Goal: Contribute content: Contribute content

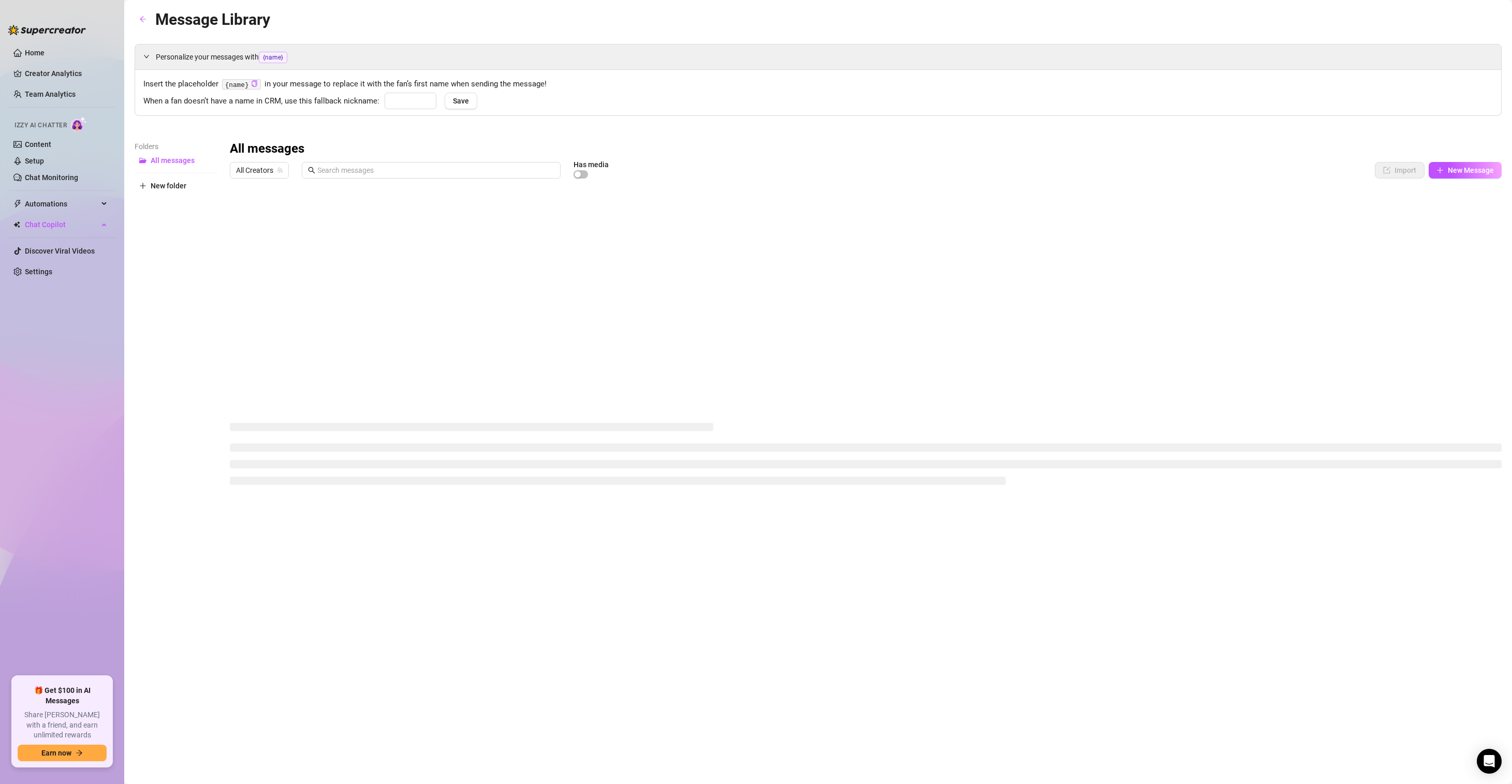
type input "love"
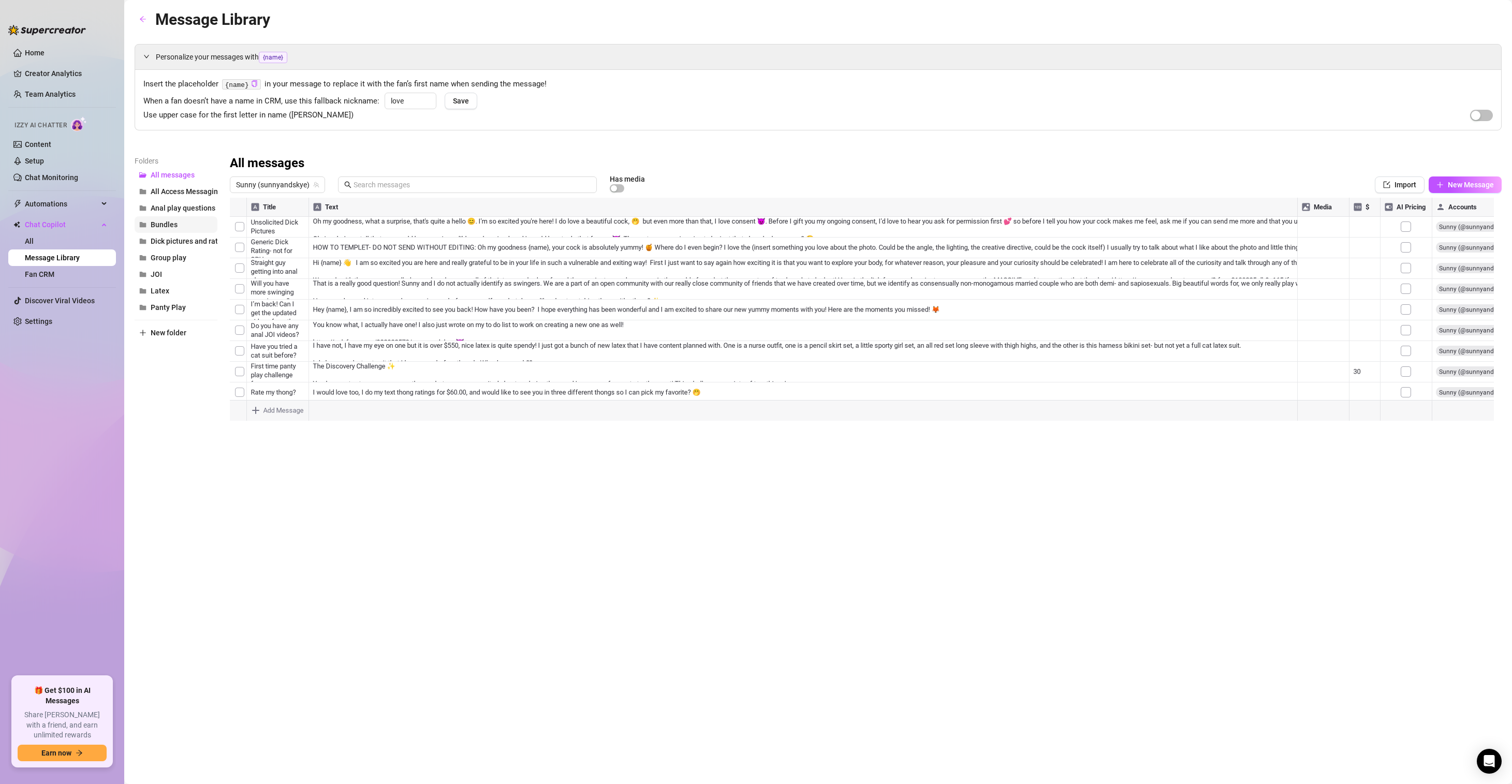
click at [167, 217] on button "Bundles" at bounding box center [176, 225] width 83 height 17
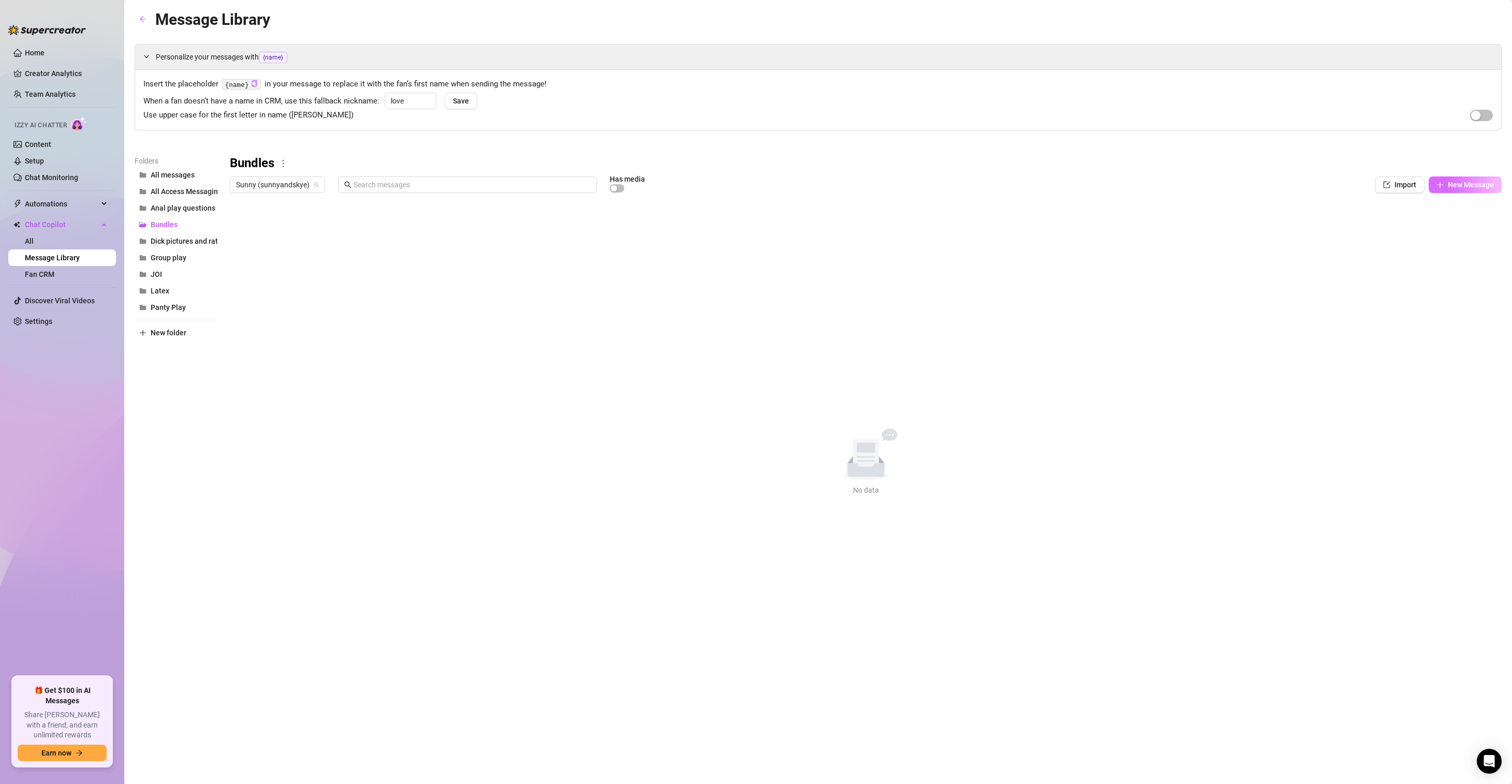
click at [1458, 191] on button "New Message" at bounding box center [1465, 185] width 73 height 17
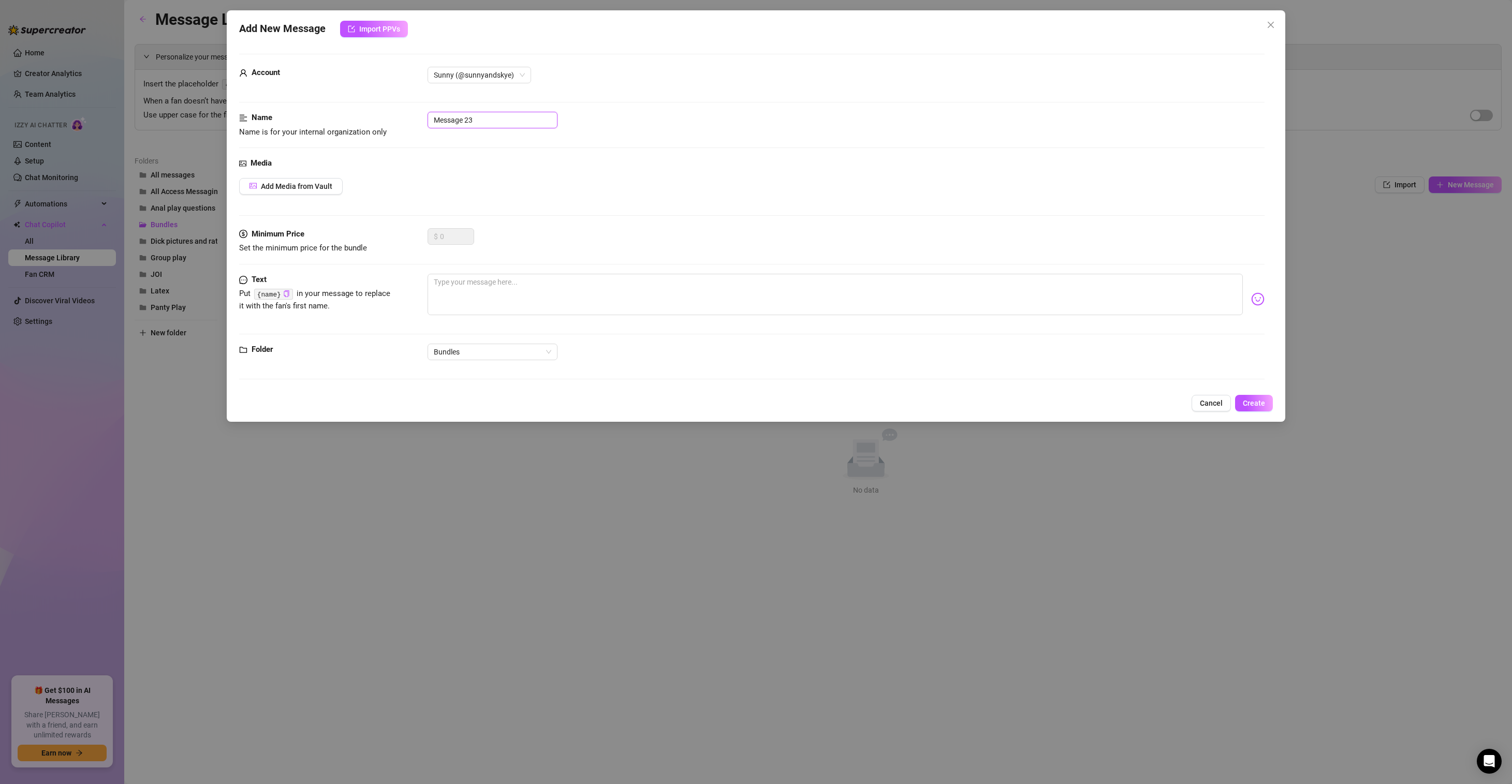
click at [466, 125] on input "Message 23" at bounding box center [493, 120] width 130 height 17
type input "Starter Pack"
click at [474, 283] on textarea at bounding box center [835, 294] width 815 height 41
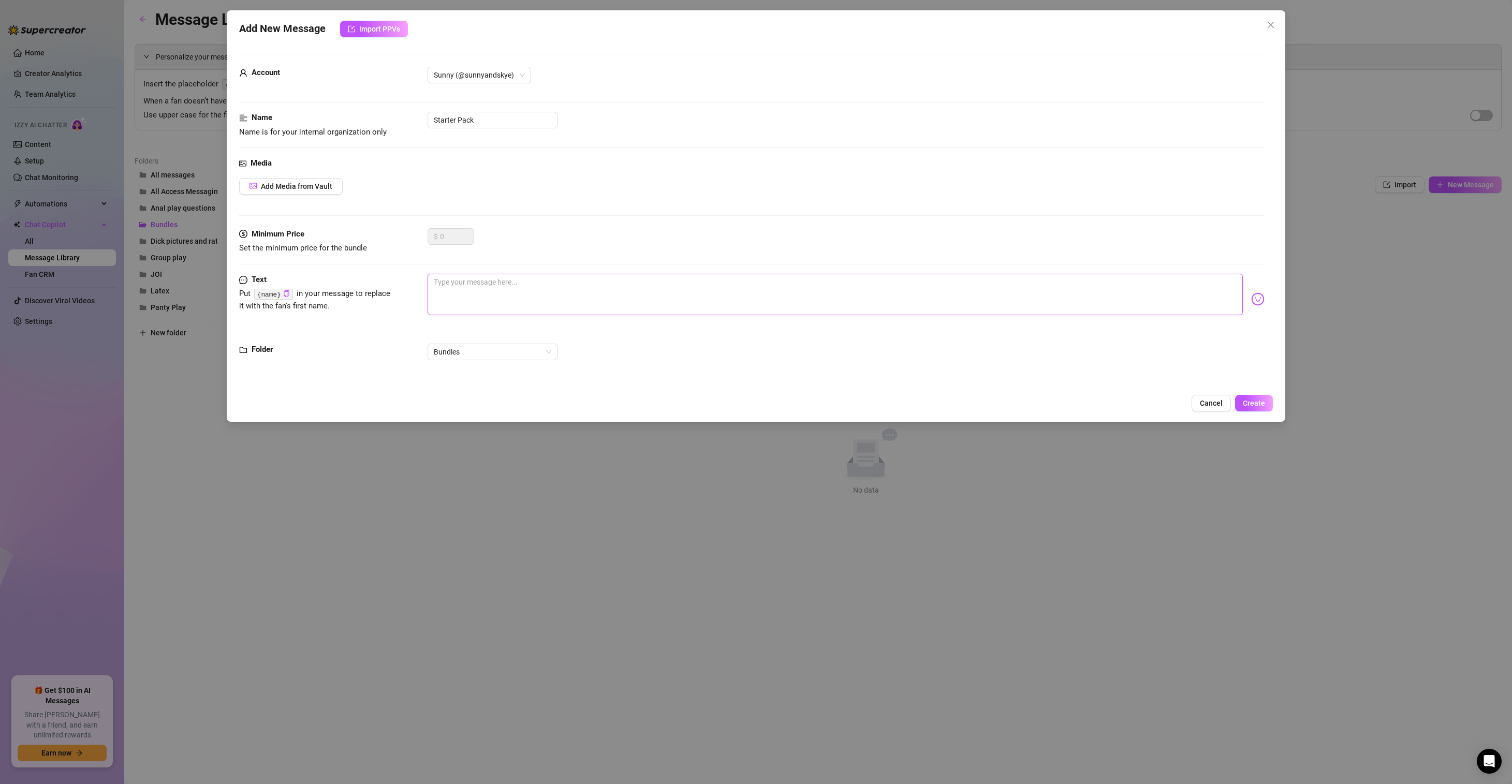
paste textarea "Hi love, I am so excited to share all of these juicy moments with you 🍯 and gra…"
type textarea "Hi love, I am so excited to share all of these juicy moments with you 🍯 and gra…"
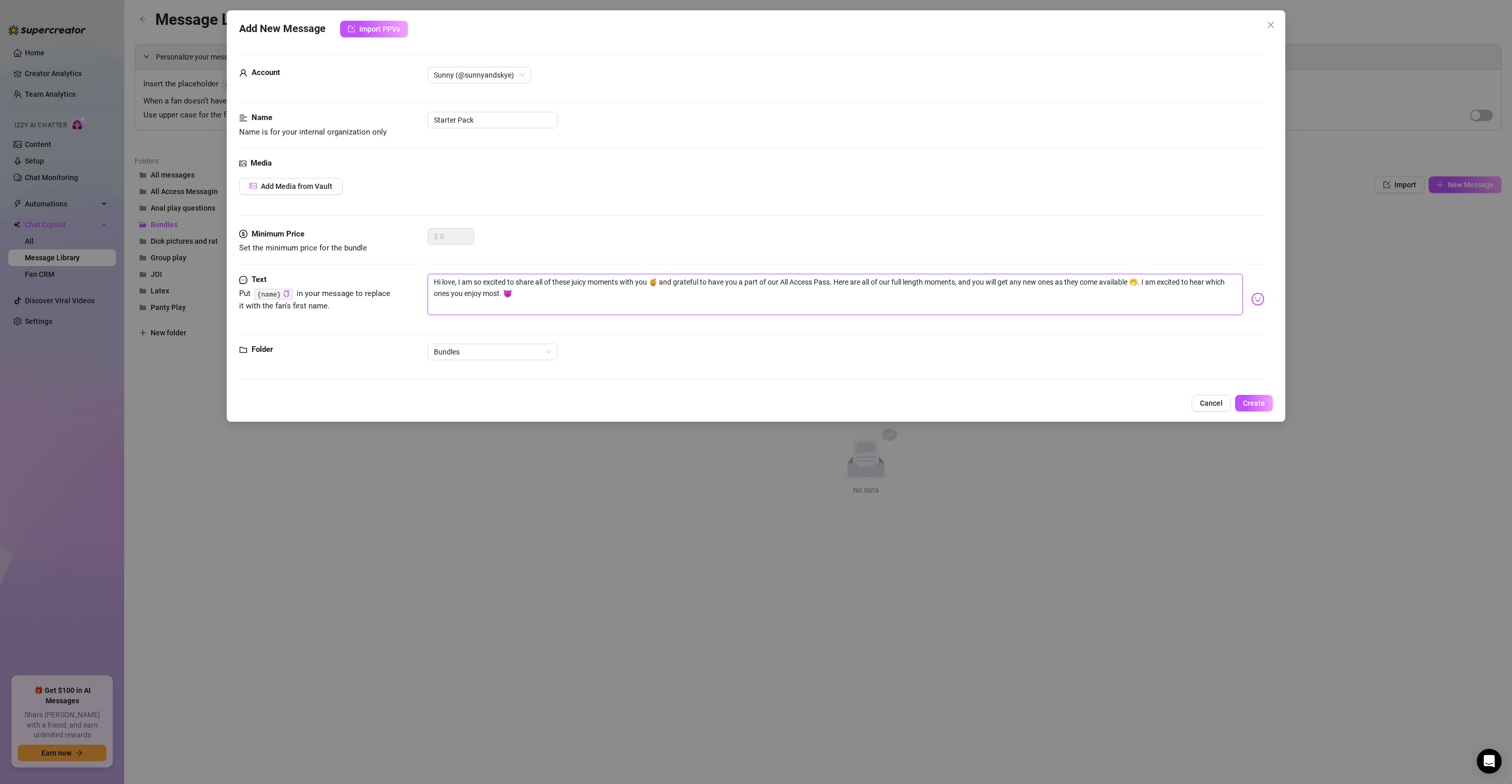
drag, startPoint x: 833, startPoint y: 282, endPoint x: 662, endPoint y: 280, distance: 171.0
click at [662, 280] on textarea "Hi love, I am so excited to share all of these juicy moments with you 🍯 and gra…" at bounding box center [835, 294] width 815 height 41
type textarea "Hi love, I am so excited to share all of these juicy moments with you 🍯 . Here …"
type textarea "Hi love, I am so excited to share all of these juicy moments with you 🍯 Here ar…"
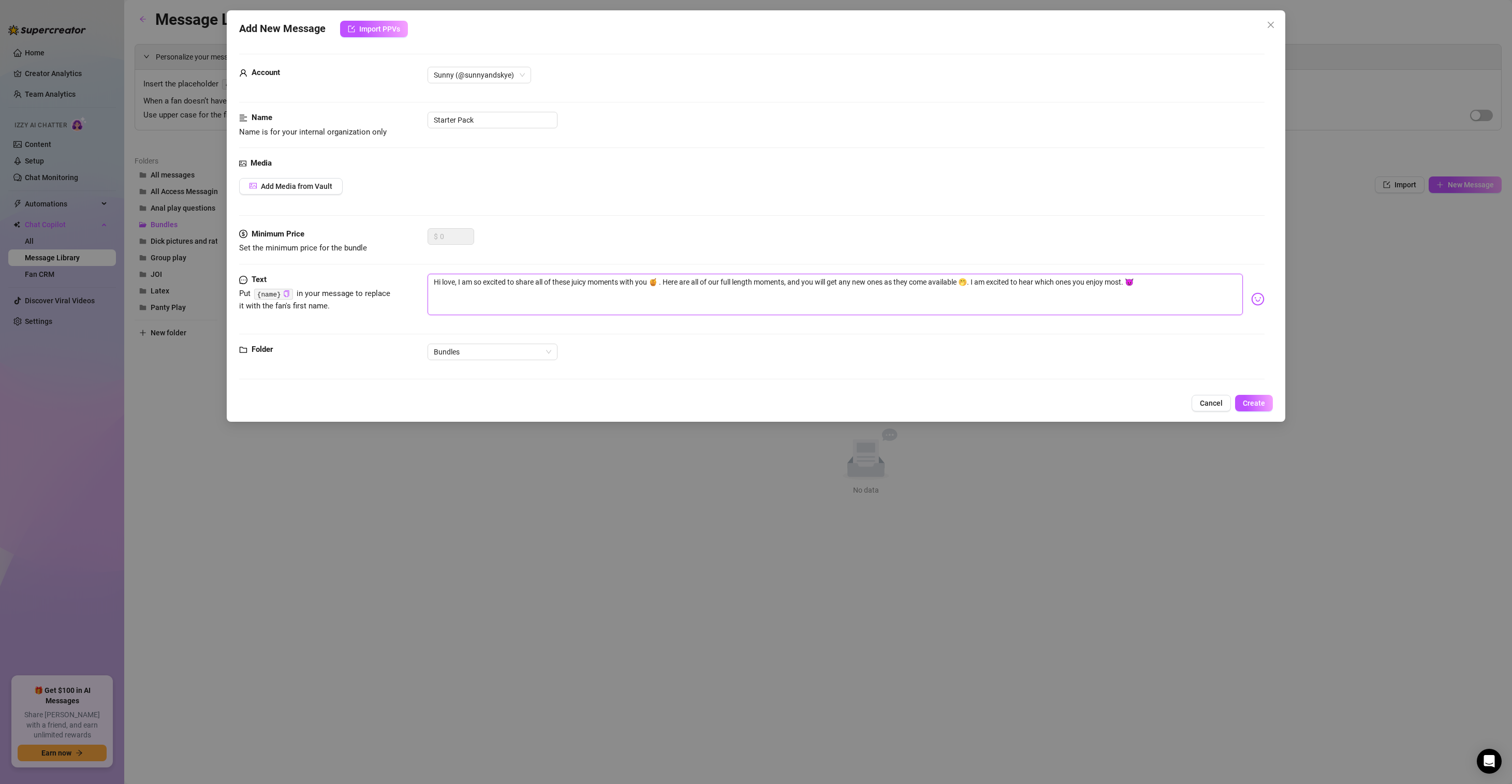
type textarea "Hi love, I am so excited to share all of these juicy moments with you 🍯 Here ar…"
drag, startPoint x: 969, startPoint y: 283, endPoint x: 700, endPoint y: 279, distance: 269.0
click at [700, 279] on textarea "Hi love, I am so excited to share all of these juicy moments with you 🍯 Here ar…" at bounding box center [835, 294] width 815 height 41
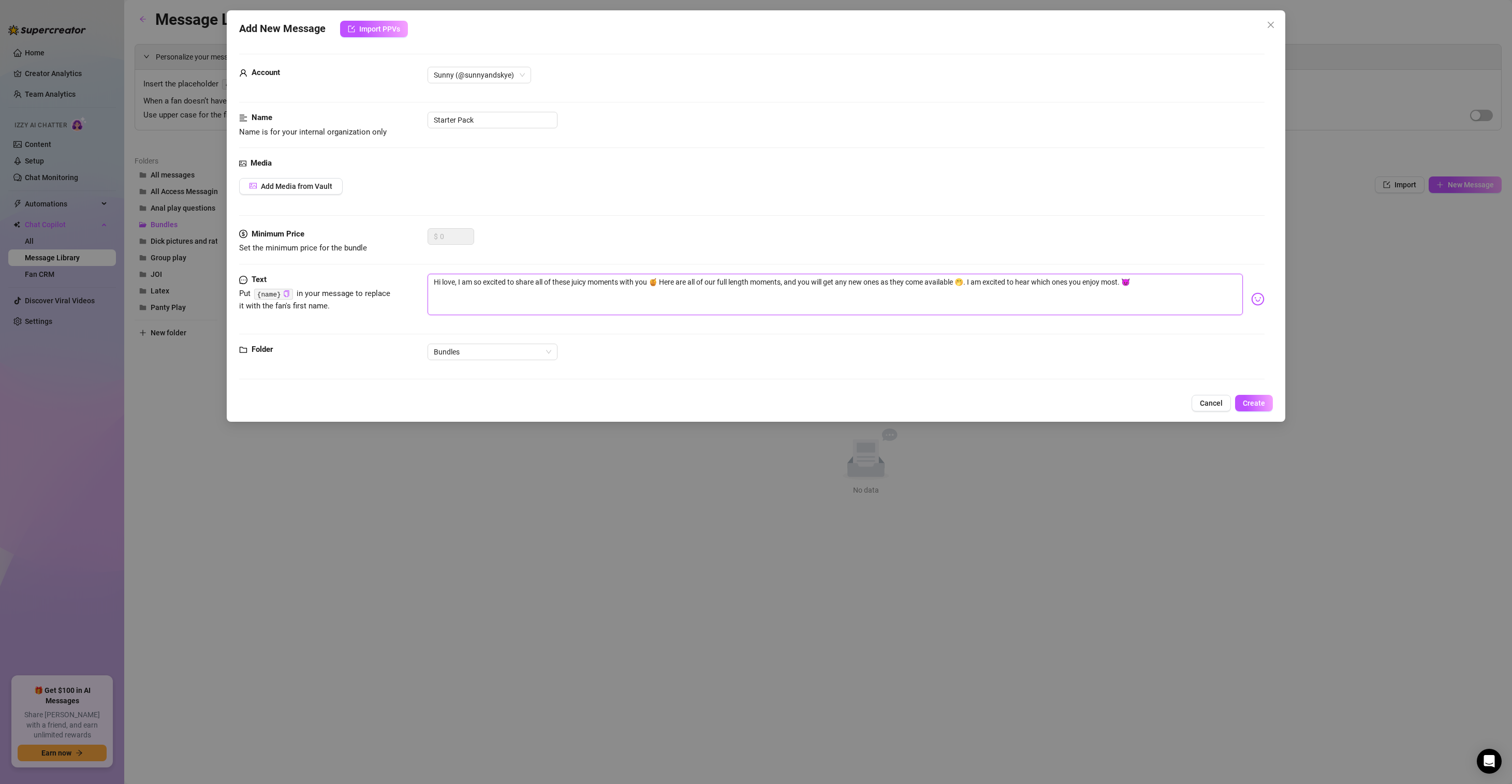
type textarea "Hi love, I am so excited to share all of these juicy moments with you 🍯 Here ar…"
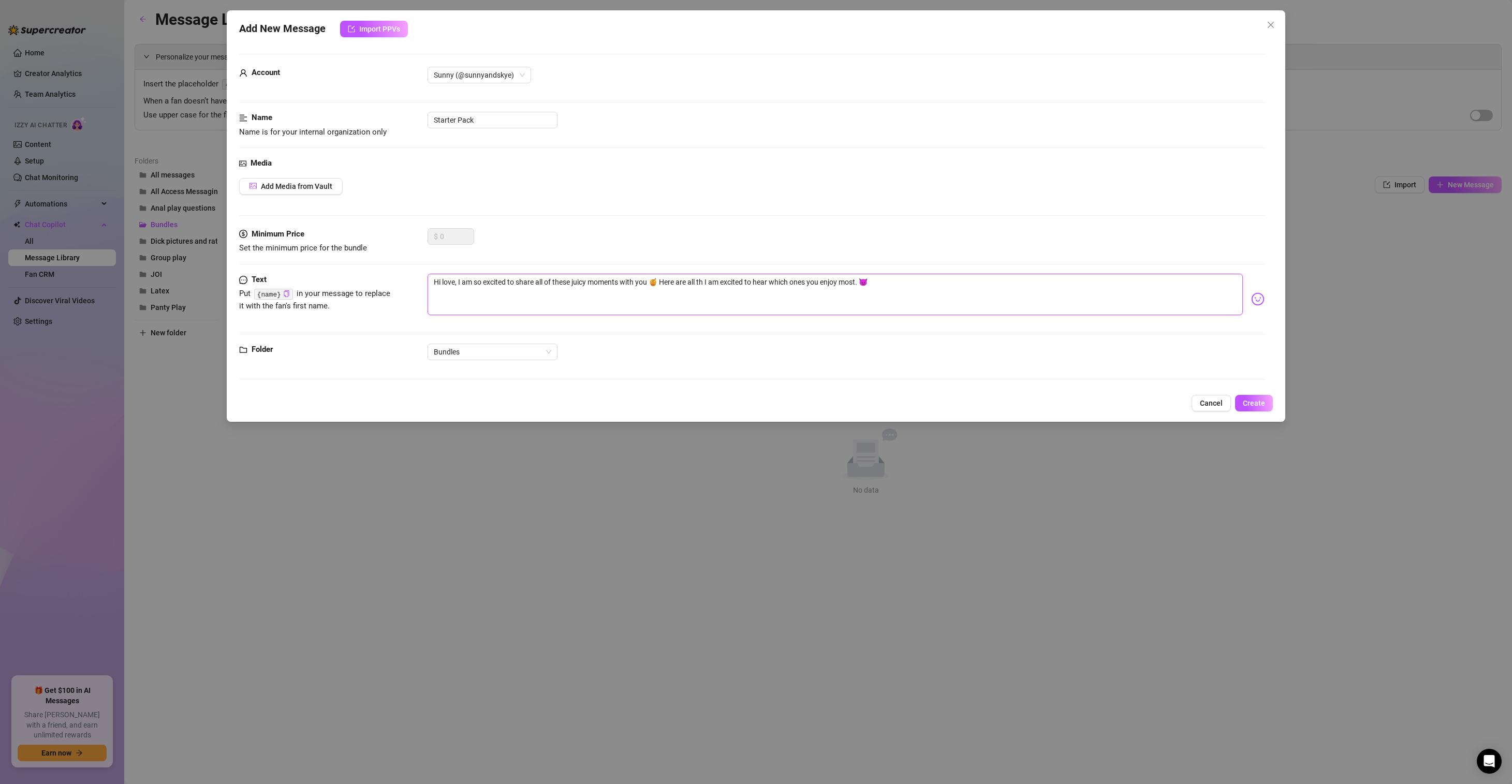
type textarea "Hi love, I am so excited to share all of these juicy moments with you 🍯 Here ar…"
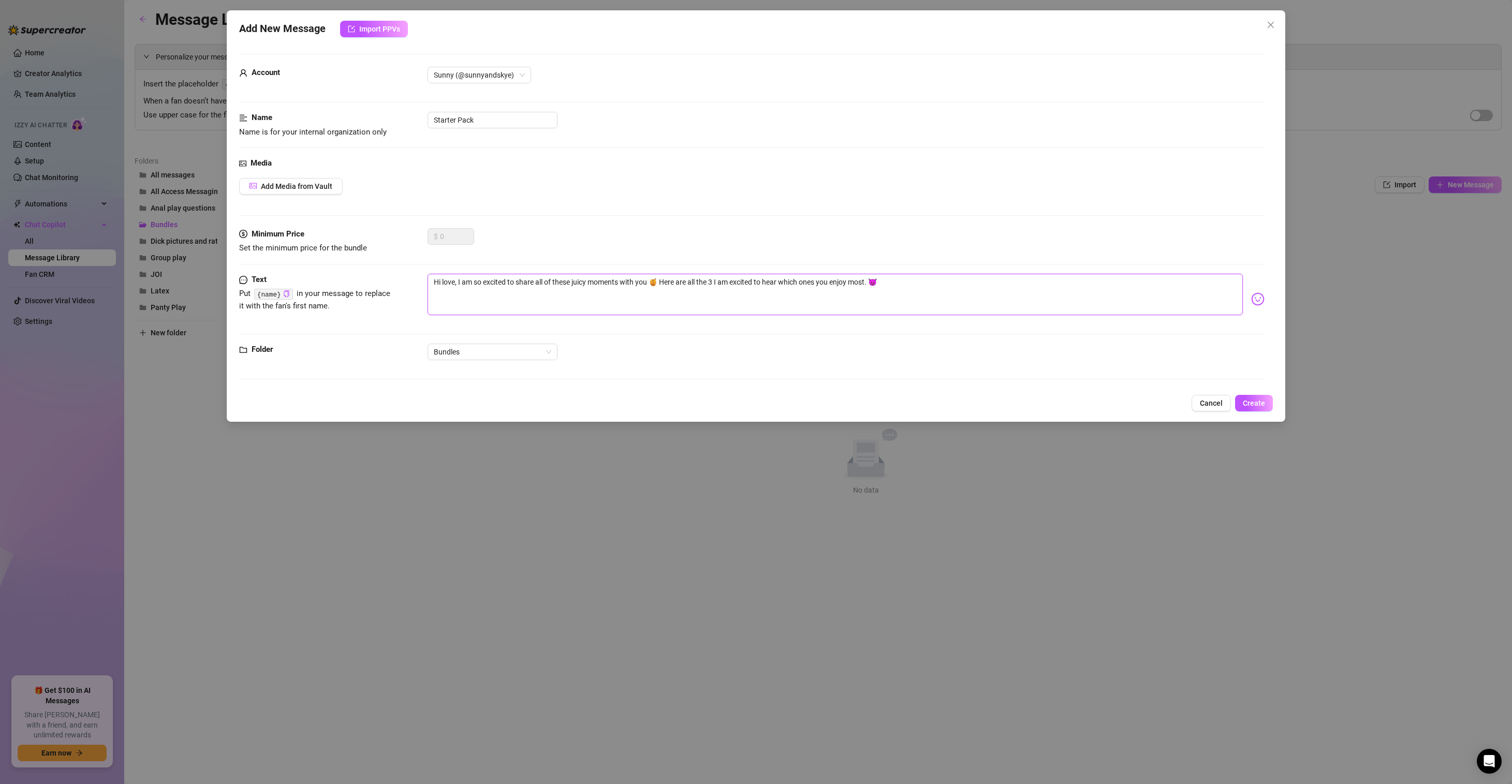
type textarea "Hi love, I am so excited to share all of these juicy moments with you 🍯 Here ar…"
drag, startPoint x: 717, startPoint y: 281, endPoint x: 689, endPoint y: 281, distance: 28.0
click at [689, 281] on textarea "Hi love, I am so excited to share all of these juicy moments with you 🍯 Here ar…" at bounding box center [835, 294] width 815 height 41
type textarea "Hi love, I am so excited to share all of these juicy moments with you 🍯 Here ar…"
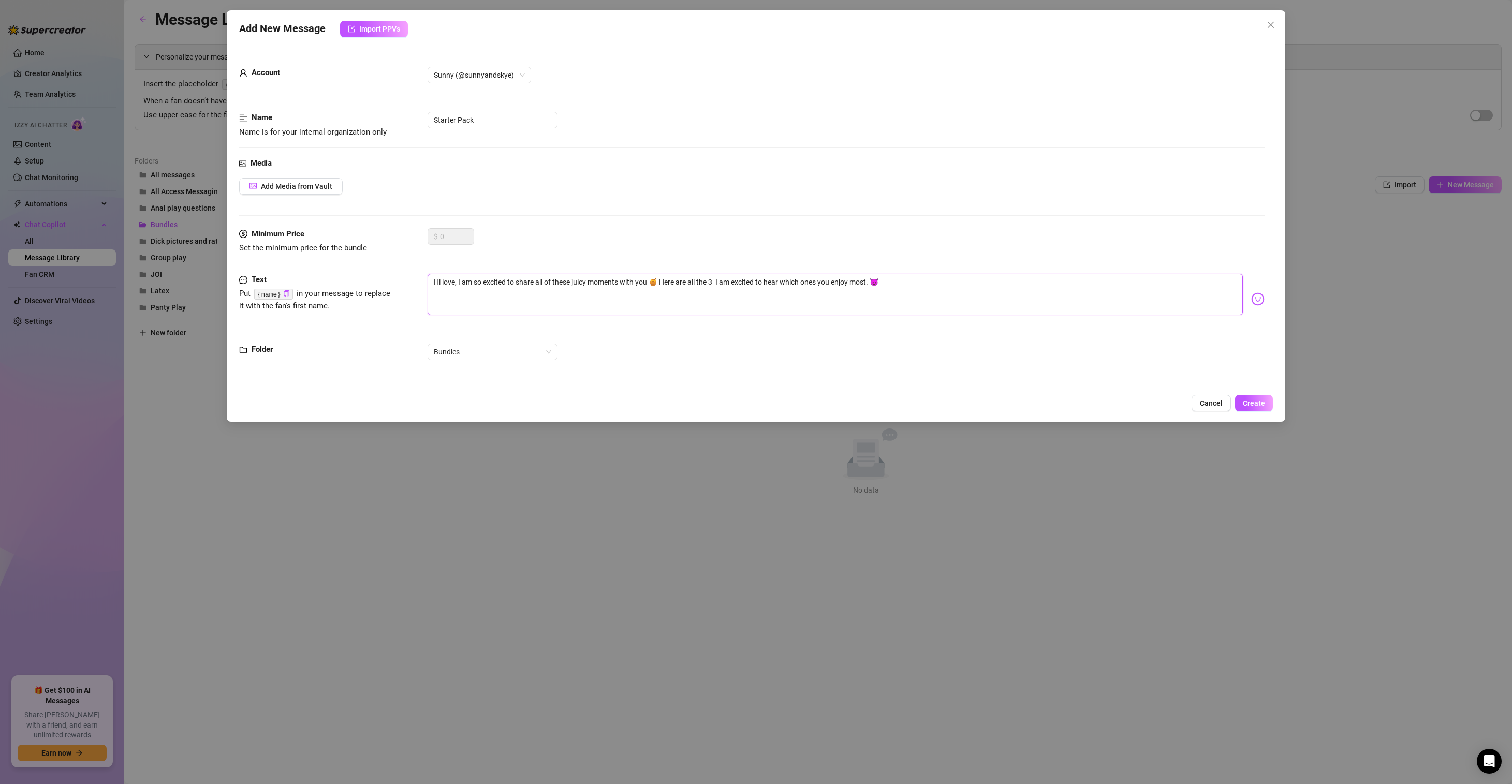
type textarea "Hi love, I am so excited to share all of these juicy moments with you 🍯 Here ar…"
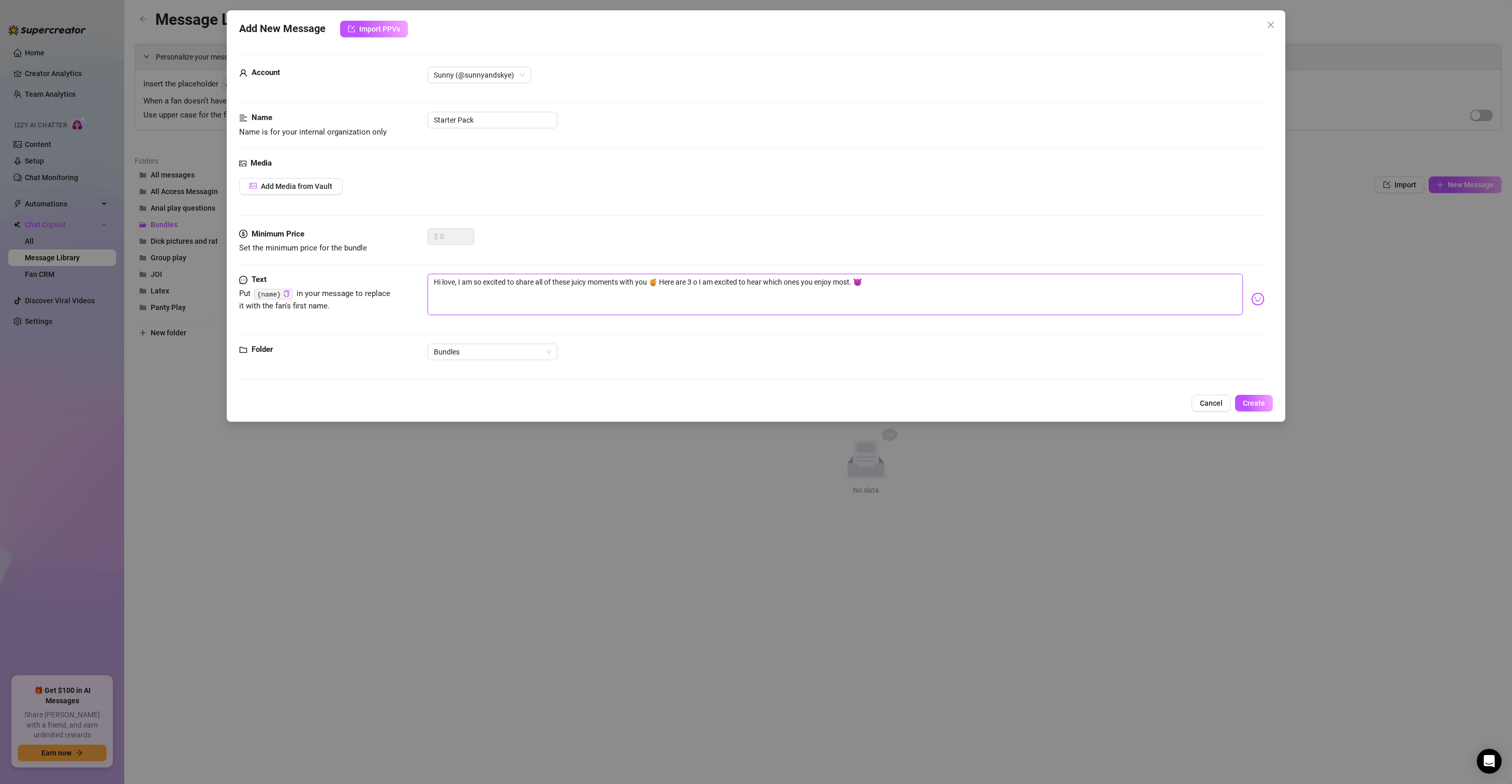
type textarea "Hi love, I am so excited to share all of these juicy moments with you 🍯 Here ar…"
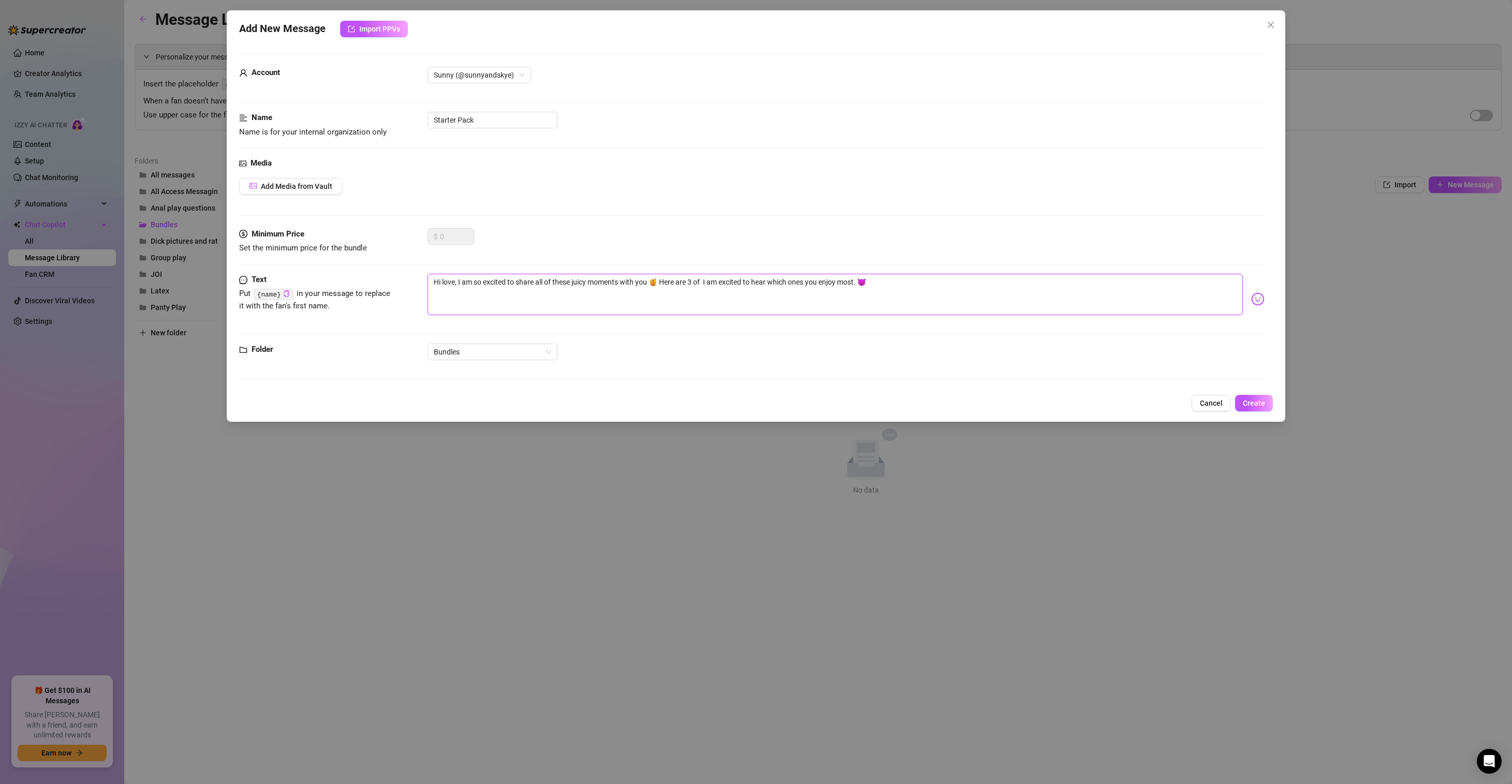
type textarea "Hi love, I am so excited to share all of these juicy moments with you 🍯 Here ar…"
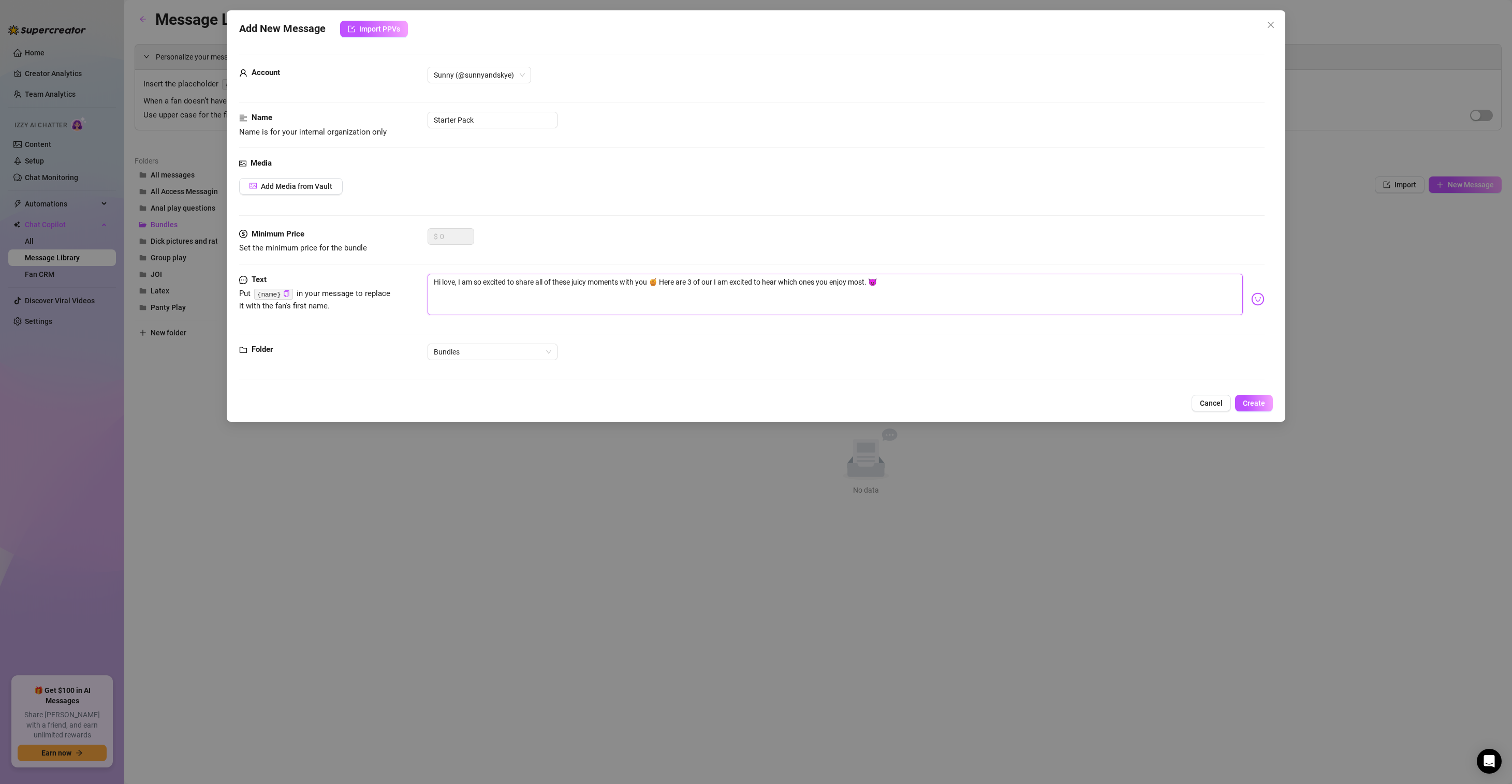
type textarea "Hi love, I am so excited to share all of these juicy moments with you 🍯 Here ar…"
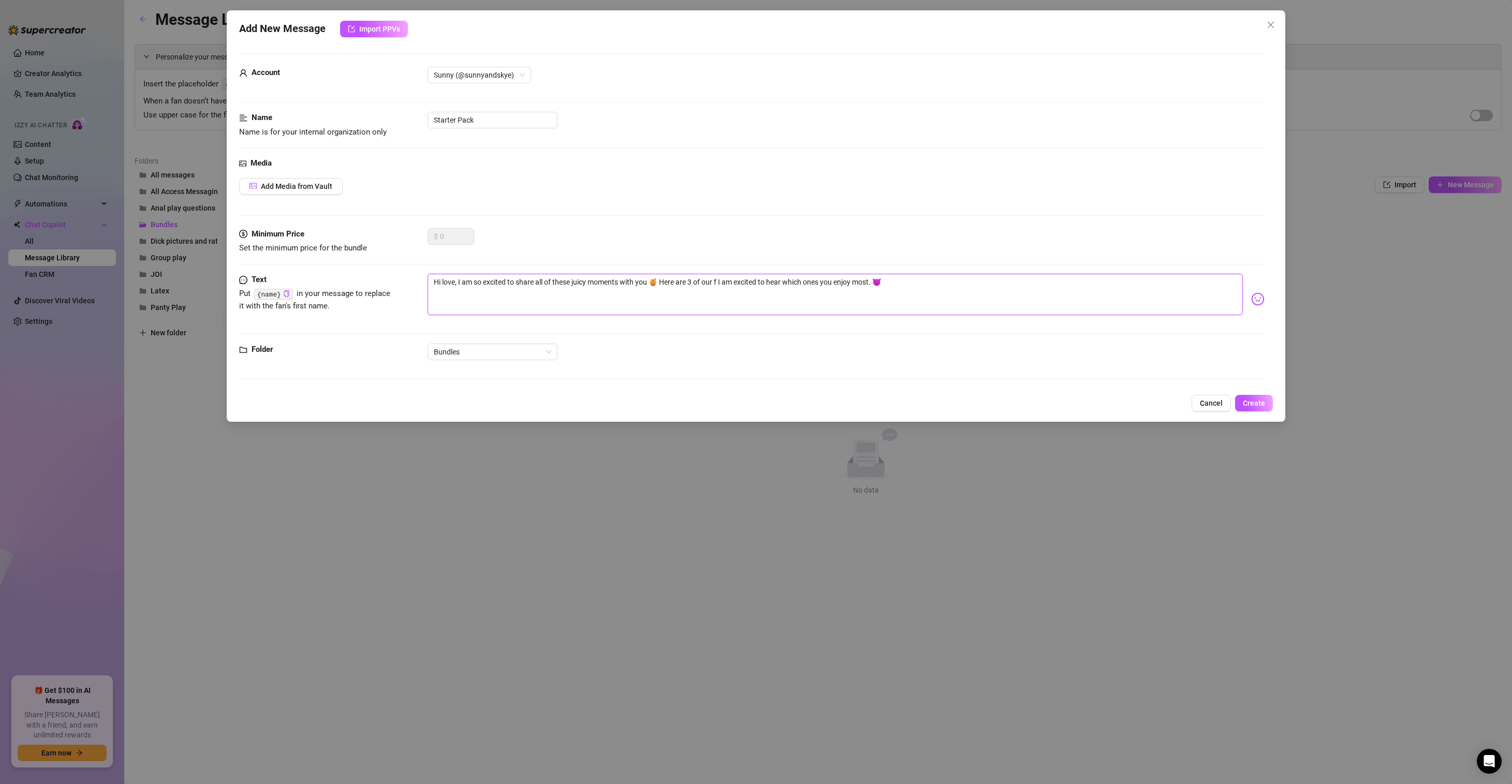
type textarea "Hi love, I am so excited to share all of these juicy moments with you 🍯 Here ar…"
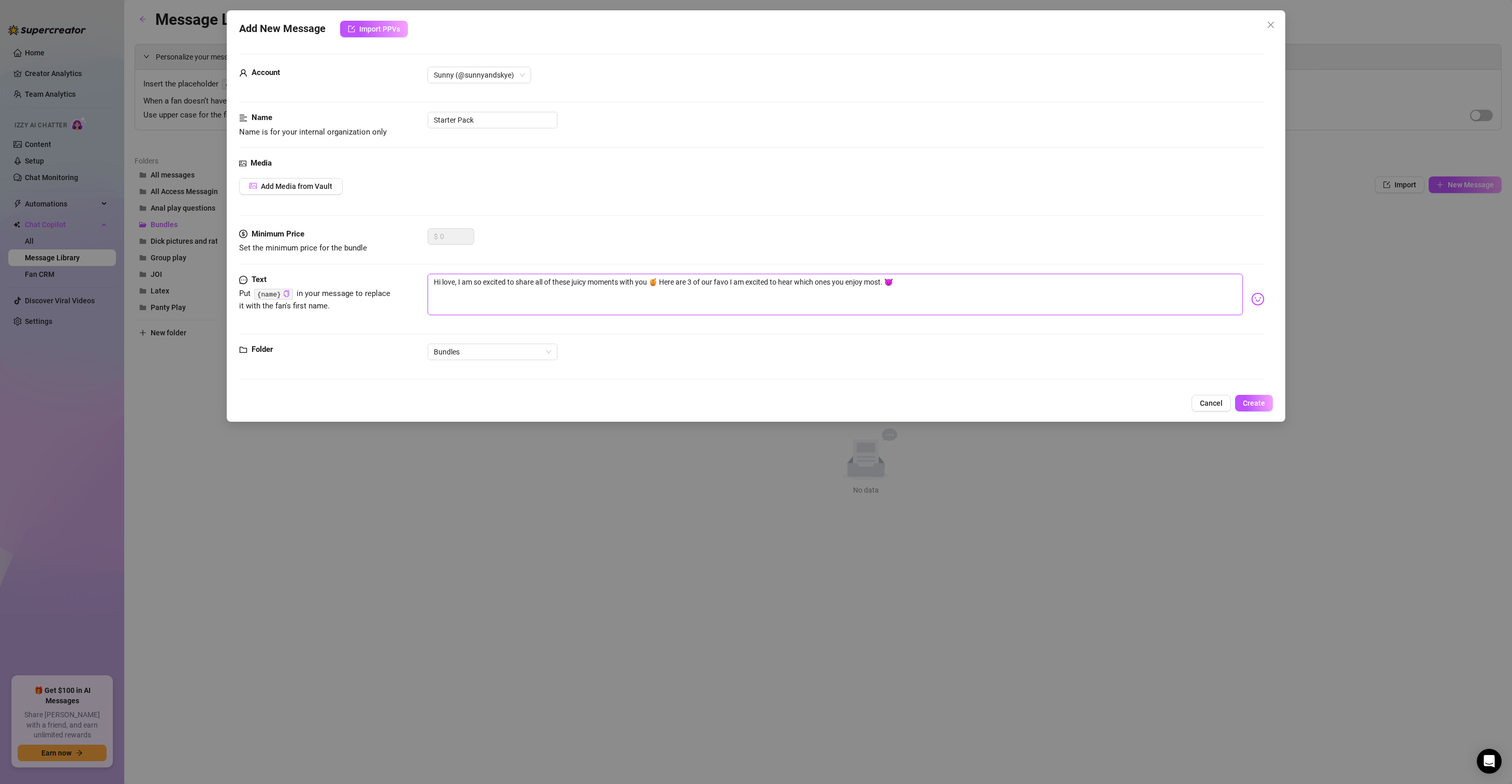
type textarea "Hi love, I am so excited to share all of these juicy moments with you 🍯 Here ar…"
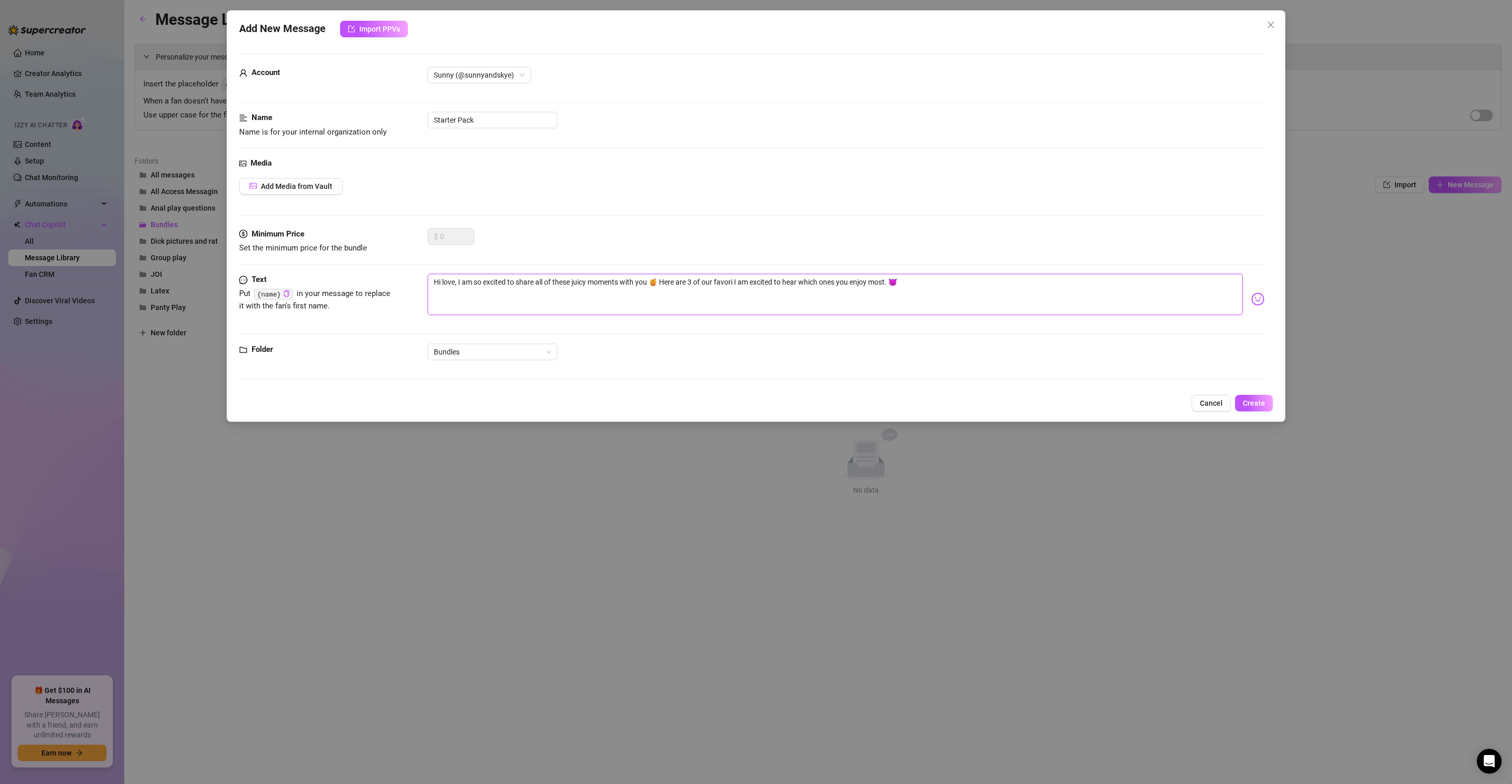
type textarea "Hi love, I am so excited to share all of these juicy moments with you 🍯 Here ar…"
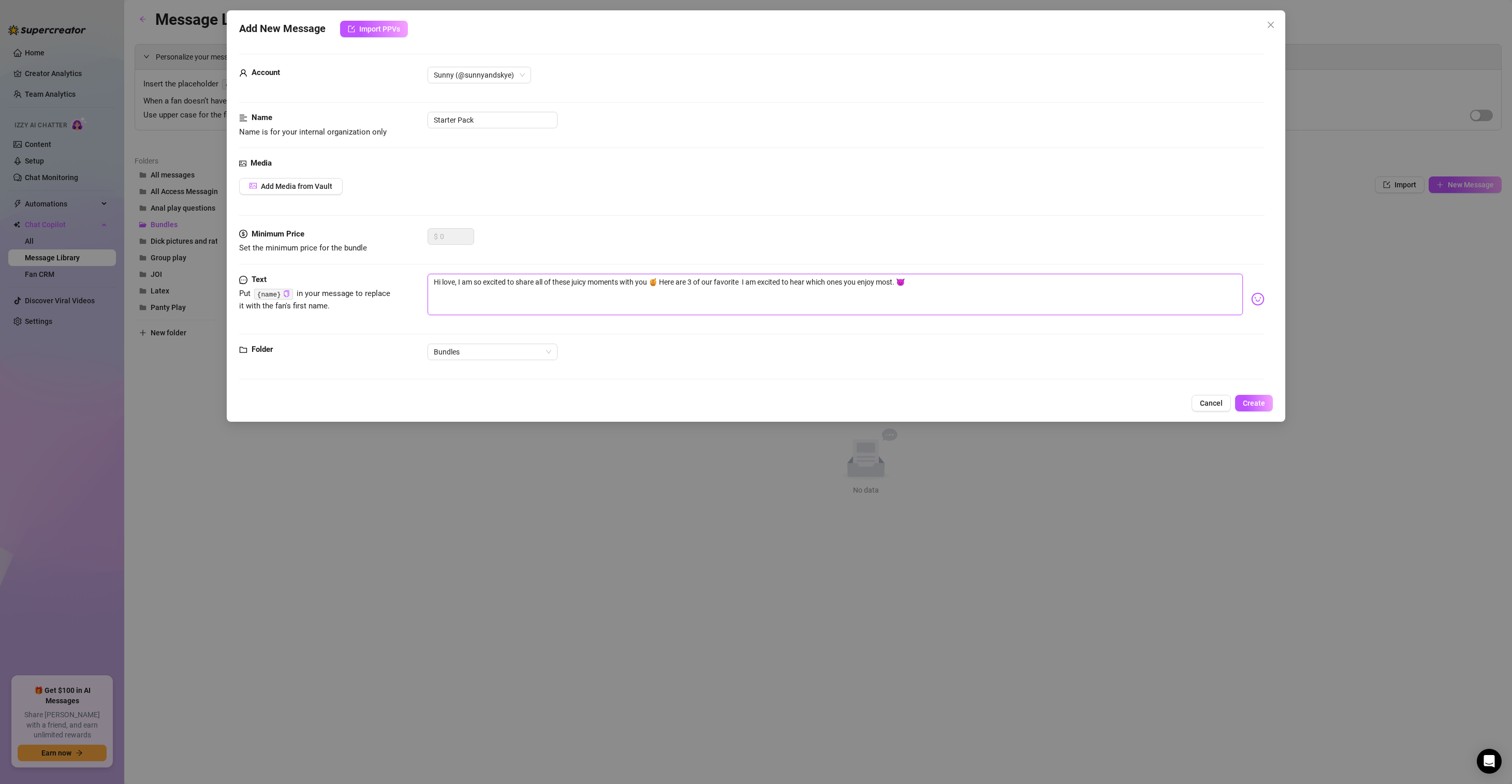
type textarea "Hi love, I am so excited to share all of these juicy moments with you 🍯 Here ar…"
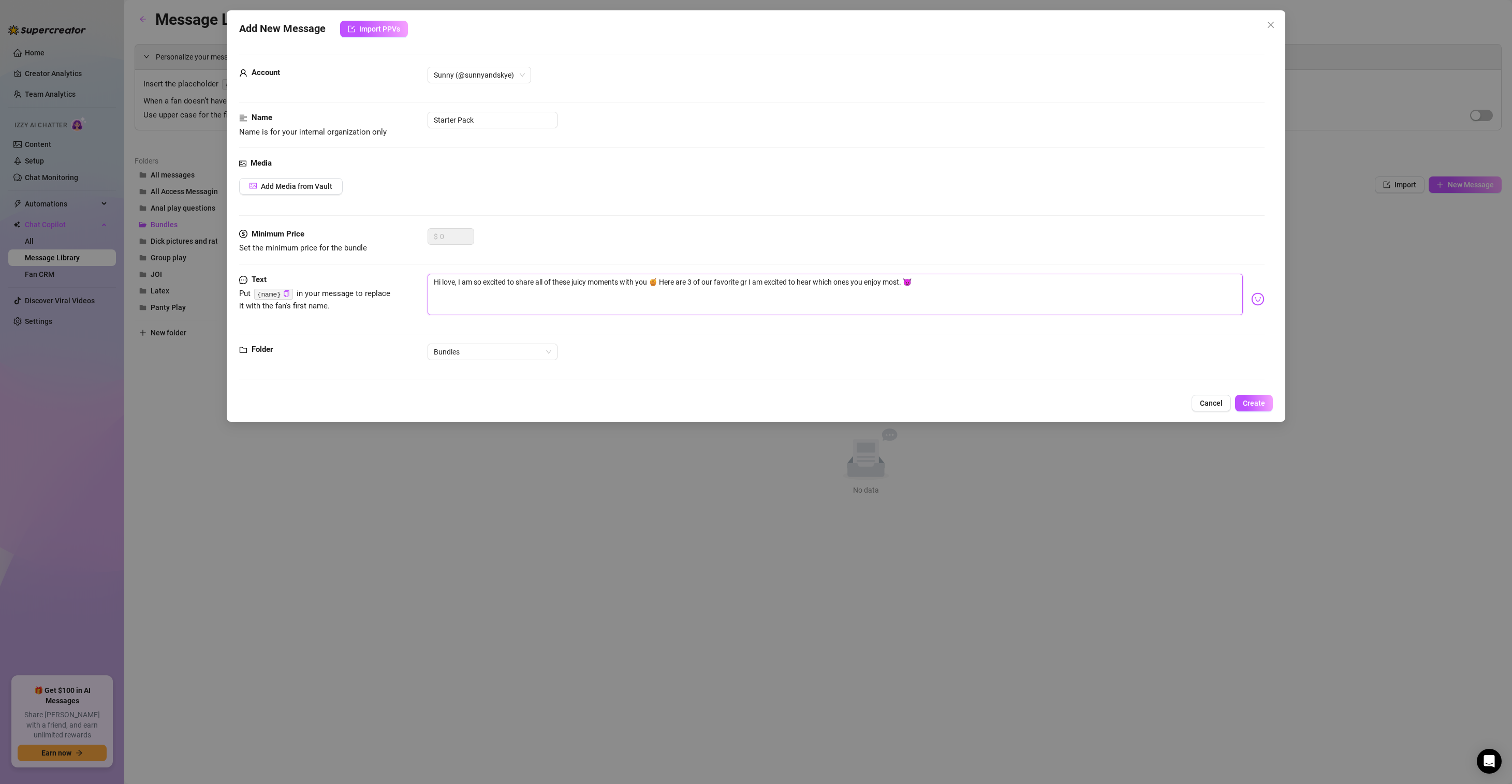
type textarea "Hi love, I am so excited to share all of these juicy moments with you 🍯 Here ar…"
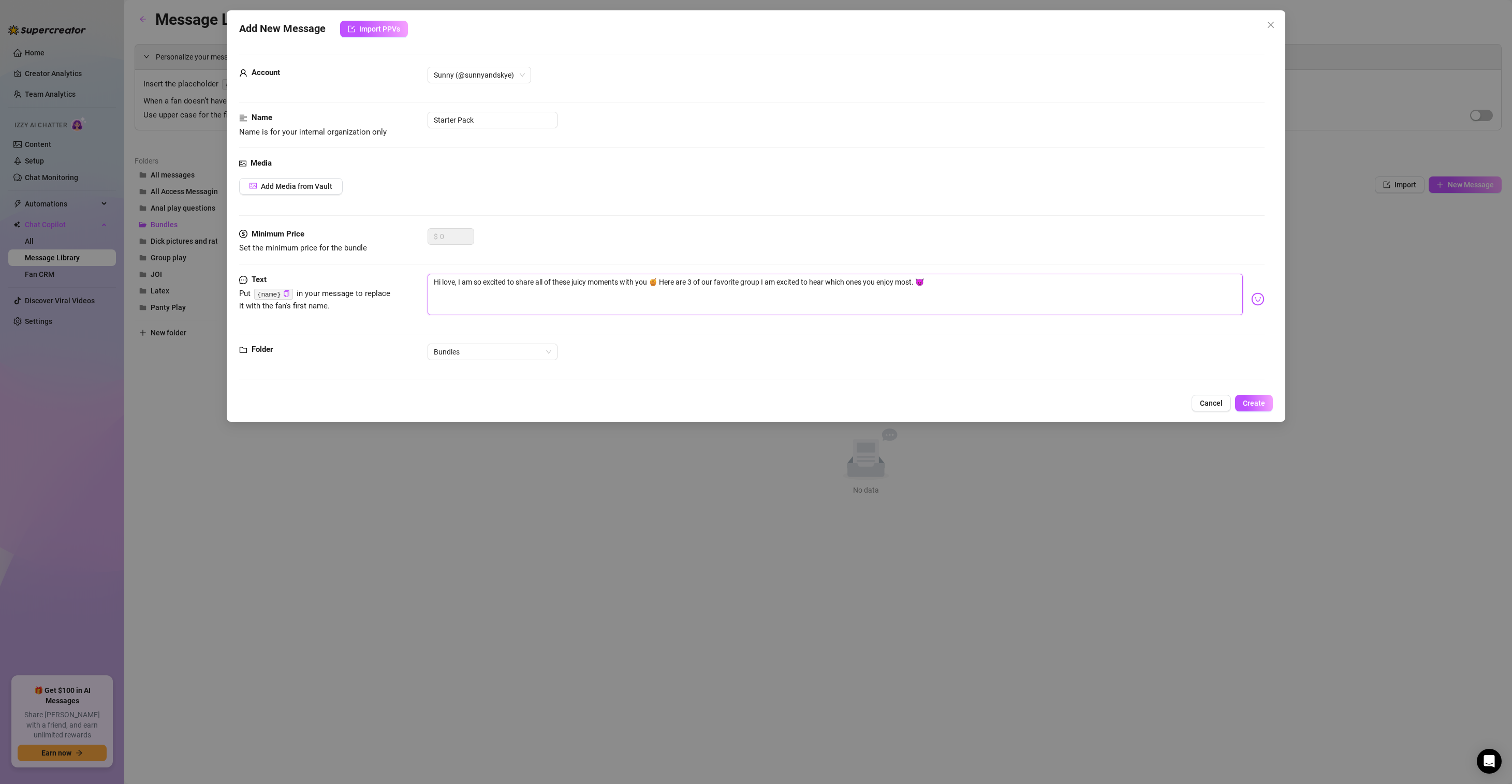
type textarea "Hi love, I am so excited to share all of these juicy moments with you 🍯 Here ar…"
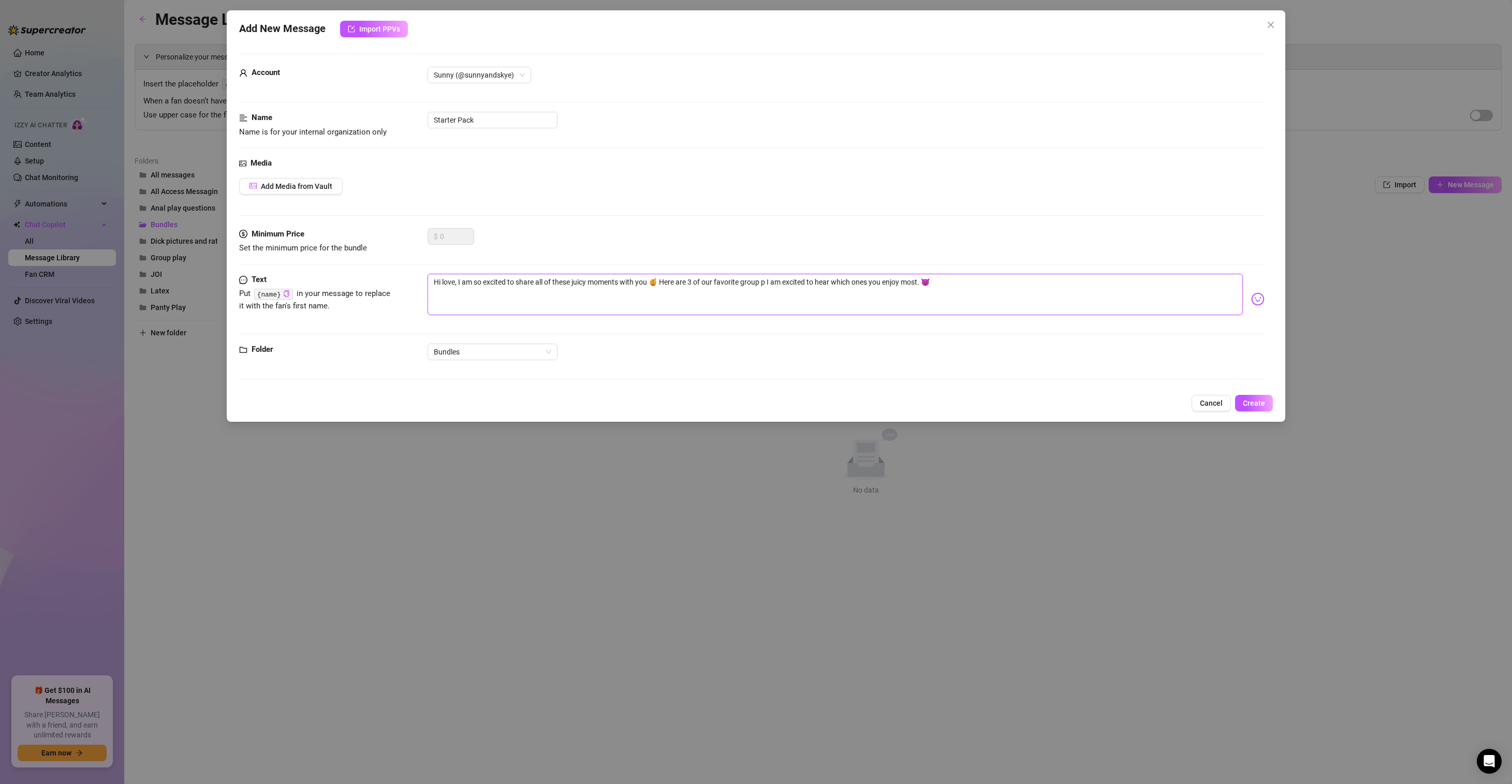
type textarea "Hi love, I am so excited to share all of these juicy moments with you 🍯 Here ar…"
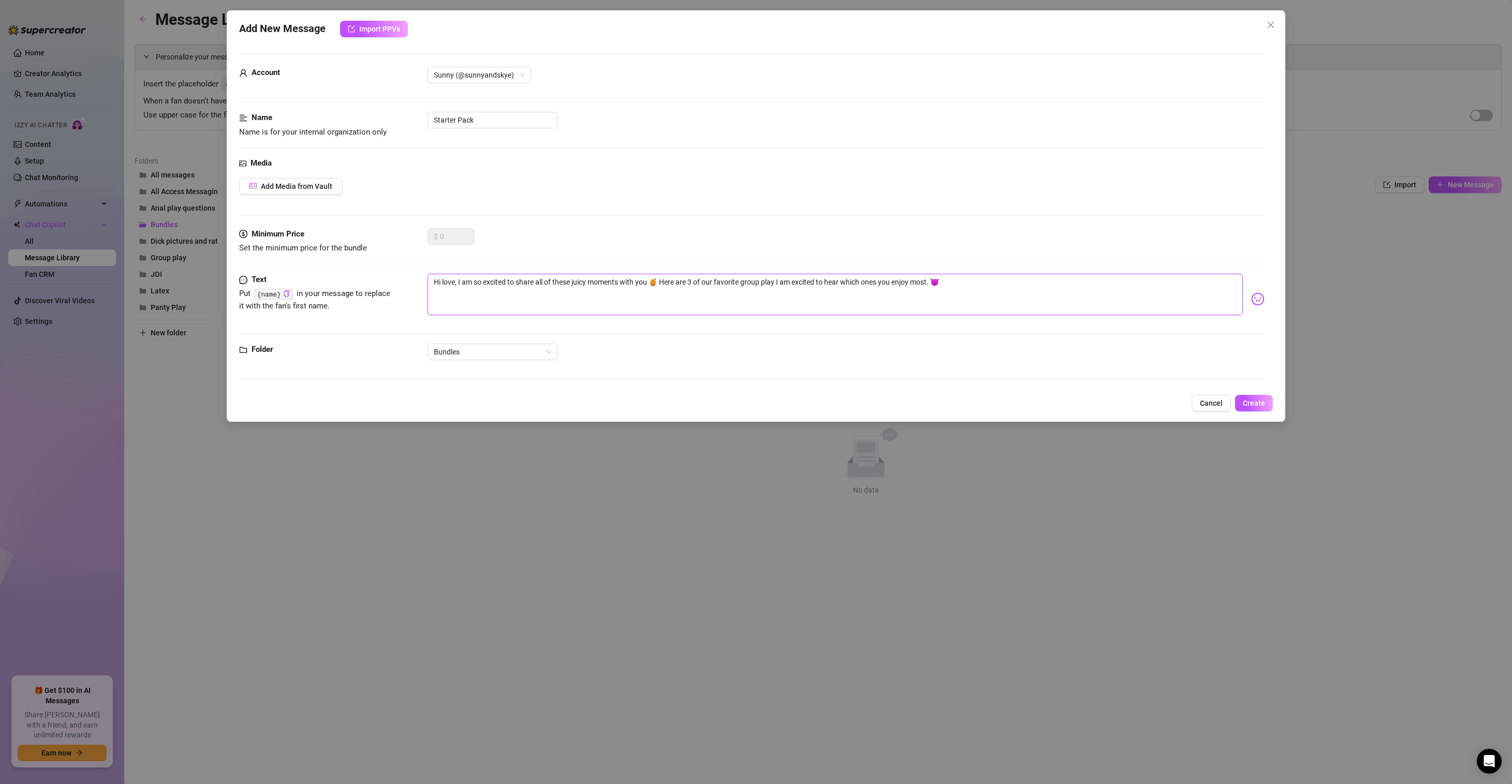
type textarea "Hi love, I am so excited to share all of these juicy moments with you 🍯 Here ar…"
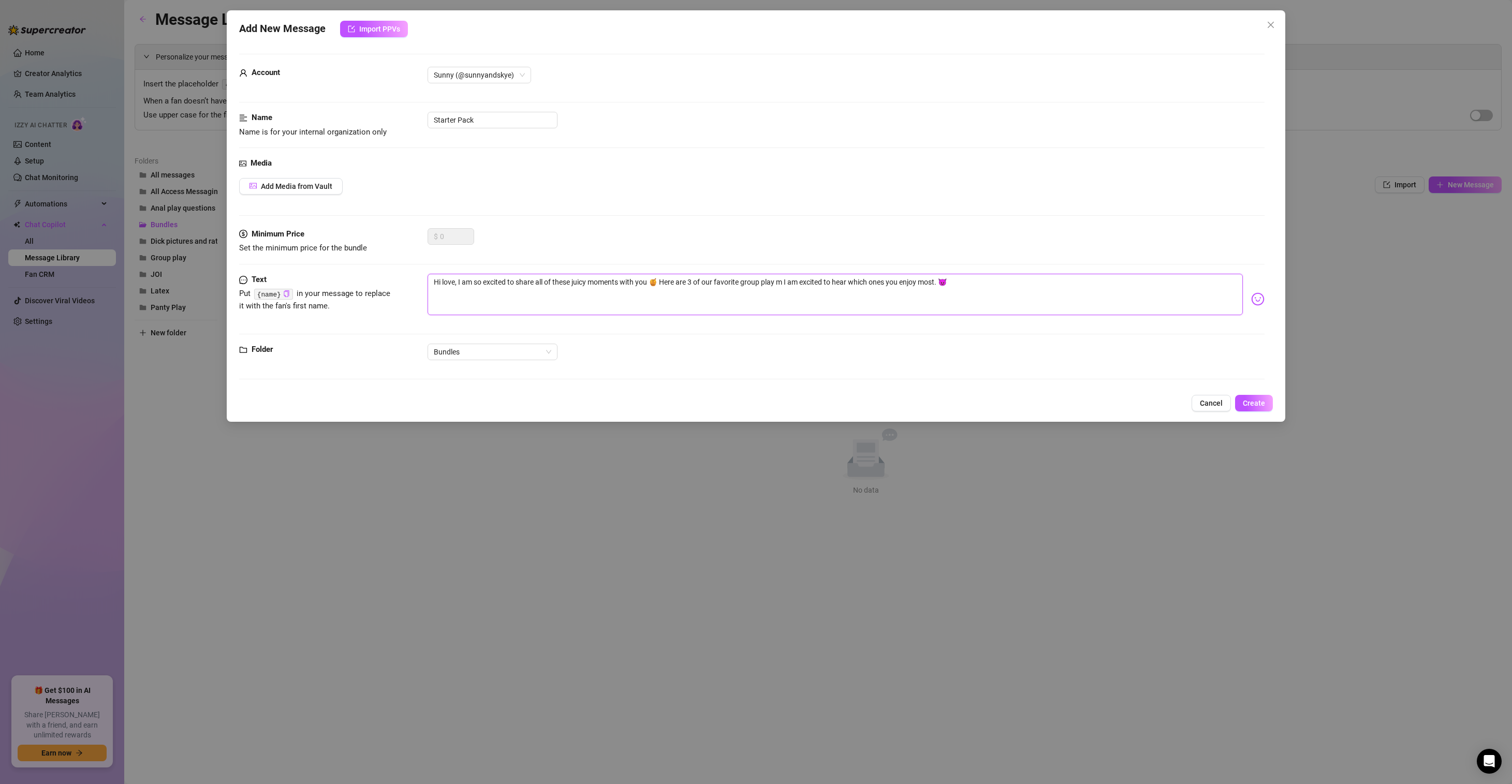
type textarea "Hi love, I am so excited to share all of these juicy moments with you 🍯 Here ar…"
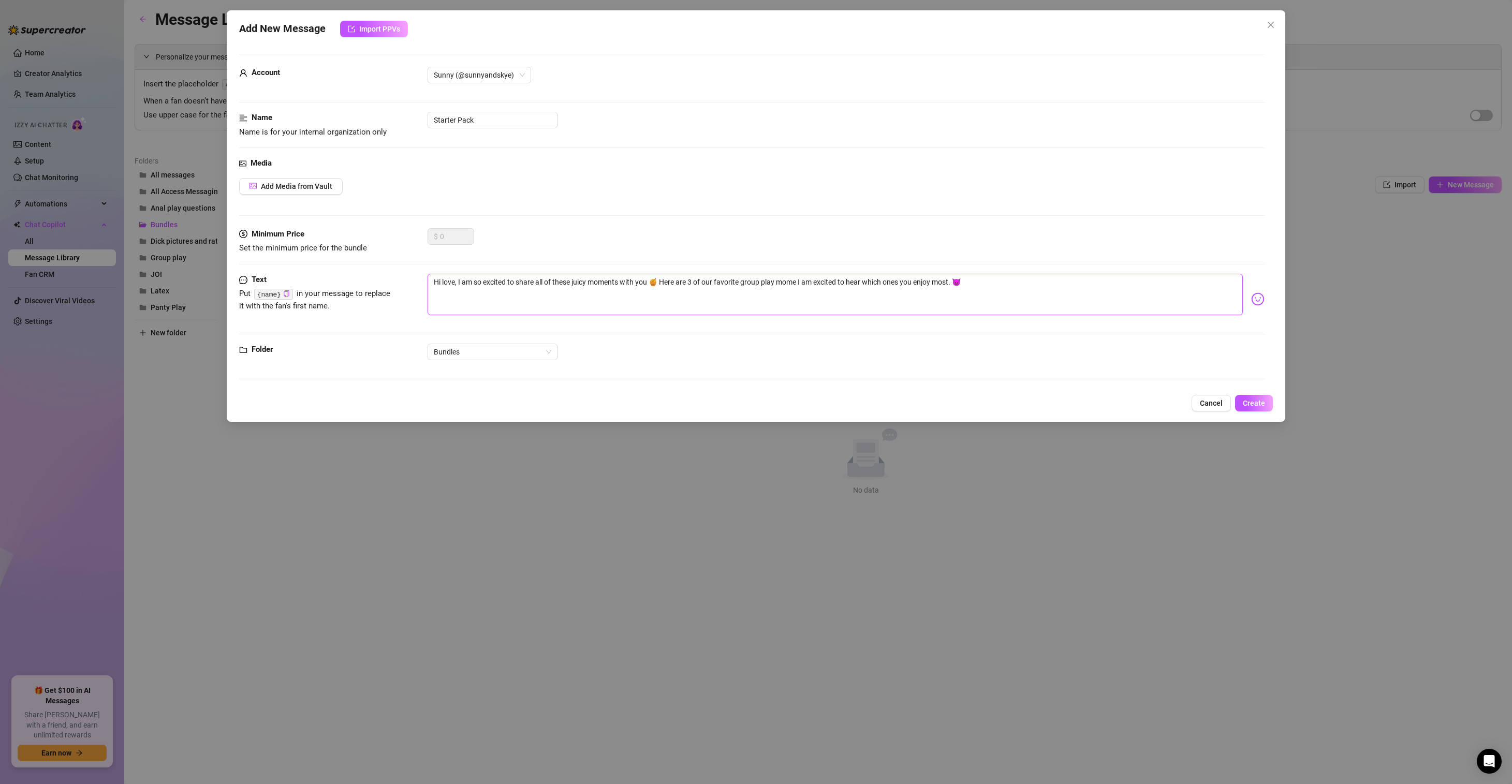
type textarea "Hi love, I am so excited to share all of these juicy moments with you 🍯 Here ar…"
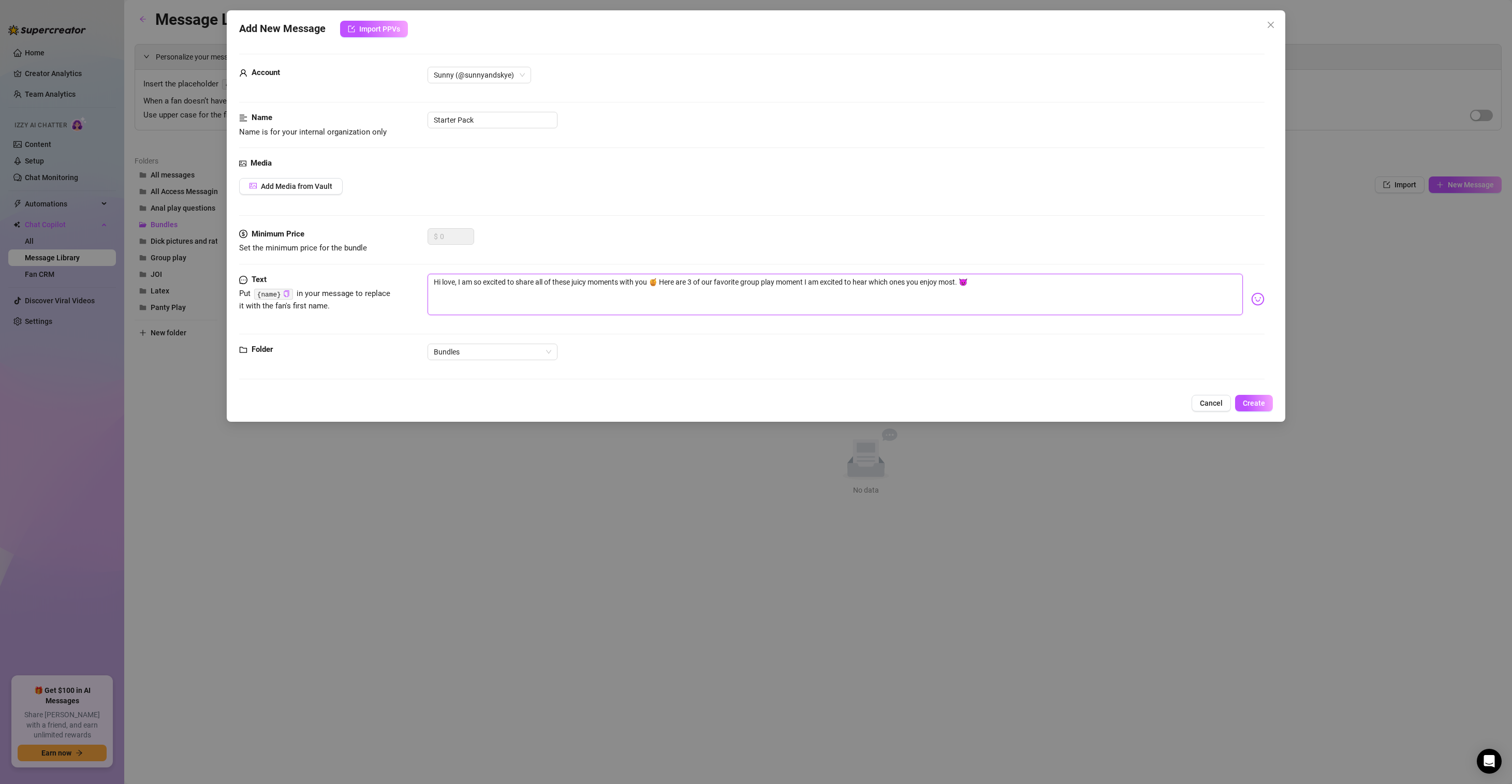
type textarea "Hi love, I am so excited to share all of these juicy moments with you 🍯 Here ar…"
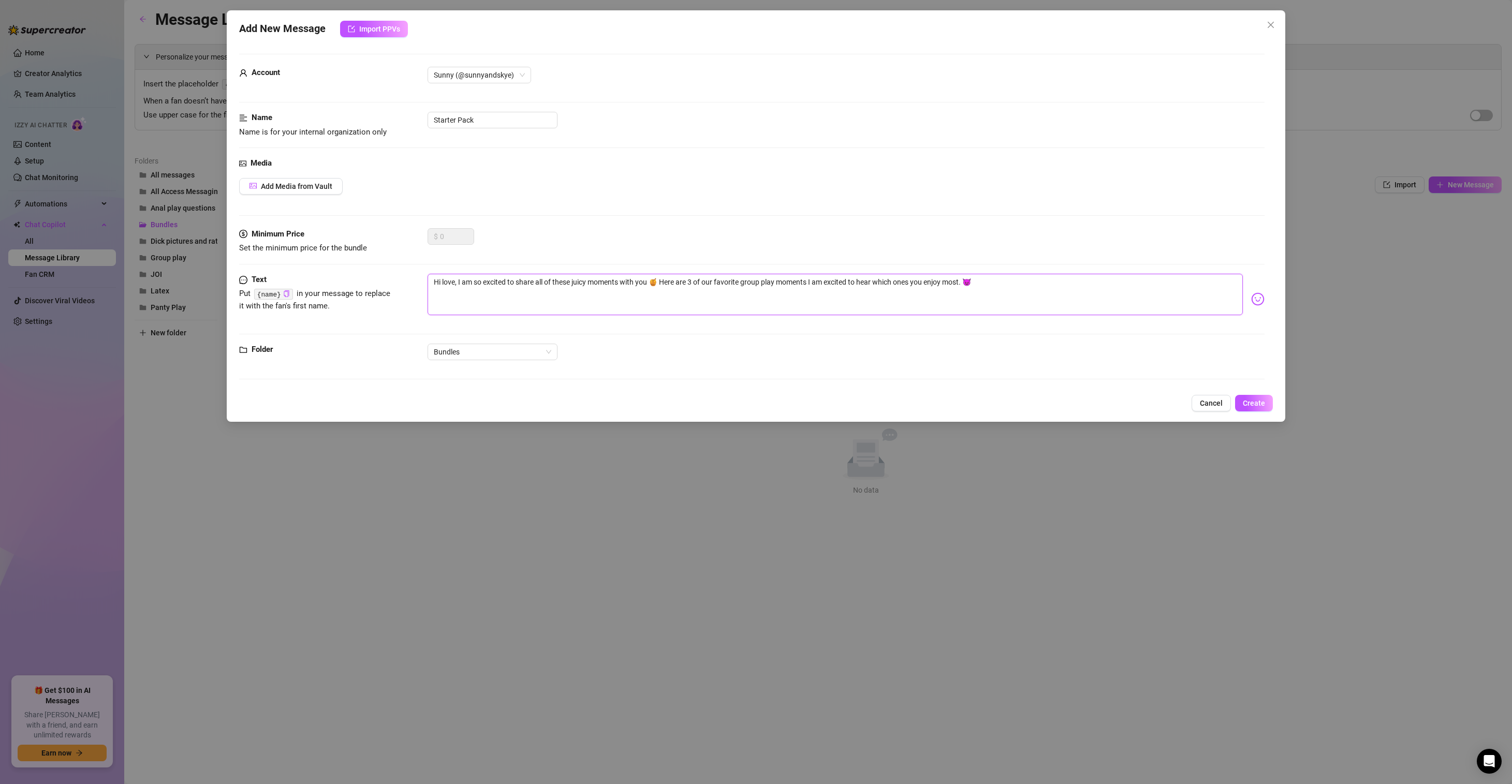
type textarea "Hi love, I am so excited to share all of these juicy moments with you 🍯 Here ar…"
click at [913, 281] on textarea "Hi love, I am so excited to share all of these juicy moments with you 🍯 Here ar…" at bounding box center [835, 294] width 815 height 41
type textarea "Hi love, I am so excited to share all of these juicy moments with you 🍯 Here ar…"
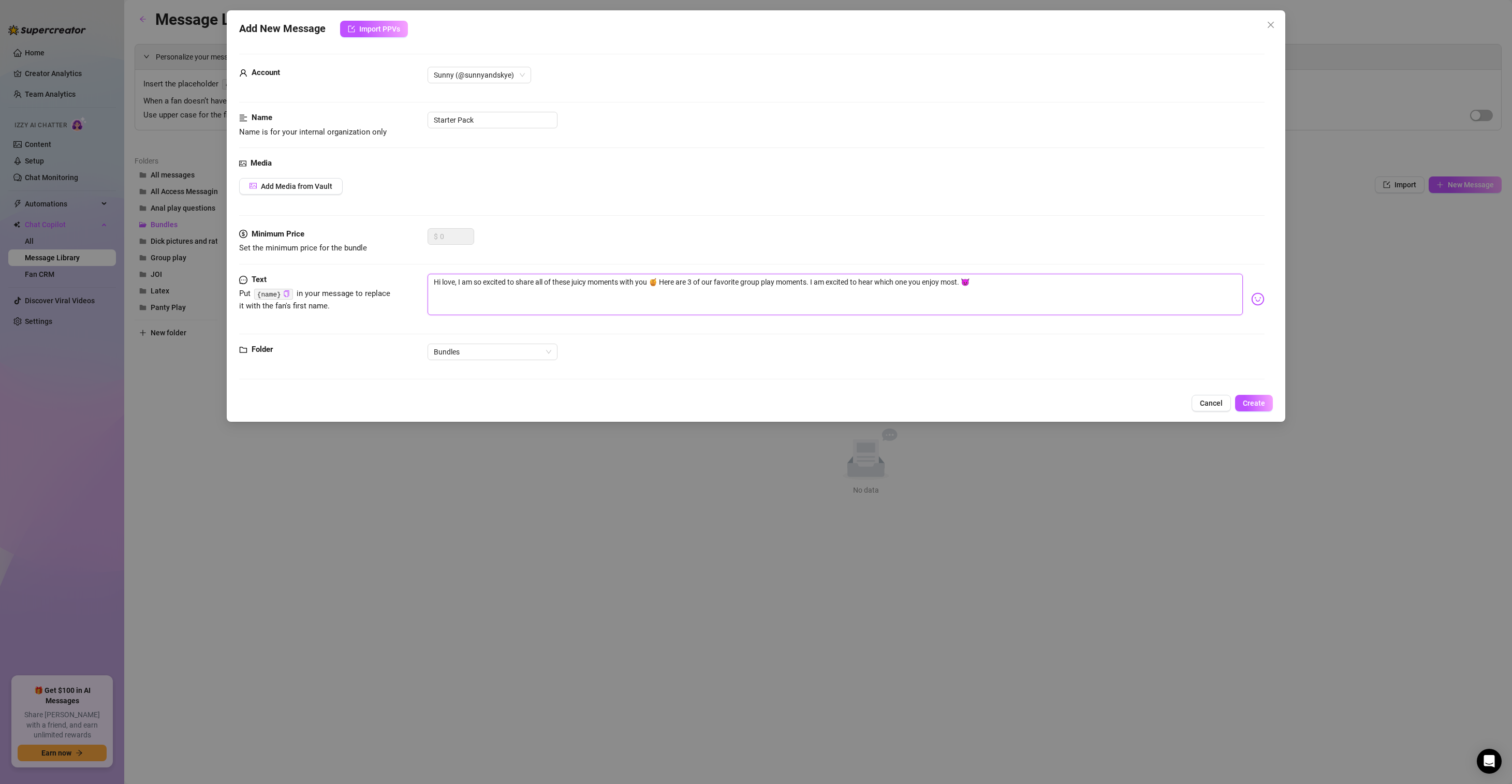
type textarea "Hi love, I am so excited to share all of these juicy moments with you 🍯 Here ar…"
click at [316, 187] on span "Add Media from Vault" at bounding box center [297, 186] width 72 height 8
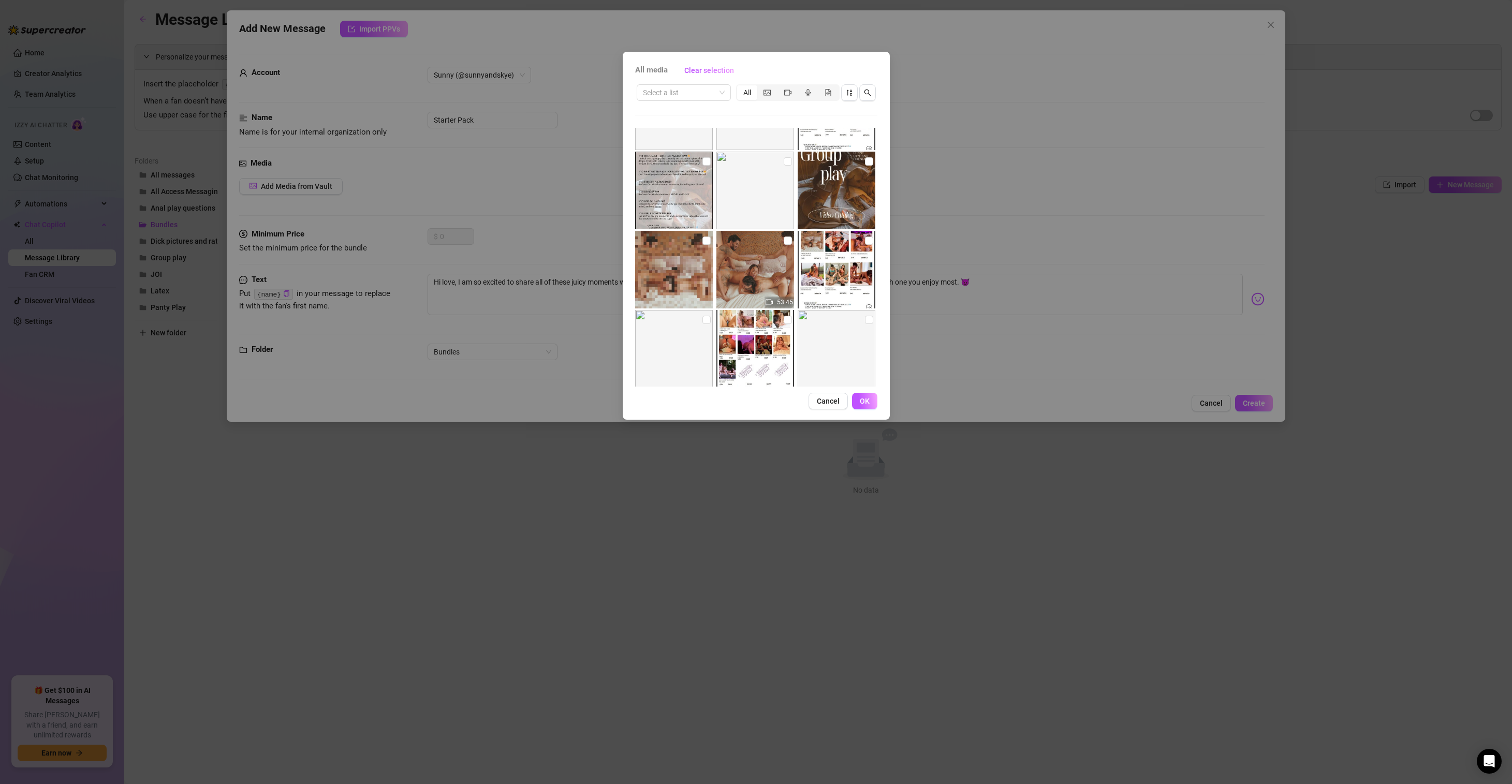
scroll to position [536, 0]
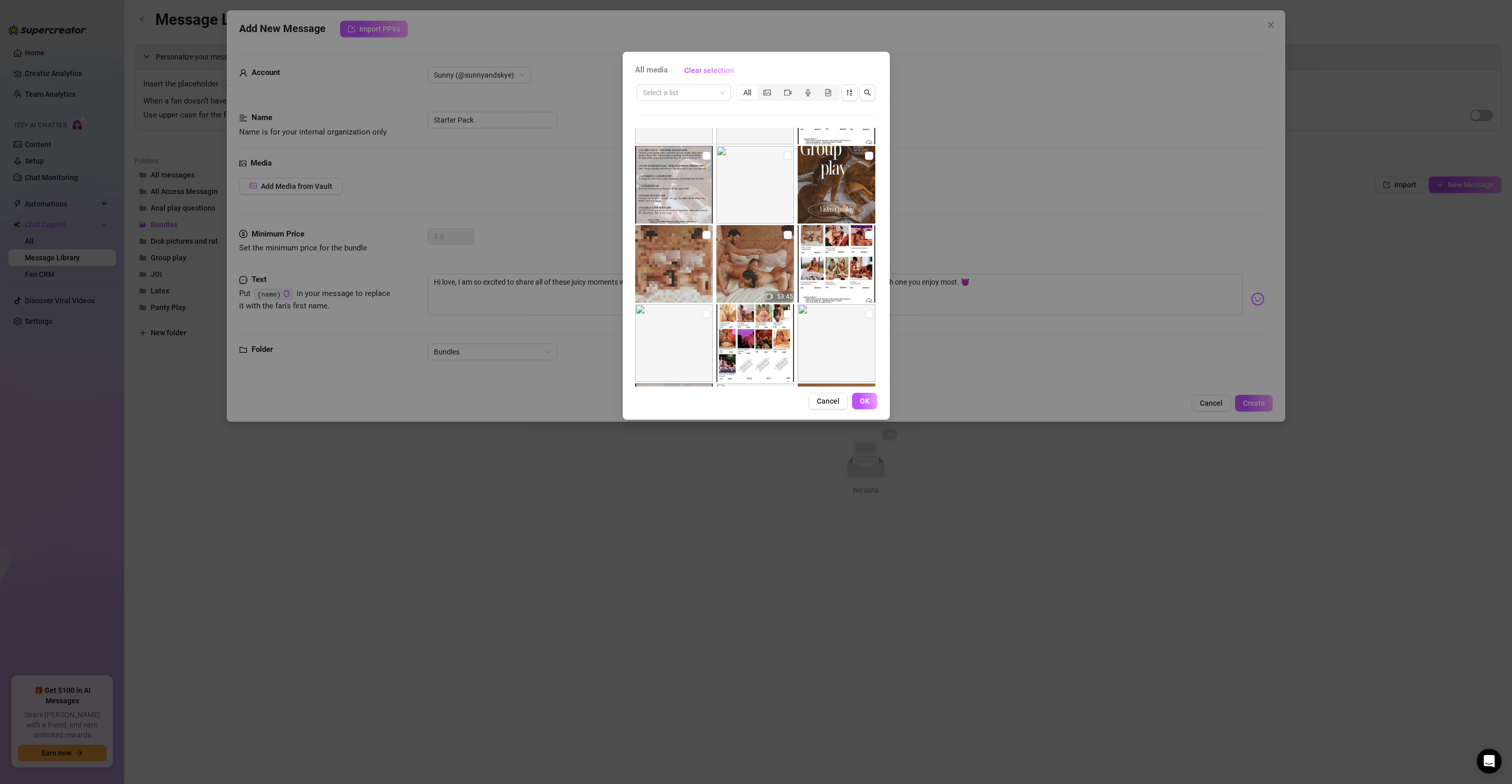
click at [788, 233] on img at bounding box center [755, 263] width 78 height 78
checkbox input "true"
click at [866, 396] on button "OK" at bounding box center [864, 401] width 26 height 17
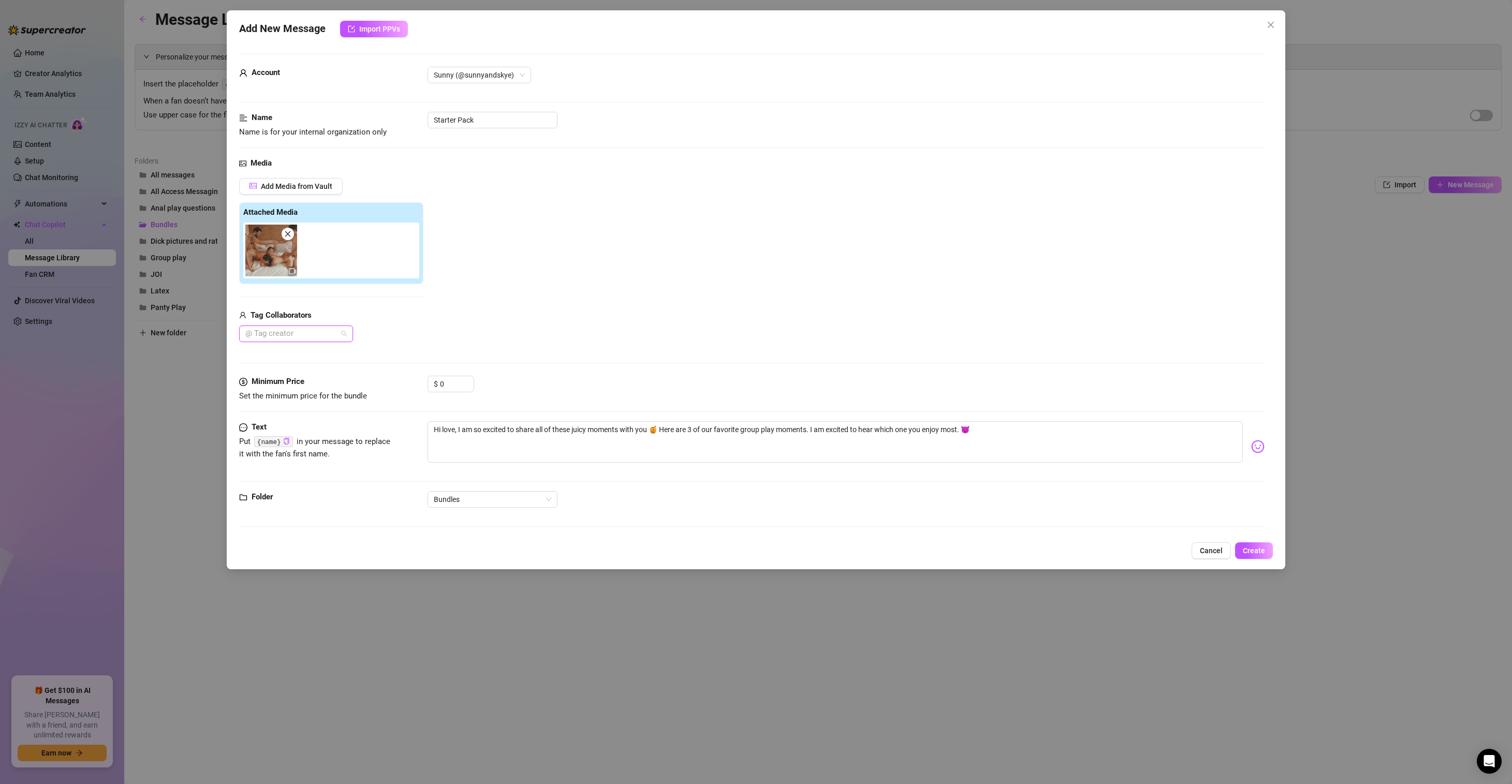
click at [347, 330] on div "@ Tag creator" at bounding box center [296, 334] width 114 height 17
click at [306, 183] on span "Add Media from Vault" at bounding box center [297, 186] width 72 height 8
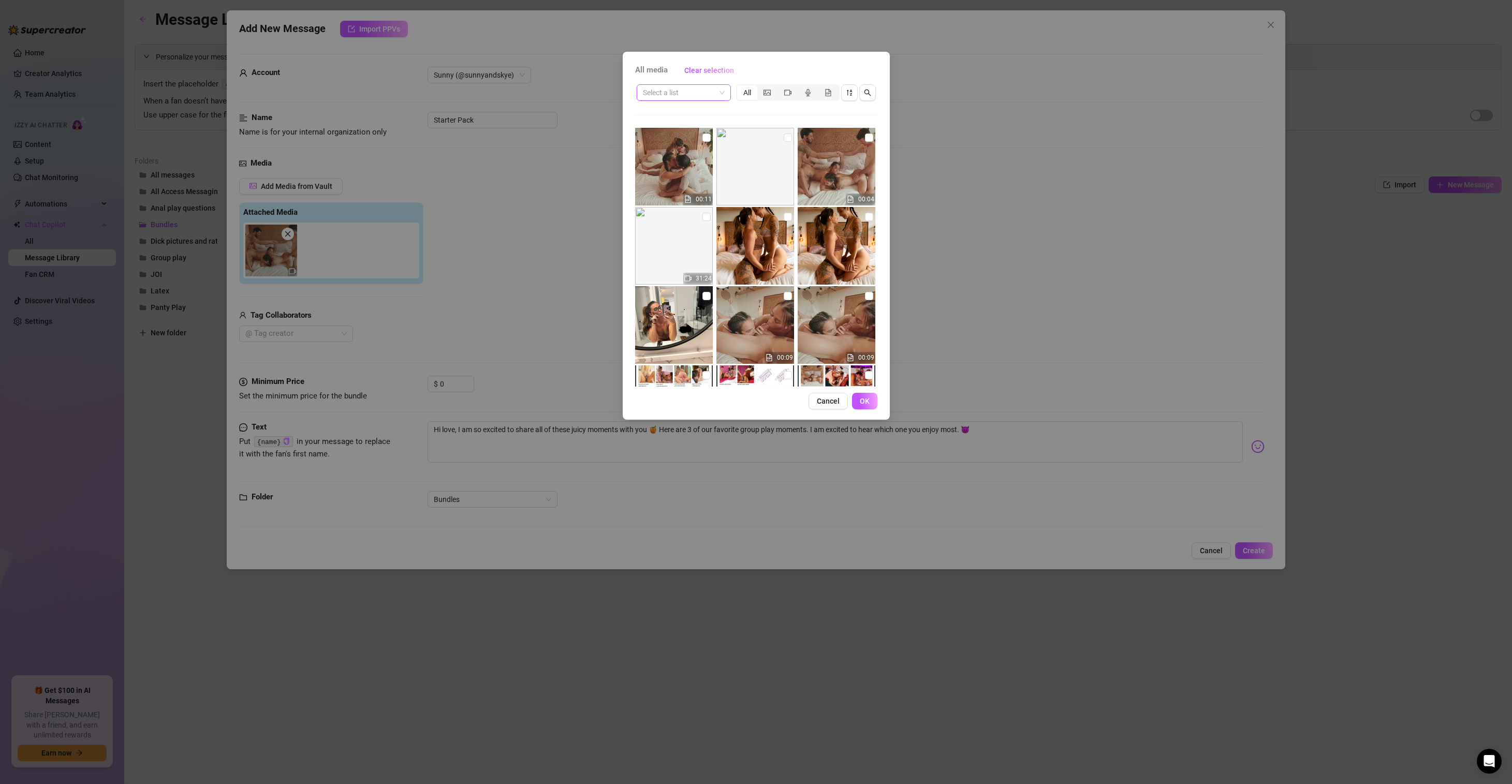
click at [712, 92] on input "search" at bounding box center [679, 92] width 72 height 16
click at [675, 229] on div "All Access" at bounding box center [684, 229] width 78 height 12
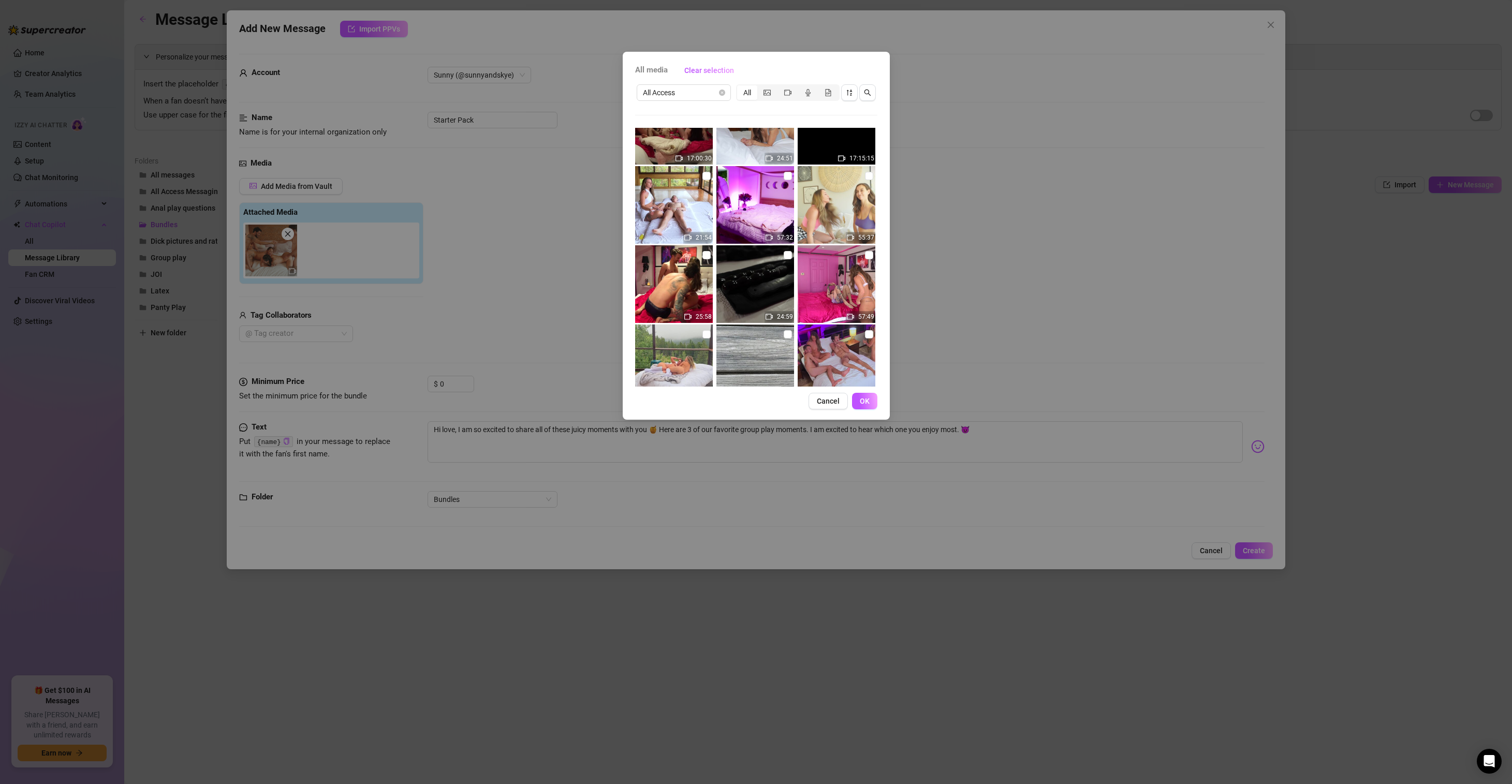
scroll to position [213, 0]
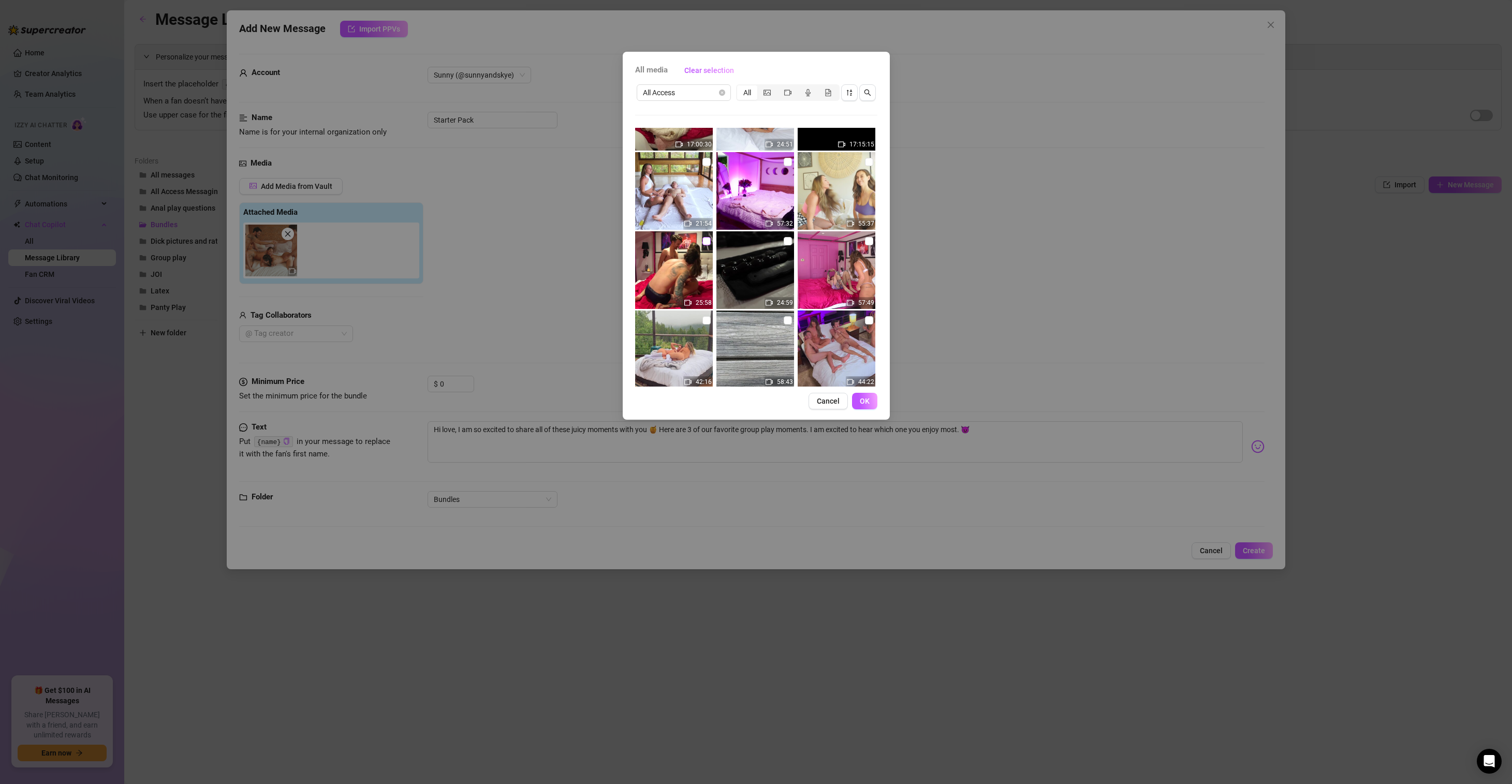
click at [706, 238] on input "checkbox" at bounding box center [706, 241] width 8 height 8
checkbox input "true"
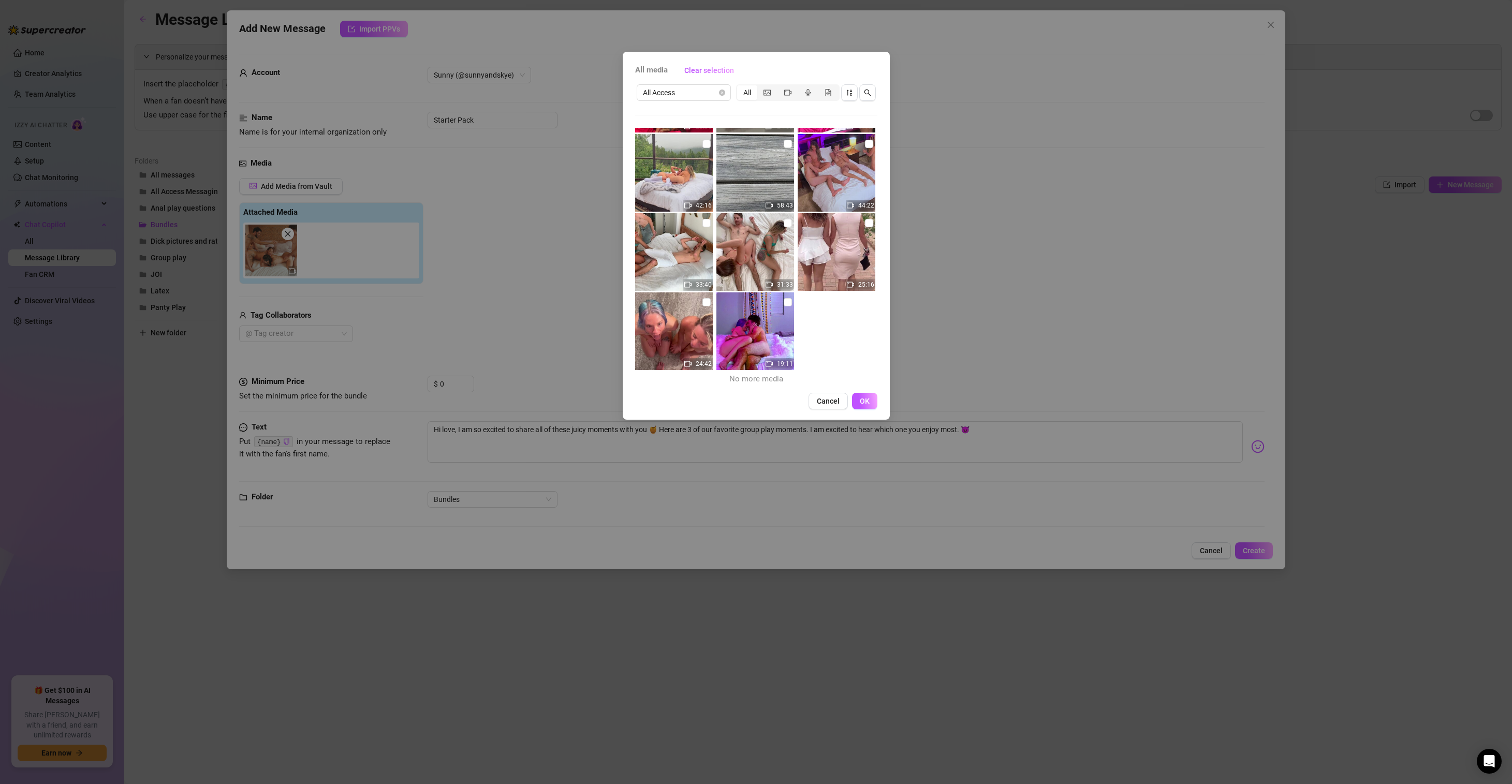
scroll to position [390, 0]
click at [704, 301] on input "checkbox" at bounding box center [706, 301] width 8 height 8
checkbox input "true"
click at [862, 402] on span "OK" at bounding box center [864, 401] width 10 height 8
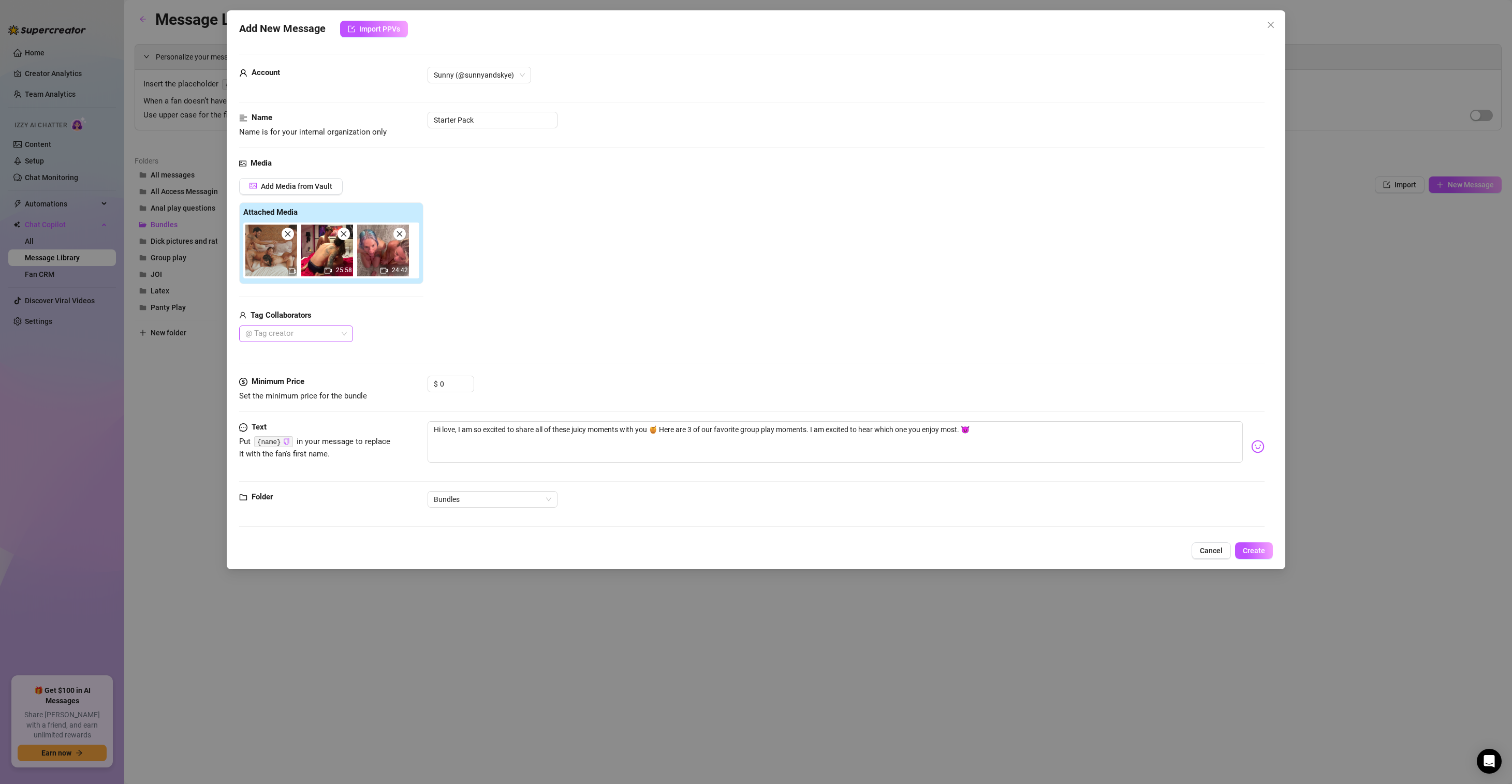
click at [338, 339] on div at bounding box center [290, 333] width 99 height 14
click at [297, 354] on div "NoName" at bounding box center [296, 354] width 97 height 12
click at [292, 366] on div "Sunny" at bounding box center [296, 371] width 97 height 12
click at [296, 386] on div "TabbyNoName Premium" at bounding box center [299, 388] width 103 height 12
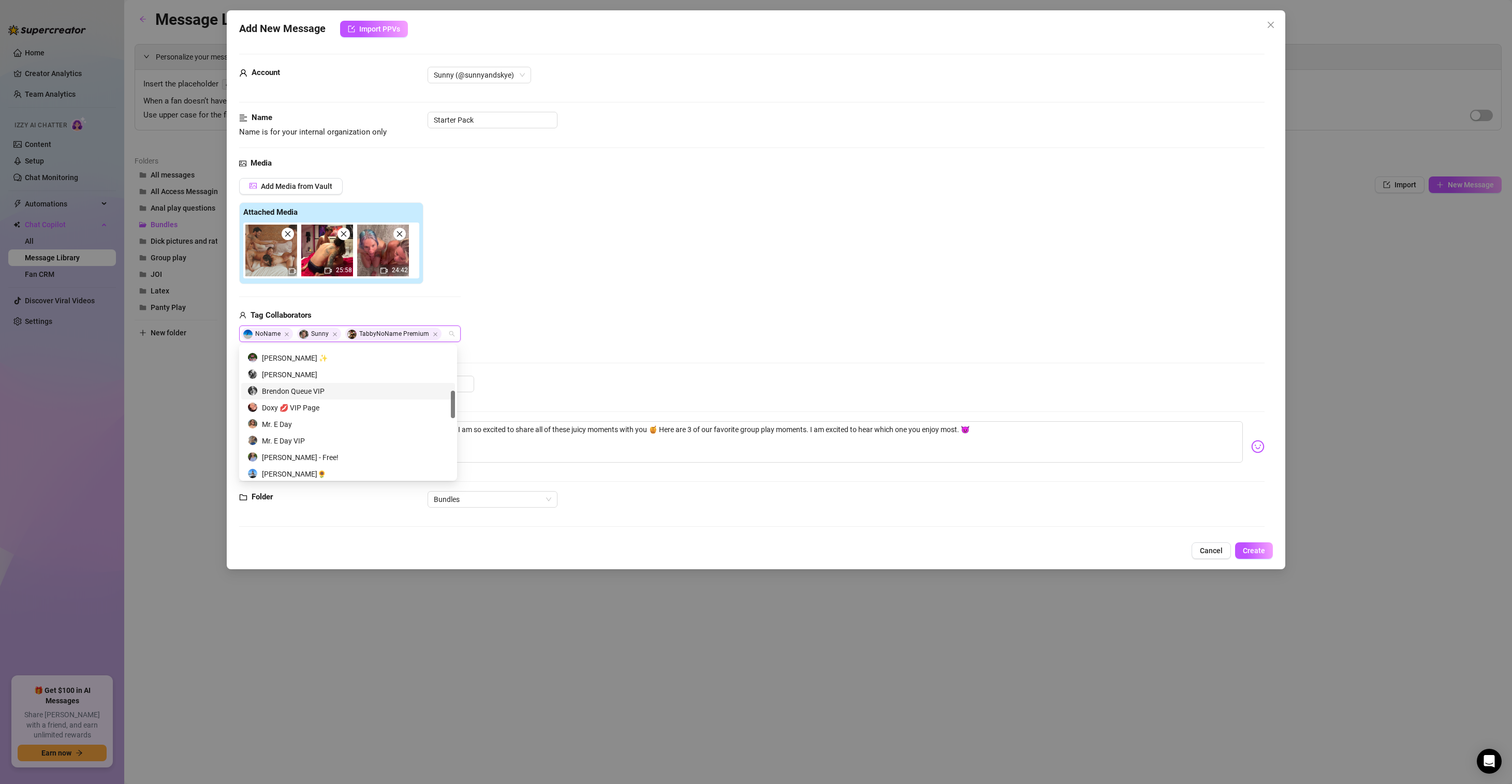
click at [304, 390] on div "Brendon Queue VIP" at bounding box center [348, 391] width 201 height 12
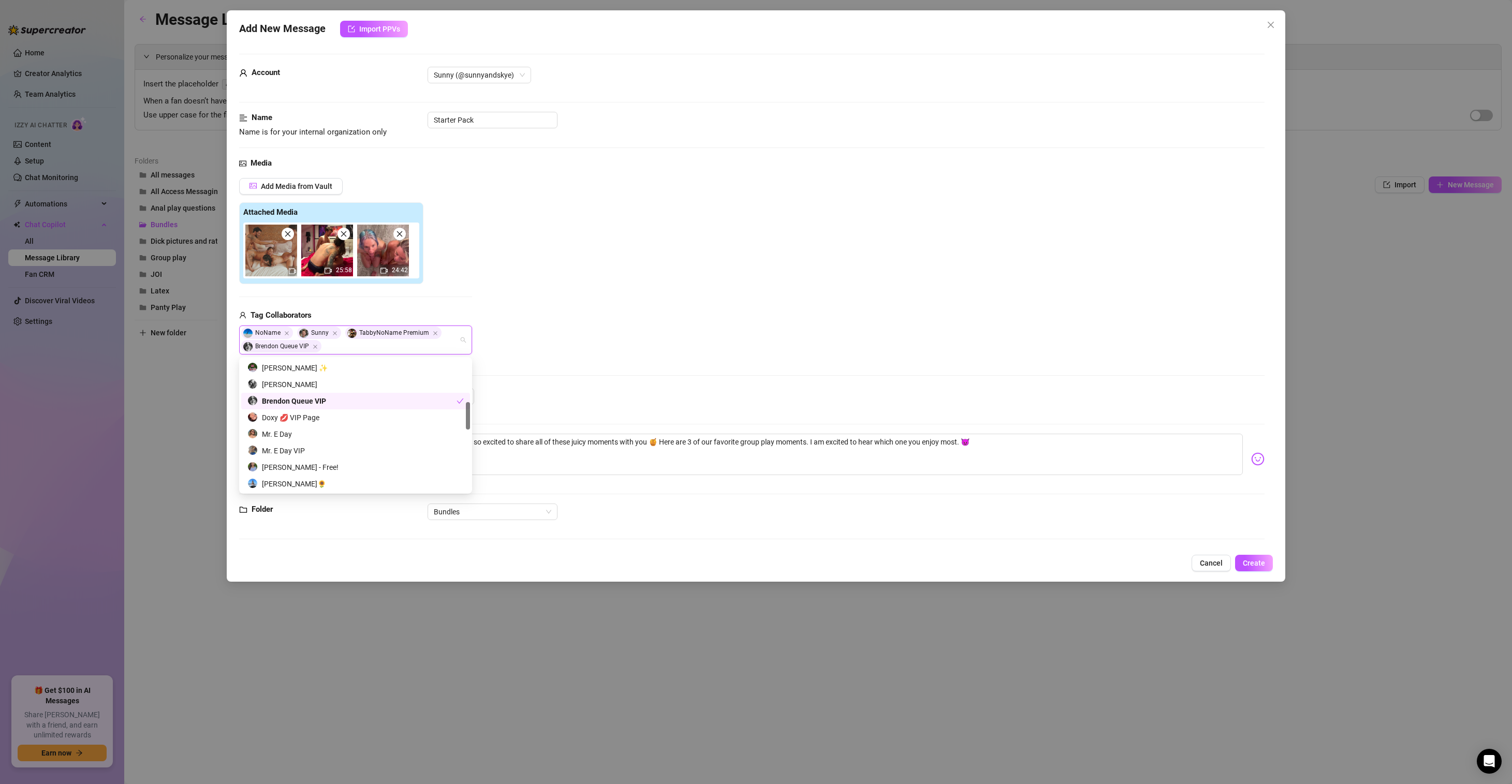
scroll to position [202, 0]
click at [275, 376] on div "[PERSON_NAME] ✨" at bounding box center [356, 380] width 217 height 12
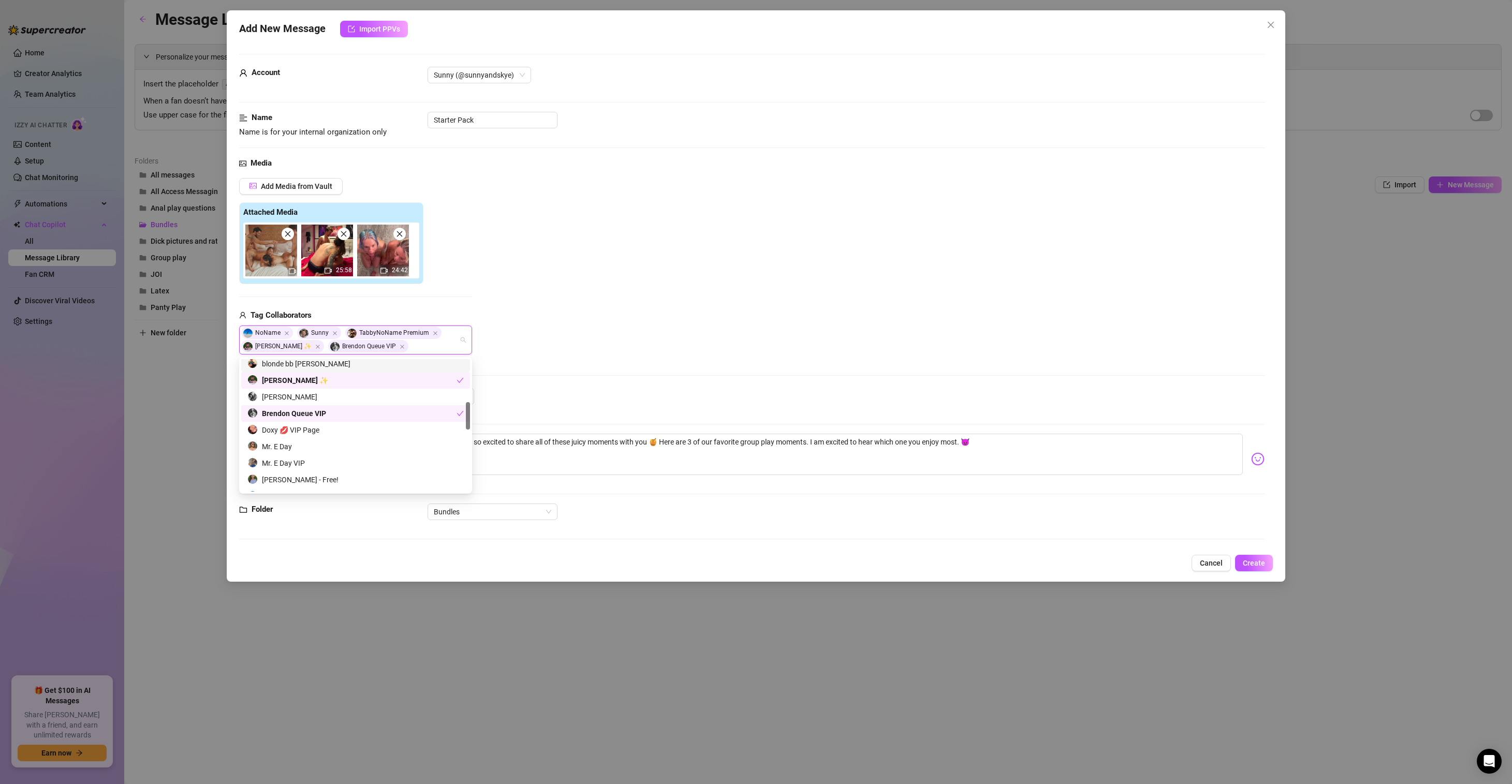
click at [571, 318] on div "Add Media from Vault Attached Media 25:58 24:42 Tag Collaborators NoName [PERSO…" at bounding box center [752, 266] width 1025 height 177
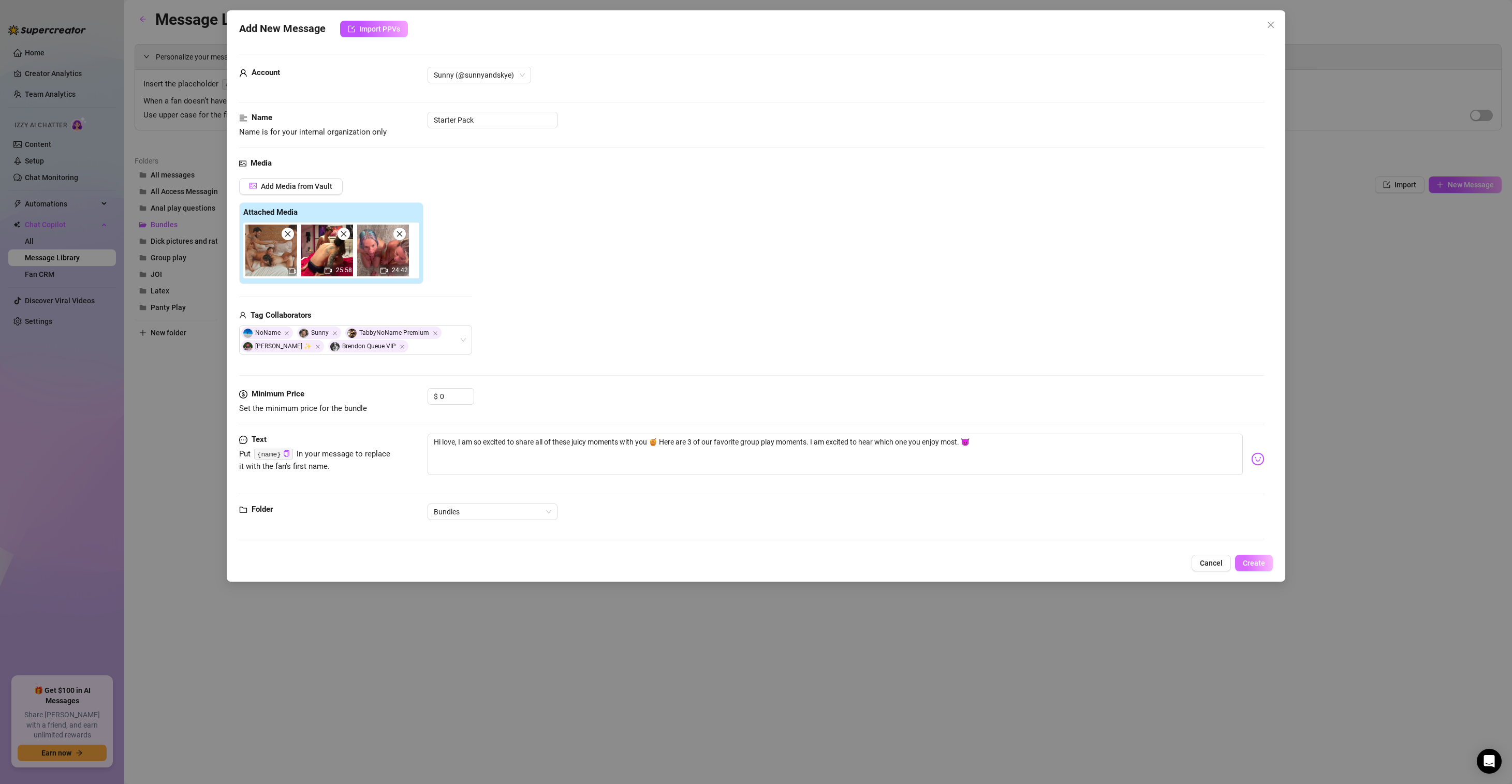
click at [1258, 561] on span "Create" at bounding box center [1253, 563] width 22 height 8
click at [1286, 539] on span "Yes, save as freebie" at bounding box center [1295, 536] width 66 height 8
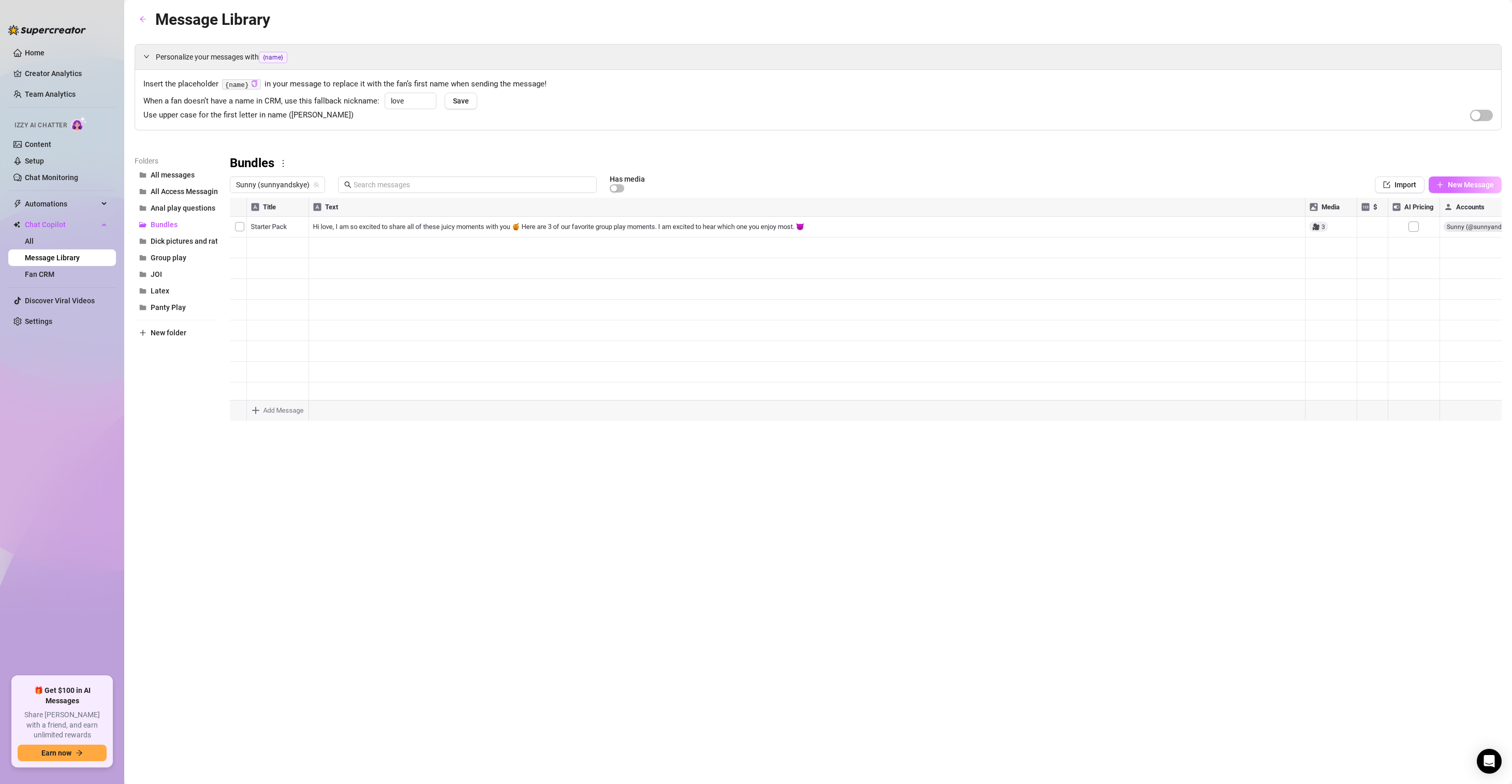
click at [1471, 181] on span "New Message" at bounding box center [1471, 185] width 46 height 8
type textarea "Type your message here..."
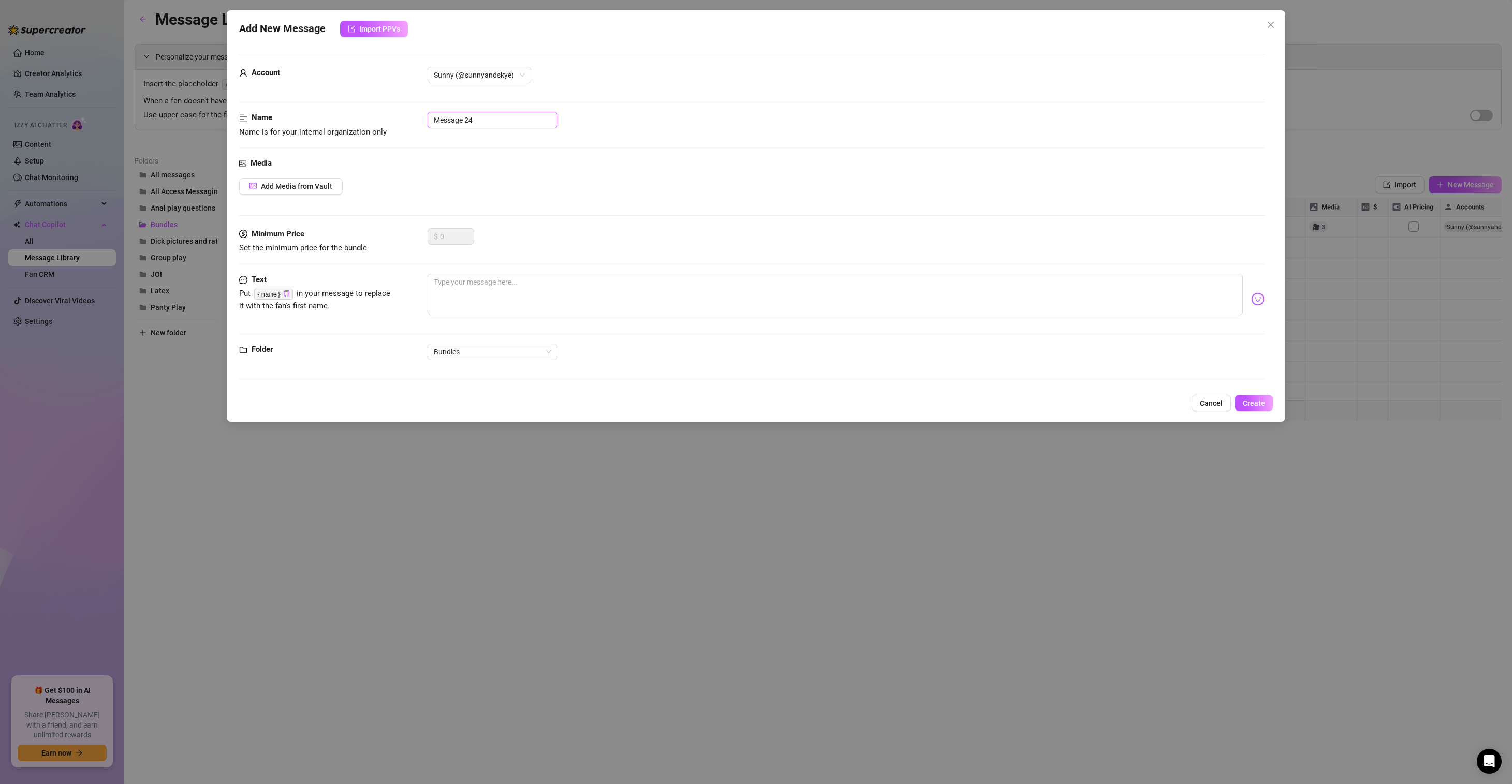
drag, startPoint x: 472, startPoint y: 114, endPoint x: 378, endPoint y: 108, distance: 94.2
click at [379, 108] on form "Account Sunny (@sunnyandskye) Name Name is for your internal organization only …" at bounding box center [752, 221] width 1025 height 334
click at [502, 116] on input "Message 24" at bounding box center [493, 120] width 130 height 17
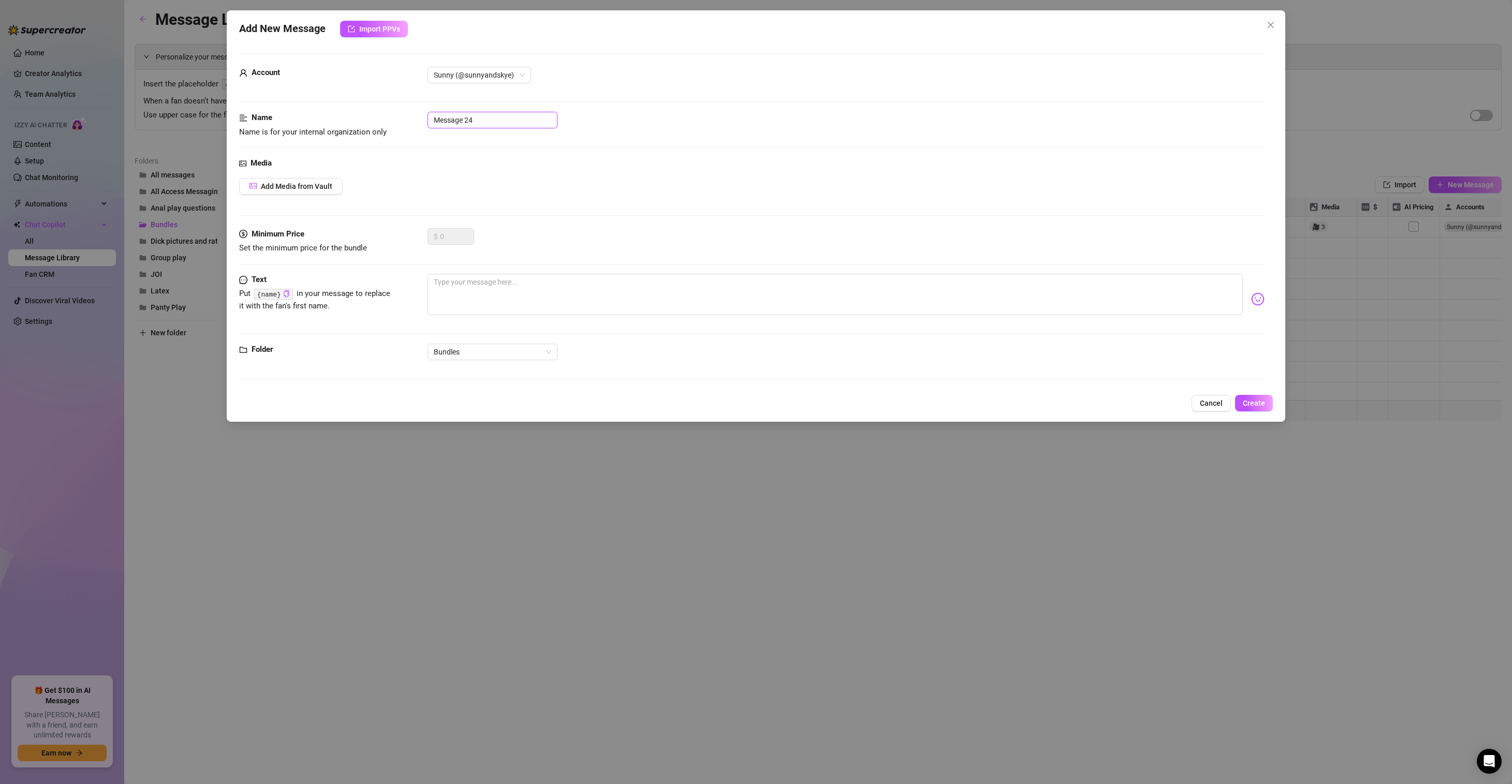
click at [502, 116] on input "Message 24" at bounding box center [493, 120] width 130 height 17
type input "One of Each"
click at [517, 286] on textarea at bounding box center [835, 294] width 815 height 41
paste textarea "Hi love, I am so excited to share all of these juicy moments with you 🍯 and gra…"
type textarea "Hi love, I am so excited to share all of these juicy moments with you 🍯 and gra…"
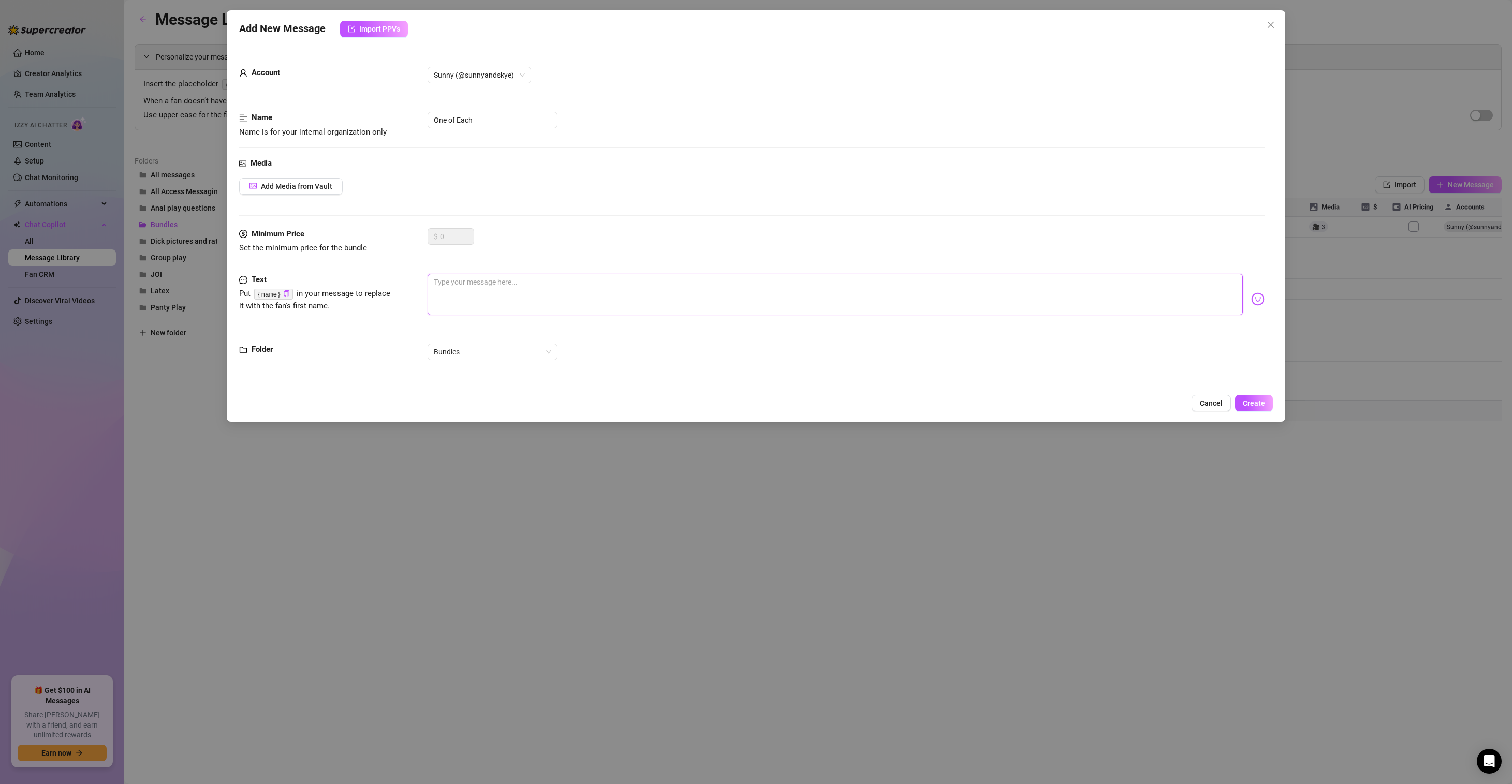
type textarea "Hi love, I am so excited to share all of these juicy moments with you 🍯 and gra…"
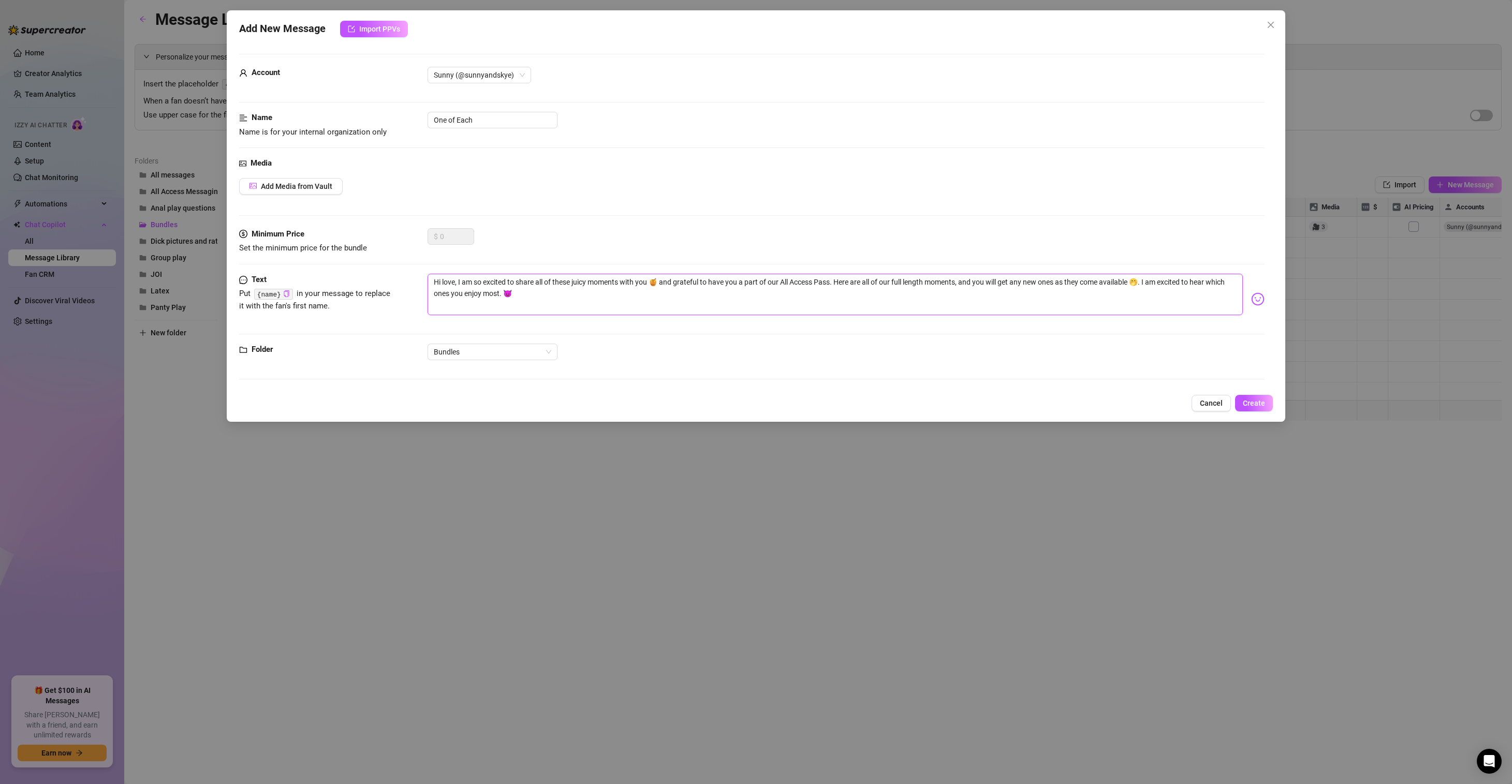
drag, startPoint x: 544, startPoint y: 293, endPoint x: 663, endPoint y: 279, distance: 119.8
click at [663, 279] on textarea "Hi love, I am so excited to share all of these juicy moments with you 🍯 and gra…" at bounding box center [835, 294] width 815 height 41
click at [855, 278] on textarea "Hi love, I am so excited to share all of these juicy moments with you 🍯 and gra…" at bounding box center [835, 294] width 815 height 41
drag, startPoint x: 837, startPoint y: 282, endPoint x: 662, endPoint y: 279, distance: 175.0
click at [662, 279] on textarea "Hi love, I am so excited to share all of these juicy moments with you 🍯 and gra…" at bounding box center [835, 294] width 815 height 41
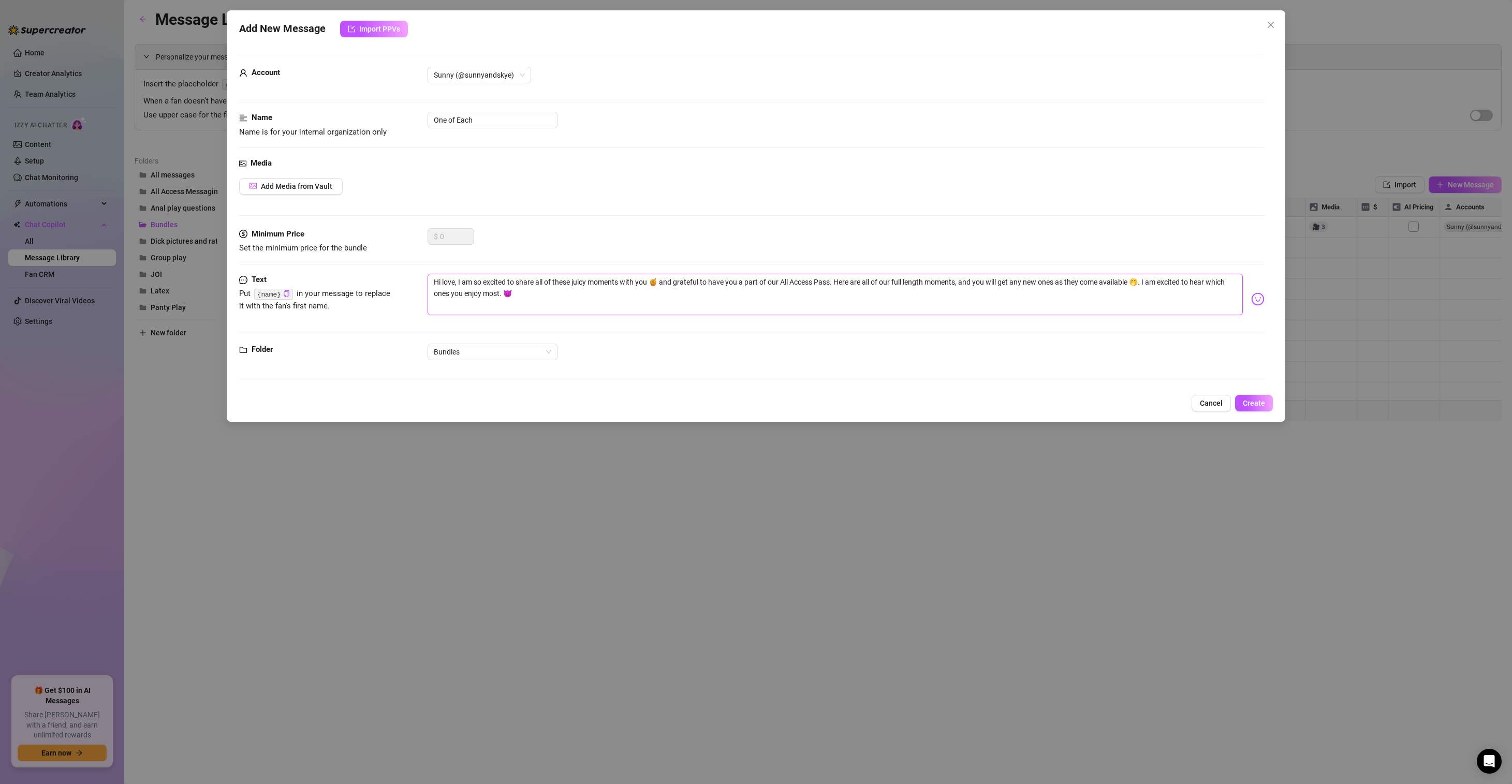
type textarea "Hi love, I am so excited to share all of these juicy moments with you 🍯 Here ar…"
drag, startPoint x: 691, startPoint y: 281, endPoint x: 957, endPoint y: 283, distance: 266.0
click at [957, 283] on textarea "Hi love, I am so excited to share all of these juicy moments with you 🍯 Here ar…" at bounding box center [835, 294] width 815 height 41
type textarea "Hi love, I am so excited to share all of these juicy moments with you 🍯 Here ar…"
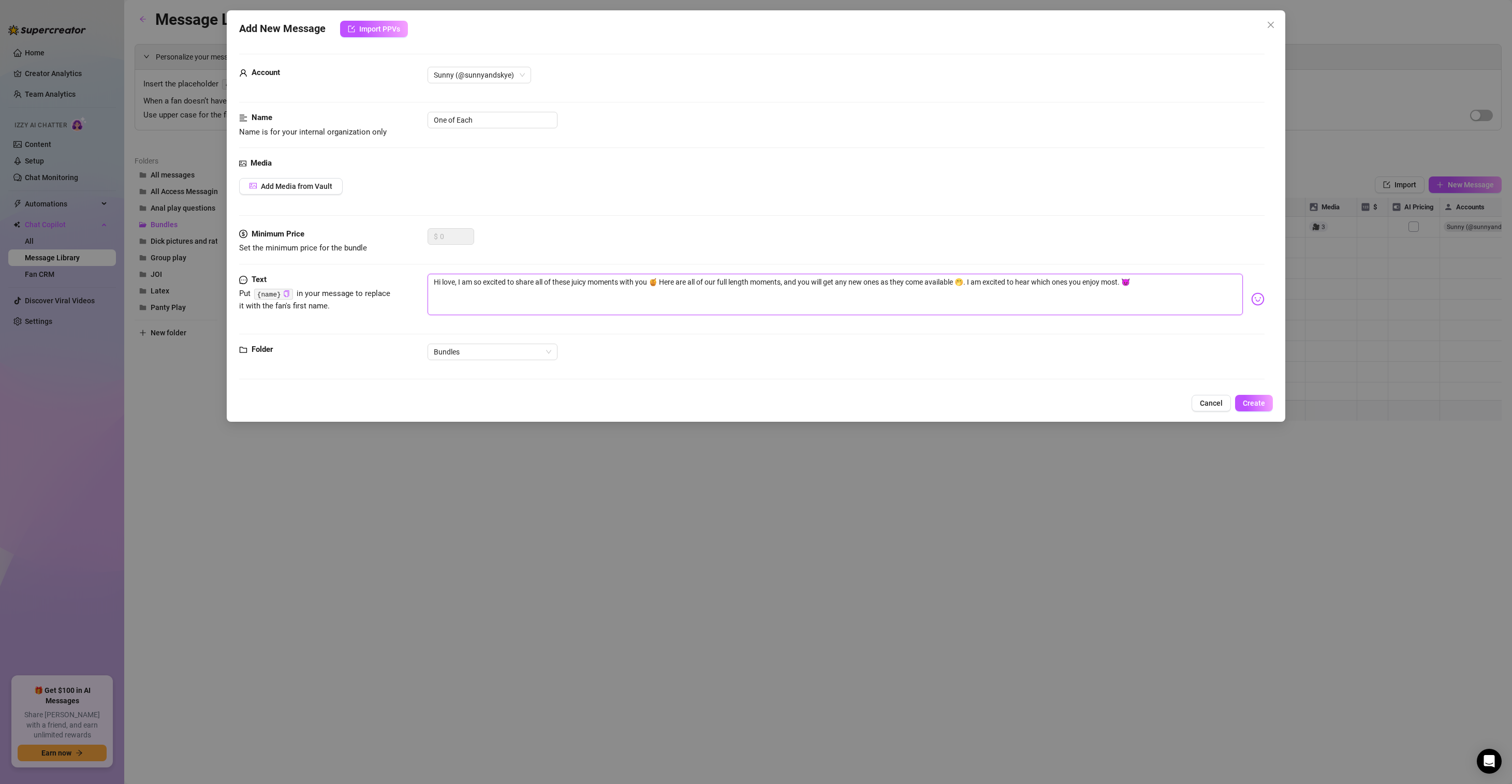
type textarea "Hi love, I am so excited to share all of these juicy moments with you 🍯 Here ar…"
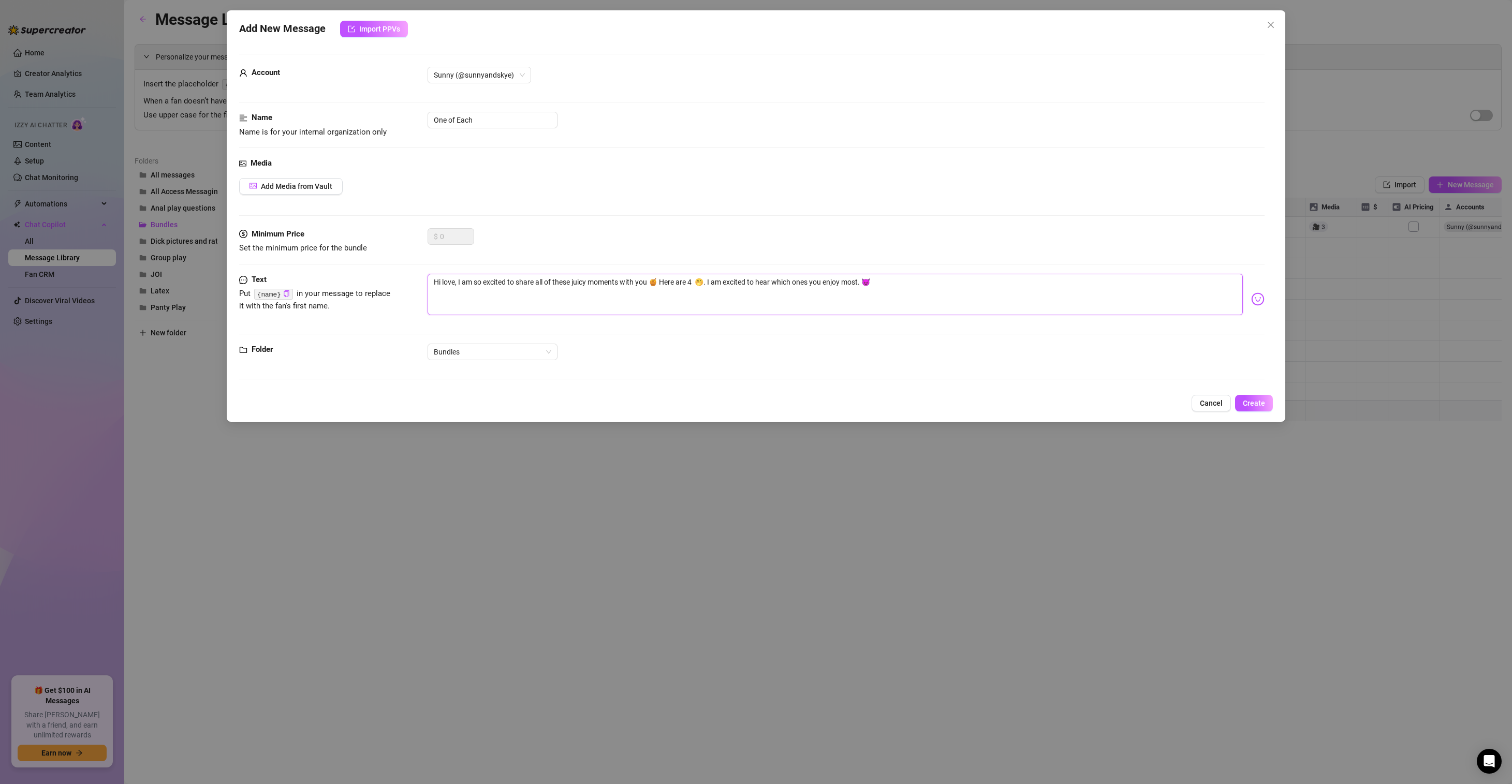
type textarea "Hi love, I am so excited to share all of these juicy moments with you 🍯 Here ar…"
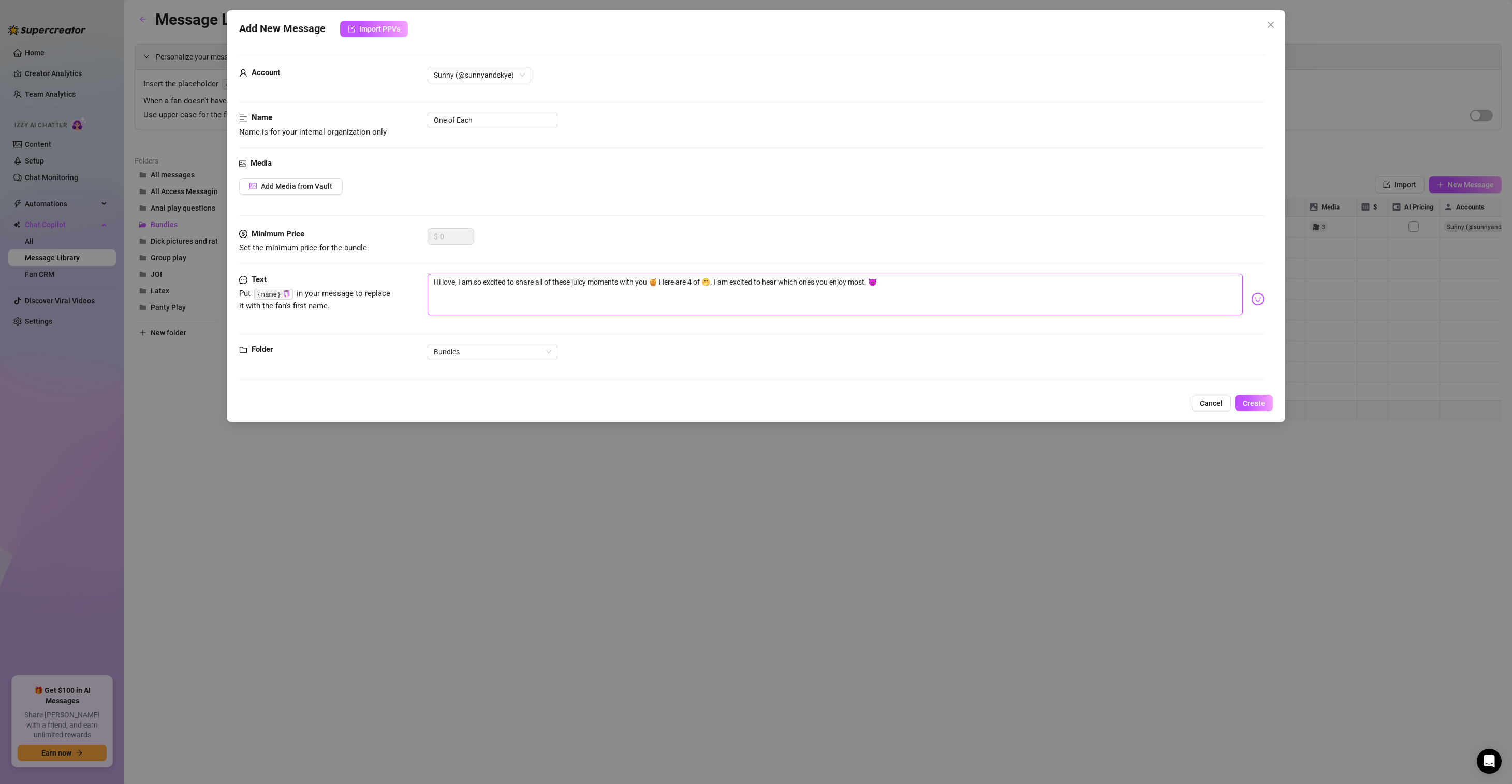
type textarea "Hi love, I am so excited to share all of these juicy moments with you 🍯 Here ar…"
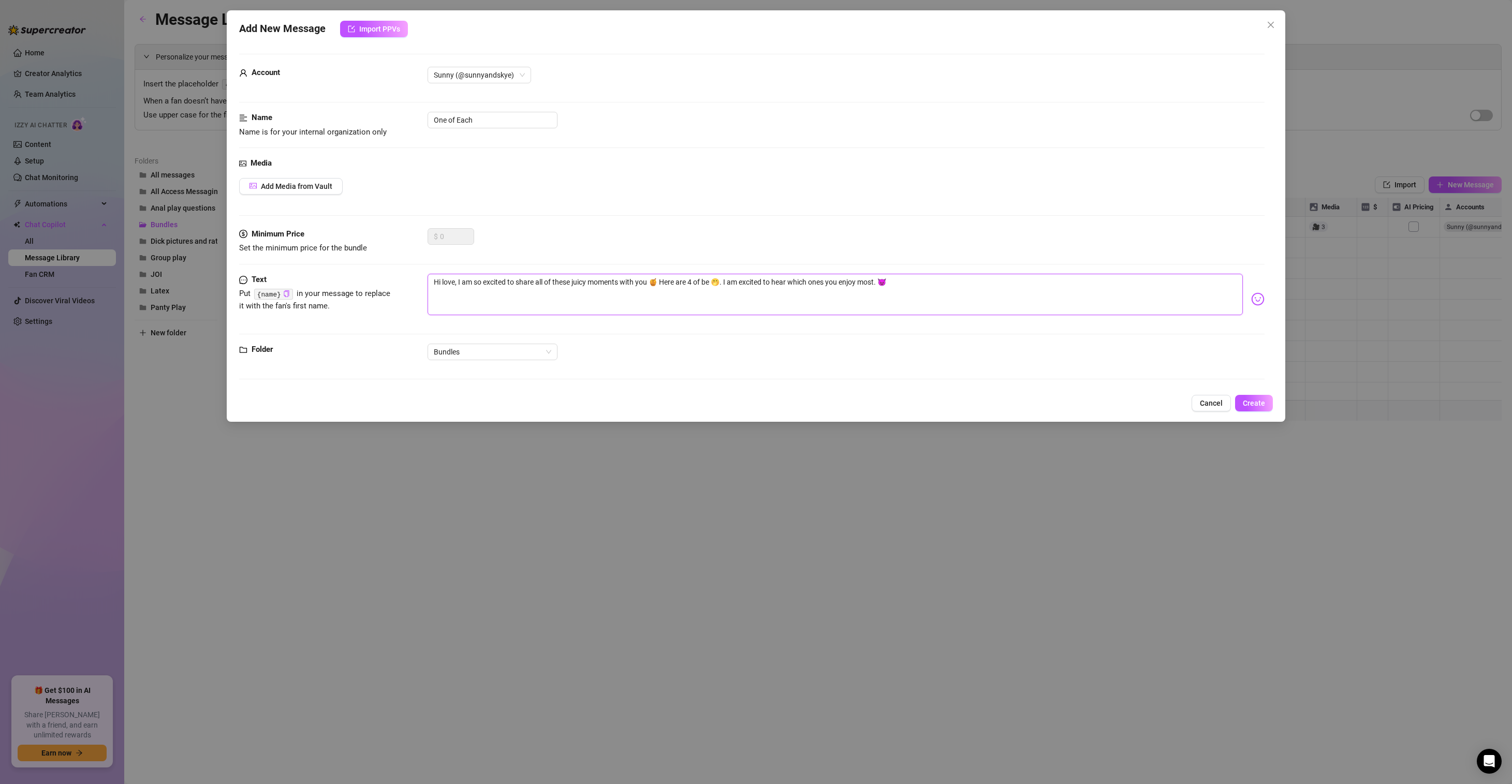
type textarea "Hi love, I am so excited to share all of these juicy moments with you 🍯 Here ar…"
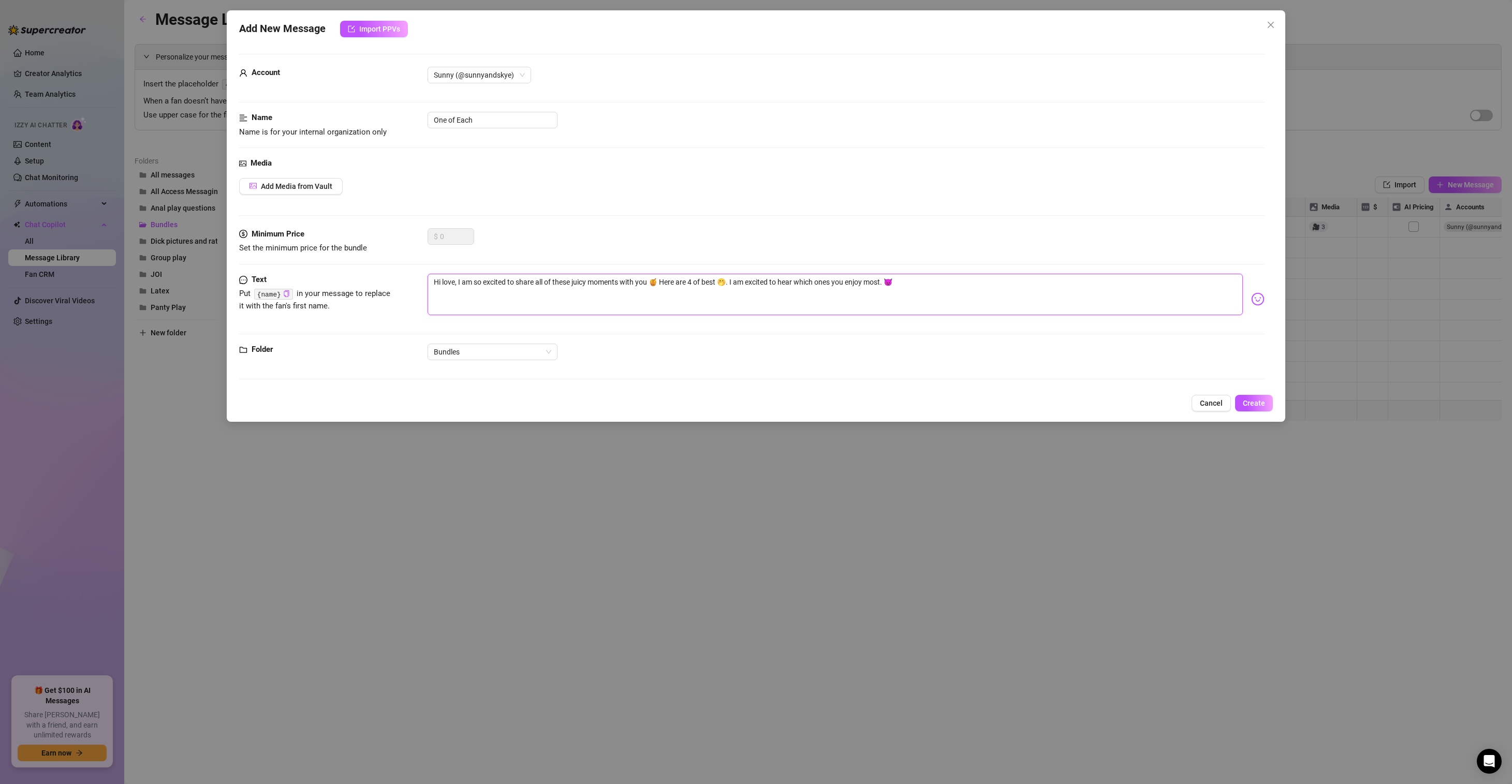
type textarea "Hi love, I am so excited to share all of these juicy moments with you 🍯 Here ar…"
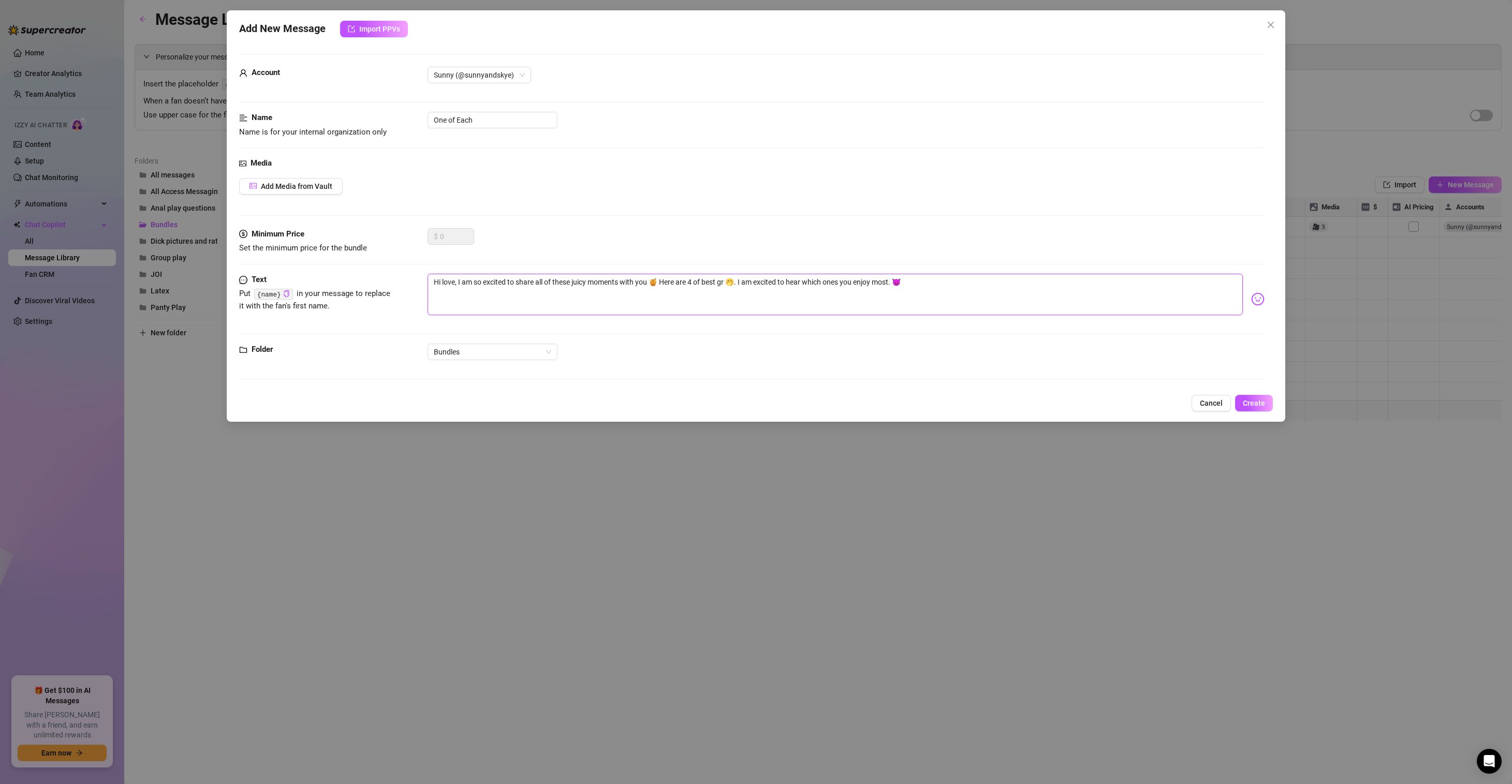
type textarea "Hi love, I am so excited to share all of these juicy moments with you 🍯 Here ar…"
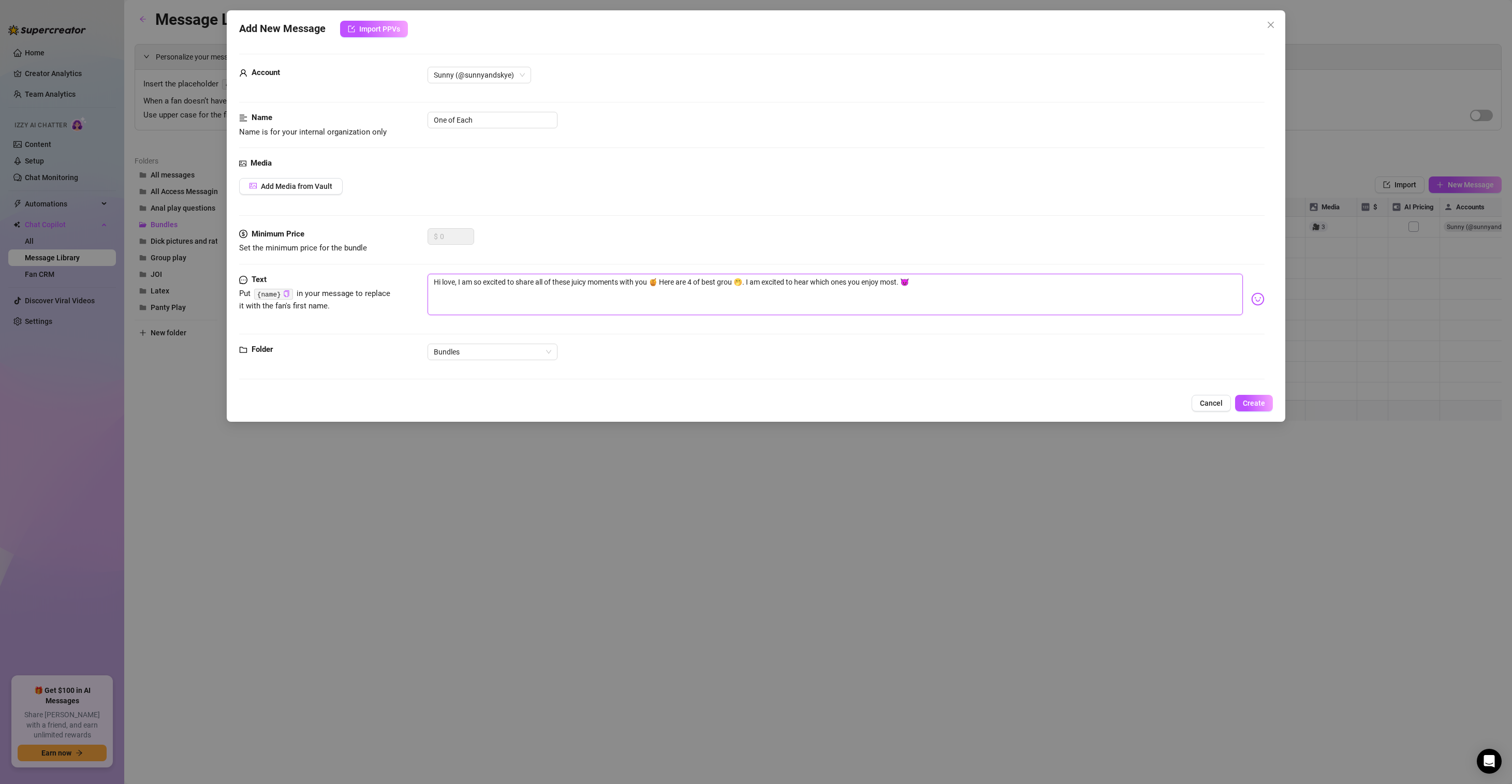
type textarea "Hi love, I am so excited to share all of these juicy moments with you 🍯 Here ar…"
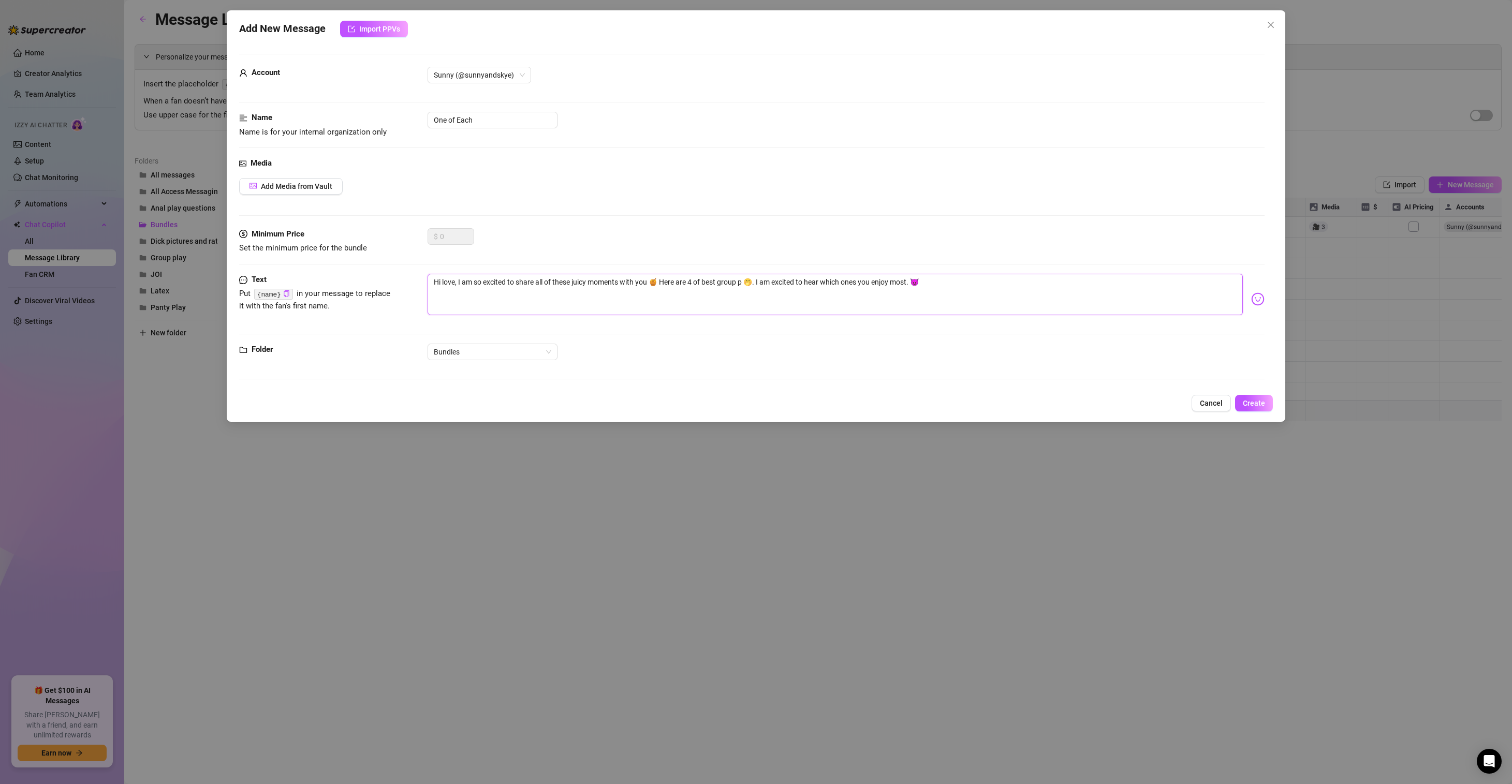
type textarea "Hi love, I am so excited to share all of these juicy moments with you 🍯 Here ar…"
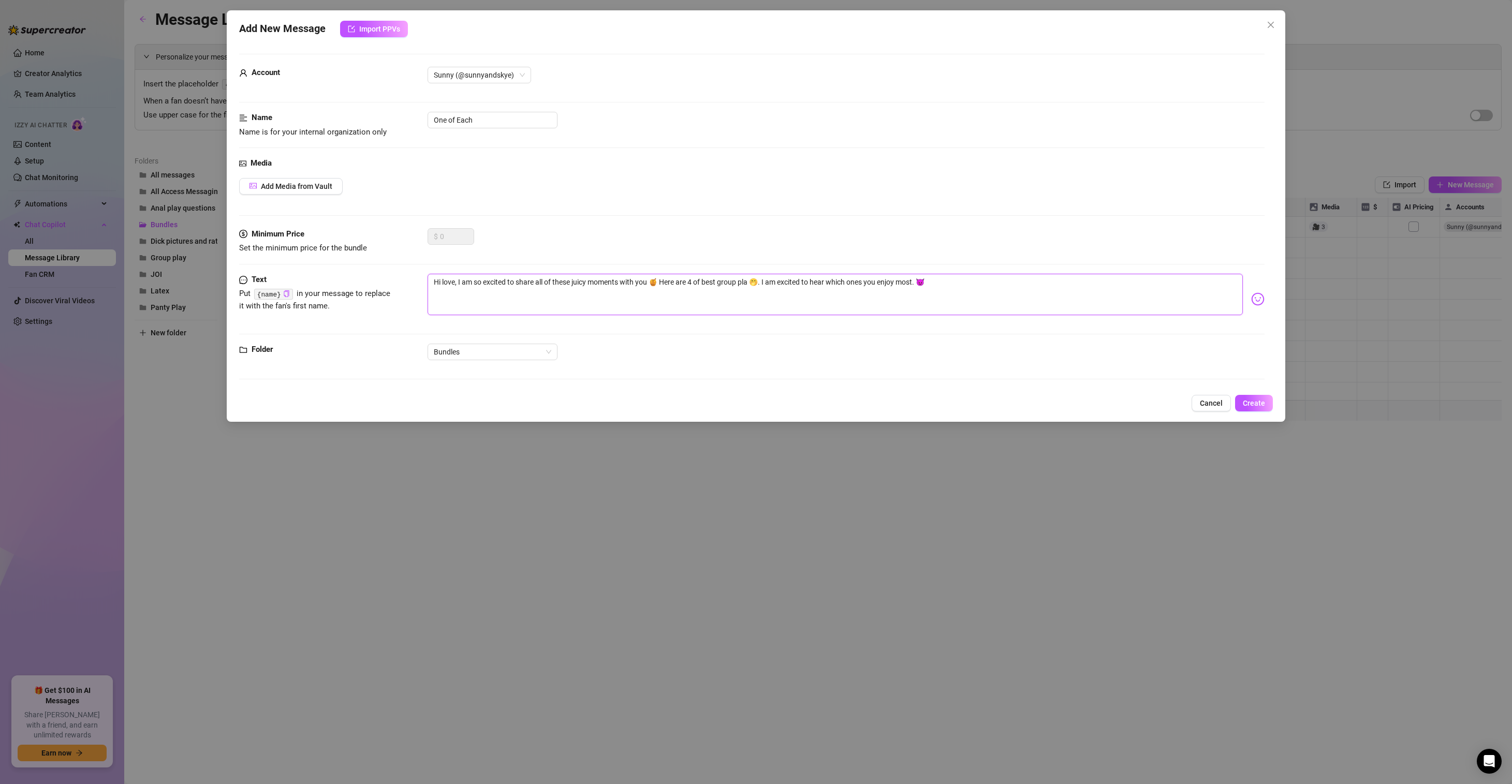
type textarea "Hi love, I am so excited to share all of these juicy moments with you 🍯 Here ar…"
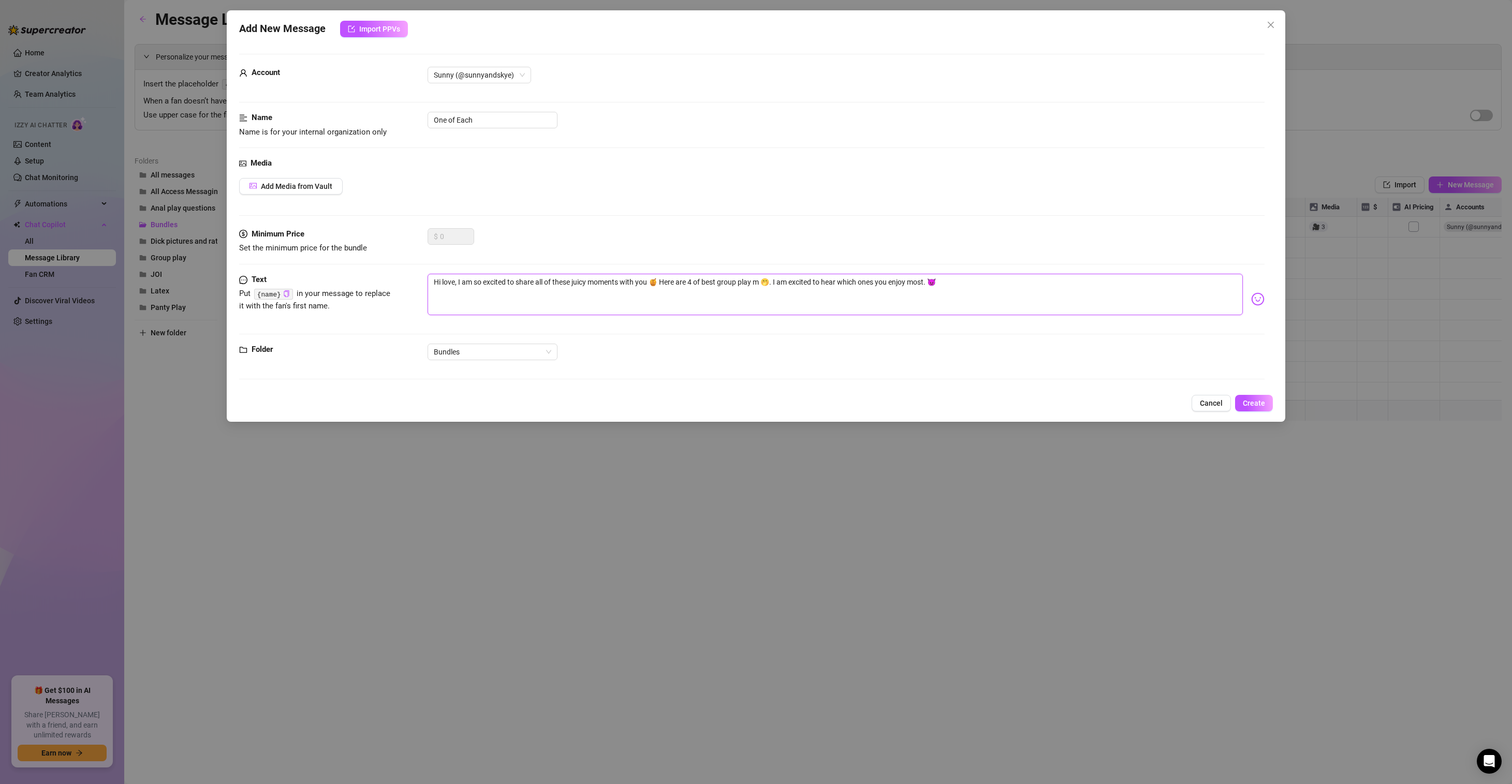
type textarea "Hi love, I am so excited to share all of these juicy moments with you 🍯 Here ar…"
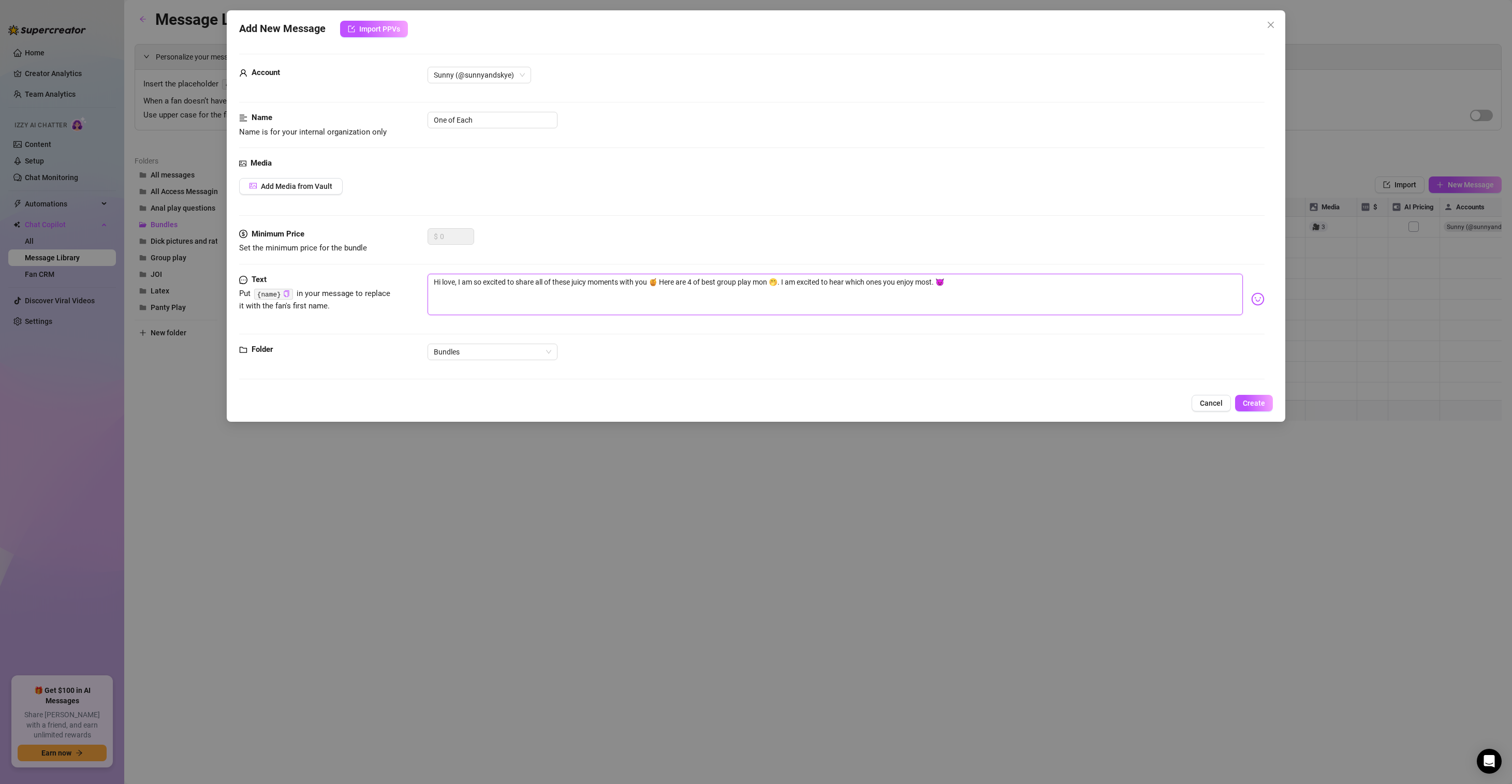
type textarea "Hi love, I am so excited to share all of these juicy moments with you 🍯 Here ar…"
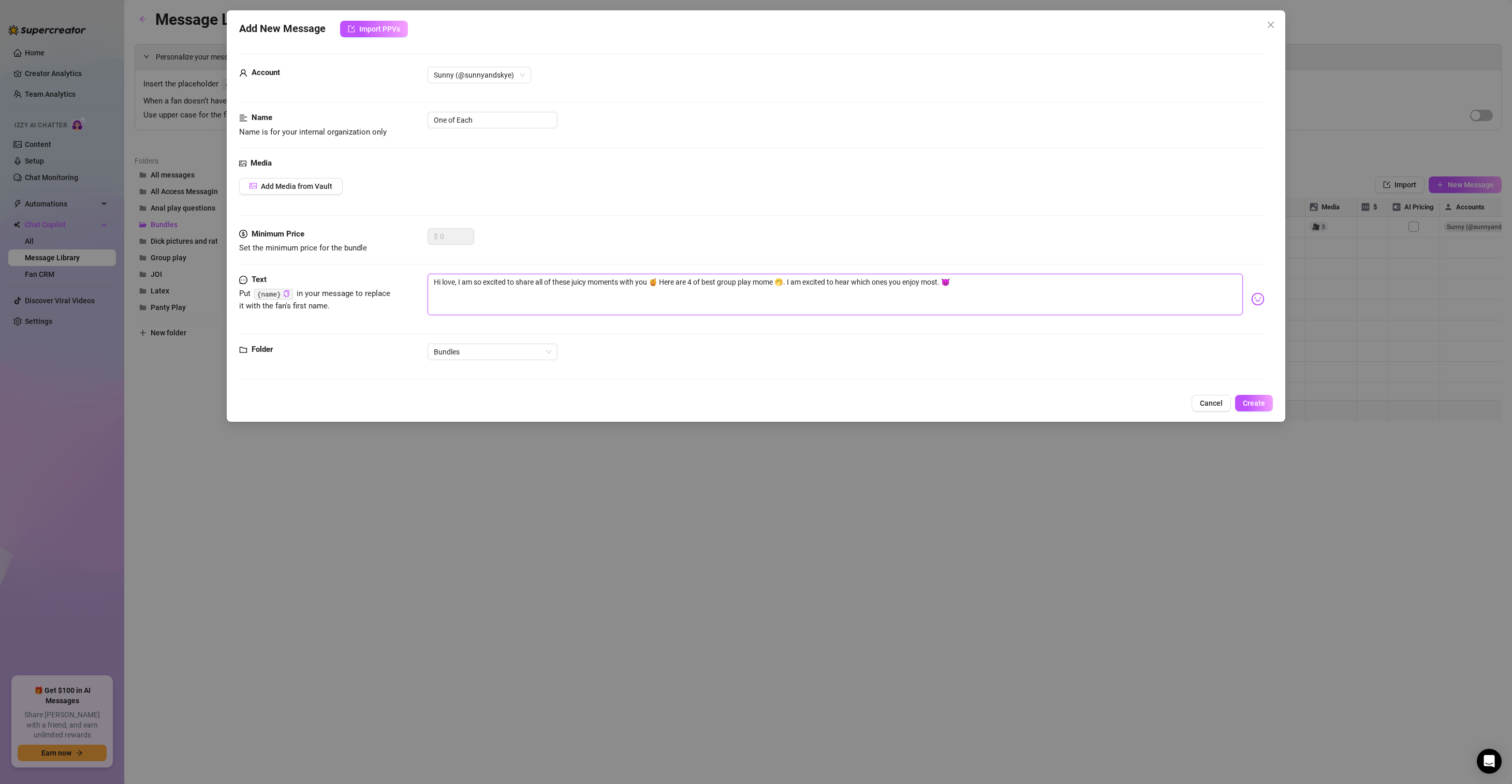
type textarea "Hi love, I am so excited to share all of these juicy moments with you 🍯 Here ar…"
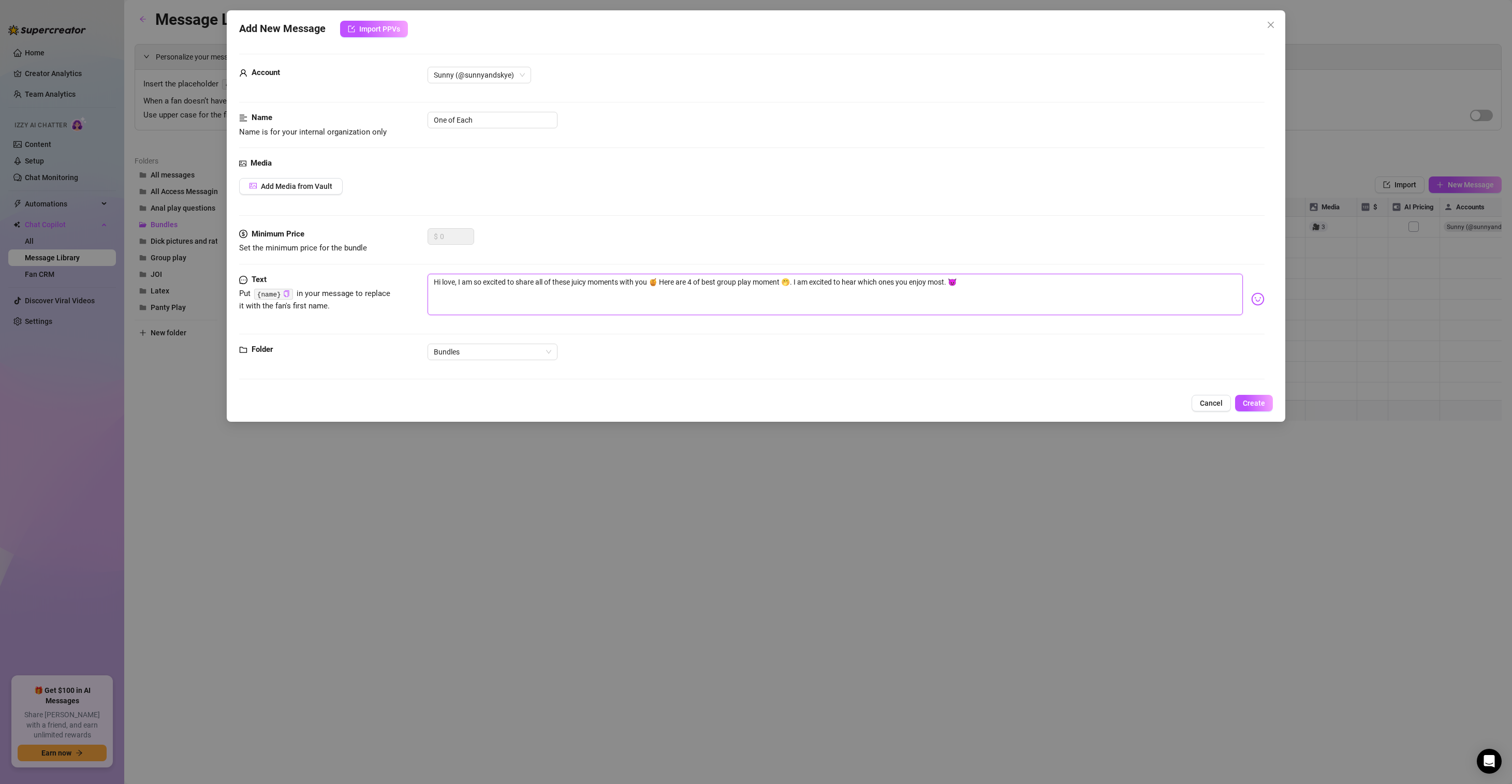
type textarea "Hi love, I am so excited to share all of these juicy moments with you 🍯 Here ar…"
click at [794, 281] on textarea "Hi love, I am so excited to share all of these juicy moments with you 🍯 Here ar…" at bounding box center [835, 294] width 815 height 41
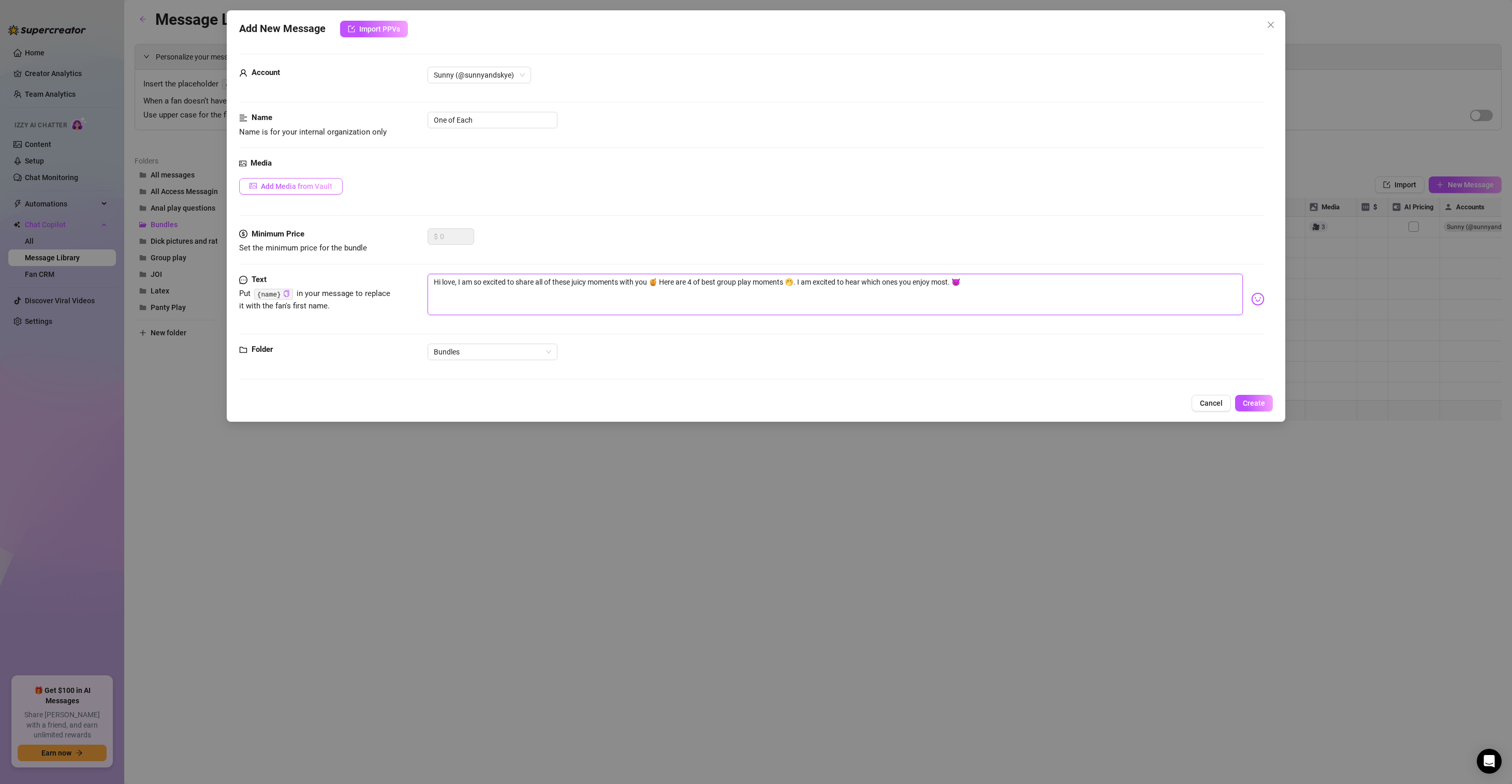
type textarea "Hi love, I am so excited to share all of these juicy moments with you 🍯 Here ar…"
click at [291, 181] on button "Add Media from Vault" at bounding box center [291, 186] width 103 height 17
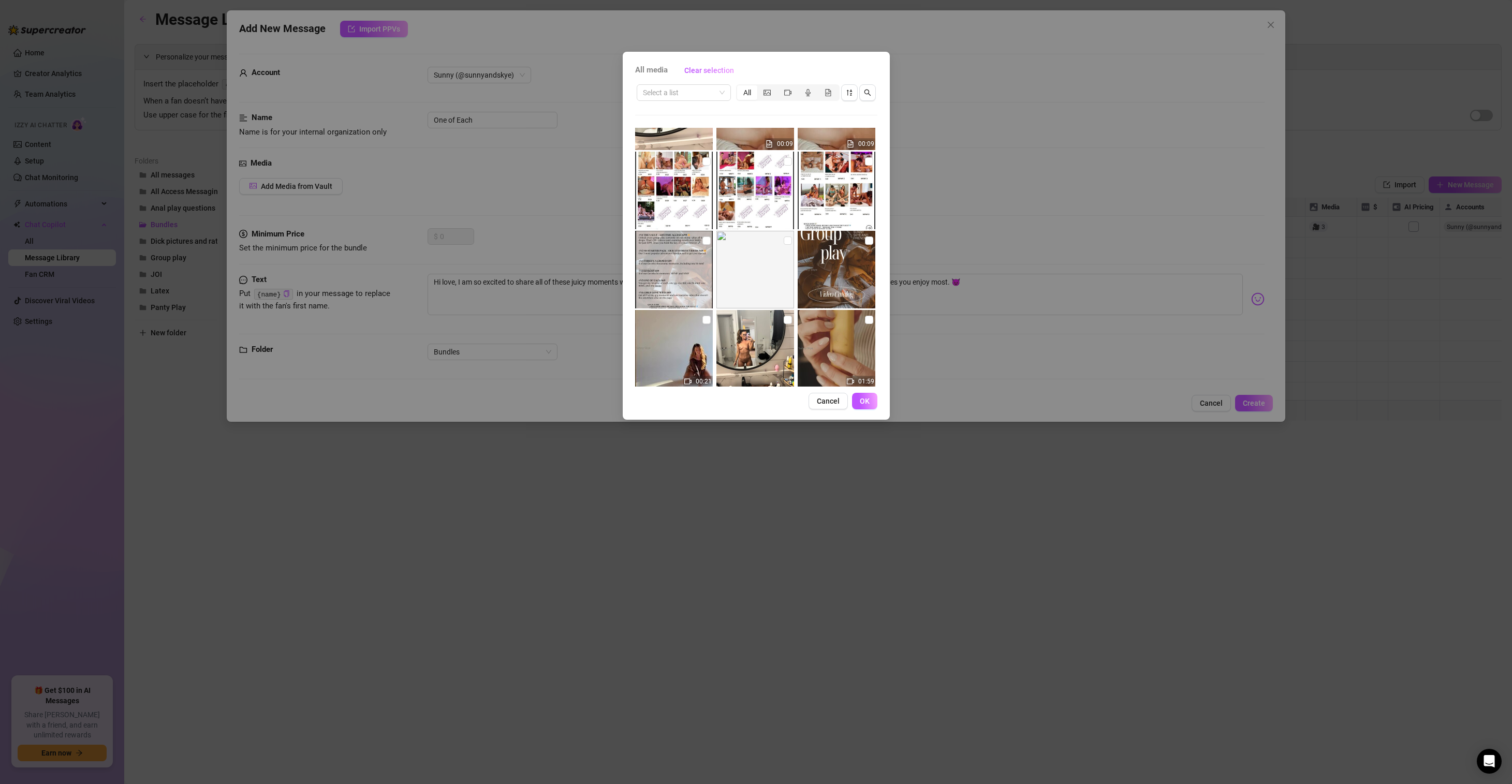
scroll to position [463, 0]
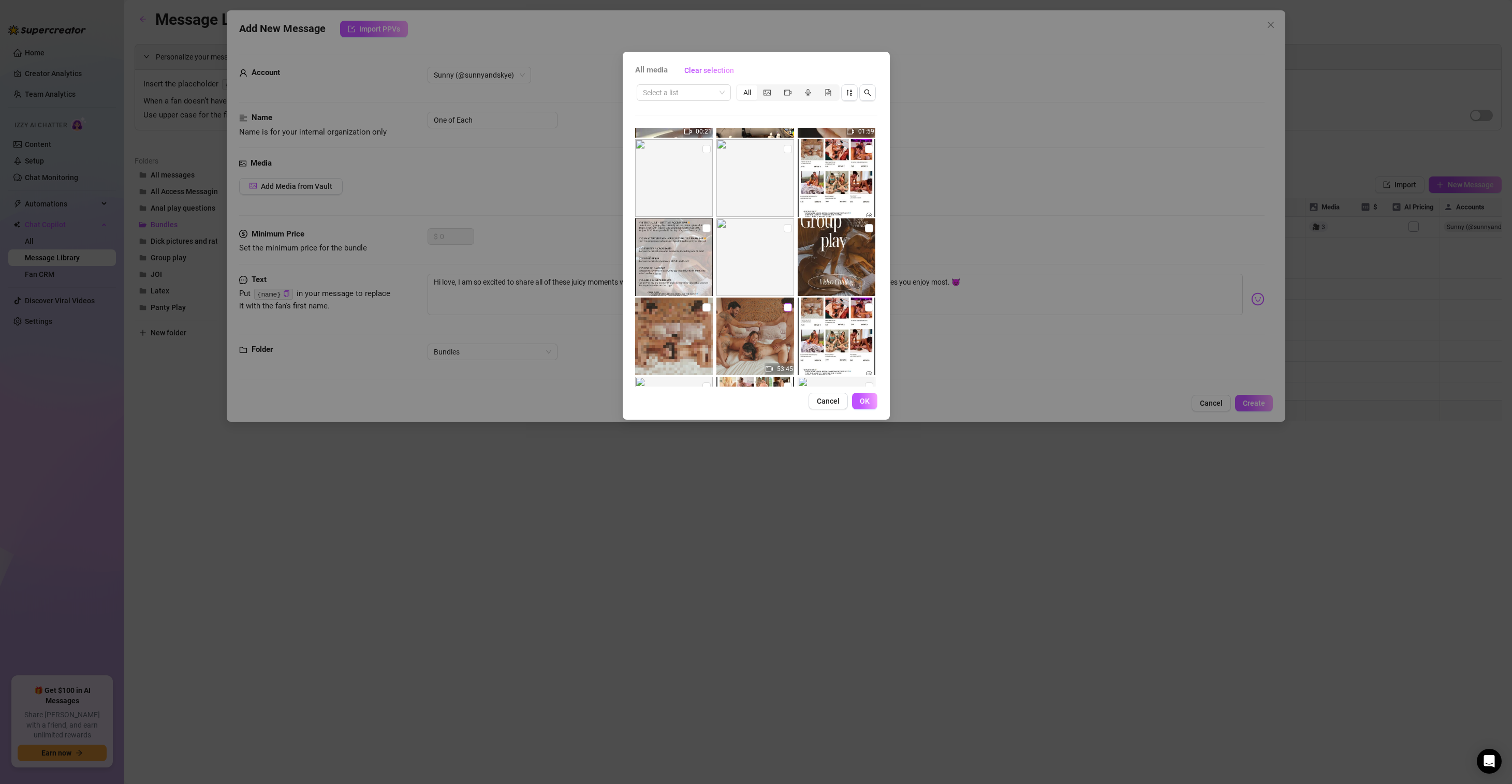
click at [786, 305] on input "checkbox" at bounding box center [788, 308] width 8 height 8
checkbox input "true"
click at [866, 399] on span "OK" at bounding box center [864, 401] width 10 height 8
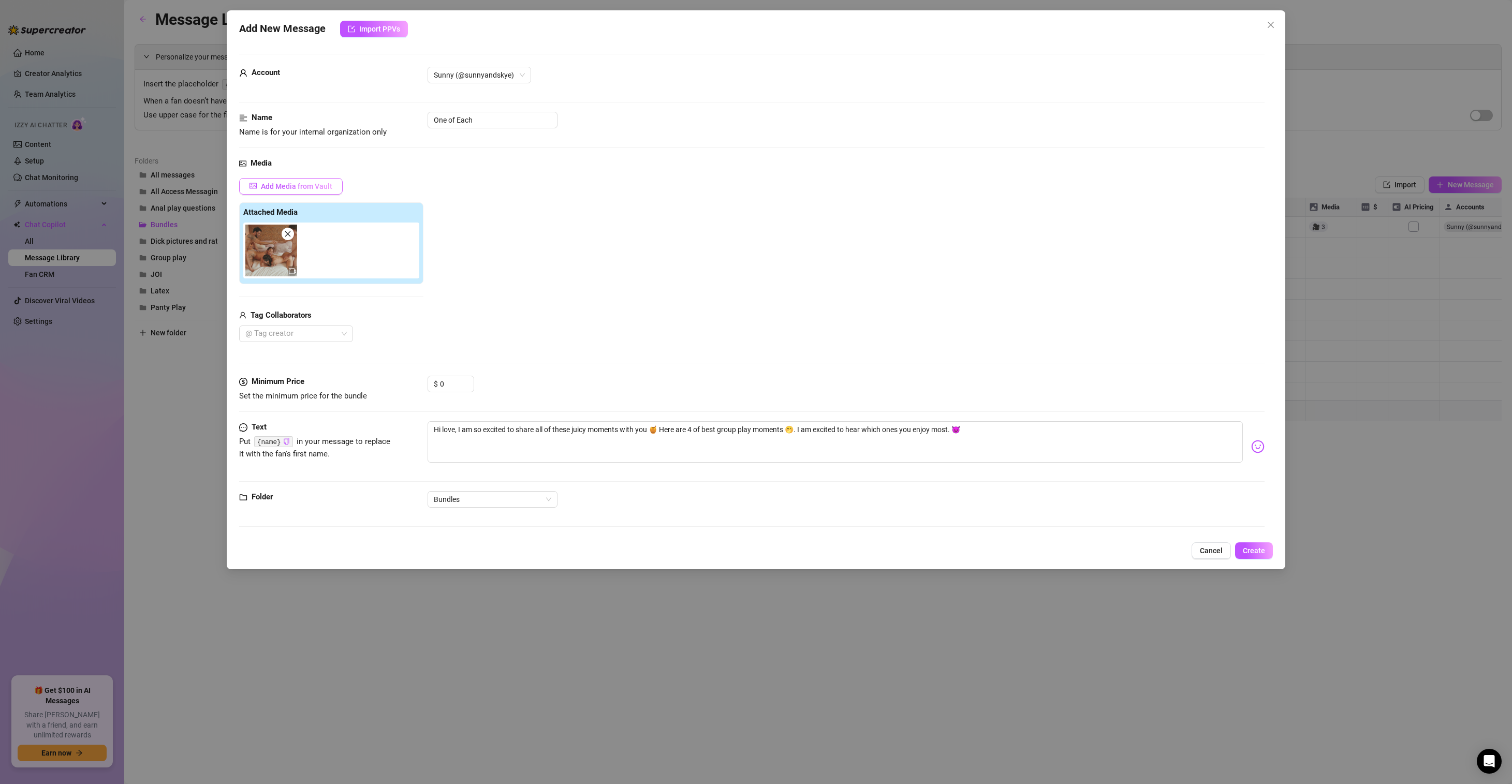
click at [308, 188] on span "Add Media from Vault" at bounding box center [297, 186] width 72 height 8
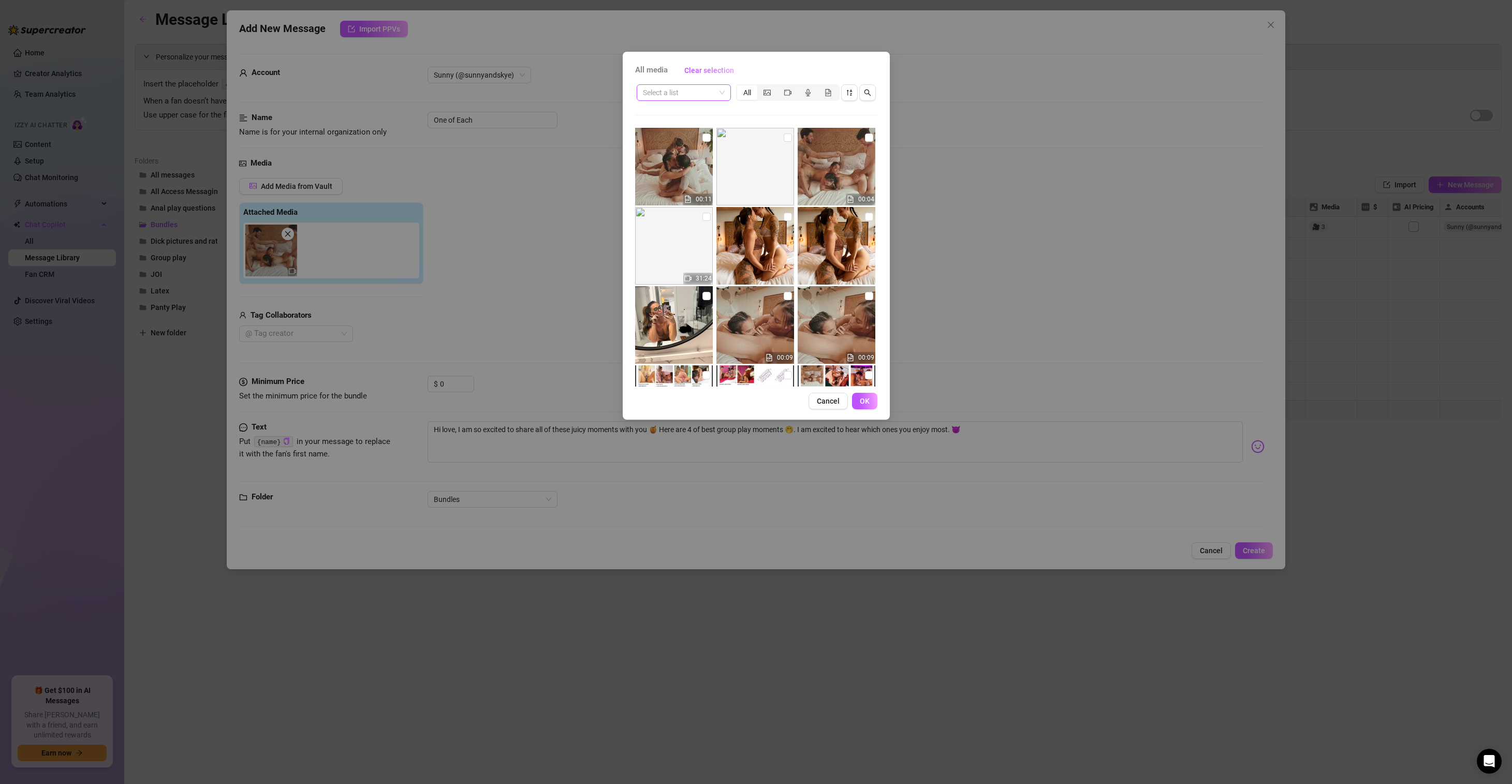
click at [713, 90] on input "search" at bounding box center [679, 92] width 72 height 16
click at [679, 233] on div "All Access" at bounding box center [684, 229] width 78 height 12
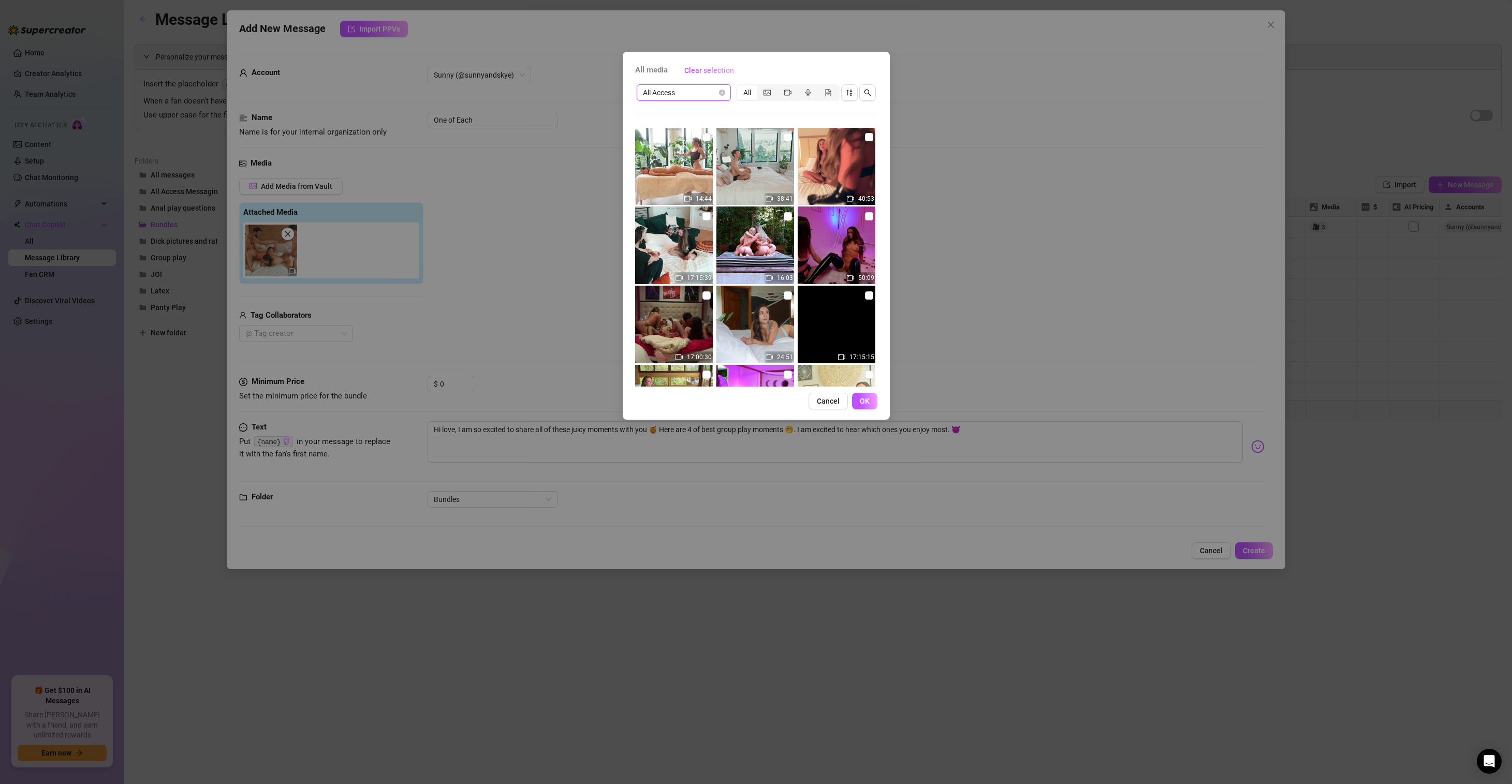
scroll to position [0, 0]
click at [865, 297] on input "checkbox" at bounding box center [869, 296] width 8 height 8
checkbox input "true"
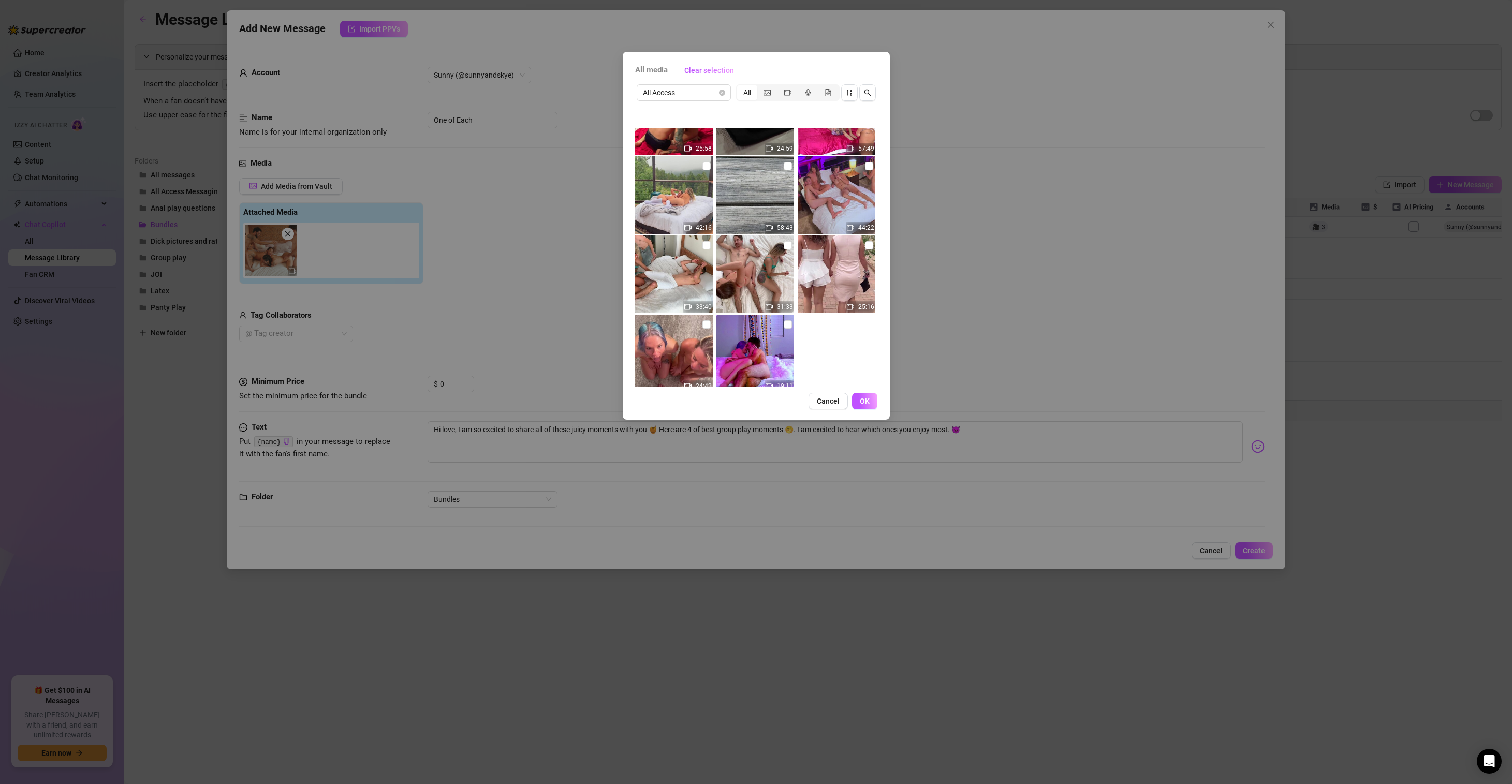
scroll to position [366, 0]
click at [867, 400] on span "OK" at bounding box center [864, 401] width 10 height 8
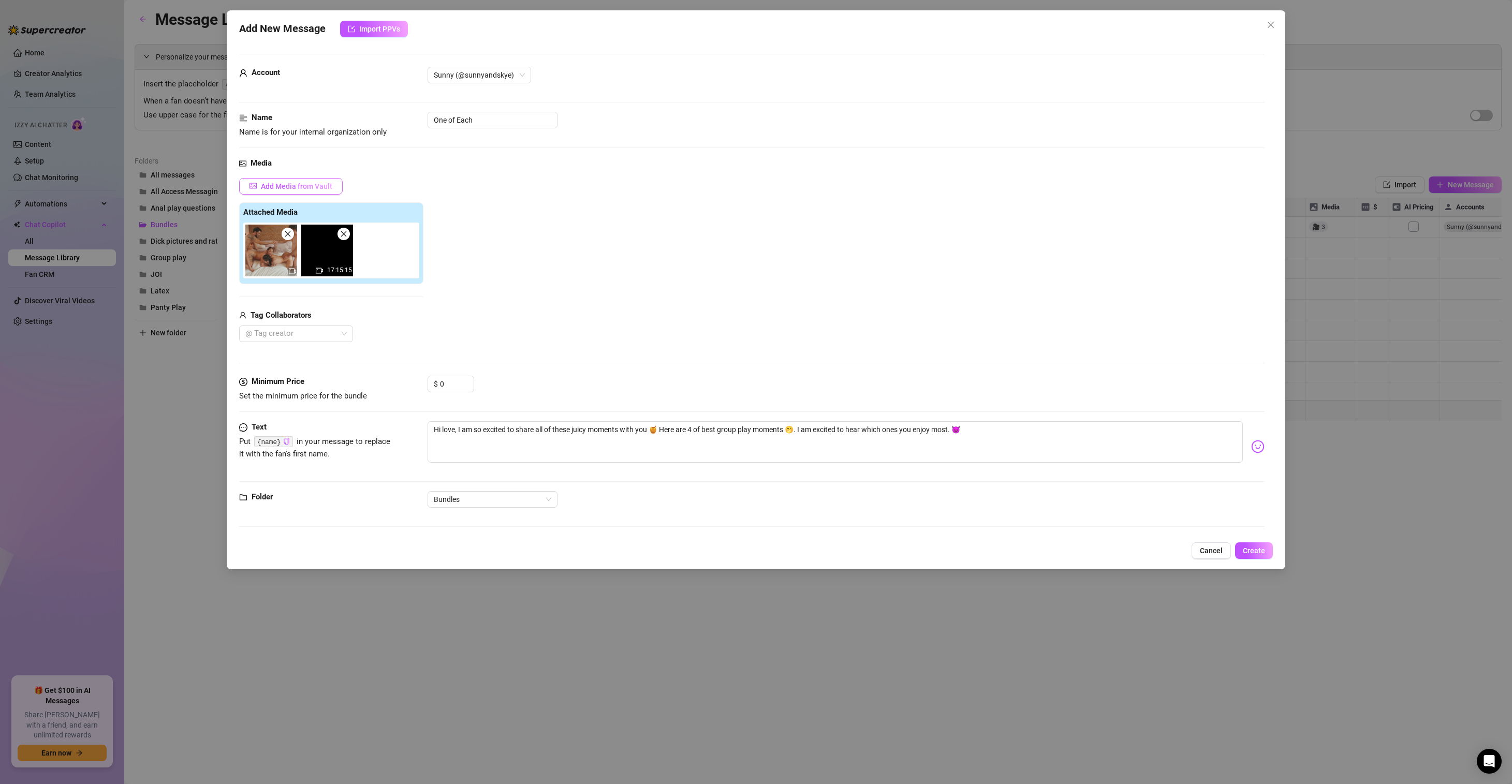
click at [308, 182] on span "Add Media from Vault" at bounding box center [297, 186] width 72 height 8
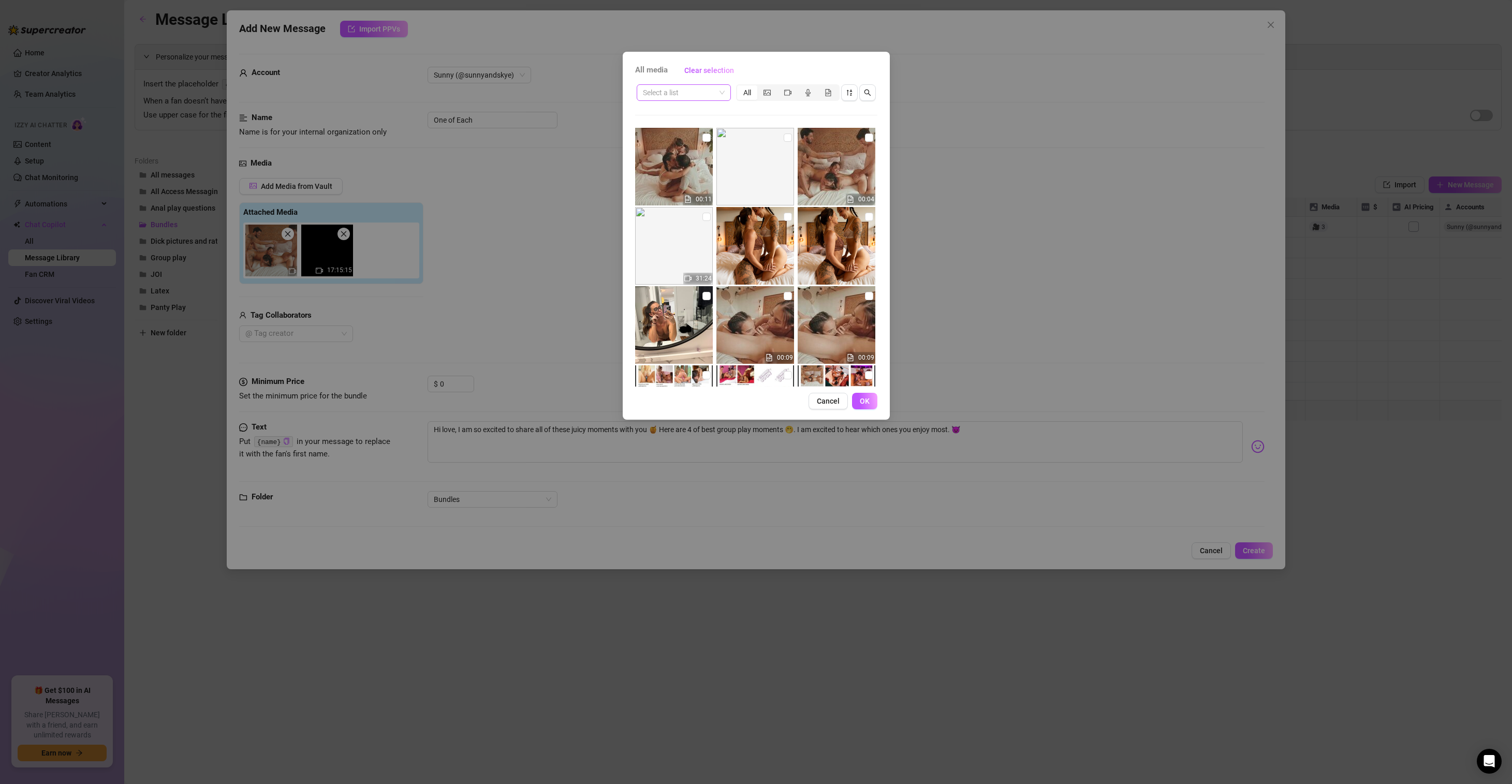
click at [685, 93] on input "search" at bounding box center [679, 92] width 72 height 16
click at [681, 222] on div "All Access" at bounding box center [684, 229] width 90 height 17
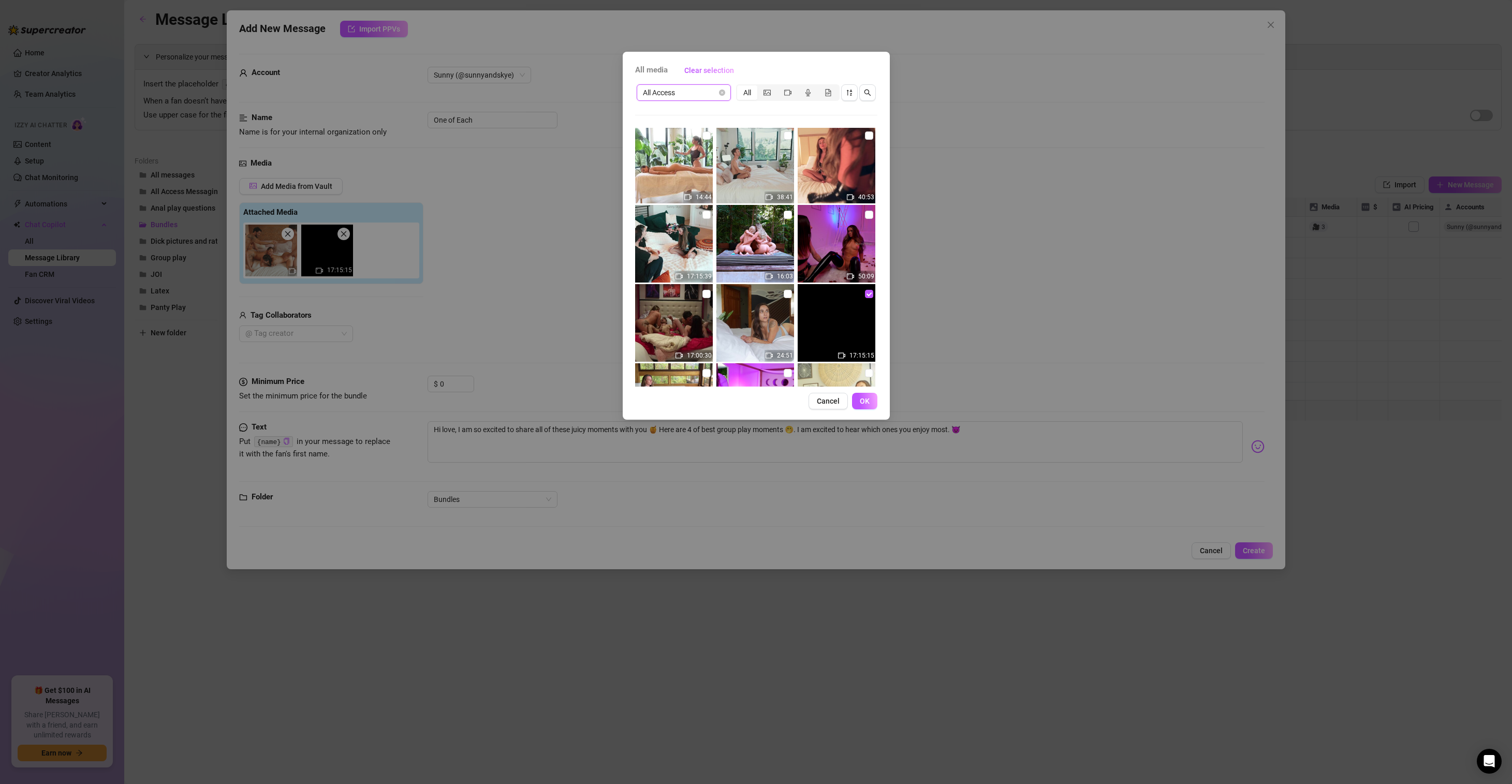
scroll to position [283, 0]
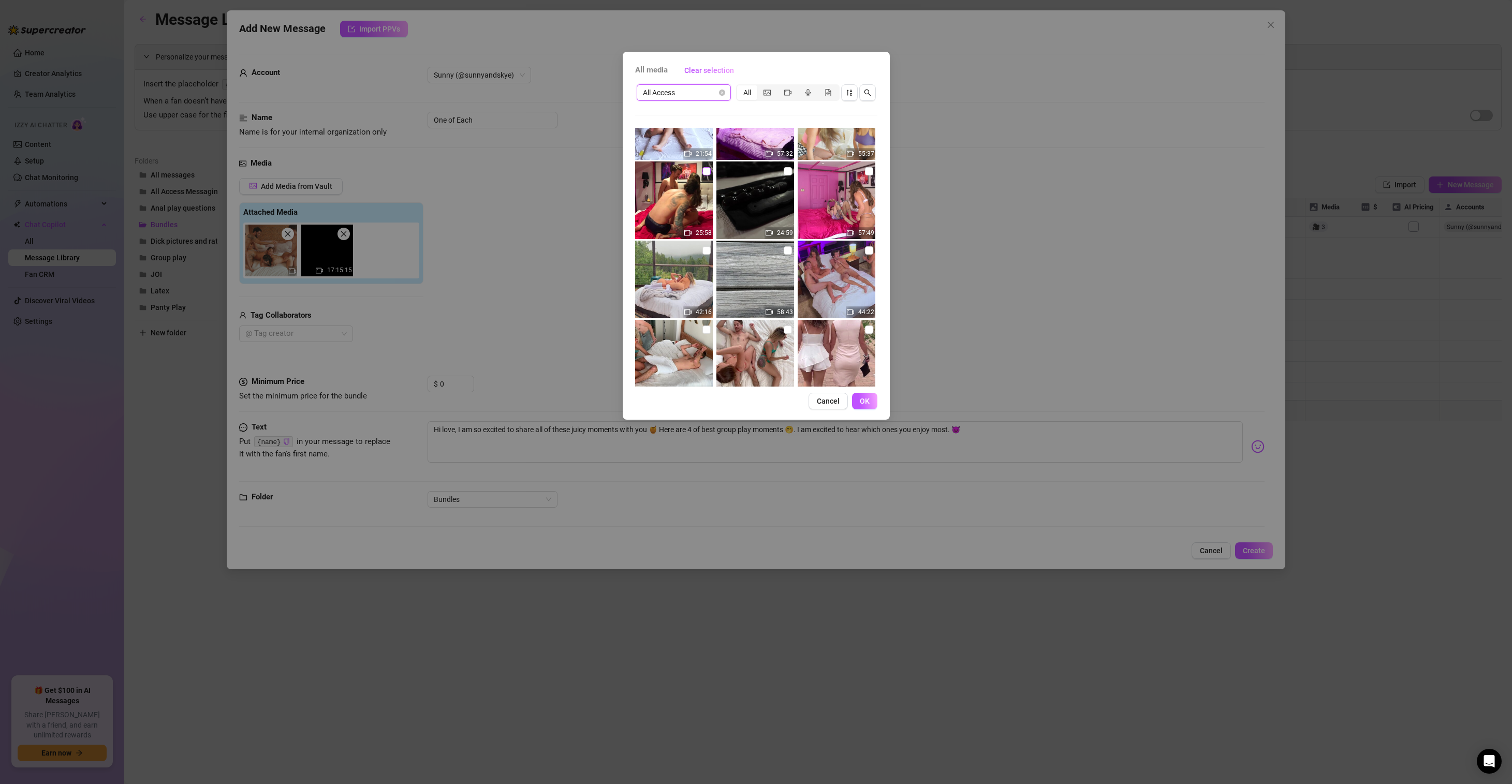
click at [703, 171] on input "checkbox" at bounding box center [706, 171] width 8 height 8
checkbox input "true"
click at [716, 86] on span "All Access" at bounding box center [684, 92] width 82 height 16
click at [699, 143] on div "[Archived Group Play]" at bounding box center [684, 146] width 78 height 12
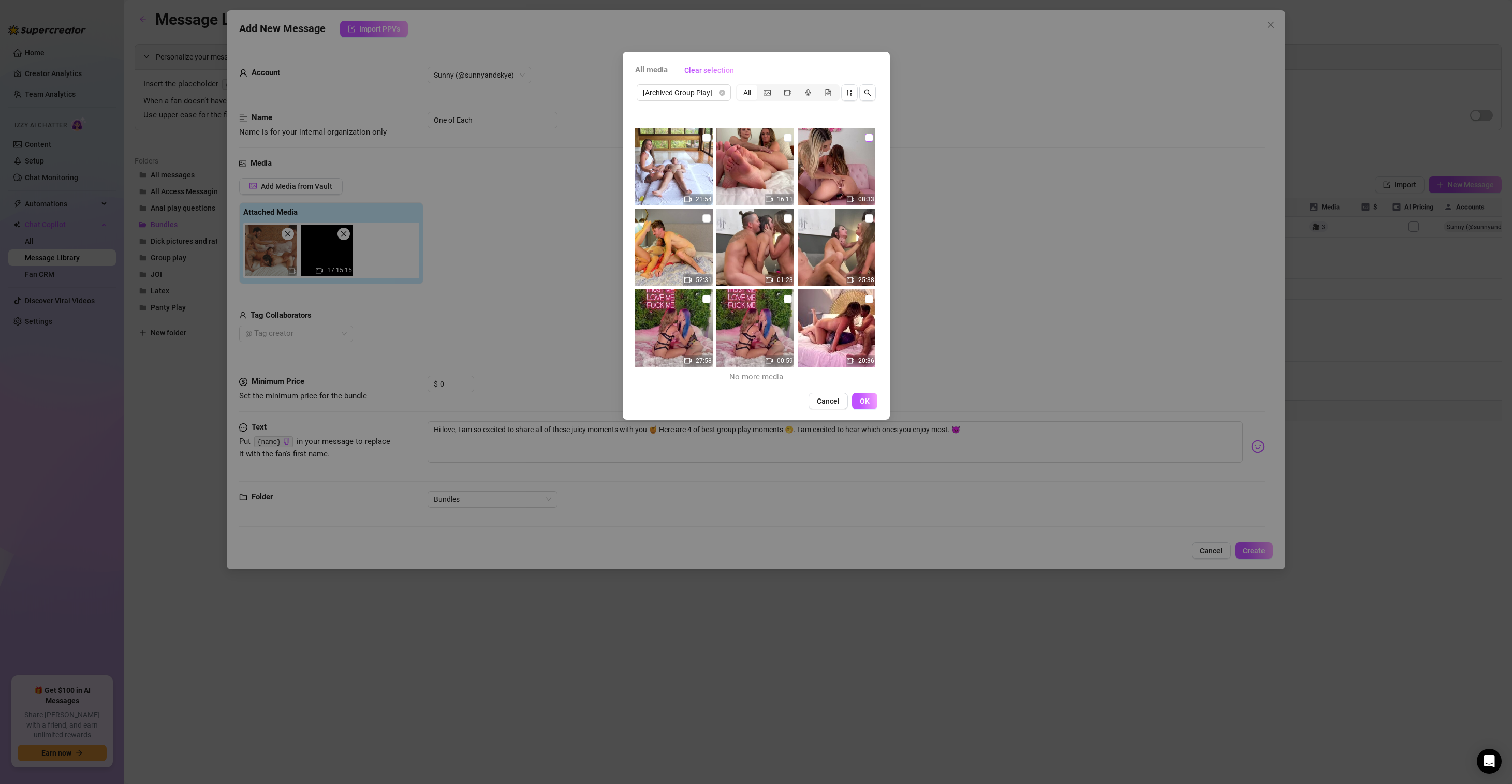
click at [865, 138] on input "checkbox" at bounding box center [869, 138] width 8 height 8
checkbox input "true"
click at [866, 401] on span "OK" at bounding box center [864, 401] width 10 height 8
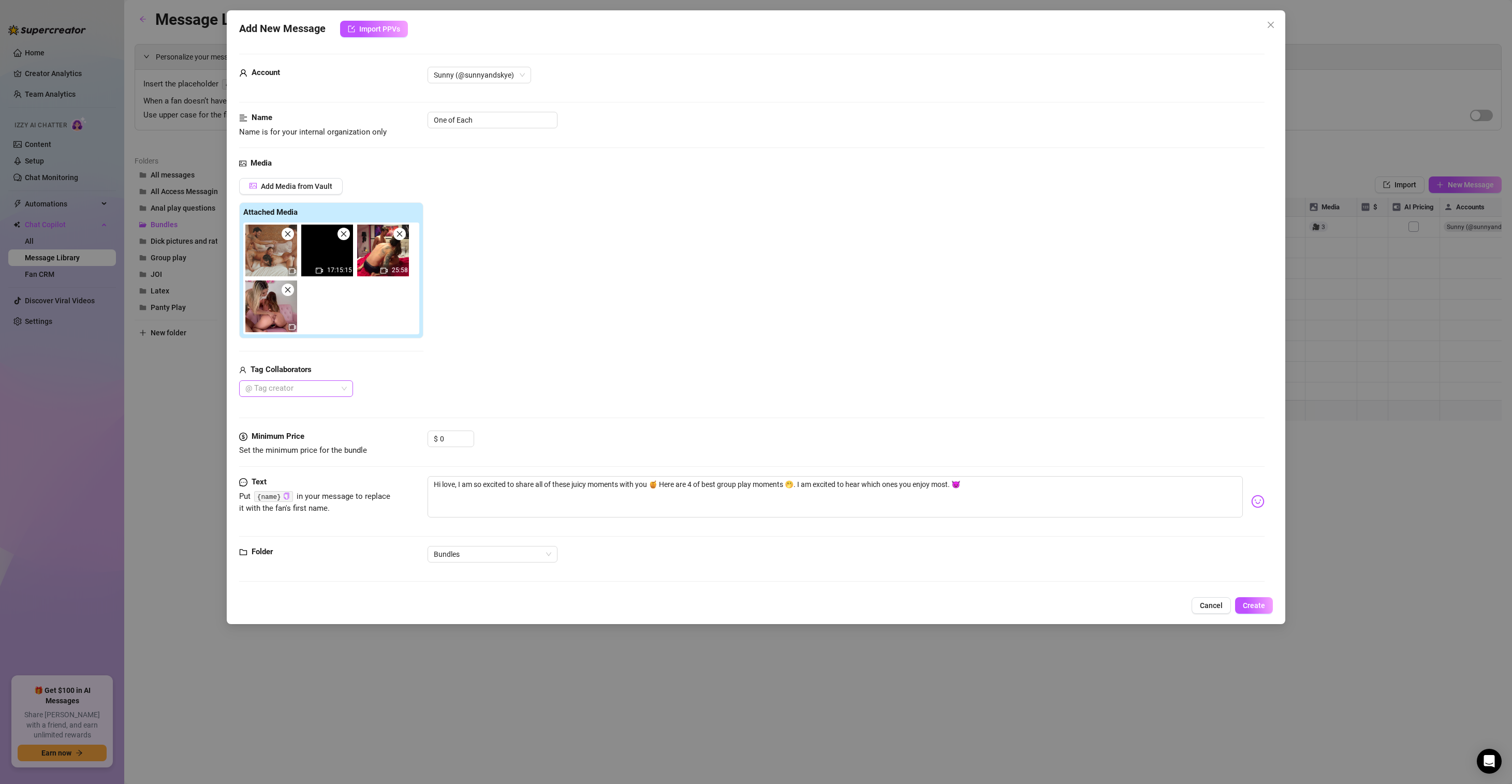
click at [344, 386] on div "@ Tag creator" at bounding box center [296, 388] width 114 height 17
click at [272, 408] on div "NoName" at bounding box center [296, 409] width 97 height 12
click at [276, 421] on div "Sunny" at bounding box center [296, 425] width 97 height 12
click at [288, 437] on div "TabbyNoName Premium" at bounding box center [299, 442] width 103 height 12
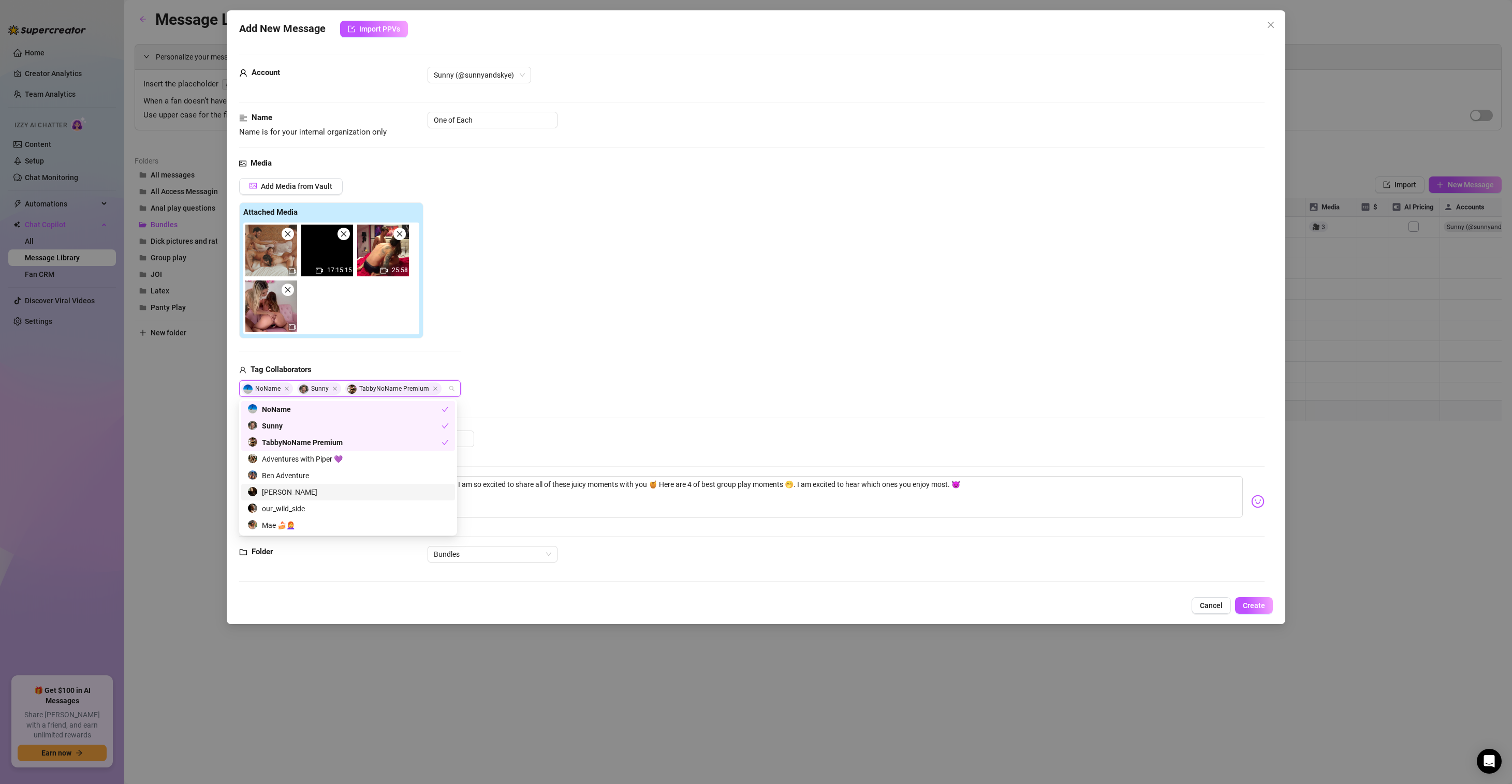
click at [304, 490] on div "[PERSON_NAME]" at bounding box center [348, 492] width 201 height 12
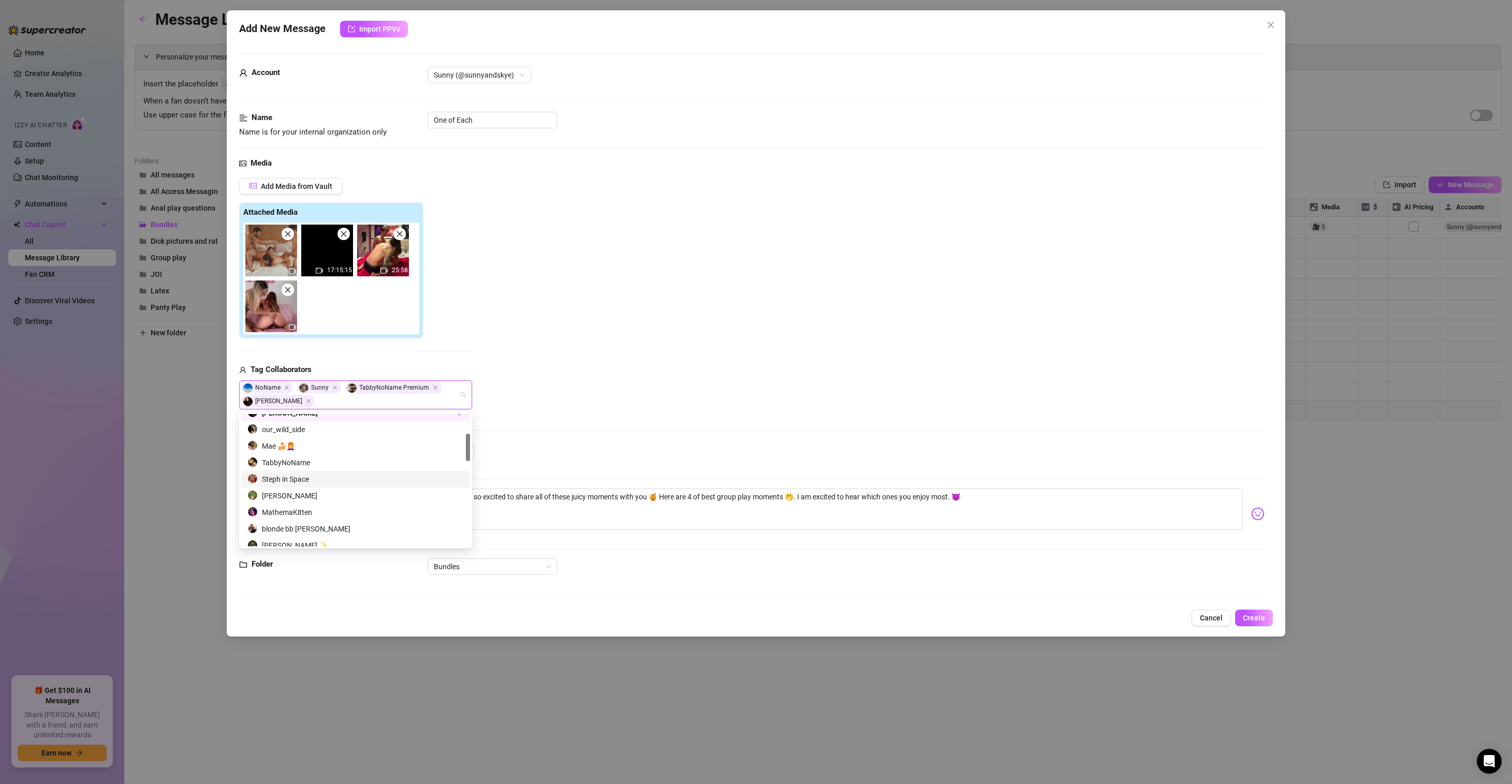
scroll to position [111, 0]
click at [310, 494] on div "MathemaKitten" at bounding box center [356, 493] width 217 height 12
click at [302, 540] on div "[PERSON_NAME]" at bounding box center [356, 543] width 217 height 12
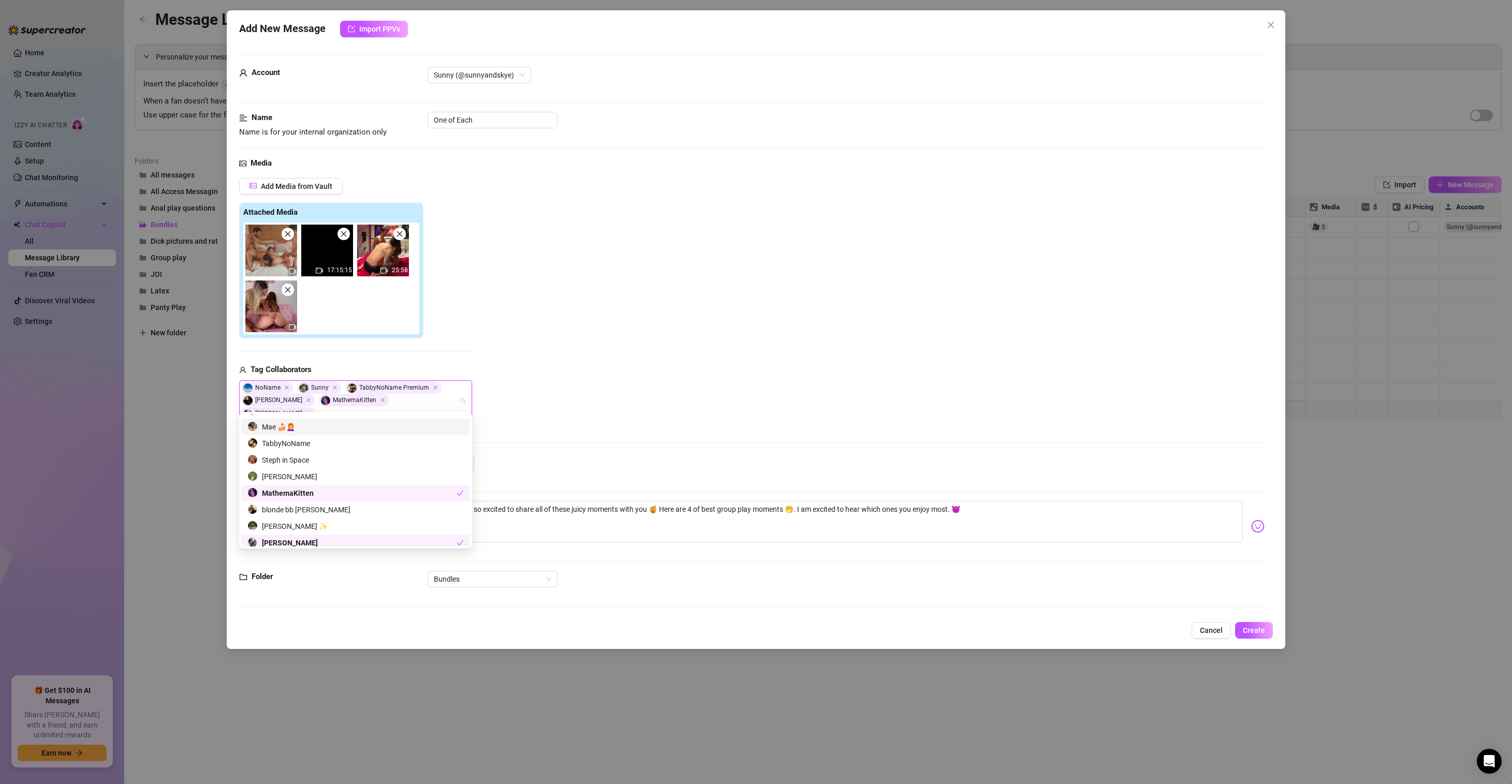
click at [582, 343] on div "Add Media from Vault Attached Media 17:15:15 25:58 Tag Collaborators NoName [PE…" at bounding box center [752, 299] width 1025 height 243
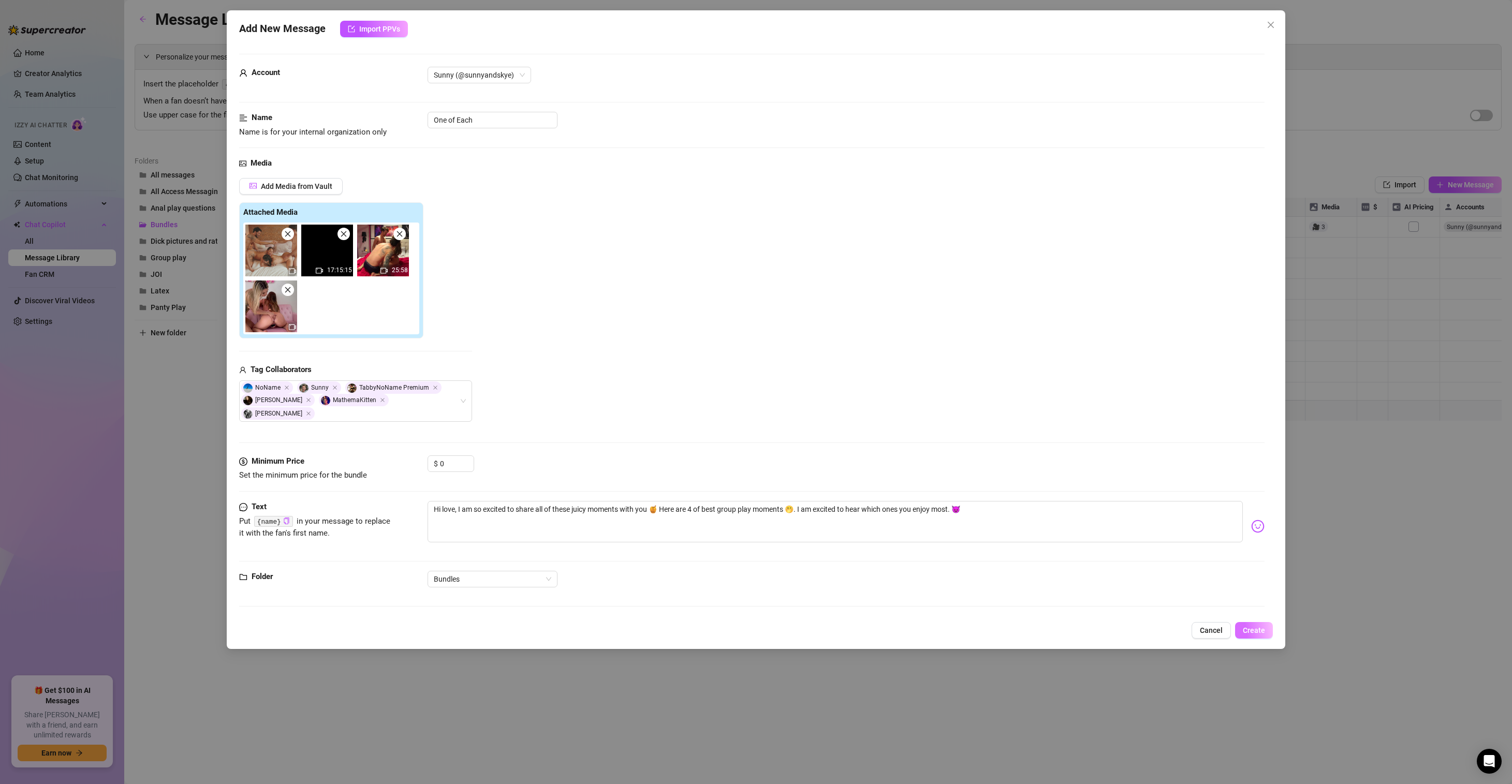
click at [1260, 626] on span "Create" at bounding box center [1253, 630] width 22 height 8
click at [1295, 587] on span "Yes, save as freebie" at bounding box center [1295, 592] width 66 height 8
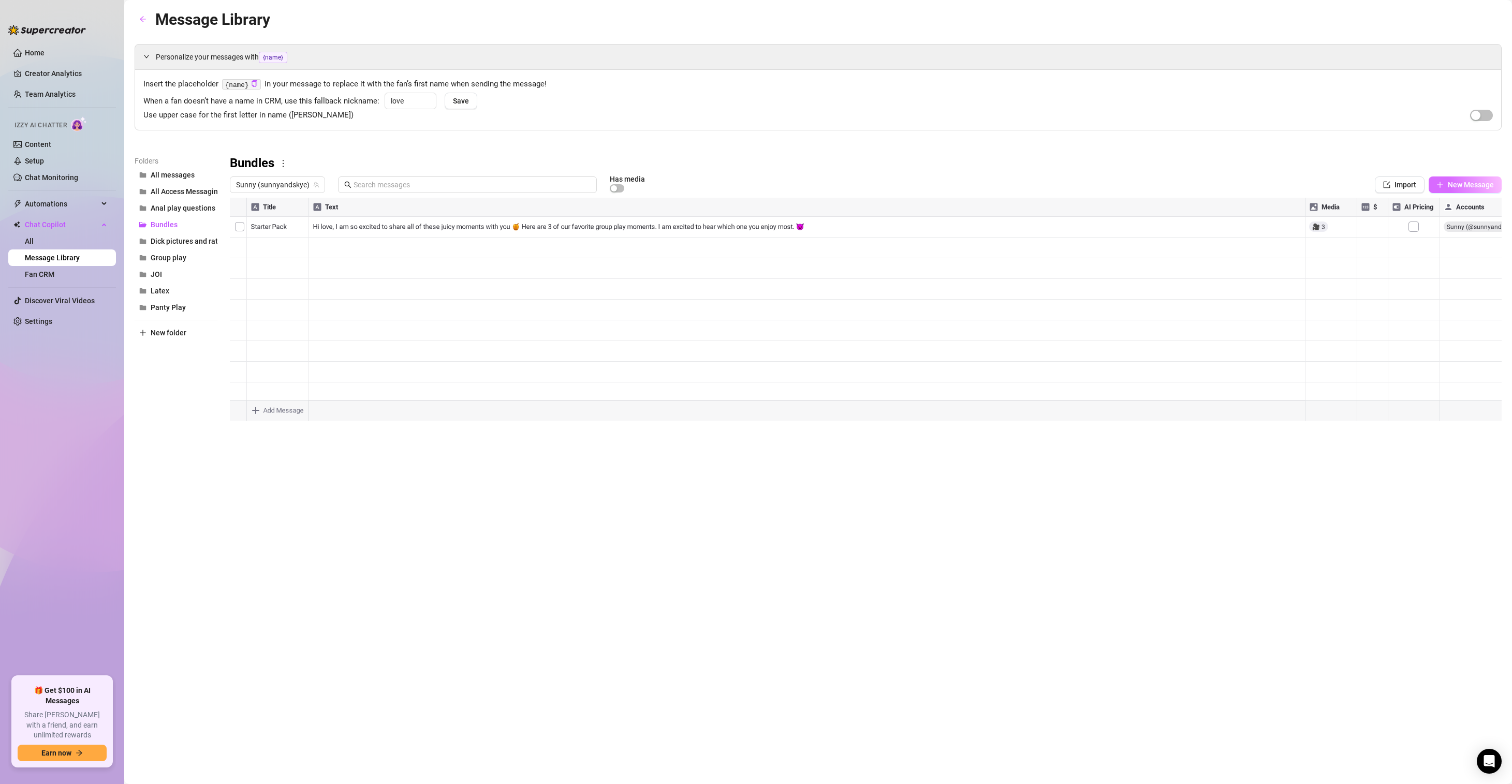
click at [1466, 184] on span "New Message" at bounding box center [1471, 185] width 46 height 8
type textarea "Type your message here..."
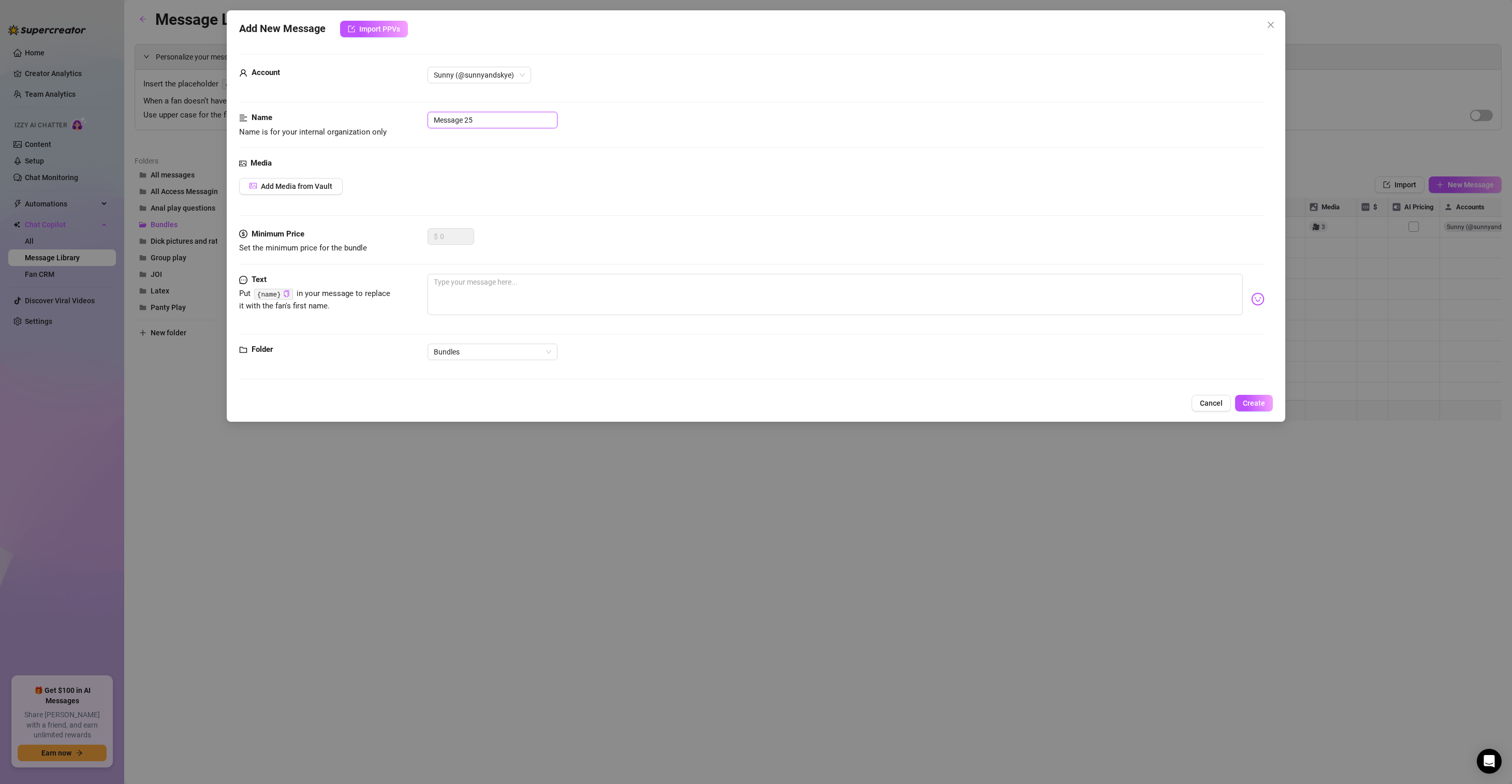
drag, startPoint x: 508, startPoint y: 119, endPoint x: 279, endPoint y: 92, distance: 230.6
click at [301, 94] on form "Account Sunny (@sunnyandskye) Name Name is for your internal organization only …" at bounding box center [752, 221] width 1025 height 334
type input "Bi-Bliss"
click at [310, 185] on span "Add Media from Vault" at bounding box center [297, 186] width 72 height 8
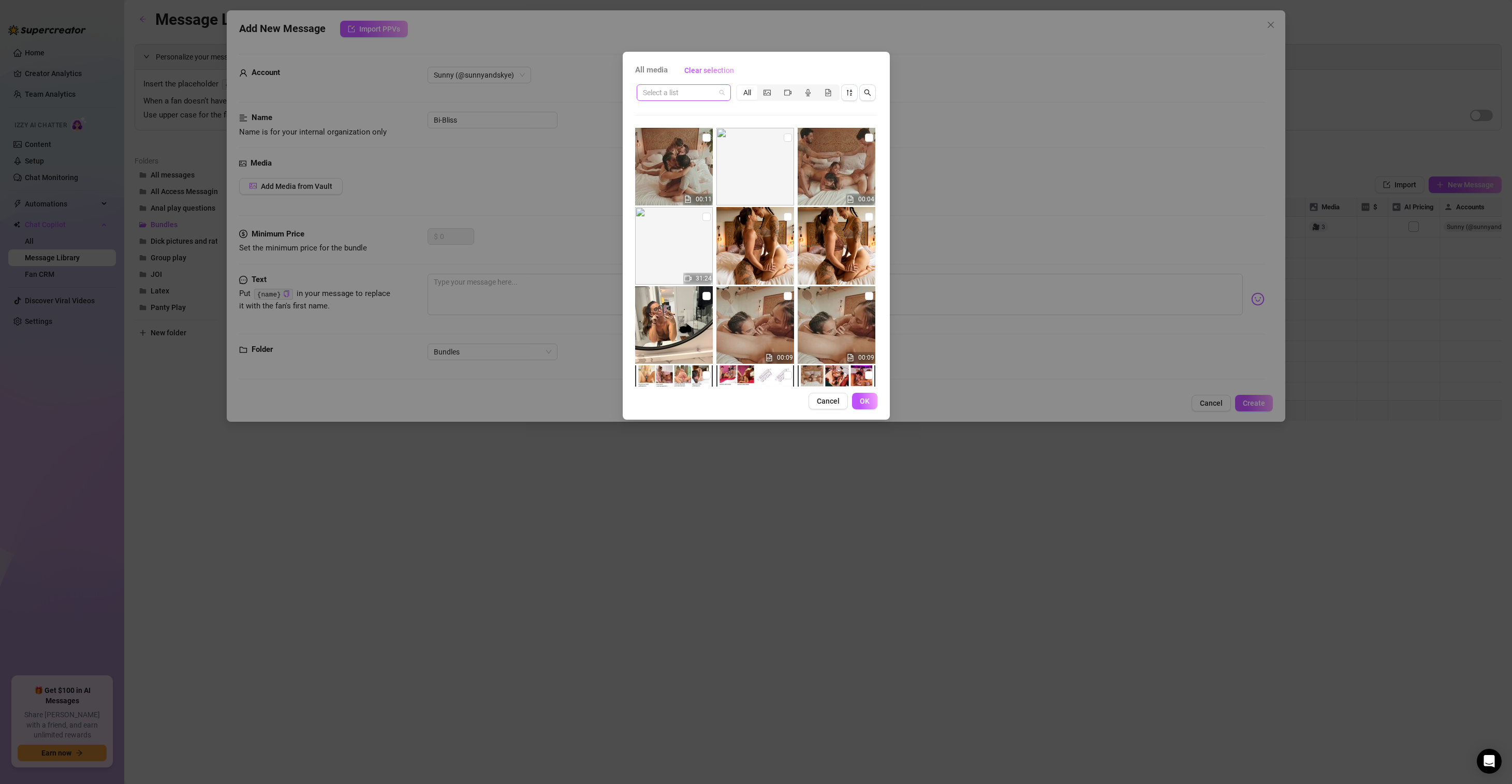
click at [723, 90] on span at bounding box center [684, 92] width 82 height 16
click at [691, 225] on div "All Access" at bounding box center [684, 229] width 78 height 12
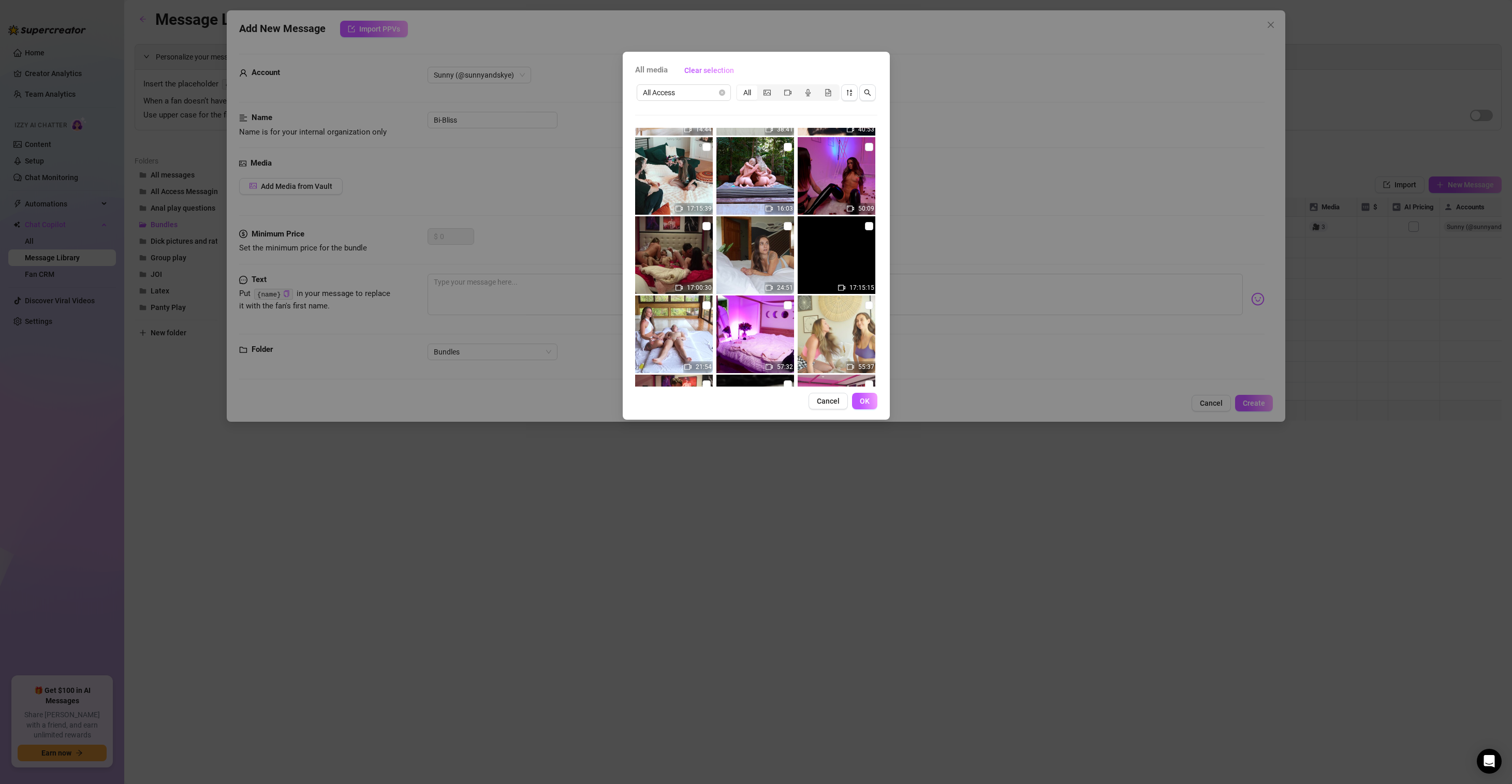
scroll to position [237, 0]
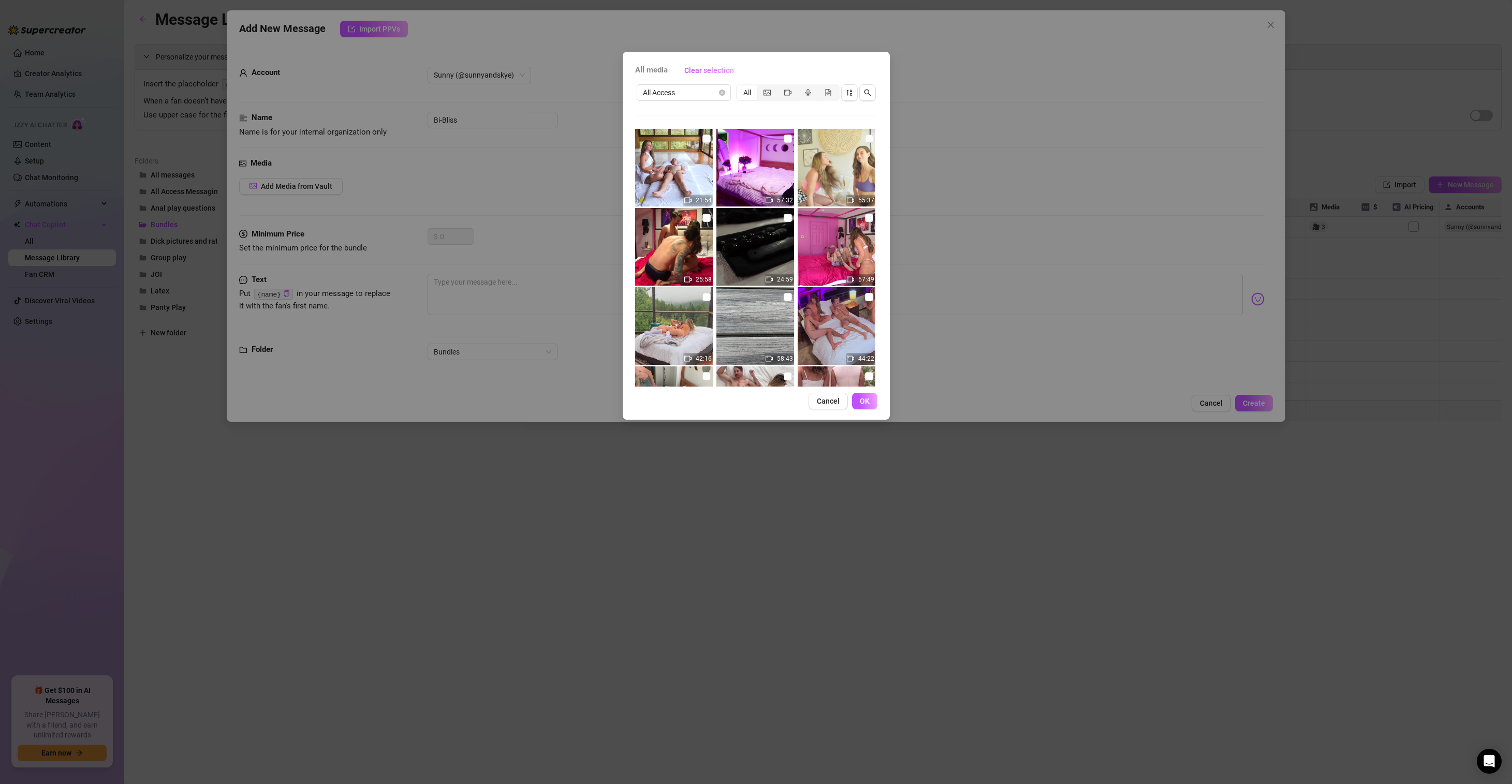
click at [706, 216] on input "checkbox" at bounding box center [706, 218] width 8 height 8
checkbox input "true"
click at [865, 218] on input "checkbox" at bounding box center [869, 218] width 8 height 8
checkbox input "true"
click at [705, 294] on input "checkbox" at bounding box center [706, 297] width 8 height 8
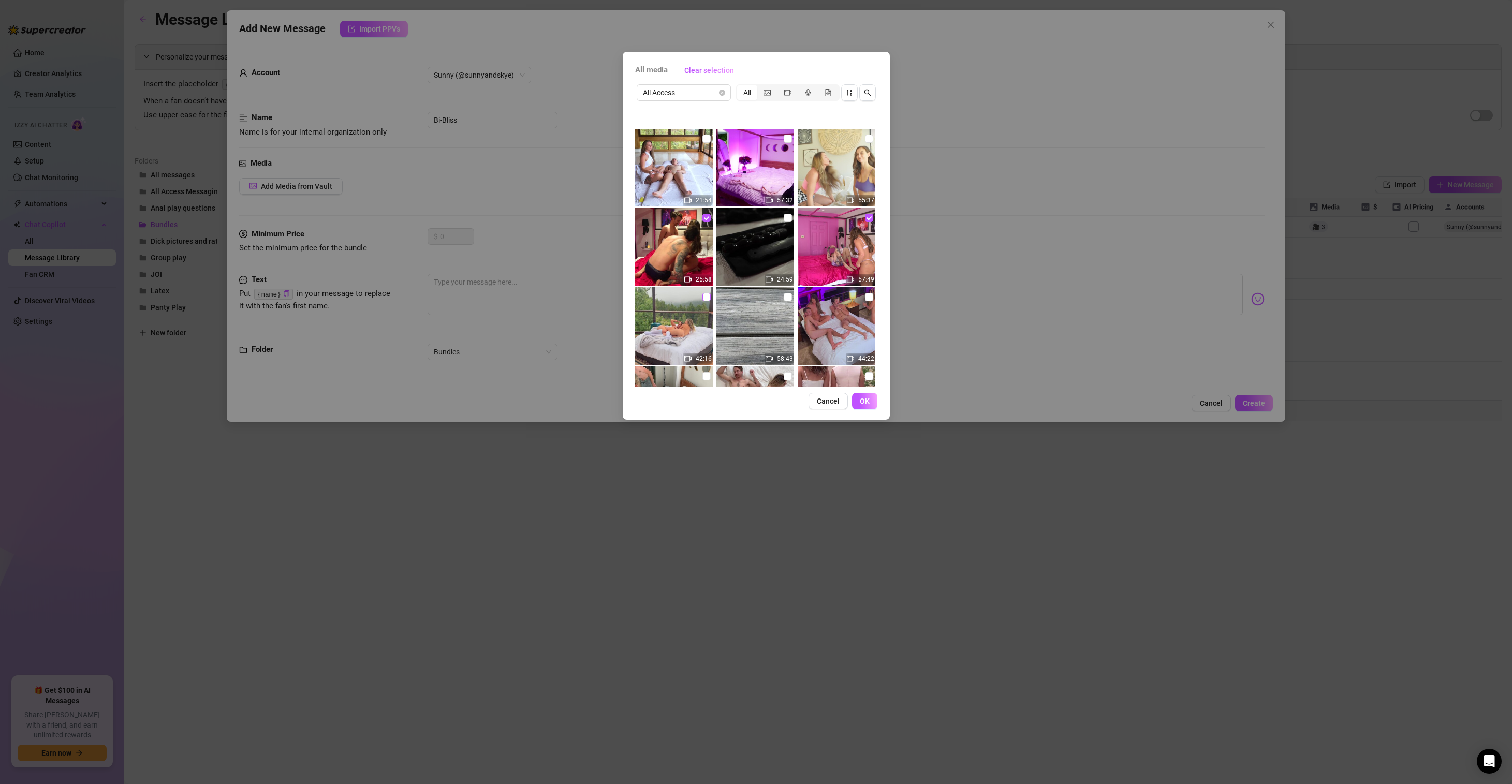
checkbox input "true"
click at [865, 297] on input "checkbox" at bounding box center [869, 297] width 8 height 8
checkbox input "true"
click at [865, 397] on span "OK" at bounding box center [864, 401] width 10 height 8
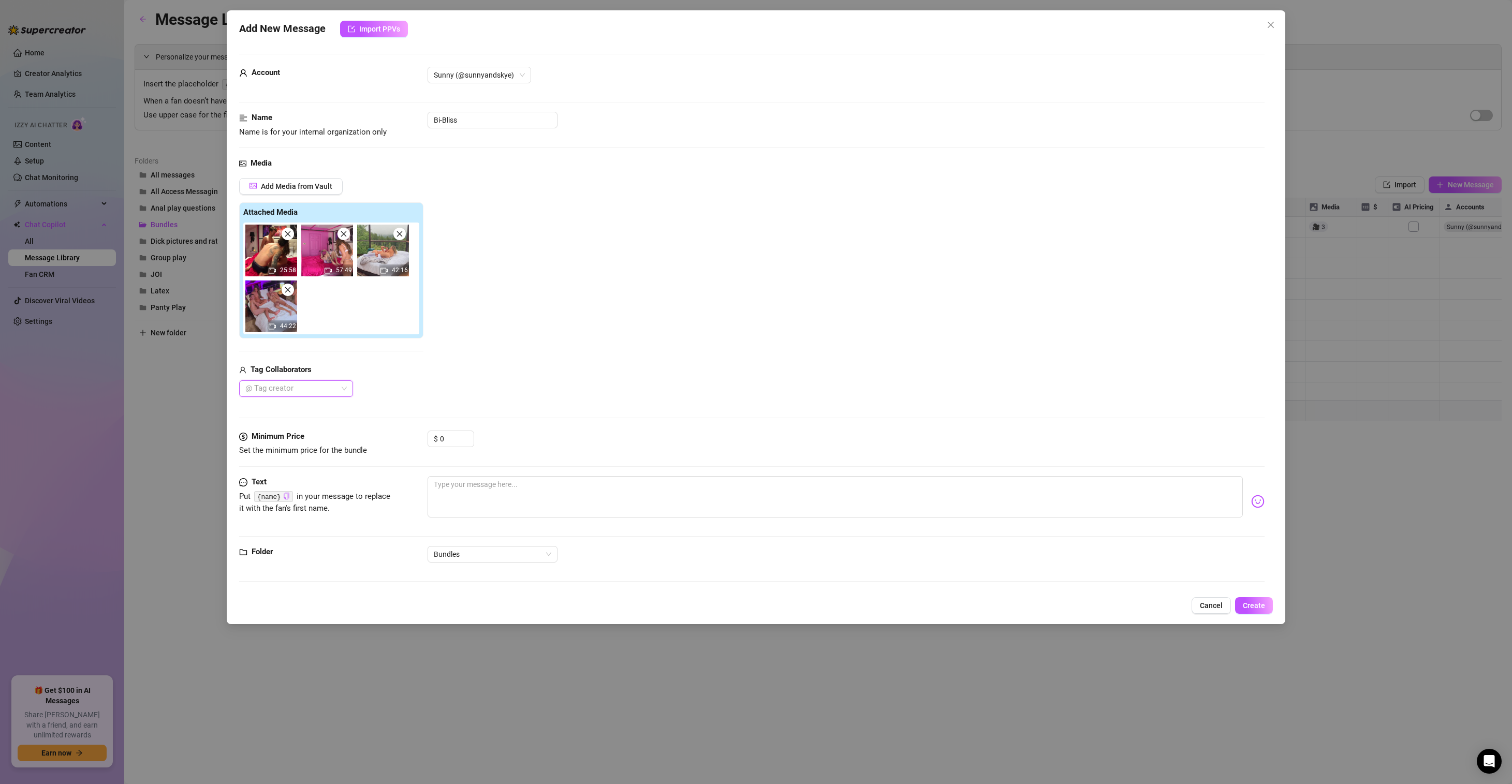
click at [312, 385] on div at bounding box center [290, 388] width 99 height 14
click at [301, 465] on div "[PERSON_NAME]" at bounding box center [296, 465] width 97 height 12
click at [301, 474] on div "Mr. E Day" at bounding box center [296, 472] width 97 height 12
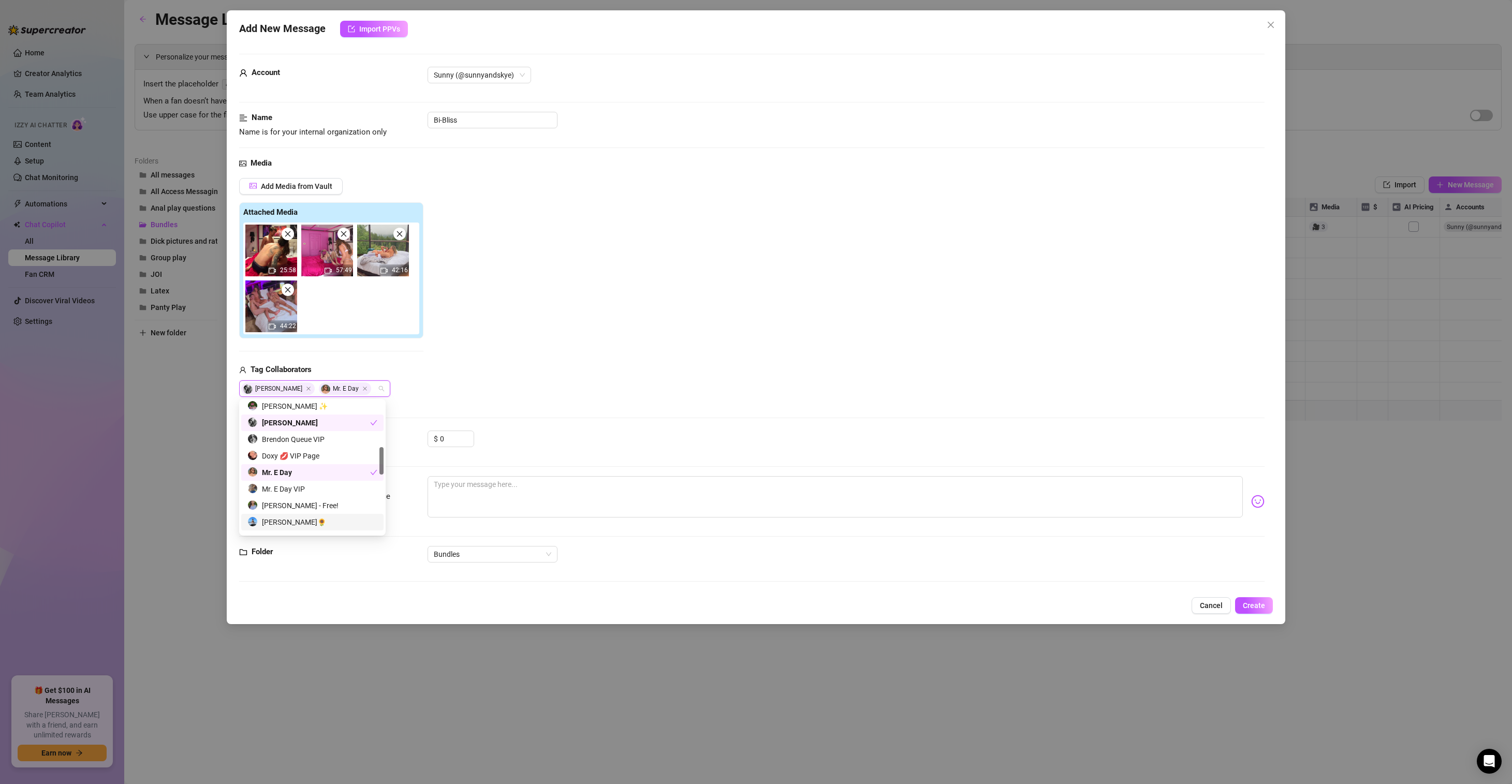
click at [302, 519] on div "[PERSON_NAME]🌻" at bounding box center [312, 522] width 130 height 12
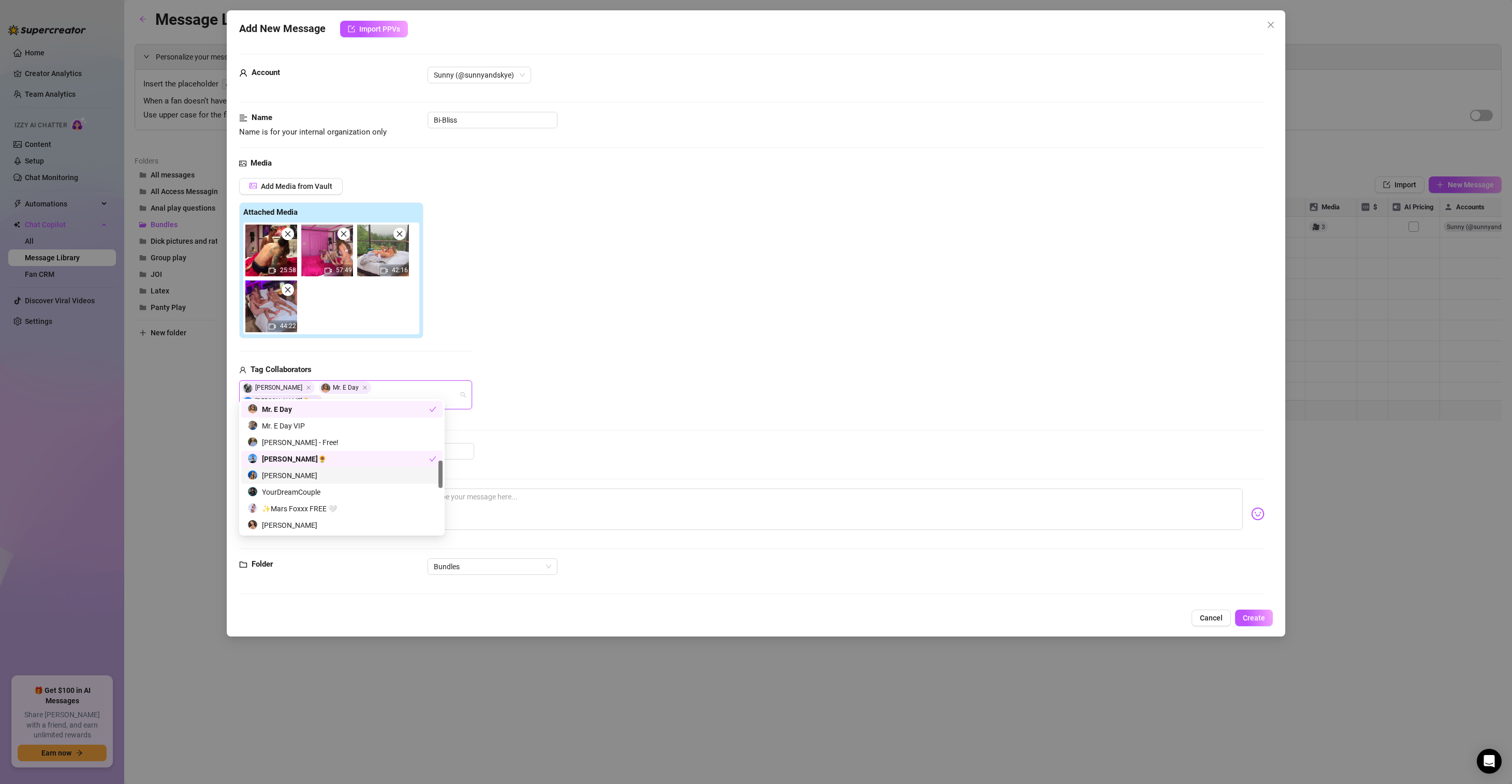
scroll to position [344, 0]
click at [528, 309] on div "Add Media from Vault Attached Media 25:58 57:49 42:16 44:22 Tag Collaborators […" at bounding box center [752, 293] width 1025 height 231
click at [502, 488] on textarea at bounding box center [835, 509] width 815 height 41
paste textarea "Hi love, I am so excited to share all of these juicy moments with you 🍯 and gra…"
type textarea "Hi love, I am so excited to share all of these juicy moments with you 🍯 and gra…"
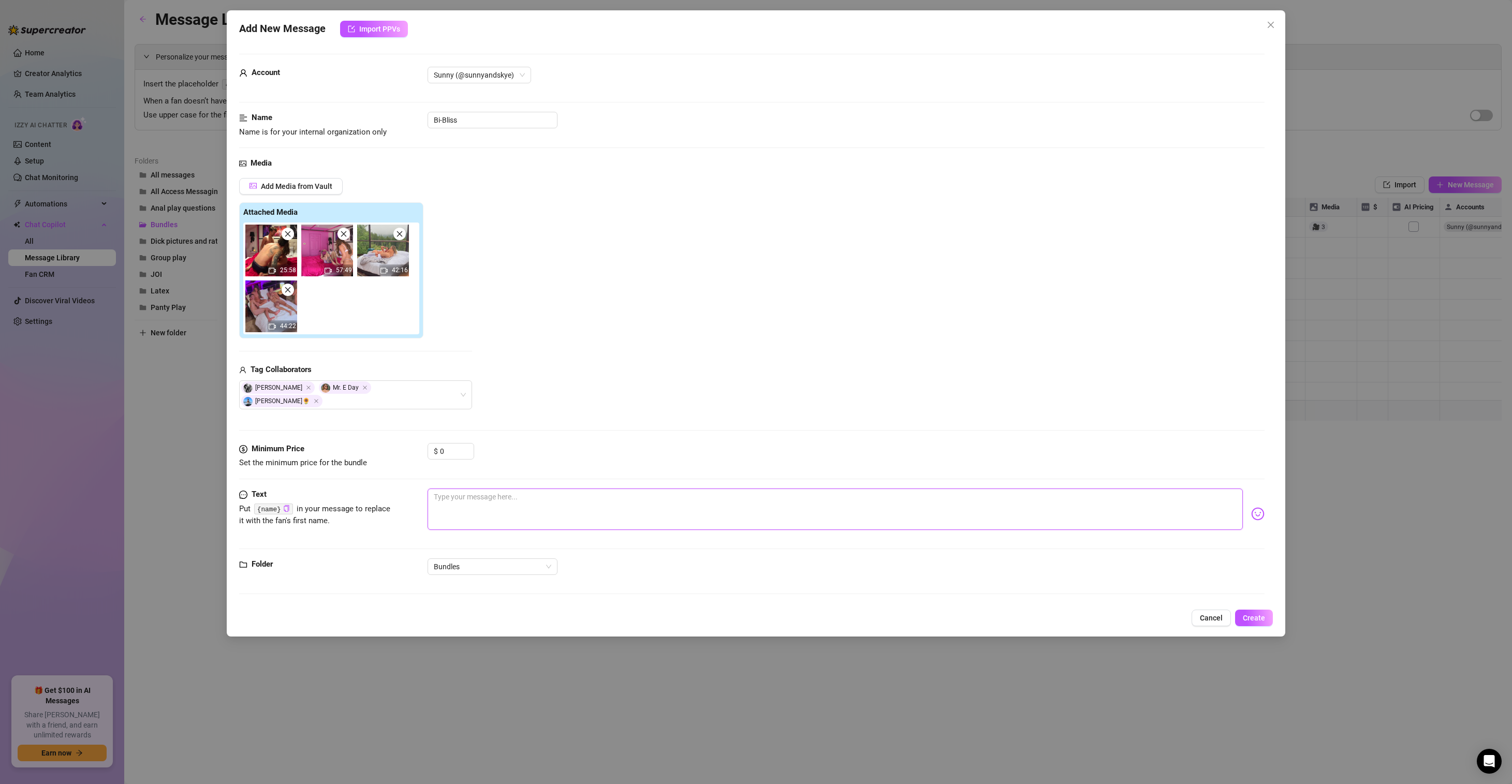
type textarea "Hi love, I am so excited to share all of these juicy moments with you 🍯 and gra…"
drag, startPoint x: 662, startPoint y: 484, endPoint x: 835, endPoint y: 488, distance: 173.0
click at [835, 488] on textarea "Hi love, I am so excited to share all of these juicy moments with you 🍯 and gra…" at bounding box center [835, 509] width 815 height 41
type textarea "Hi love, I am so excited to share all of these juicy moments with you 🍯 Here ar…"
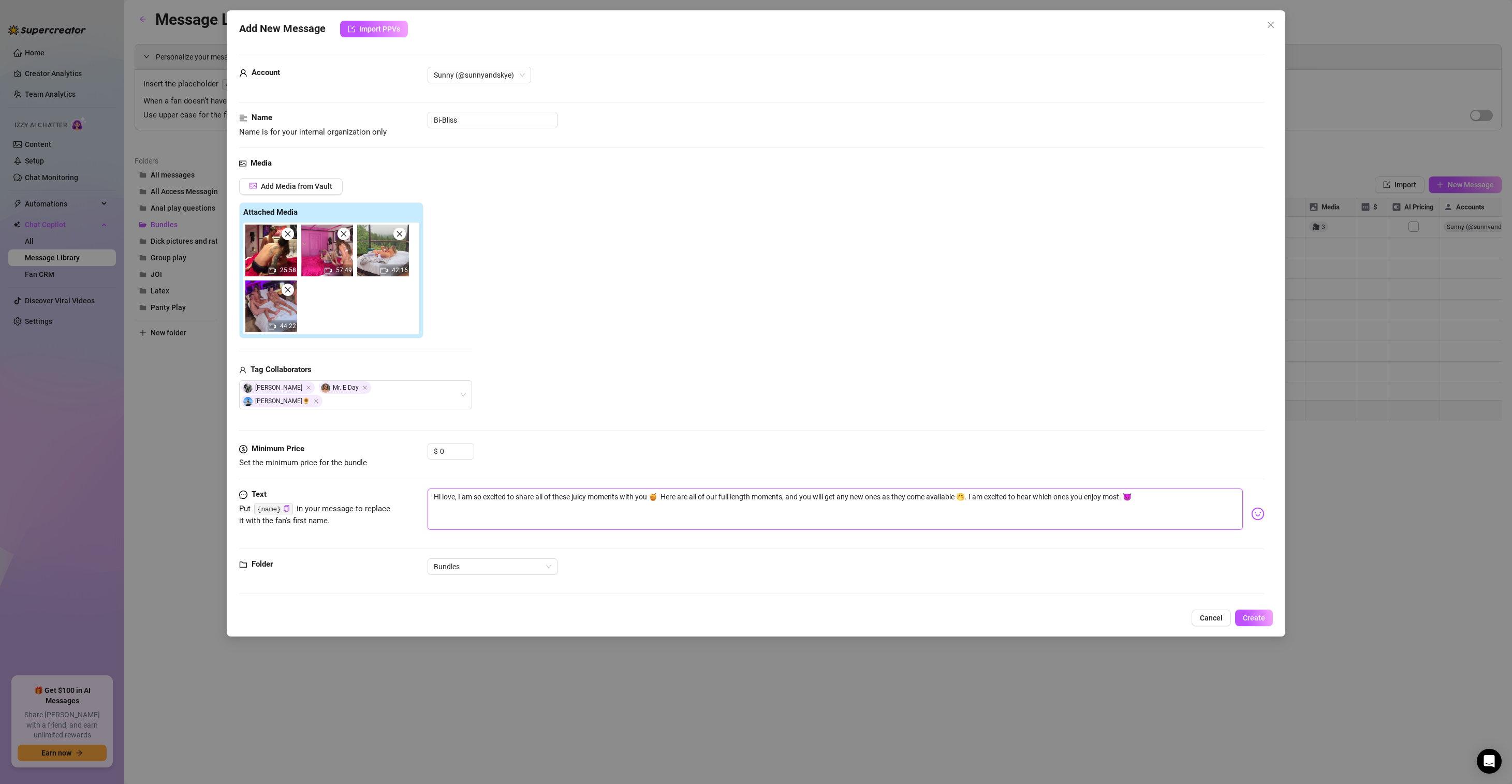
type textarea "Hi love, I am so excited to share all of these juicy moments with you 🍯 Here ar…"
click at [708, 488] on textarea "Hi love, I am so excited to share all of these juicy moments with you 🍯 Here ar…" at bounding box center [835, 509] width 815 height 41
type textarea "Hi love, I am so excited to share all of these juicy moments with you 🍯 Here ar…"
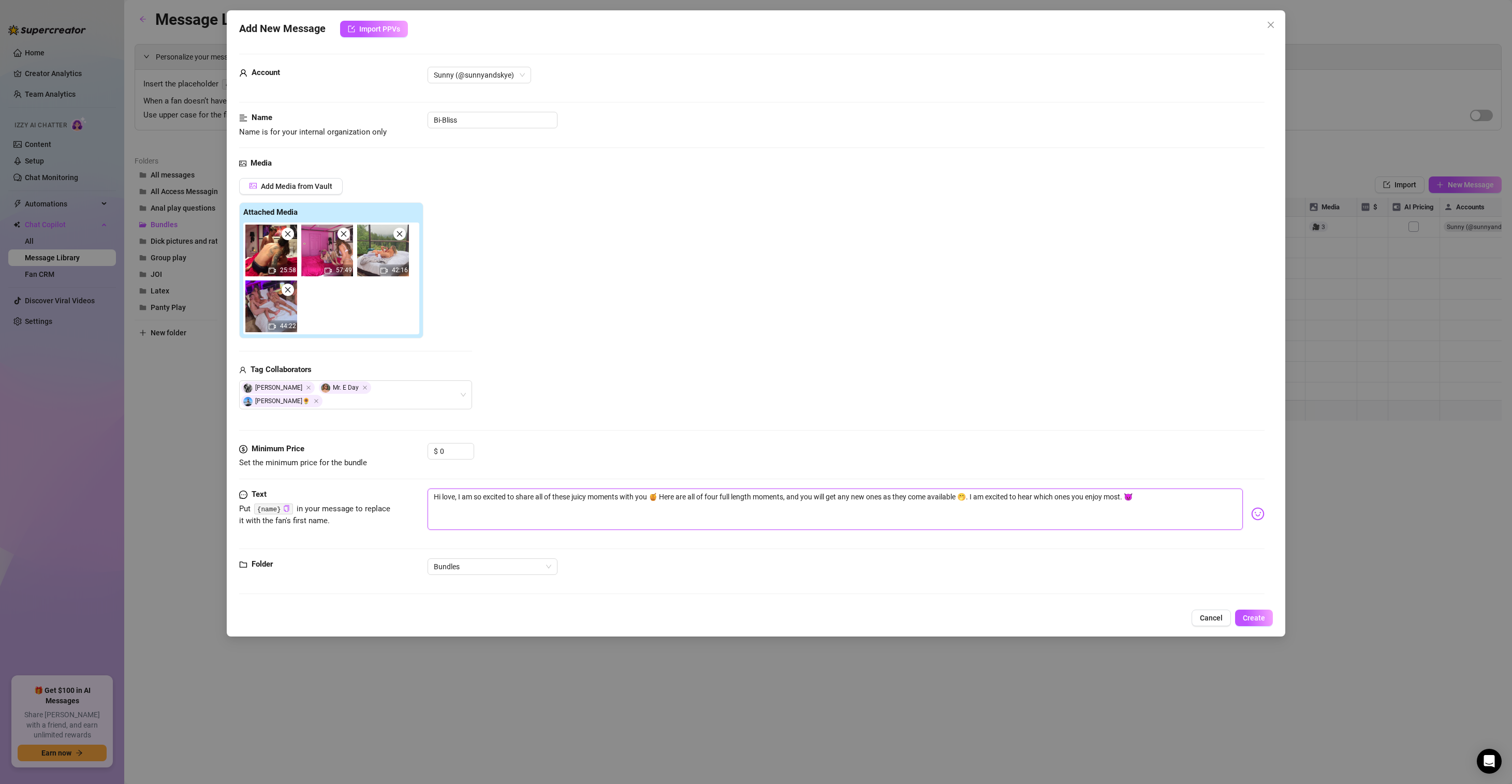
drag, startPoint x: 722, startPoint y: 485, endPoint x: 961, endPoint y: 482, distance: 239.0
click at [961, 488] on textarea "Hi love, I am so excited to share all of these juicy moments with you 🍯 Here ar…" at bounding box center [835, 509] width 815 height 41
type textarea "Hi love, I am so excited to share all of these juicy moments with you 🍯 Here ar…"
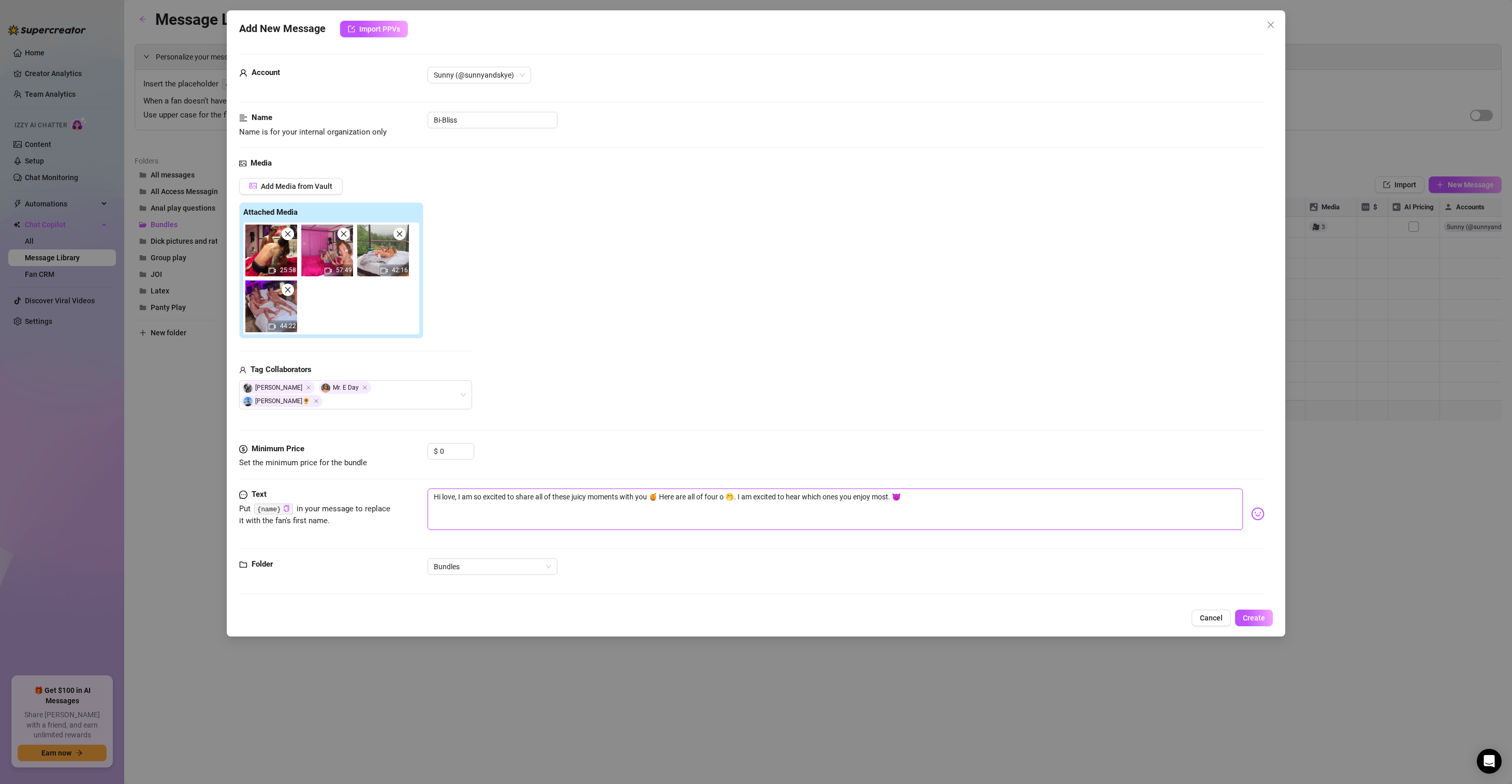
type textarea "Hi love, I am so excited to share all of these juicy moments with you 🍯 Here ar…"
click at [830, 488] on textarea "Hi love, I am so excited to share all of these juicy moments with you 🍯 Here ar…" at bounding box center [835, 509] width 815 height 41
click at [932, 488] on textarea "Hi love, I am so excited to share all of these juicy moments with you 🍯 Here ar…" at bounding box center [835, 509] width 815 height 41
click at [833, 322] on div "Add Media from Vault Attached Media 25:58 57:49 42:16 44:22 Tag Collaborators […" at bounding box center [752, 293] width 1025 height 231
click at [438, 386] on div "[PERSON_NAME] Mr. E Day Zoe Day🌻" at bounding box center [356, 394] width 233 height 29
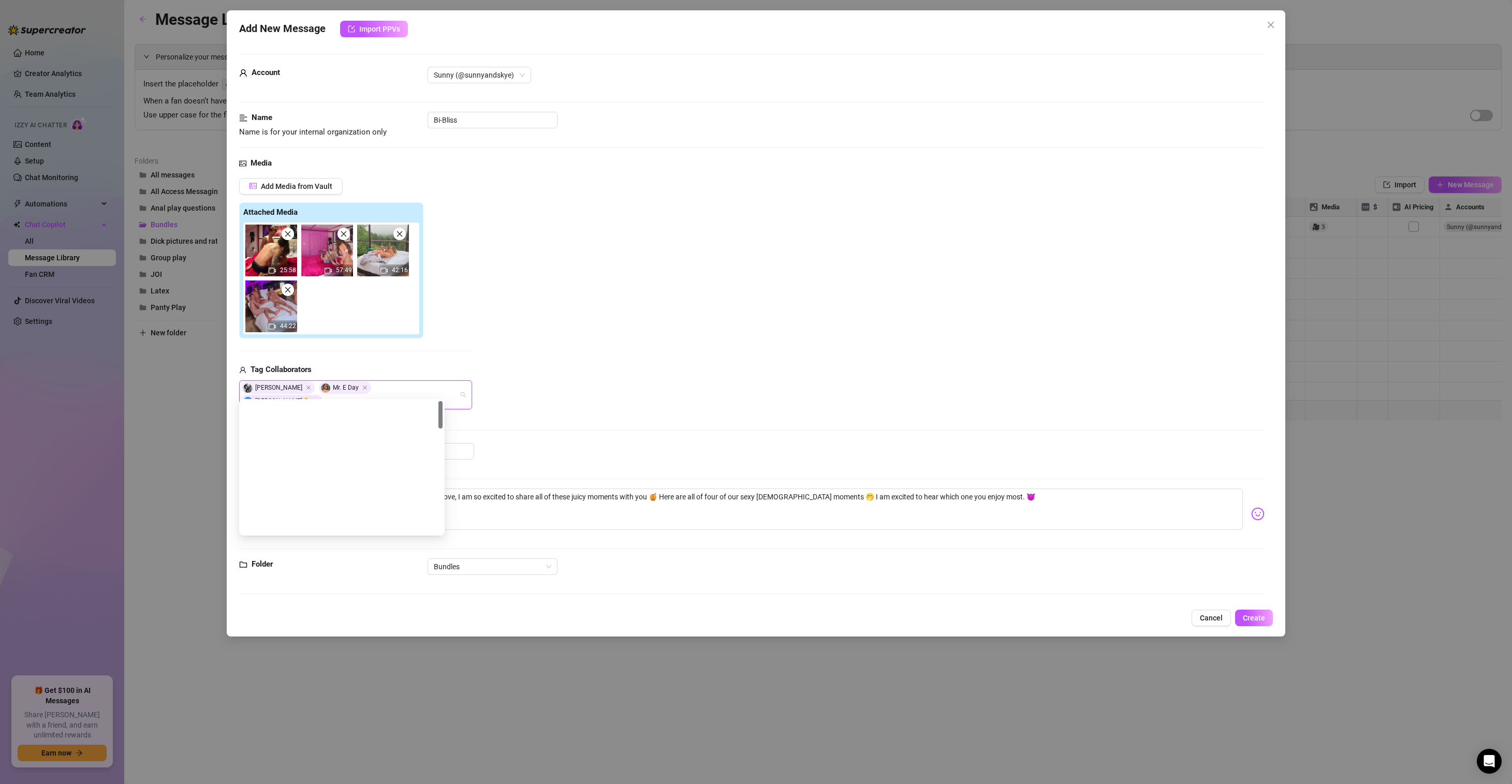
scroll to position [0, 0]
click at [297, 422] on div "Sunny" at bounding box center [342, 425] width 189 height 12
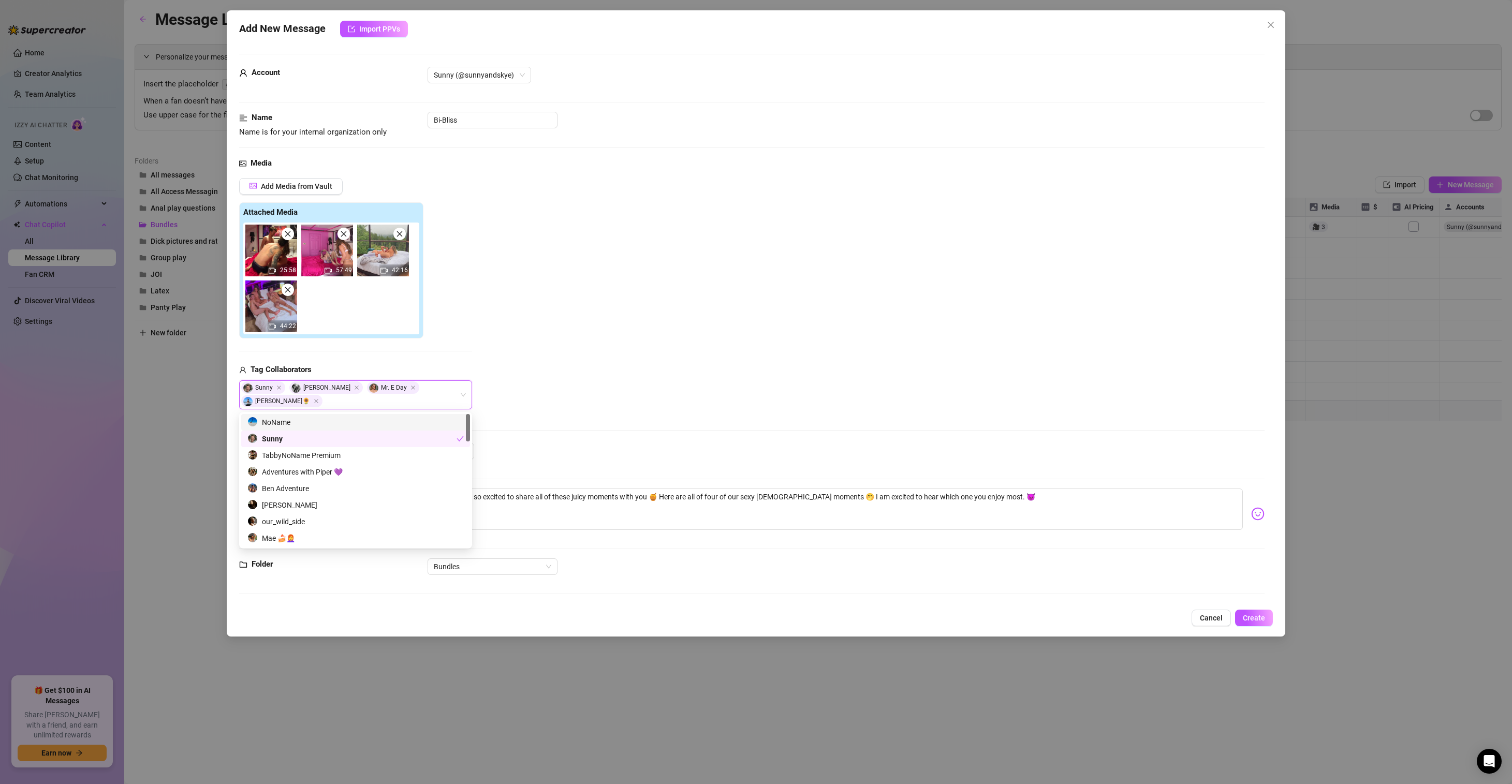
click at [1128, 428] on div "Media Add Media from Vault Attached Media 25:58 57:49 42:16 44:22 Tag Collabora…" at bounding box center [752, 300] width 1025 height 285
click at [1256, 621] on span "Create" at bounding box center [1253, 618] width 22 height 8
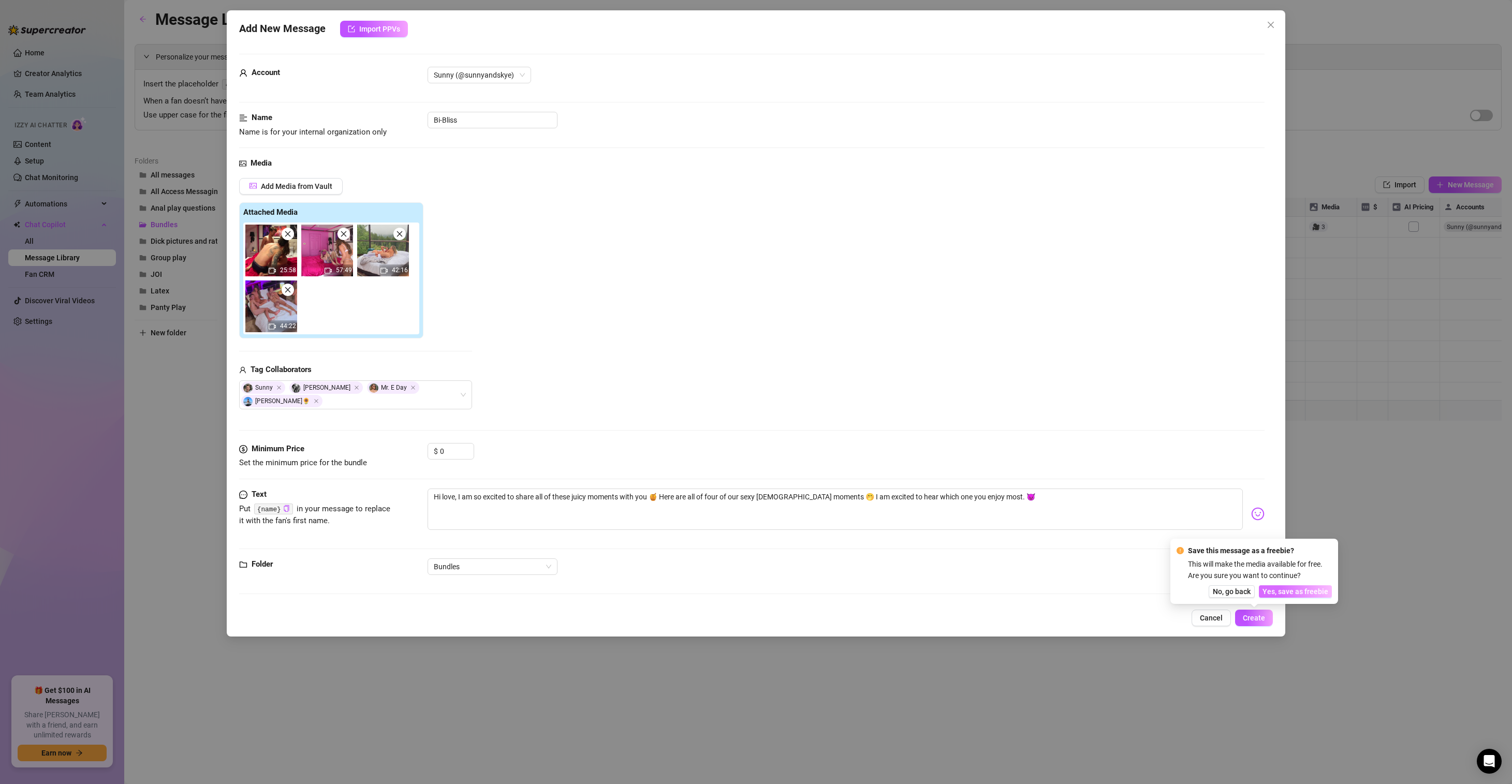
click at [1307, 591] on span "Yes, save as freebie" at bounding box center [1295, 592] width 66 height 8
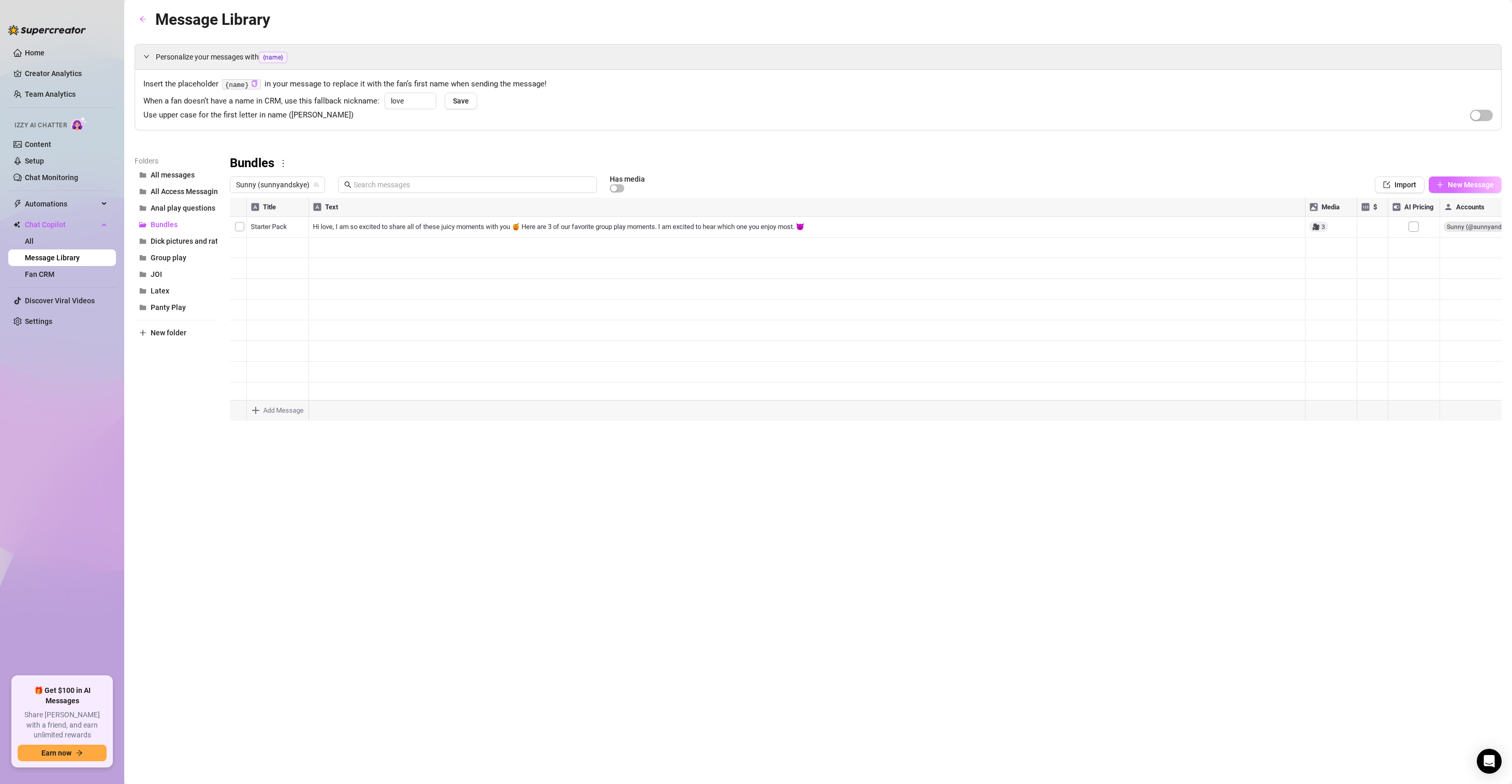
click at [1472, 188] on span "New Message" at bounding box center [1471, 185] width 46 height 8
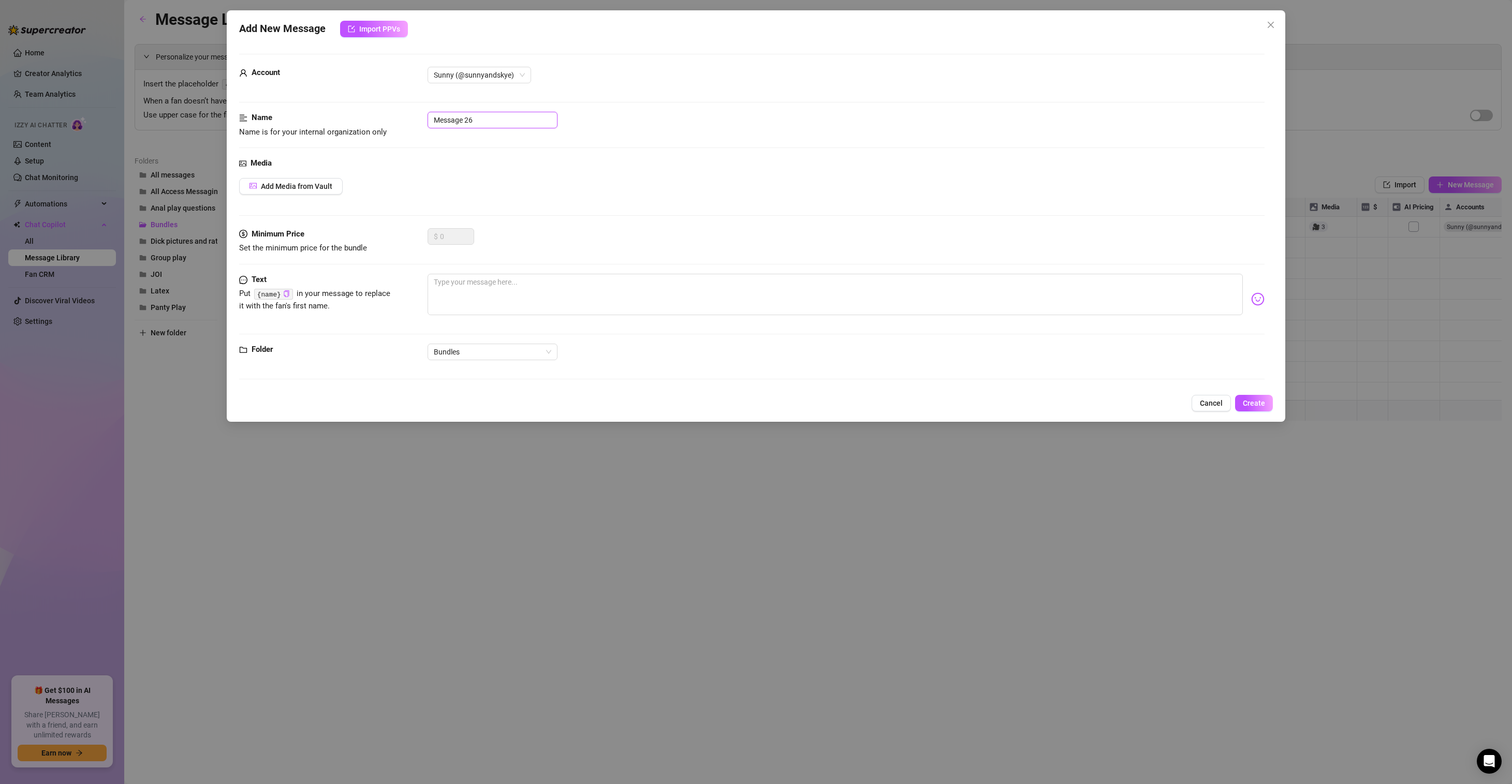
drag, startPoint x: 468, startPoint y: 119, endPoint x: 317, endPoint y: 105, distance: 151.6
click at [386, 115] on div "Name Name is for your internal organization only Message 26" at bounding box center [752, 125] width 1025 height 26
click at [467, 291] on textarea at bounding box center [835, 294] width 815 height 41
paste textarea "Hi love, I am so excited to share all of these juicy moments with you 🍯 and gra…"
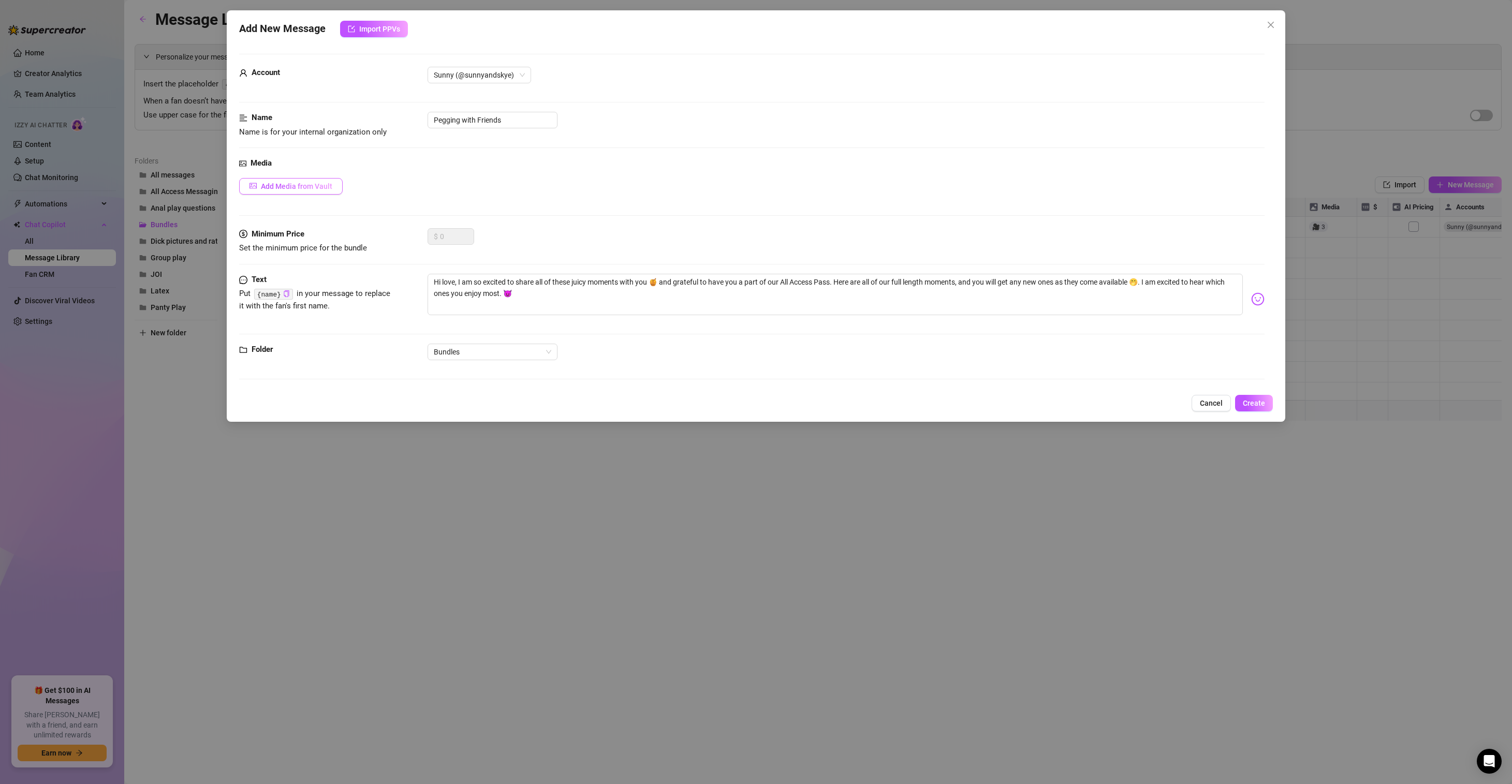
click at [290, 186] on span "Add Media from Vault" at bounding box center [297, 186] width 72 height 8
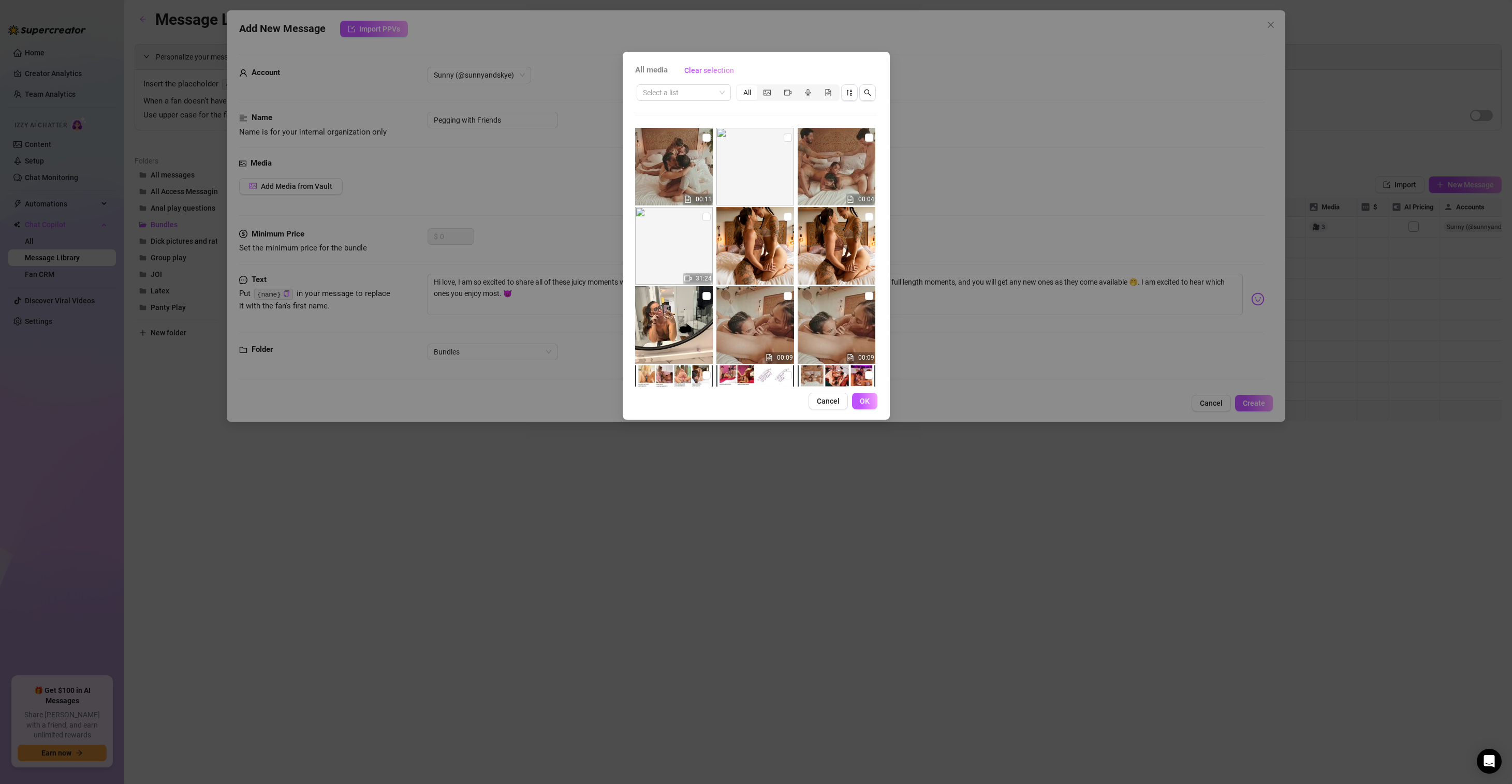
click at [733, 92] on div "Select a list All" at bounding box center [756, 92] width 242 height 20
click at [724, 91] on span at bounding box center [684, 92] width 82 height 16
click at [686, 229] on div "All Access" at bounding box center [684, 229] width 78 height 12
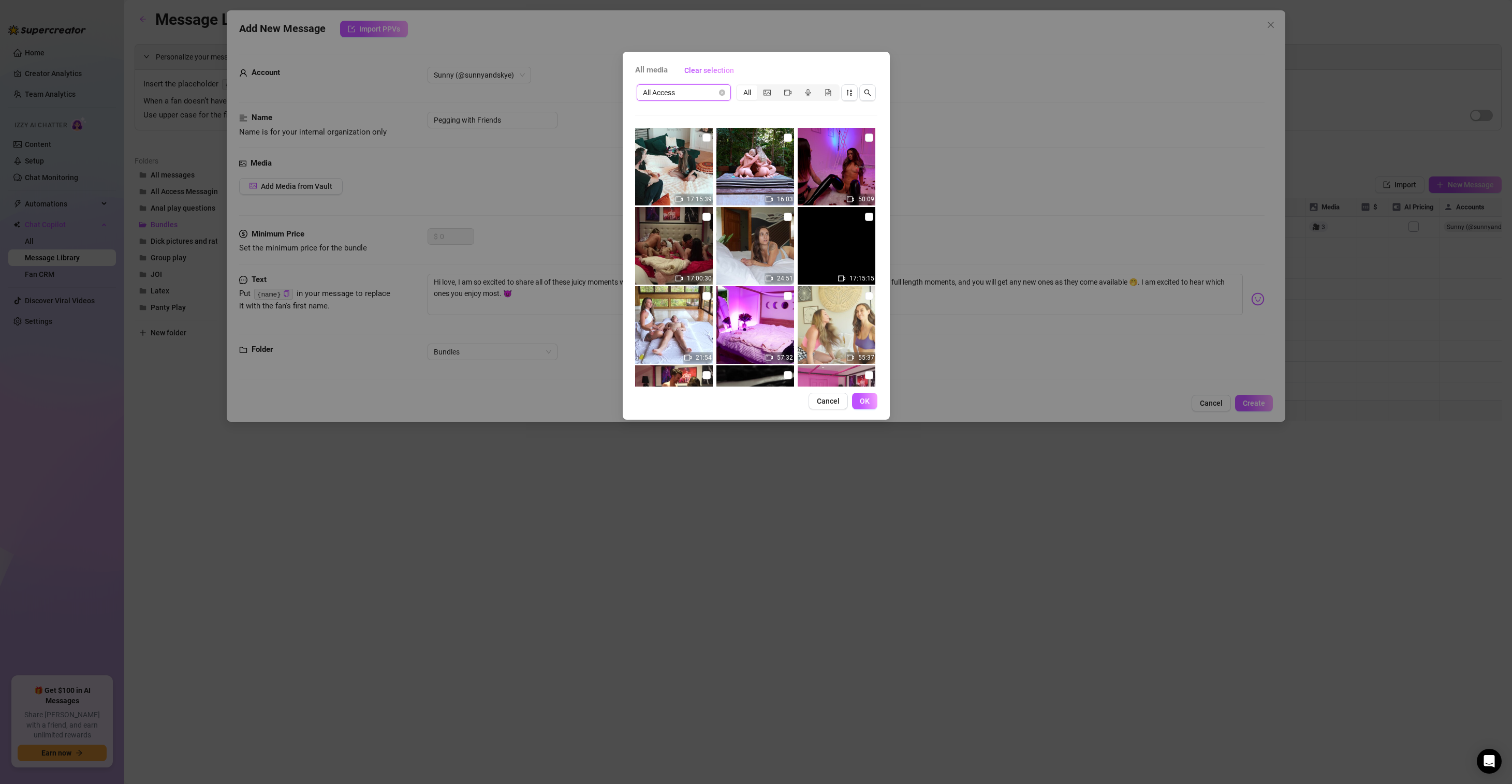
scroll to position [97, 0]
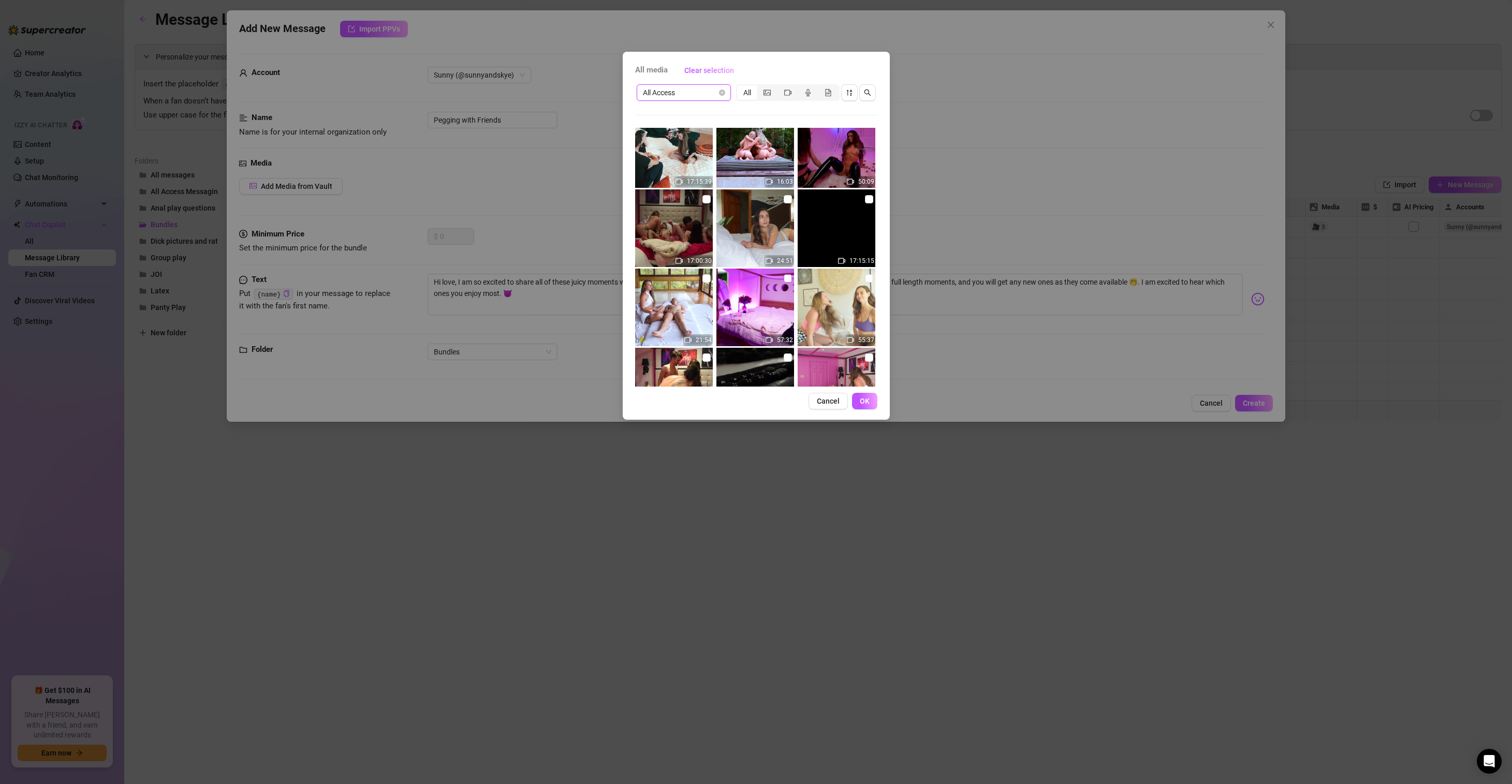
click at [784, 277] on input "checkbox" at bounding box center [788, 279] width 8 height 8
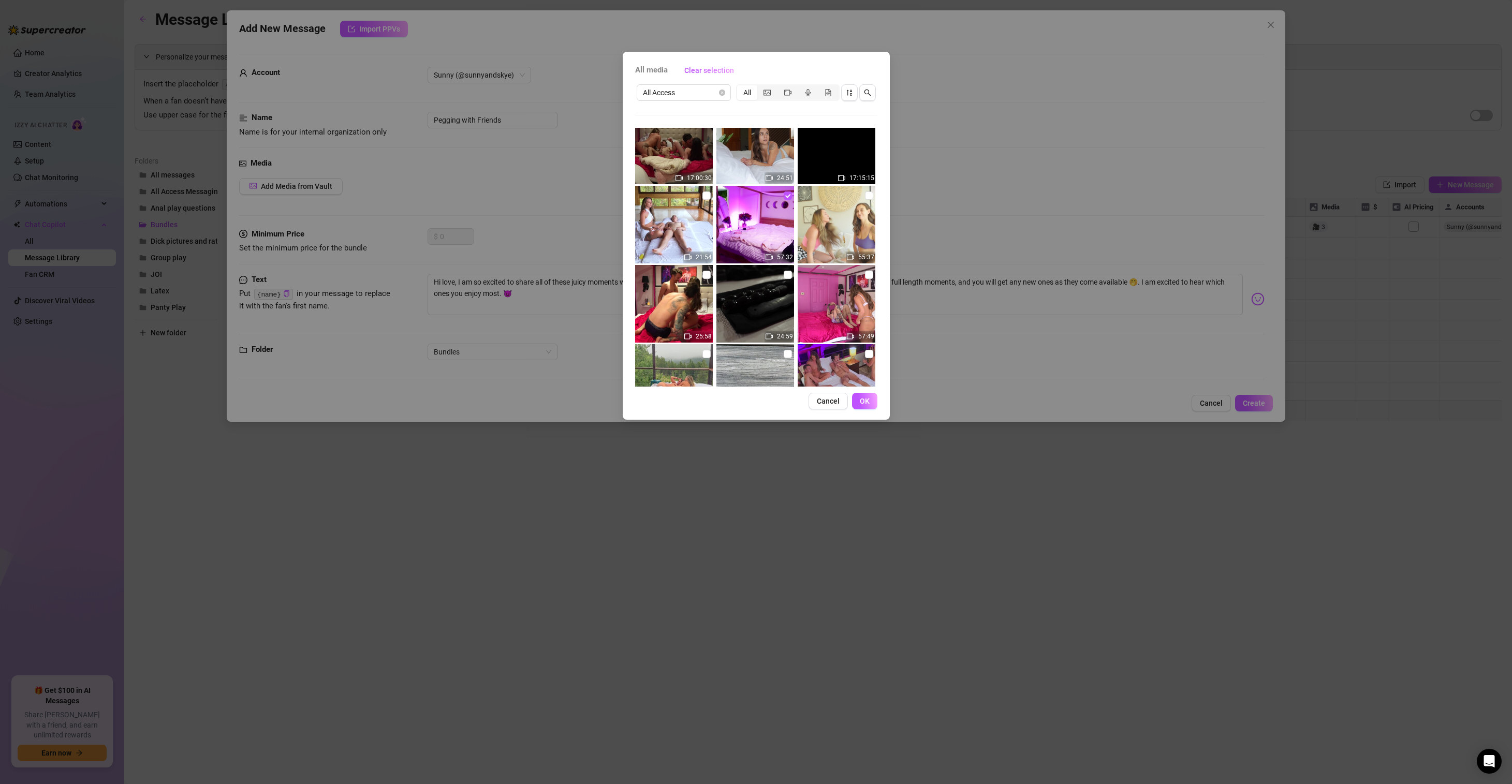
scroll to position [3, 0]
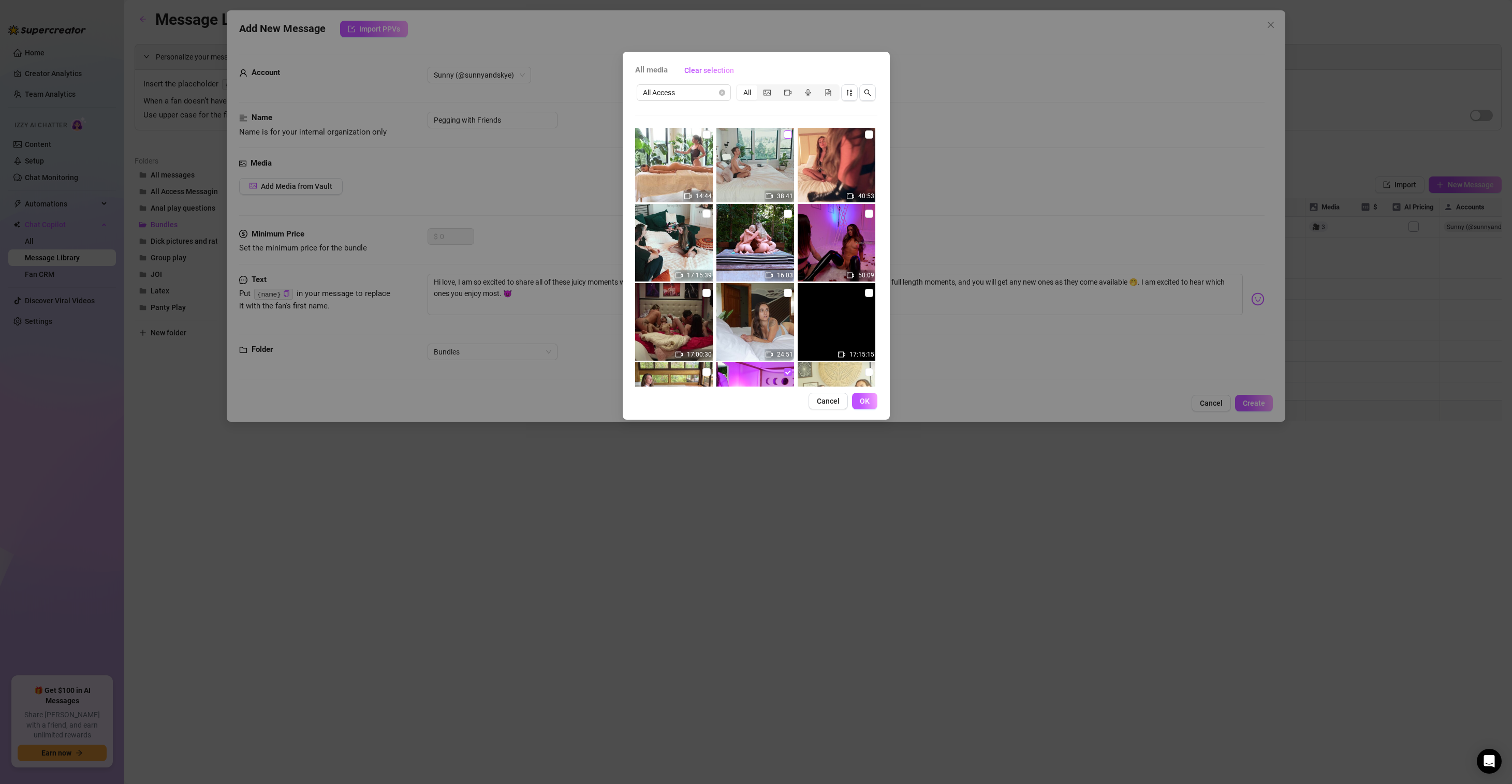
click at [784, 135] on input "checkbox" at bounding box center [788, 134] width 8 height 8
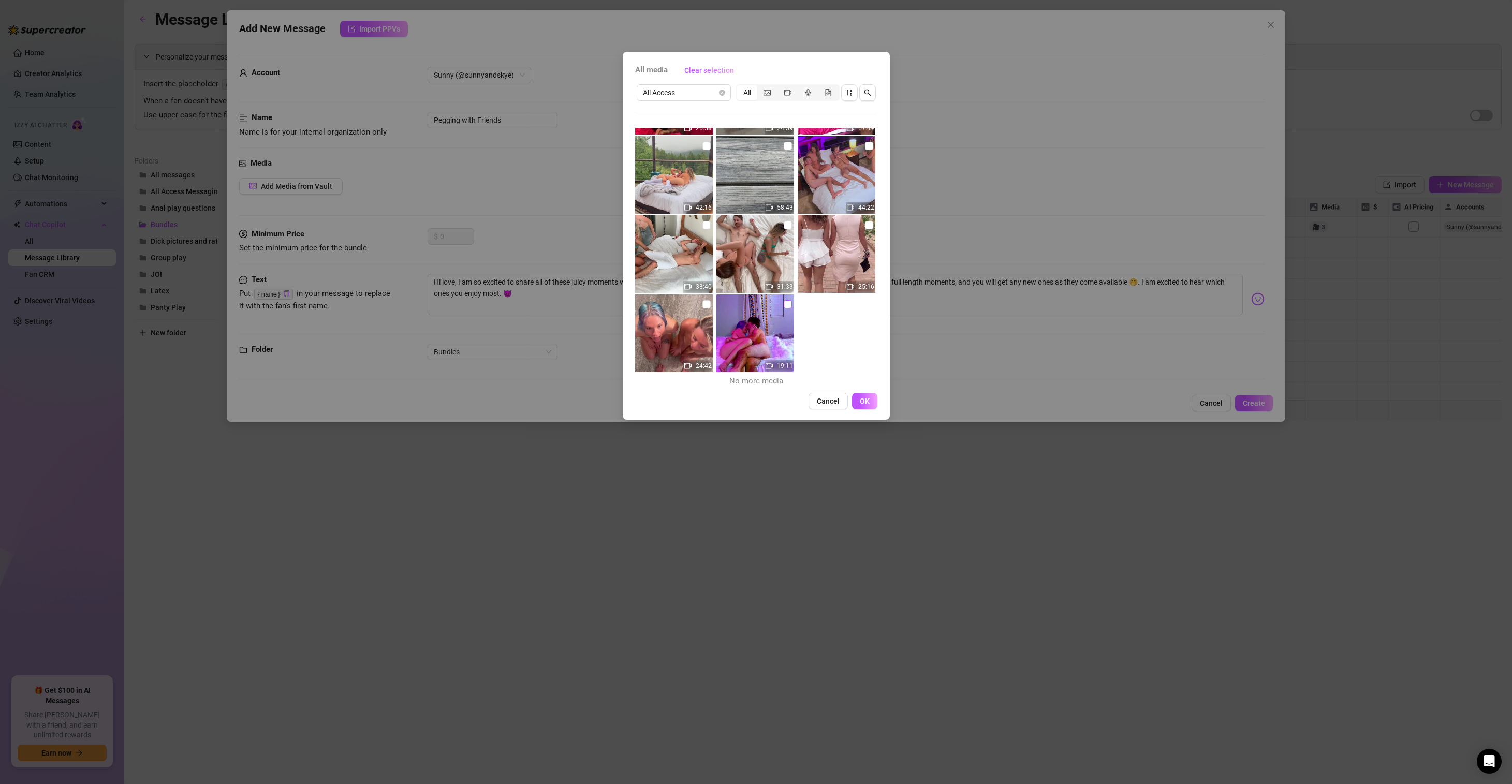
scroll to position [390, 0]
click at [785, 304] on input "checkbox" at bounding box center [788, 301] width 8 height 8
click at [784, 223] on input "checkbox" at bounding box center [788, 223] width 8 height 8
click at [708, 141] on input "checkbox" at bounding box center [706, 143] width 8 height 8
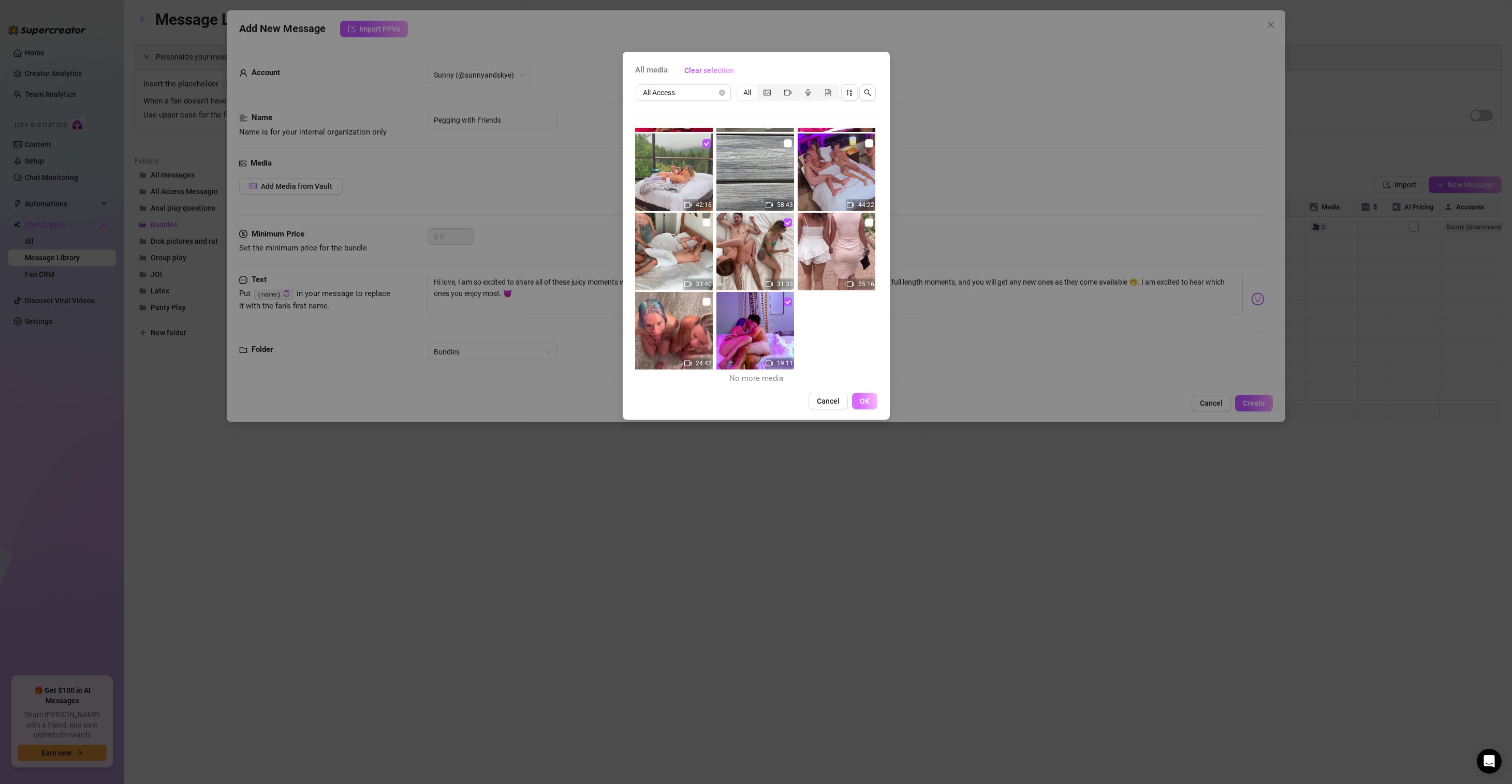
click at [871, 399] on button "OK" at bounding box center [864, 401] width 26 height 17
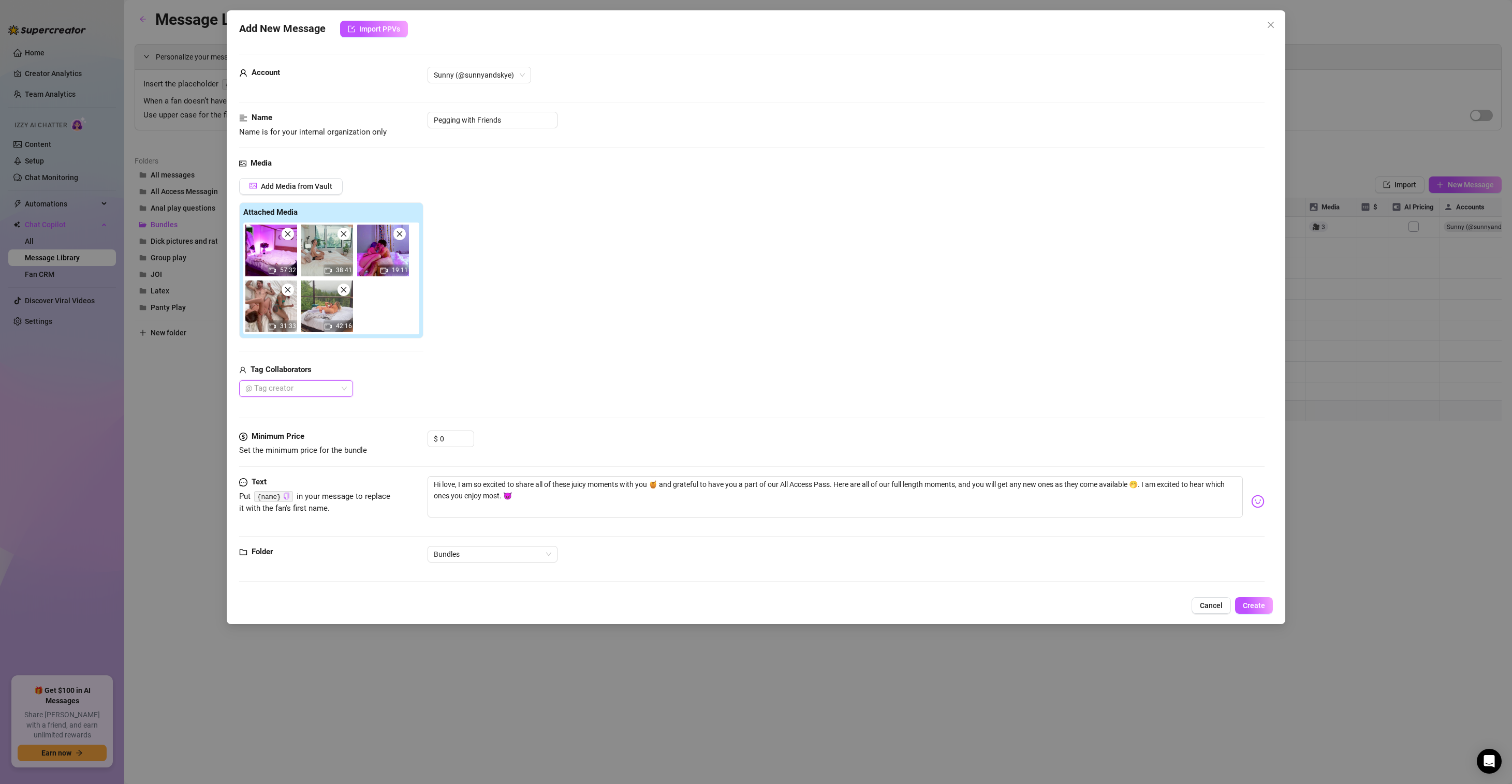
click at [339, 390] on div at bounding box center [290, 388] width 99 height 14
click at [306, 428] on div "Sunny" at bounding box center [296, 425] width 97 height 12
click at [301, 488] on div "[PERSON_NAME]" at bounding box center [296, 492] width 97 height 12
click at [298, 499] on div "MathemaKitten" at bounding box center [304, 502] width 113 height 12
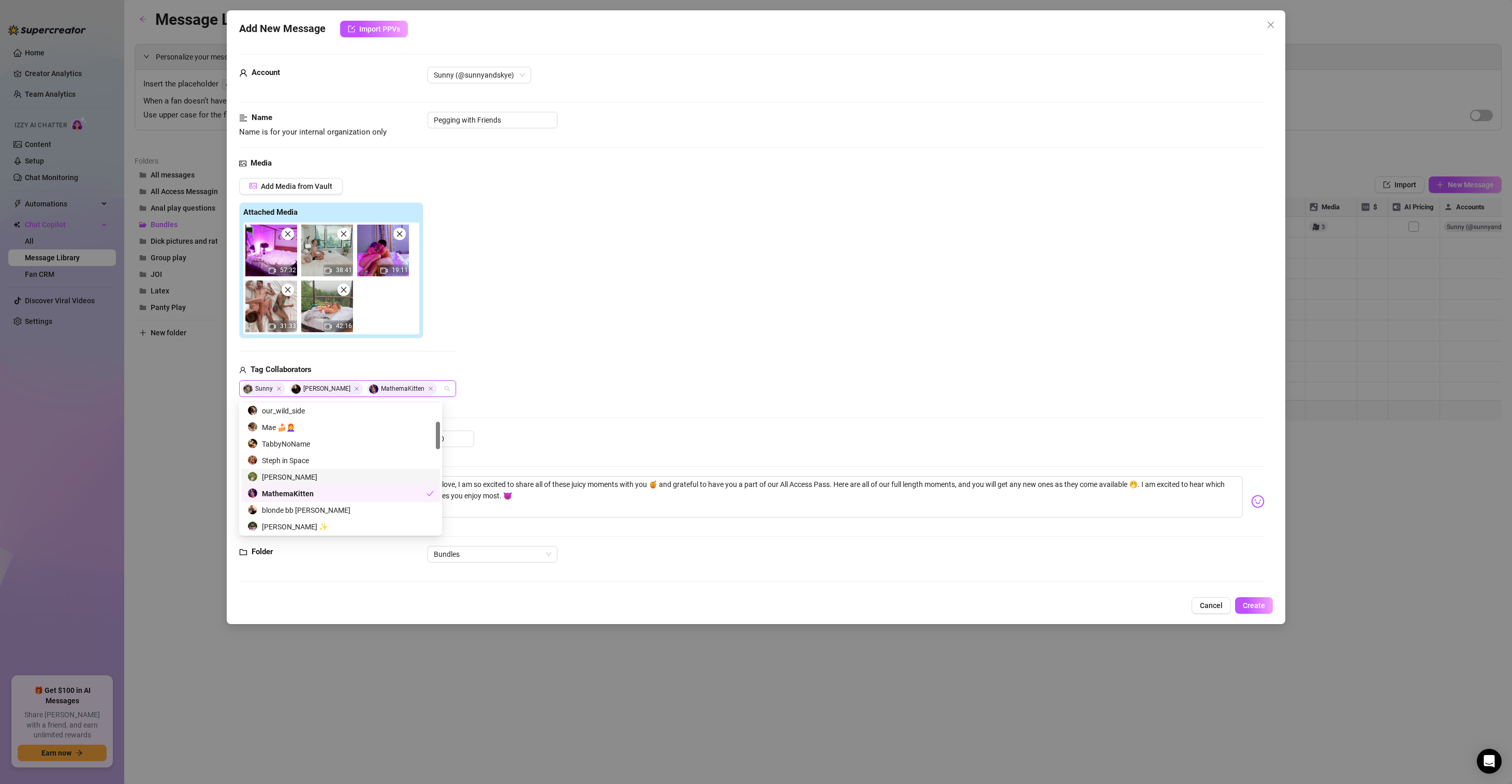
scroll to position [107, 0]
click at [292, 519] on div "[PERSON_NAME] ✨" at bounding box center [341, 517] width 186 height 12
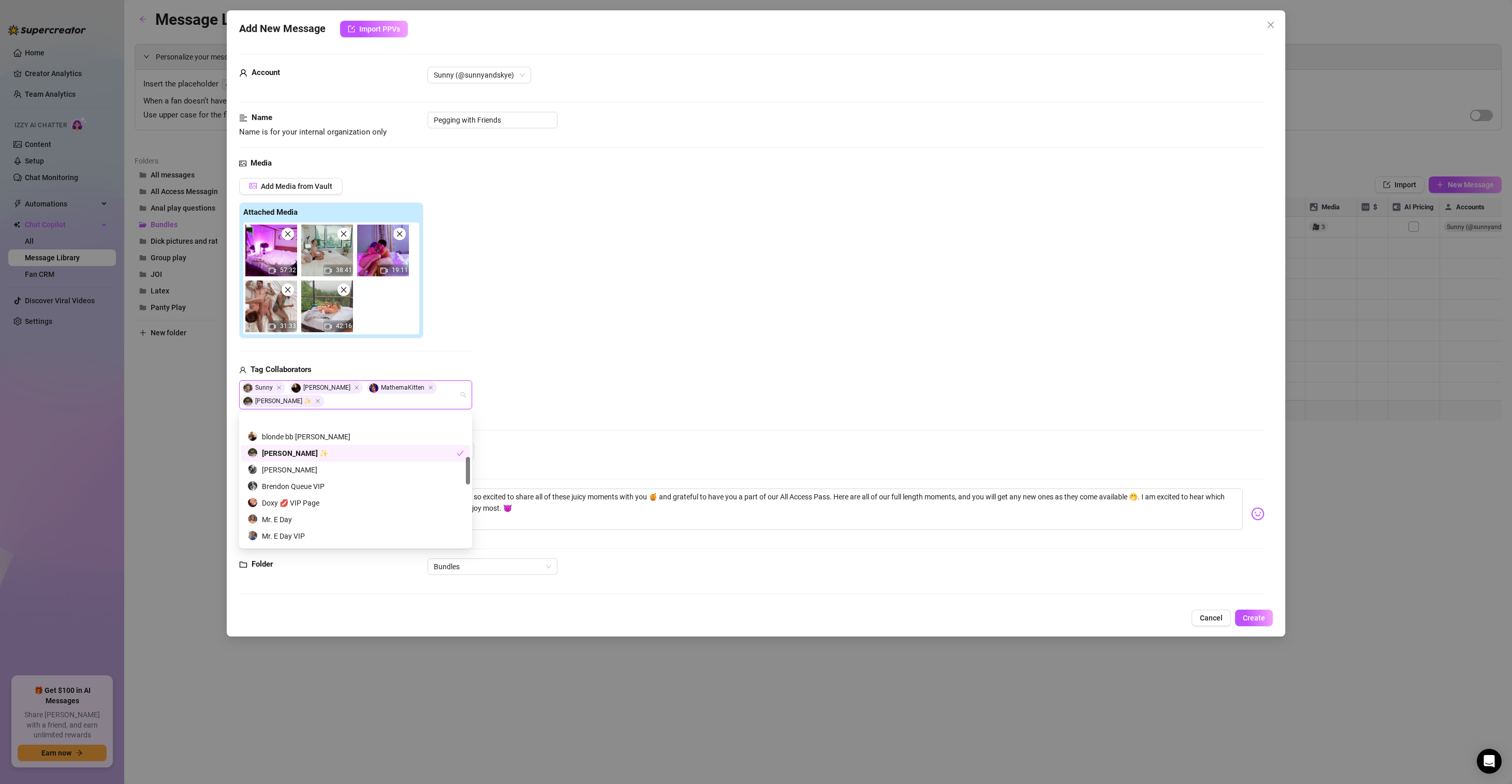
scroll to position [202, 0]
click at [310, 503] on div "Mr. E Day" at bounding box center [356, 502] width 217 height 12
click at [301, 484] on div "[PERSON_NAME]🌻" at bounding box center [356, 483] width 217 height 12
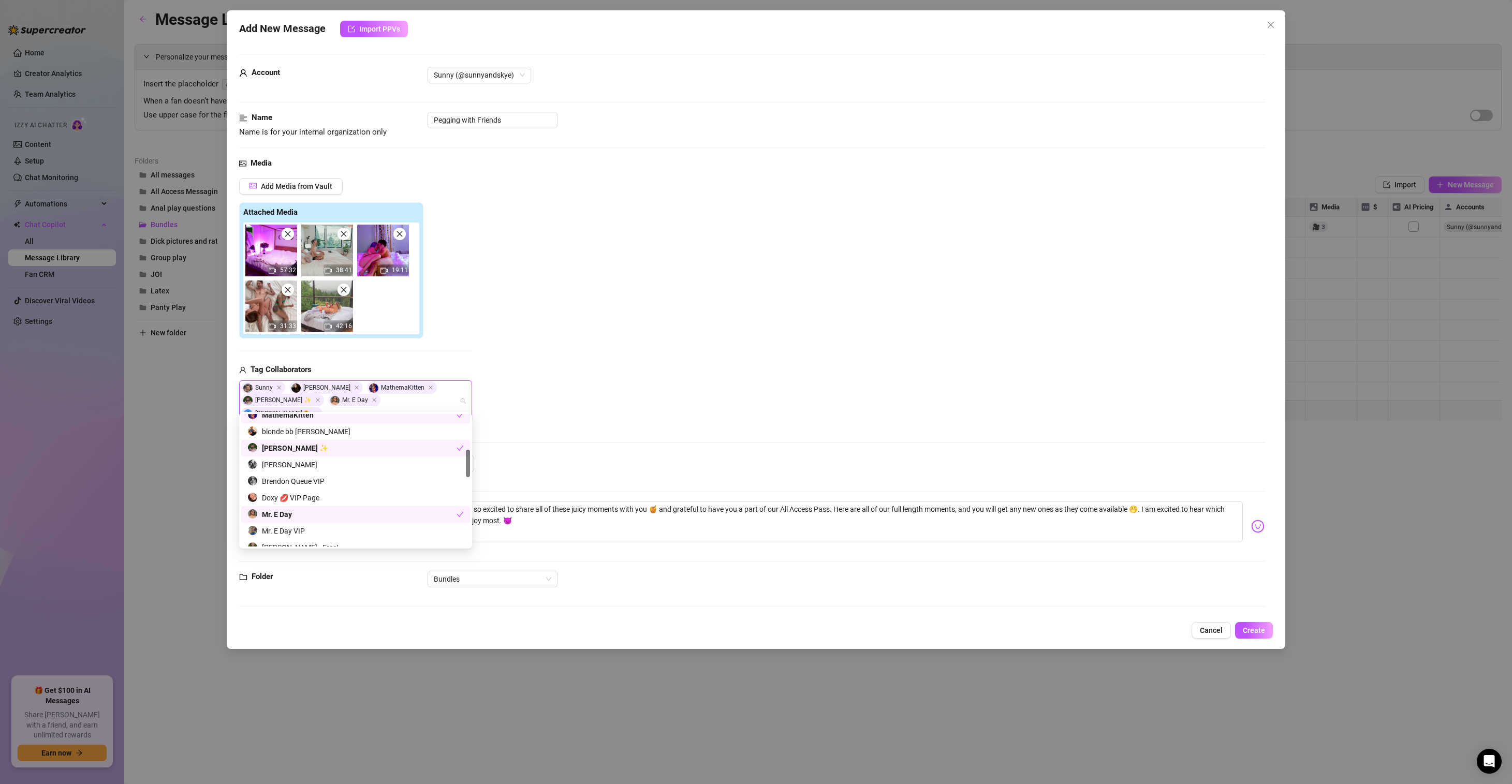
scroll to position [168, 0]
click at [310, 448] on div "blonde bb [PERSON_NAME]" at bounding box center [356, 452] width 217 height 12
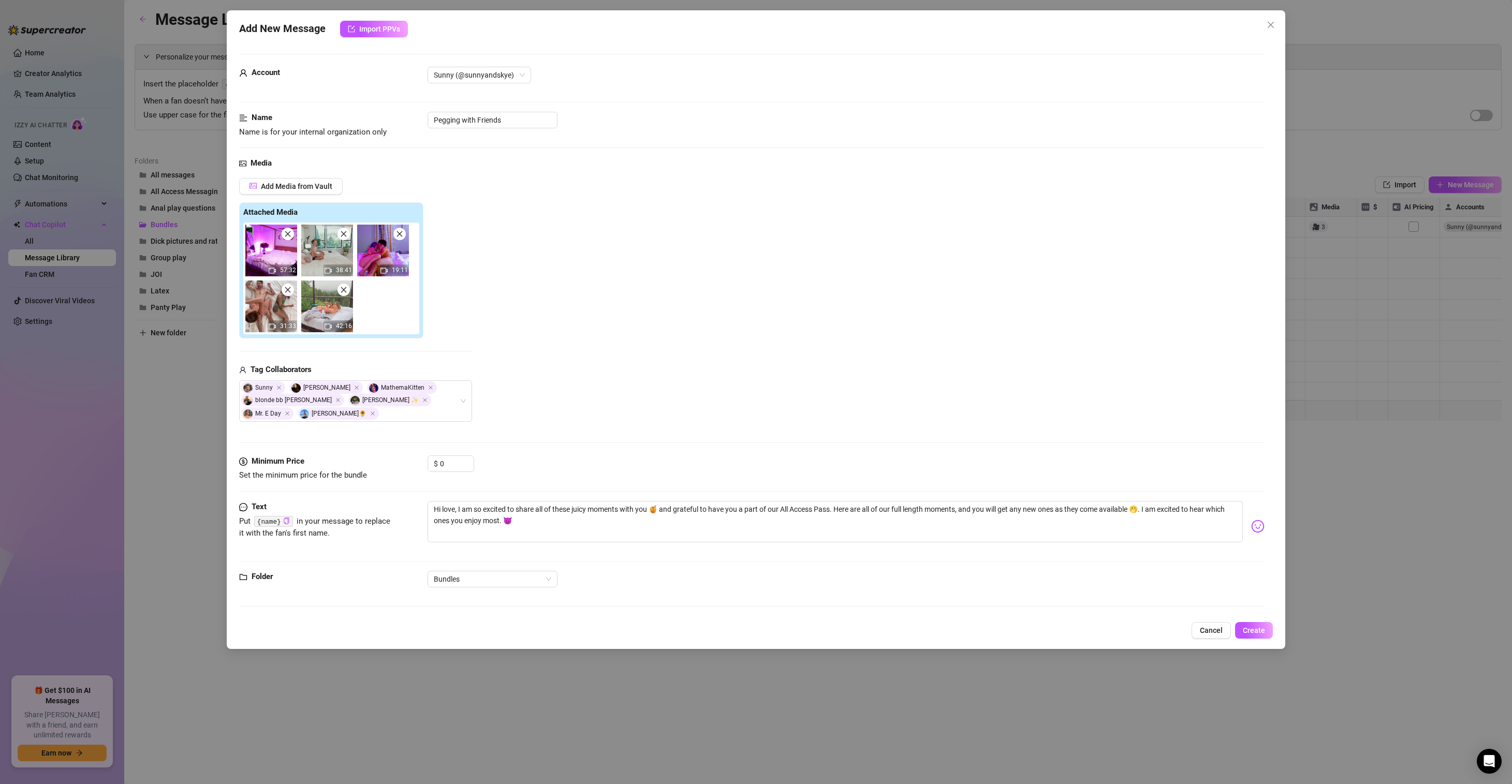
click at [673, 363] on div "Add Media from Vault Attached Media 57:32 38:41 19:11 31:33 42:16 Tag Collabora…" at bounding box center [752, 299] width 1025 height 243
click at [1249, 627] on button "Create" at bounding box center [1253, 630] width 38 height 17
click at [1290, 601] on span "Yes, save as freebie" at bounding box center [1295, 604] width 66 height 8
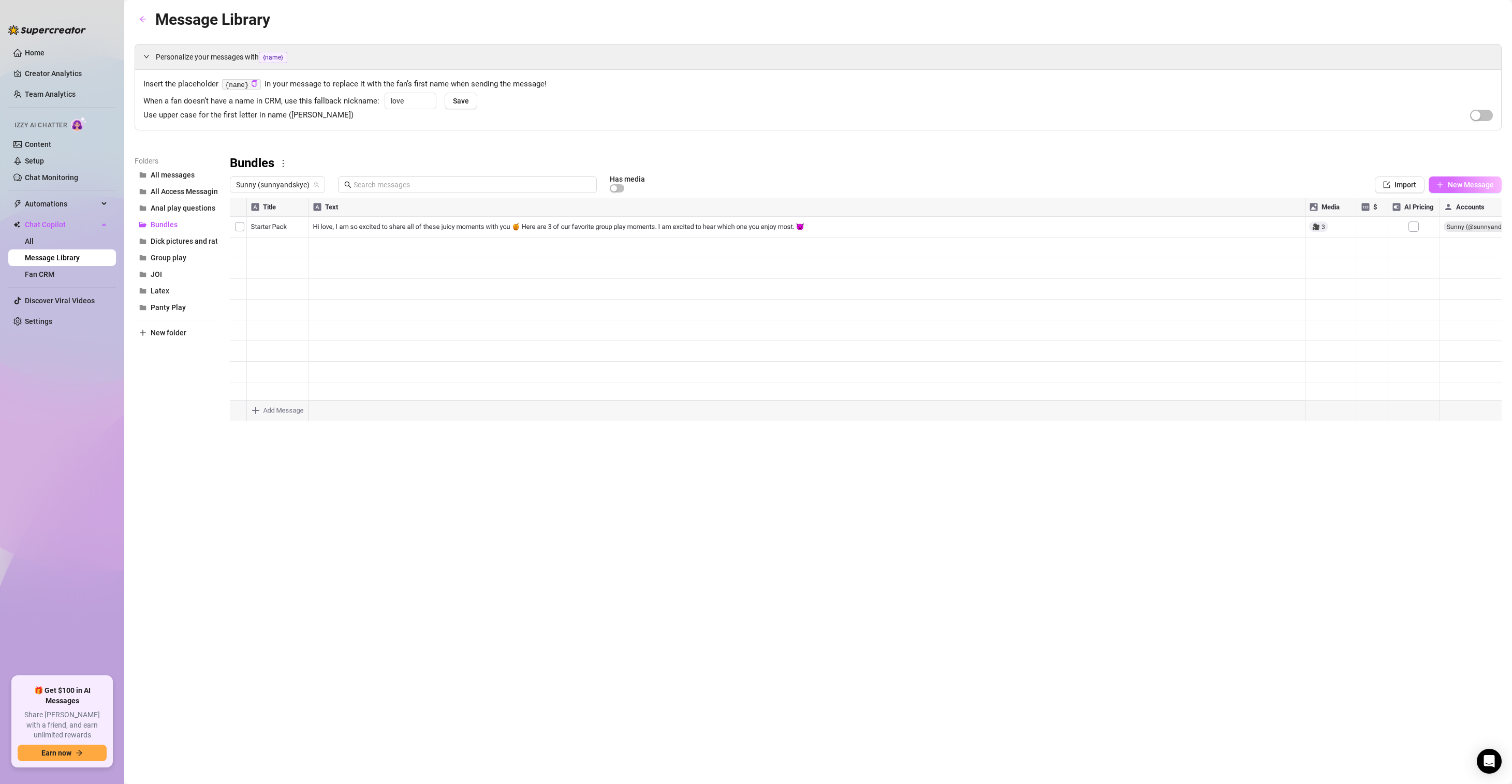
click at [1466, 184] on span "New Message" at bounding box center [1471, 185] width 46 height 8
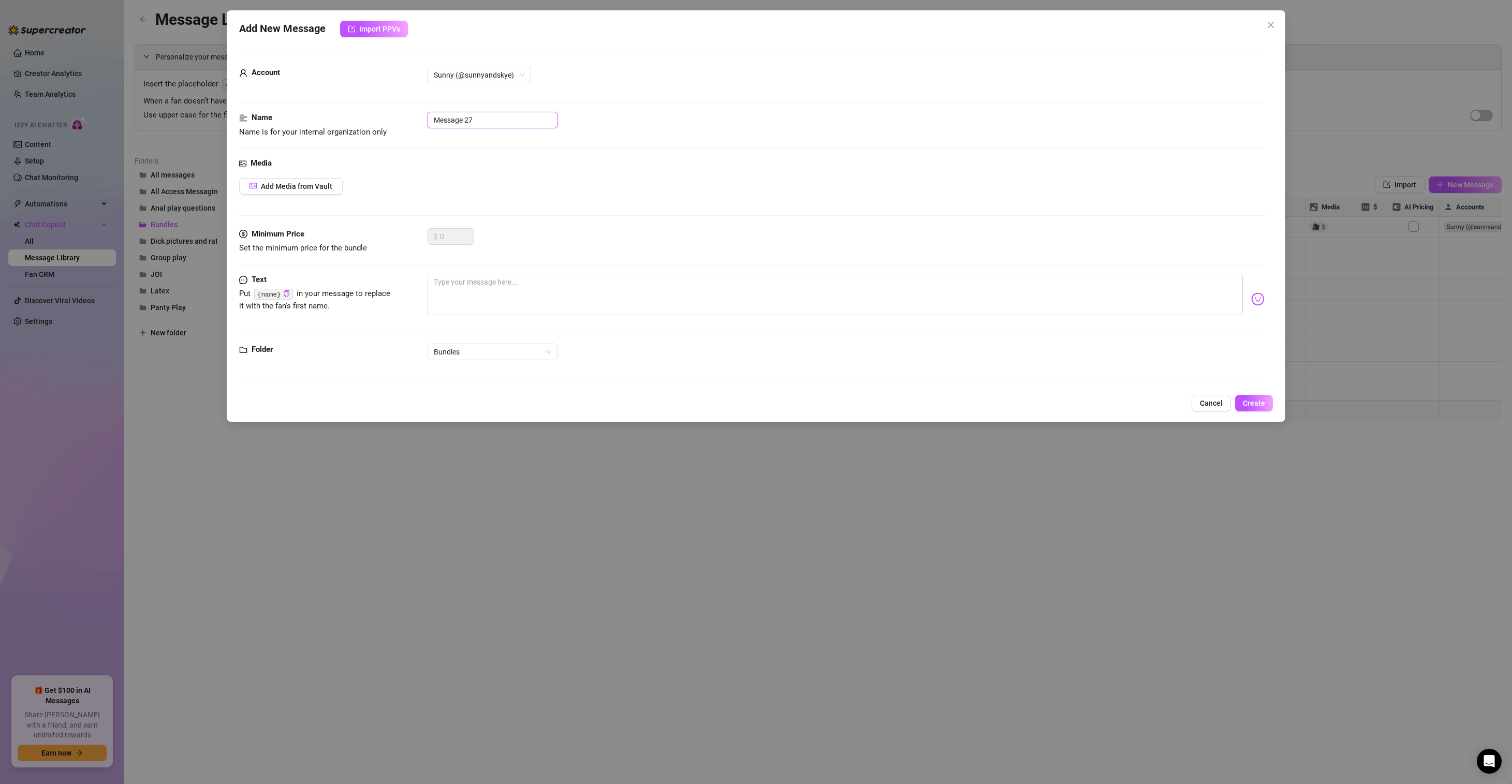
drag, startPoint x: 481, startPoint y: 123, endPoint x: 331, endPoint y: 105, distance: 151.1
click at [392, 113] on div "Name Name is for your internal organization only Message 27" at bounding box center [752, 125] width 1025 height 26
click at [534, 298] on textarea at bounding box center [835, 294] width 815 height 41
paste textarea "Hi love, I am so excited to share all of these juicy moments with you 🍯 and gra…"
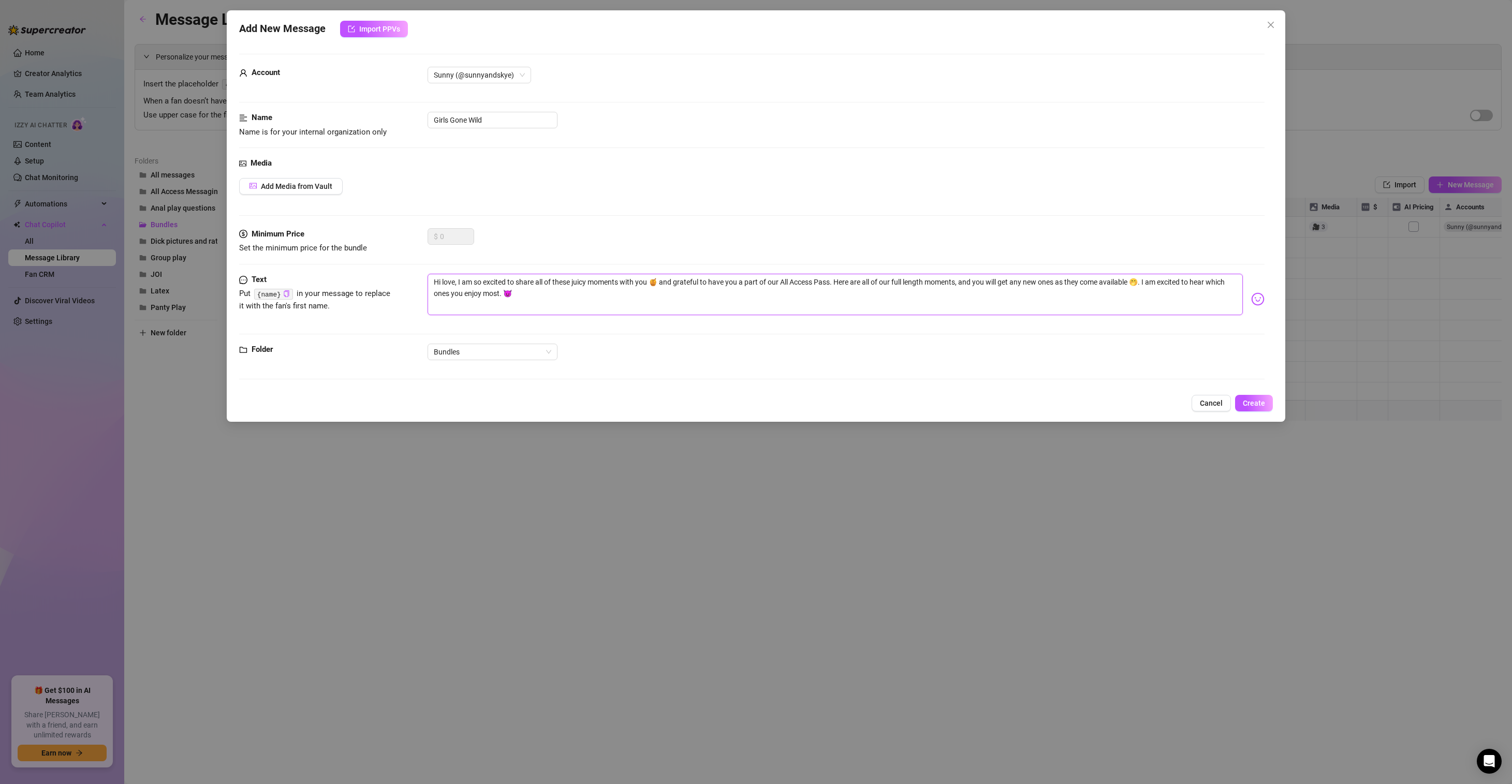
click at [470, 292] on textarea "Hi love, I am so excited to share all of these juicy moments with you 🍯 and gra…" at bounding box center [835, 294] width 815 height 41
click at [1143, 281] on textarea "Hi love, I am so excited to share all of these juicy moments with you 🍯 and gra…" at bounding box center [835, 294] width 815 height 41
drag, startPoint x: 1134, startPoint y: 281, endPoint x: 883, endPoint y: 278, distance: 251.0
click at [883, 278] on textarea "Hi love, I am so excited to share all of these juicy moments with you 🍯 and gra…" at bounding box center [835, 294] width 815 height 41
drag, startPoint x: 833, startPoint y: 282, endPoint x: 660, endPoint y: 283, distance: 173.0
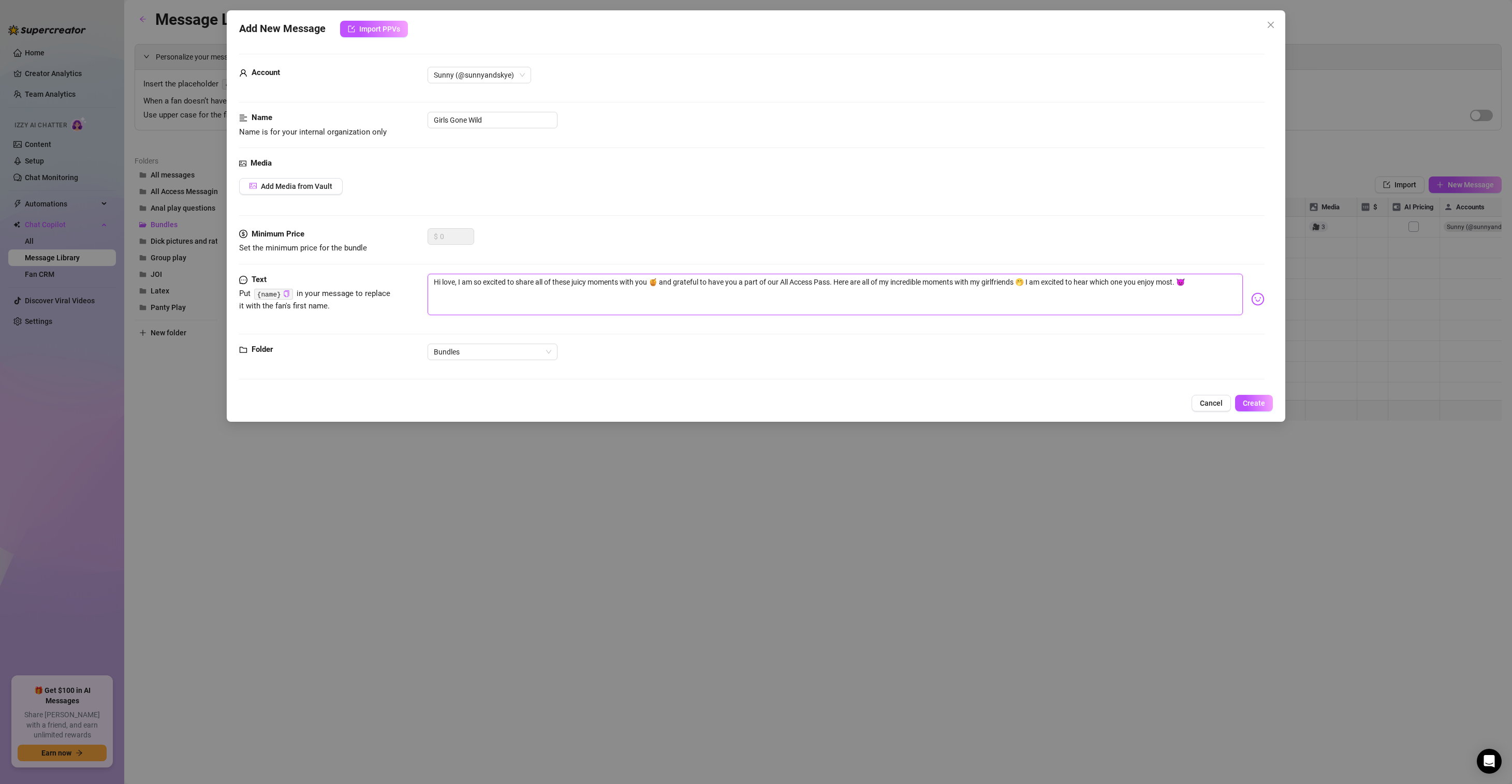
click at [660, 283] on textarea "Hi love, I am so excited to share all of these juicy moments with you 🍯 and gra…" at bounding box center [835, 294] width 815 height 41
click at [330, 186] on span "Add Media from Vault" at bounding box center [297, 186] width 72 height 8
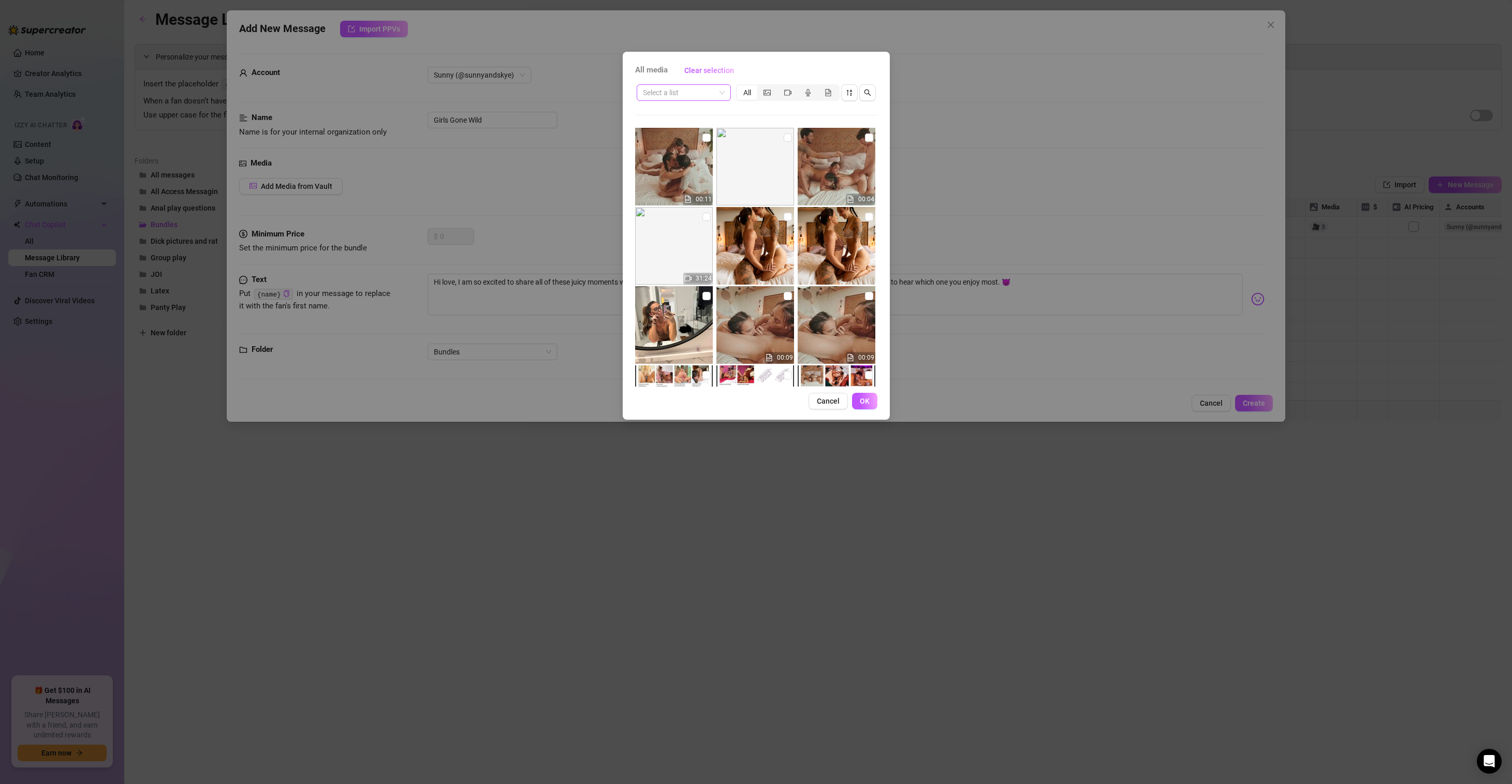
click at [726, 86] on div "Select a list" at bounding box center [684, 92] width 94 height 17
click at [693, 150] on div "[Archived Group Play]" at bounding box center [684, 146] width 78 height 12
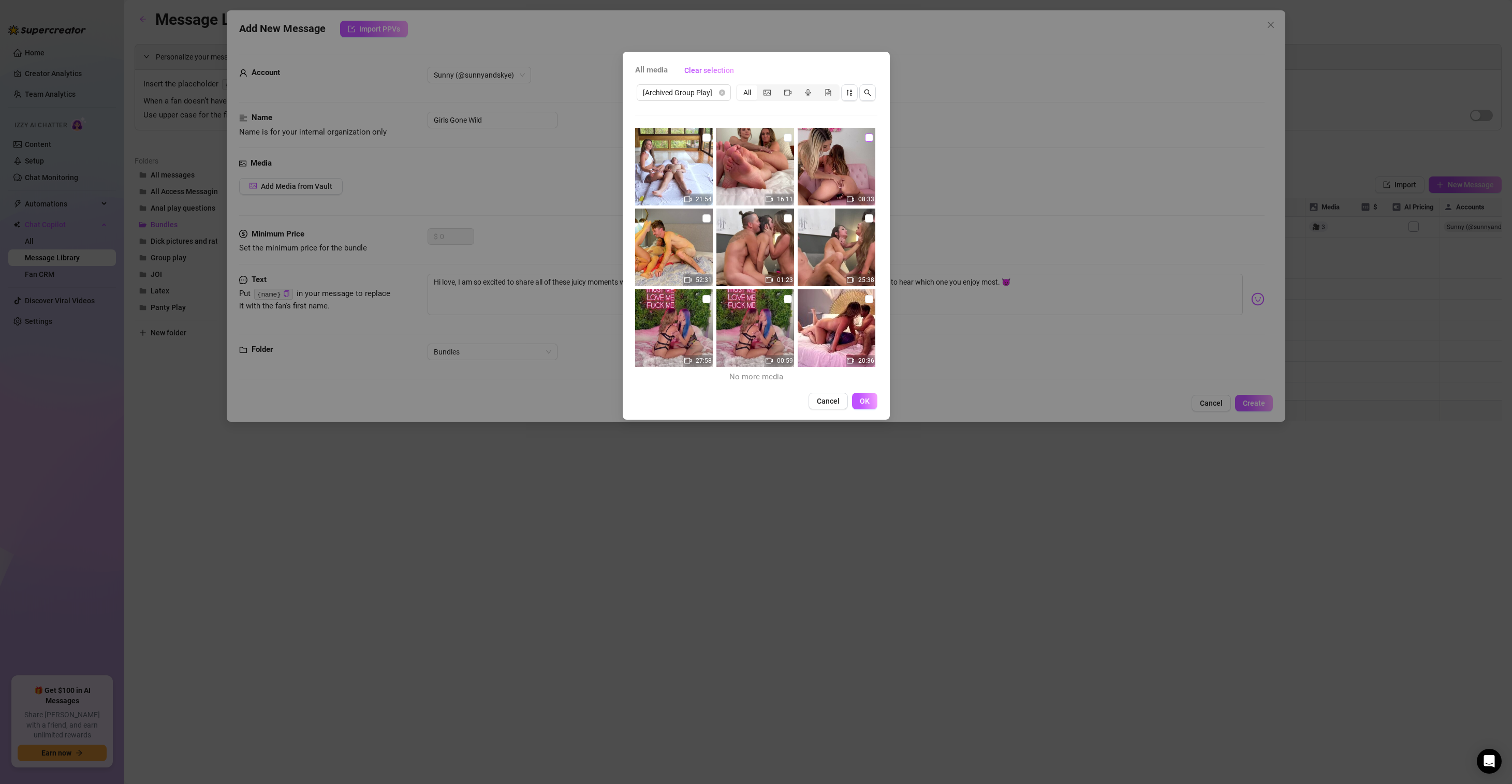
click at [865, 136] on input "checkbox" at bounding box center [869, 138] width 8 height 8
click at [706, 136] on input "checkbox" at bounding box center [706, 138] width 8 height 8
click at [857, 403] on button "OK" at bounding box center [864, 401] width 26 height 17
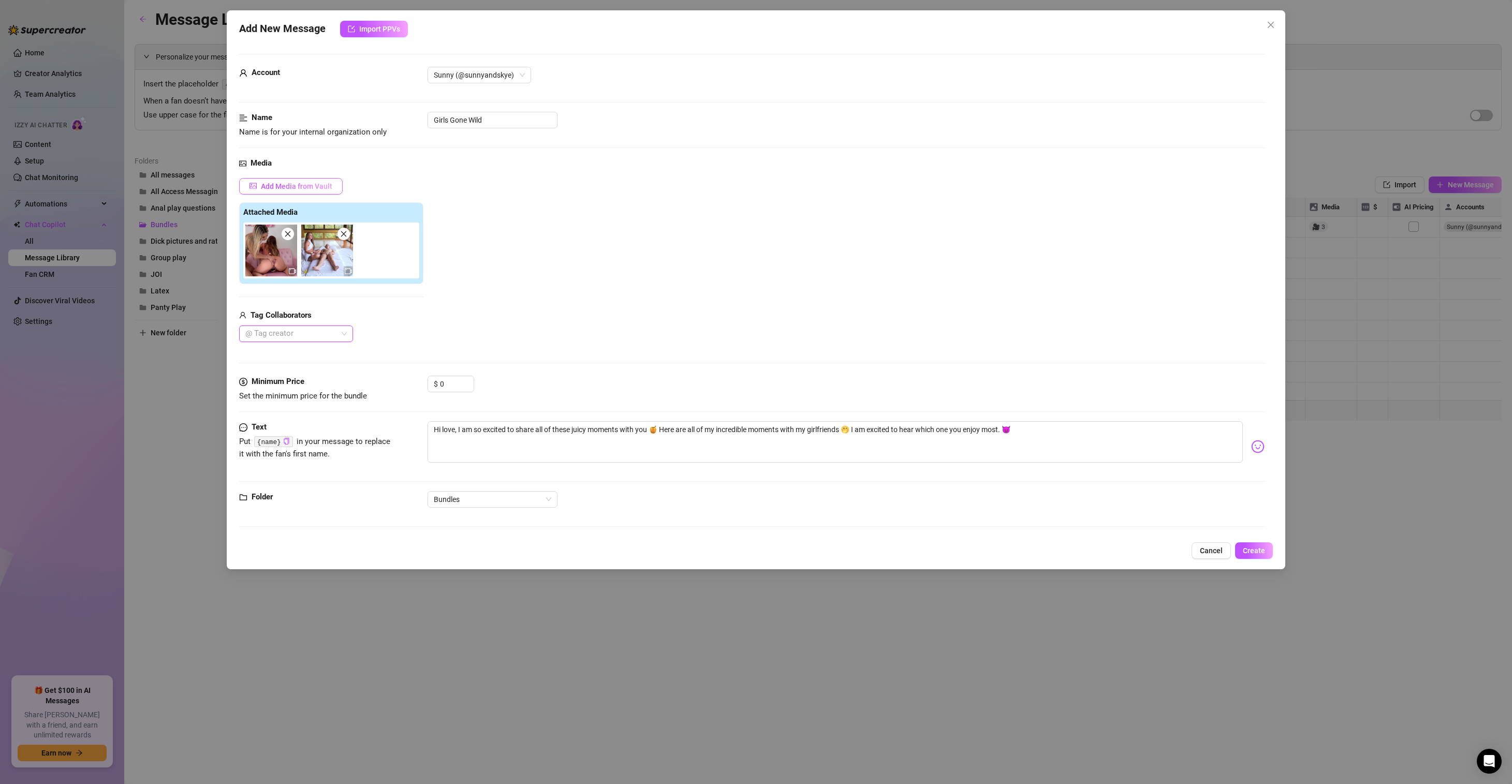
click at [322, 190] on span "Add Media from Vault" at bounding box center [297, 186] width 72 height 8
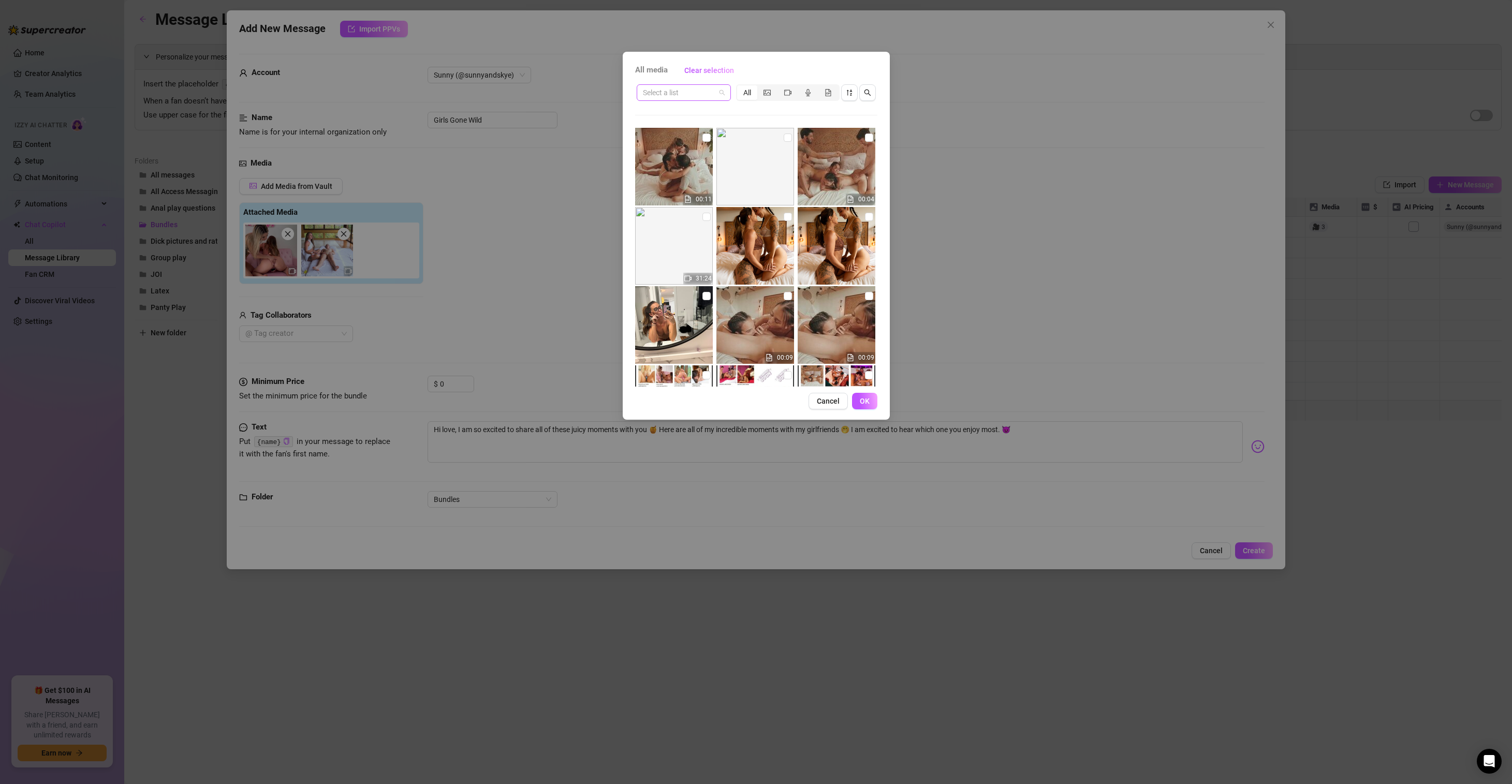
click at [715, 92] on span at bounding box center [684, 92] width 82 height 16
click at [677, 230] on div "All Access" at bounding box center [684, 229] width 78 height 12
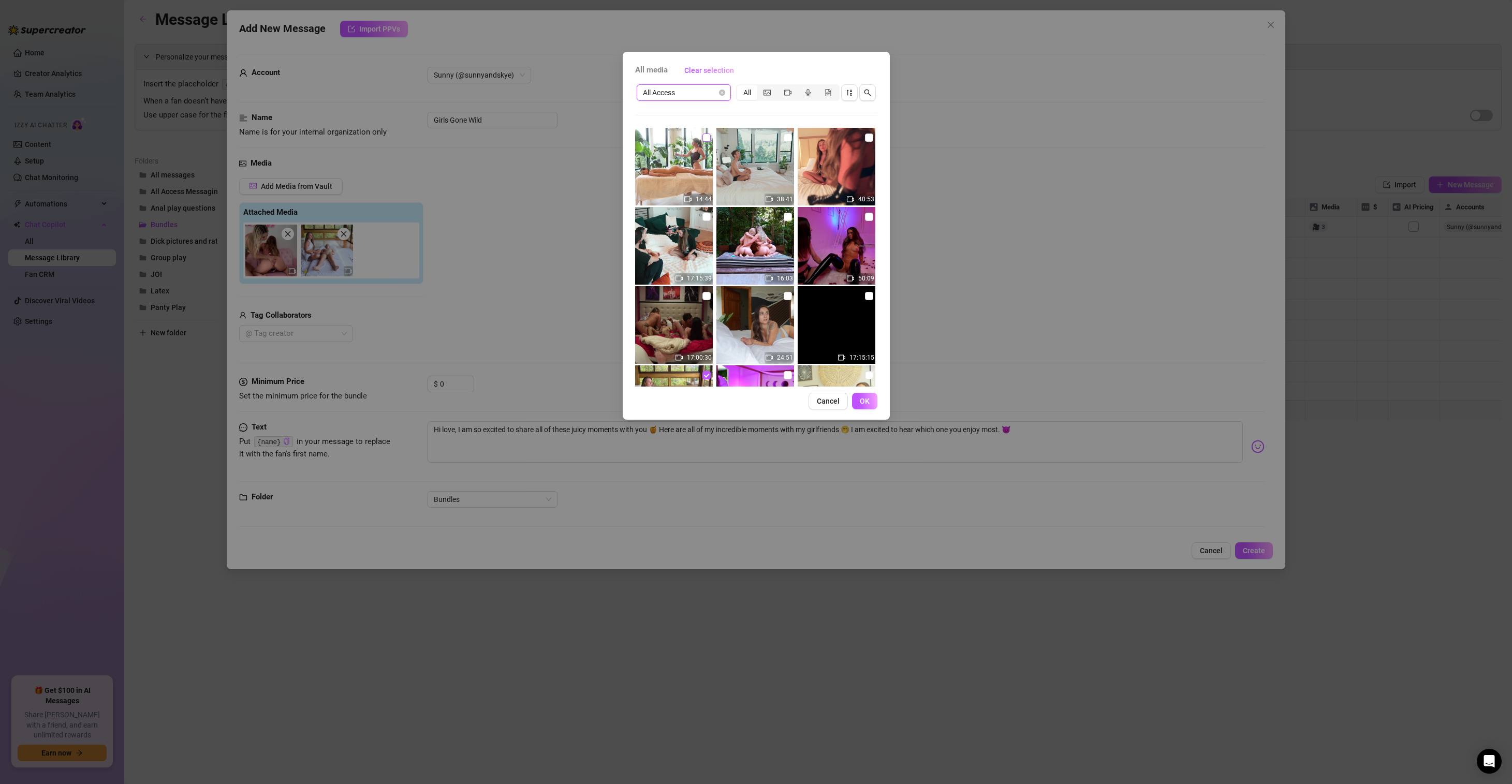
click at [704, 138] on input "checkbox" at bounding box center [706, 138] width 8 height 8
click at [865, 138] on input "checkbox" at bounding box center [869, 138] width 8 height 8
click at [784, 217] on input "checkbox" at bounding box center [788, 217] width 8 height 8
click at [865, 217] on input "checkbox" at bounding box center [869, 217] width 8 height 8
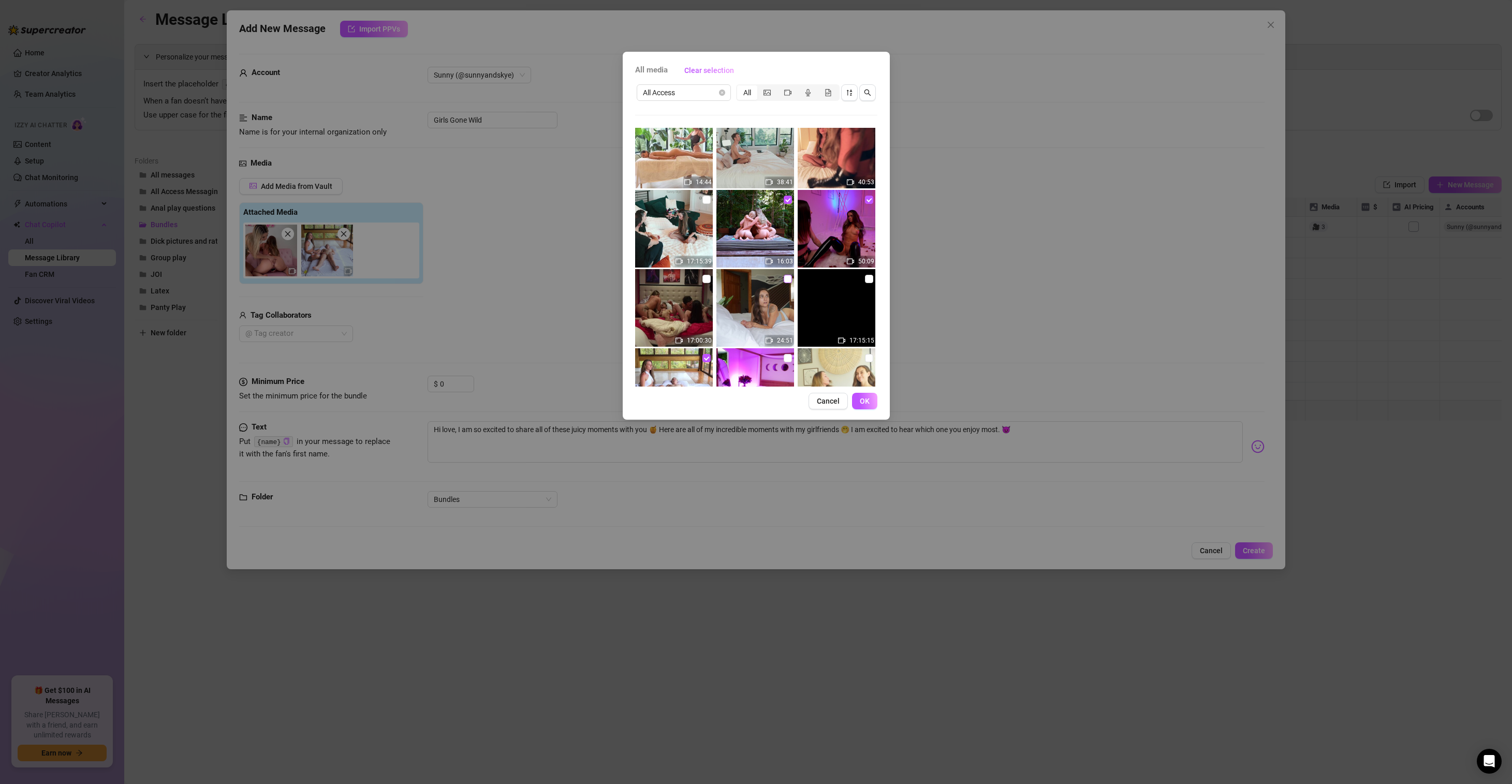
click at [784, 279] on input "checkbox" at bounding box center [788, 279] width 8 height 8
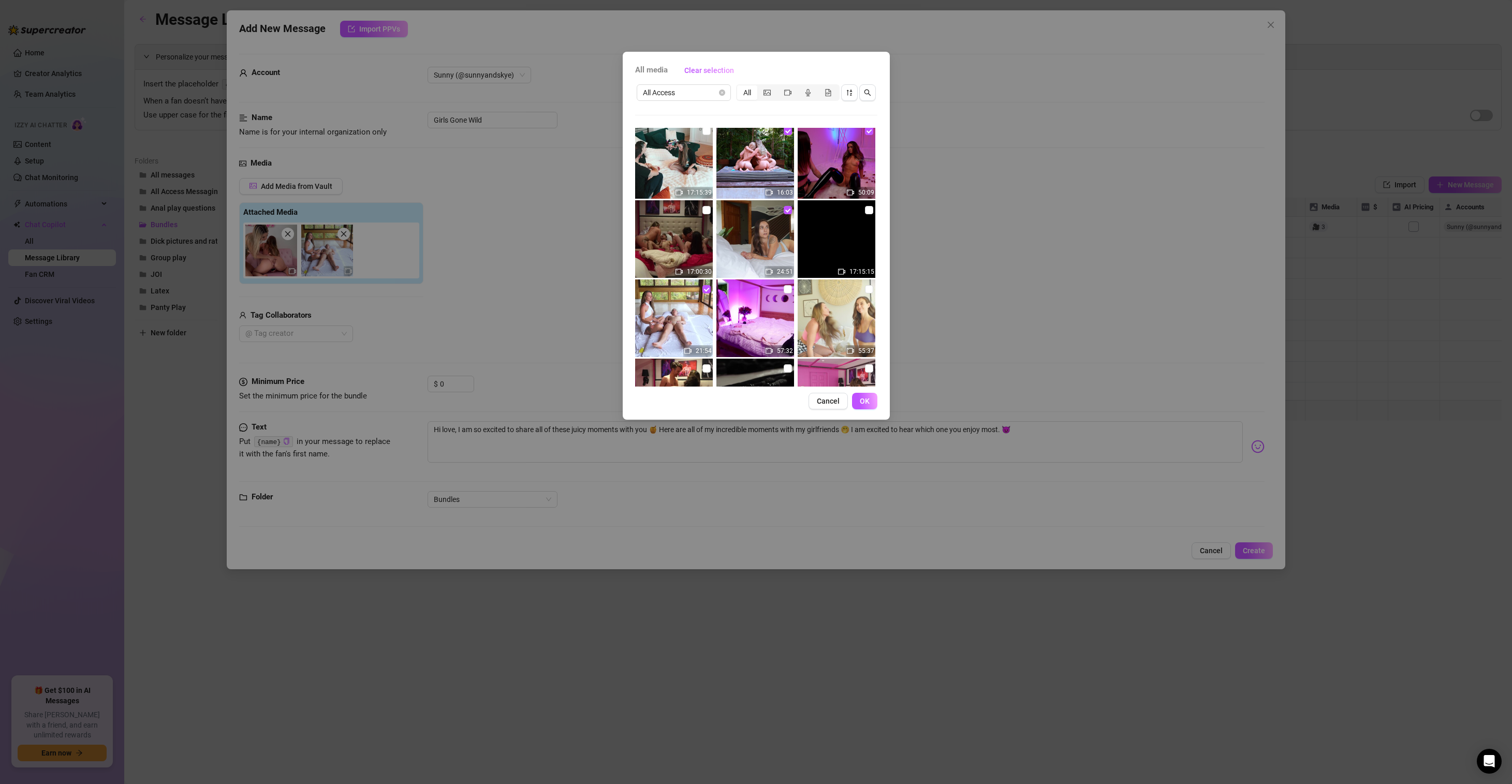
scroll to position [122, 0]
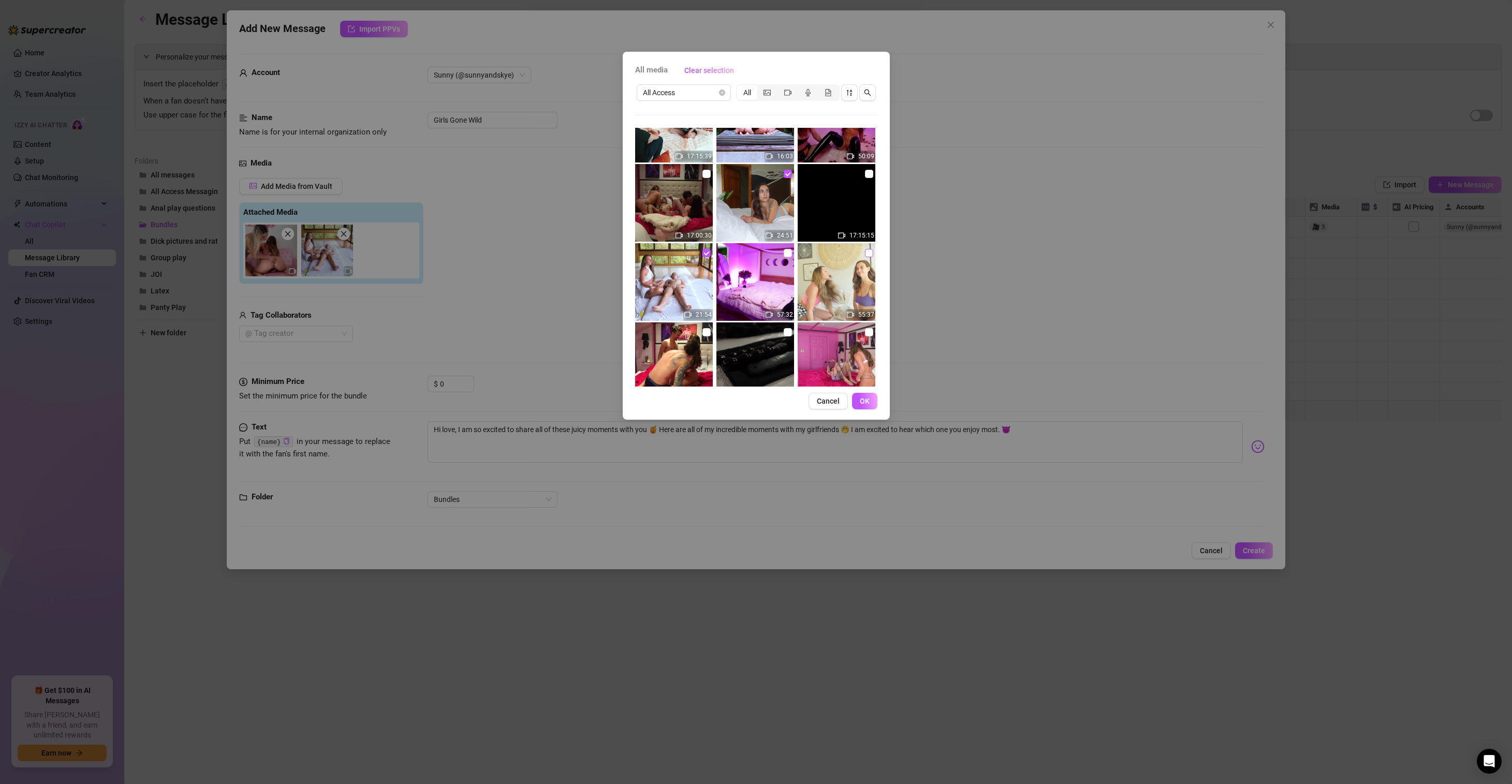
drag, startPoint x: 866, startPoint y: 252, endPoint x: 860, endPoint y: 258, distance: 8.5
click at [865, 252] on input "checkbox" at bounding box center [869, 253] width 8 height 8
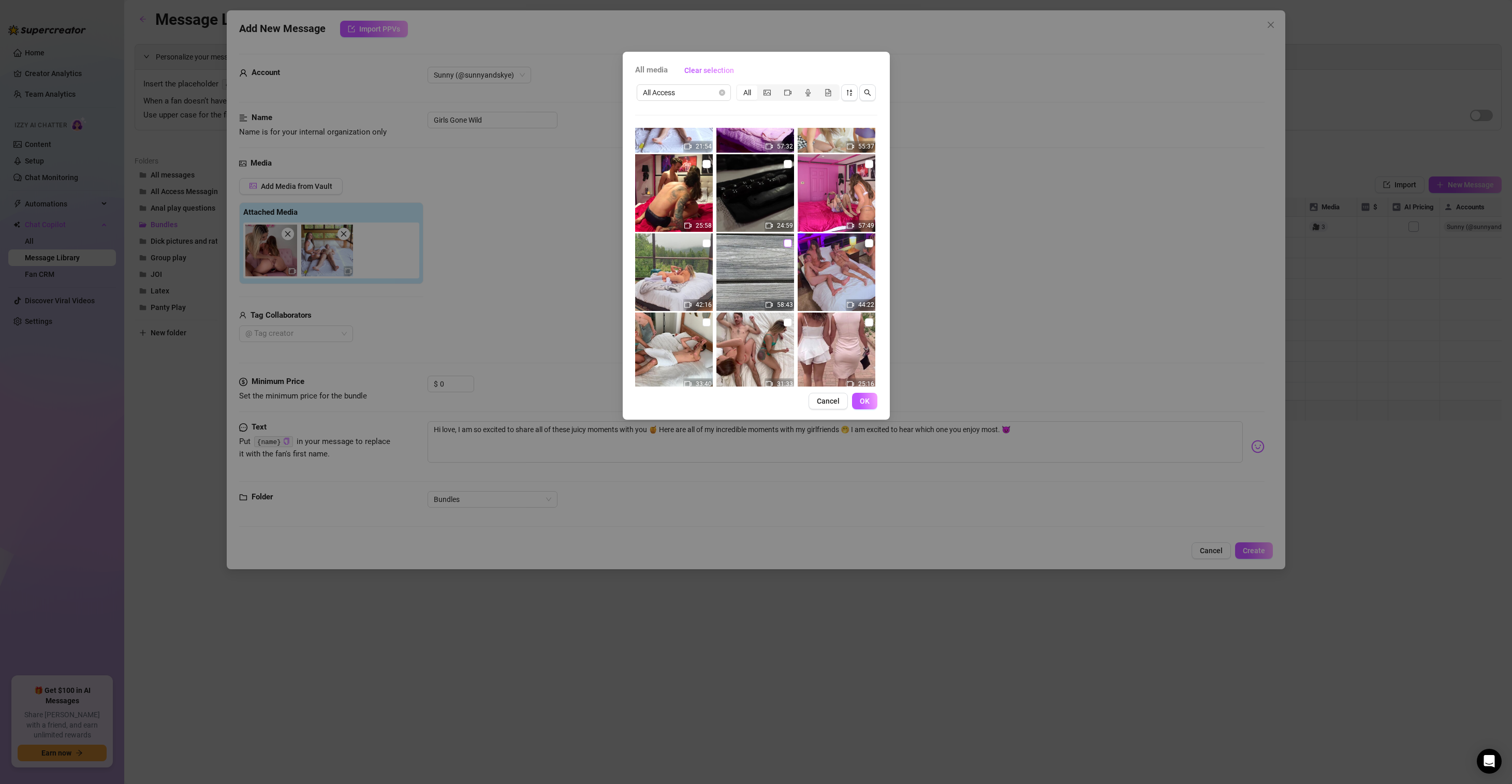
click at [784, 242] on input "checkbox" at bounding box center [788, 243] width 8 height 8
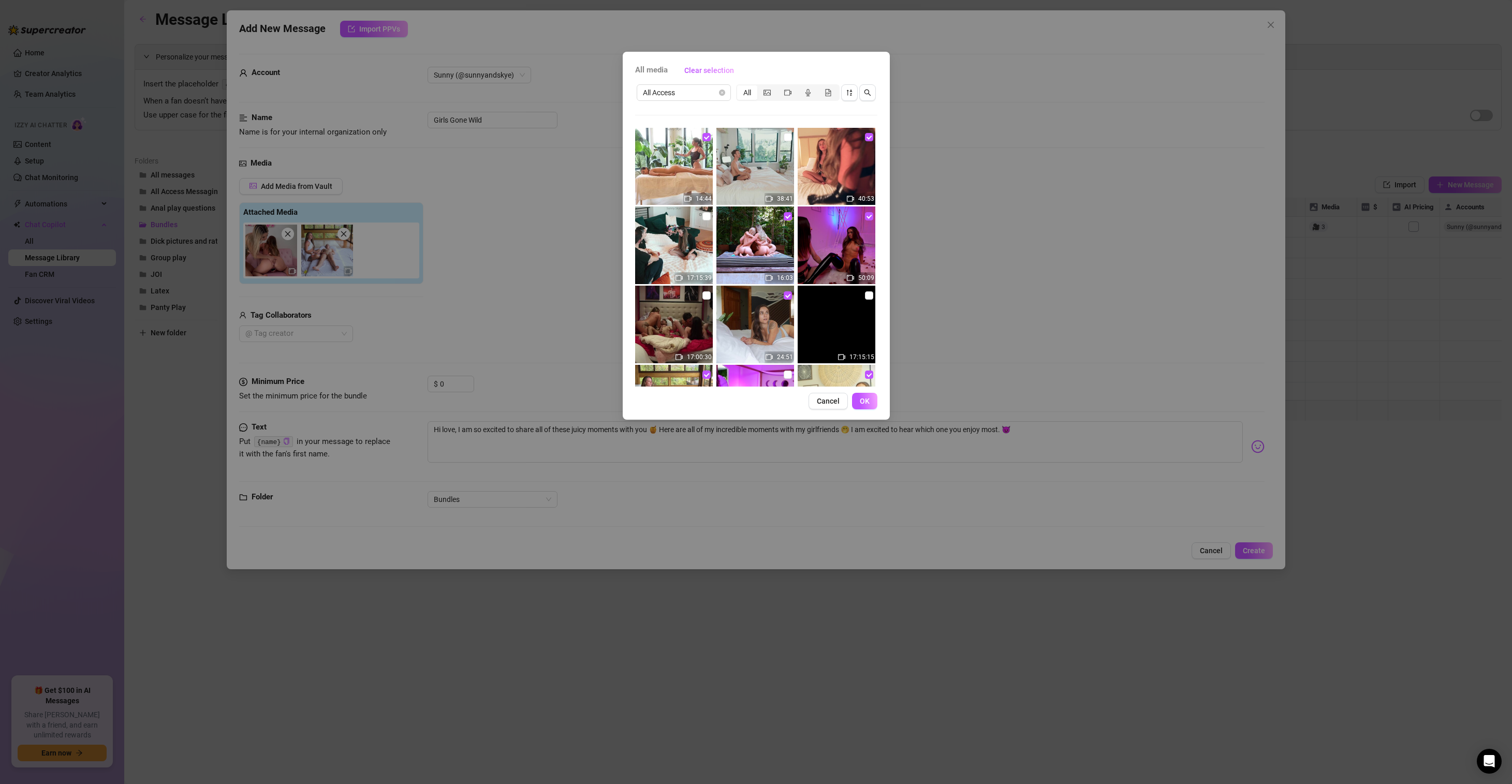
scroll to position [0, 0]
click at [704, 137] on input "checkbox" at bounding box center [706, 138] width 8 height 8
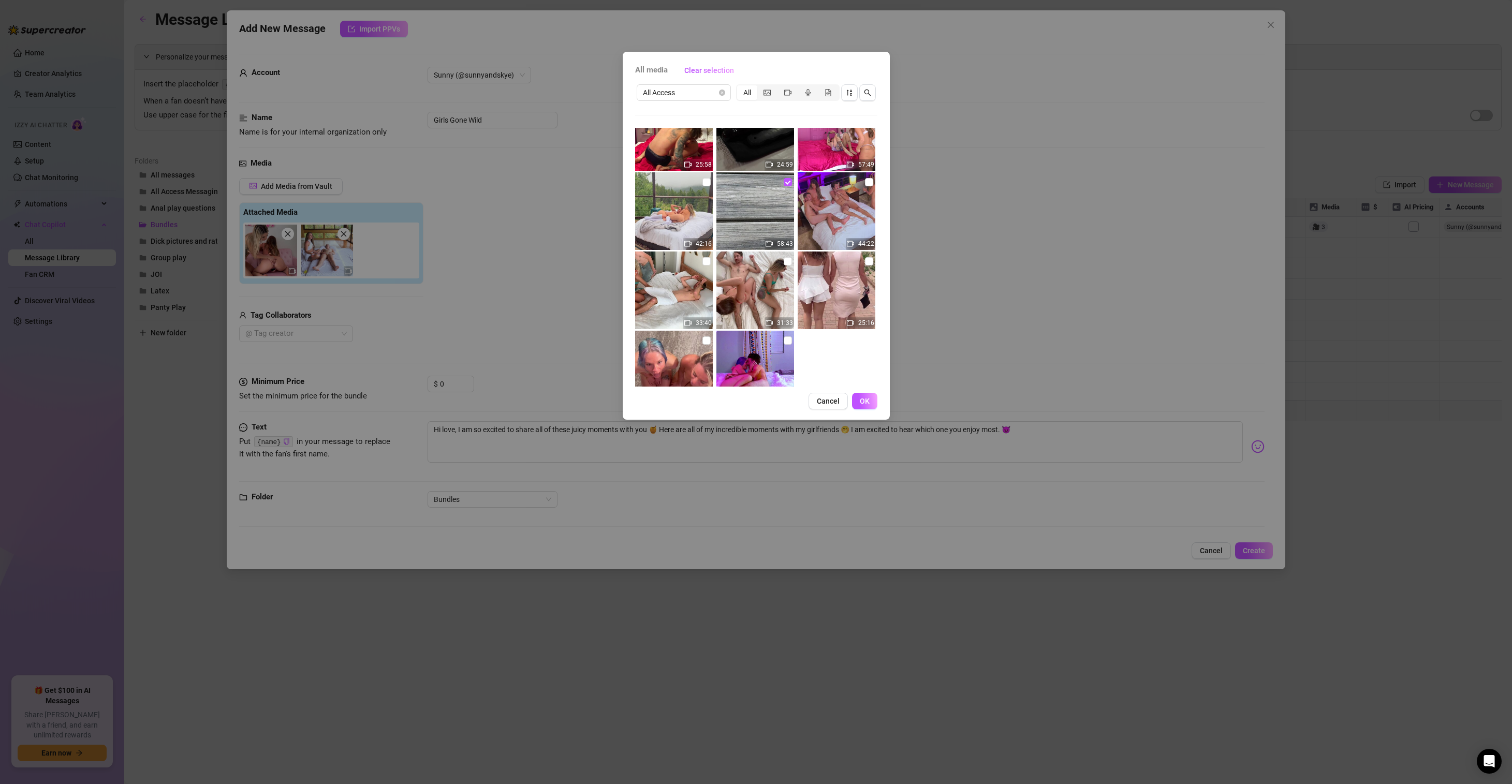
scroll to position [359, 0]
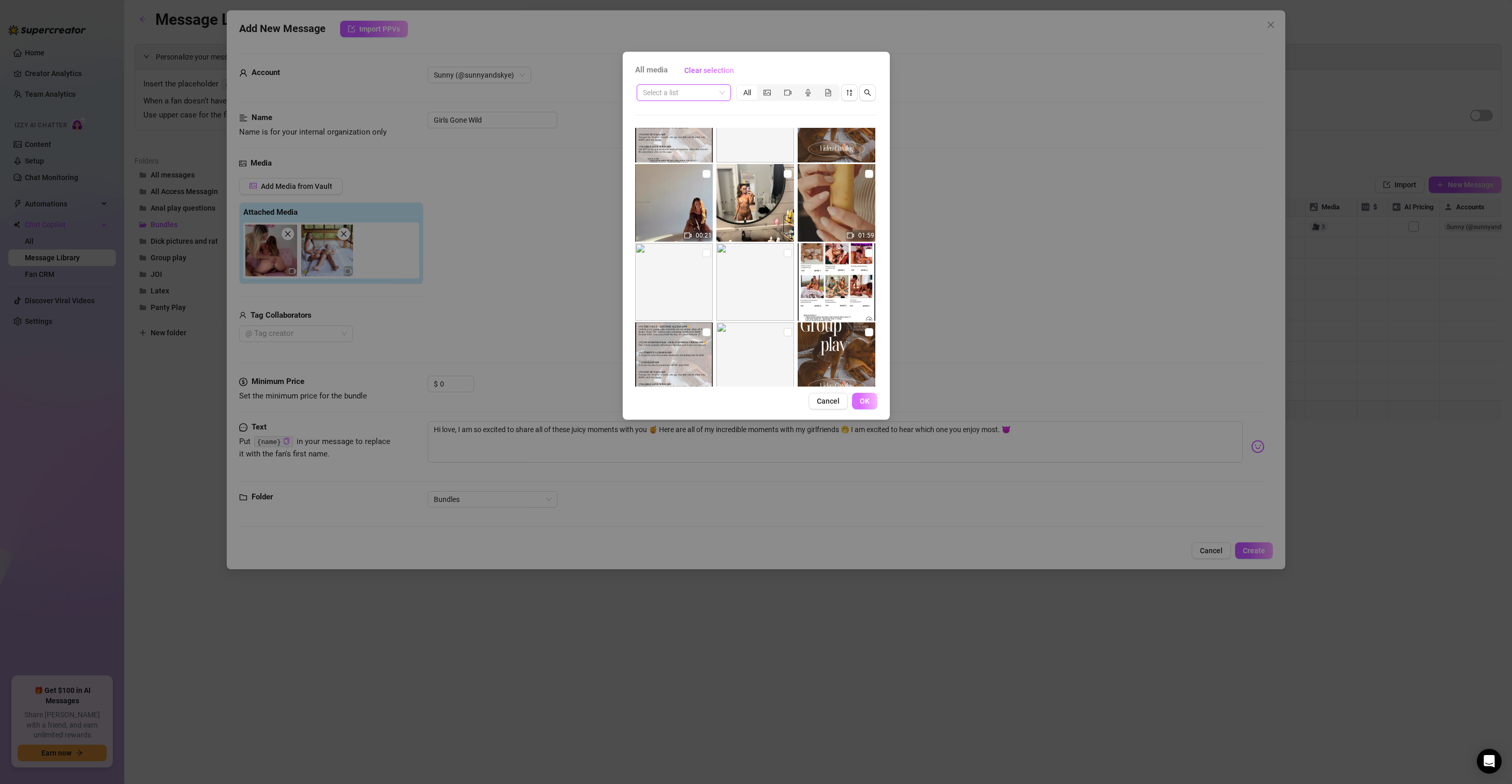
click at [864, 401] on span "OK" at bounding box center [864, 401] width 10 height 8
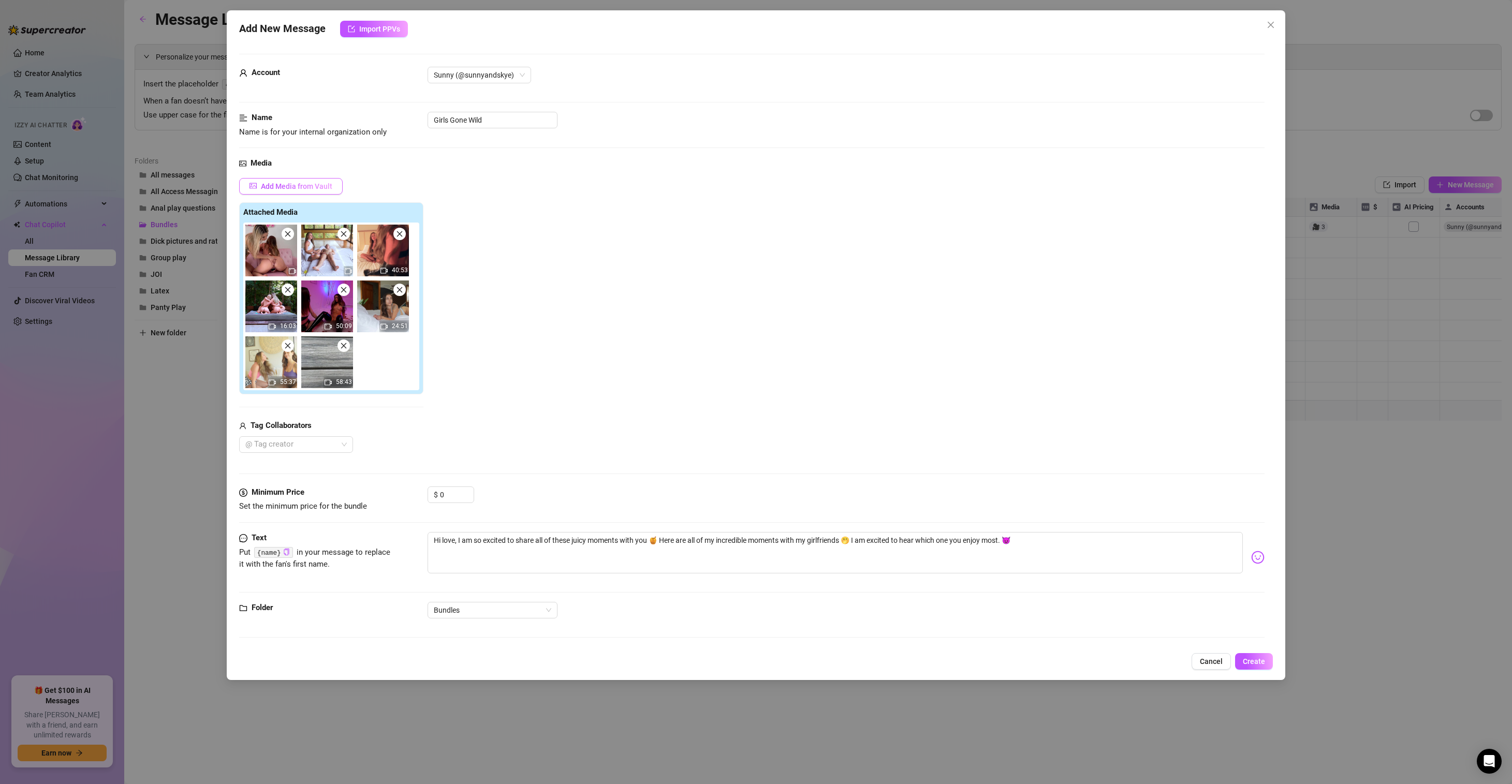
click at [318, 186] on span "Add Media from Vault" at bounding box center [297, 186] width 72 height 8
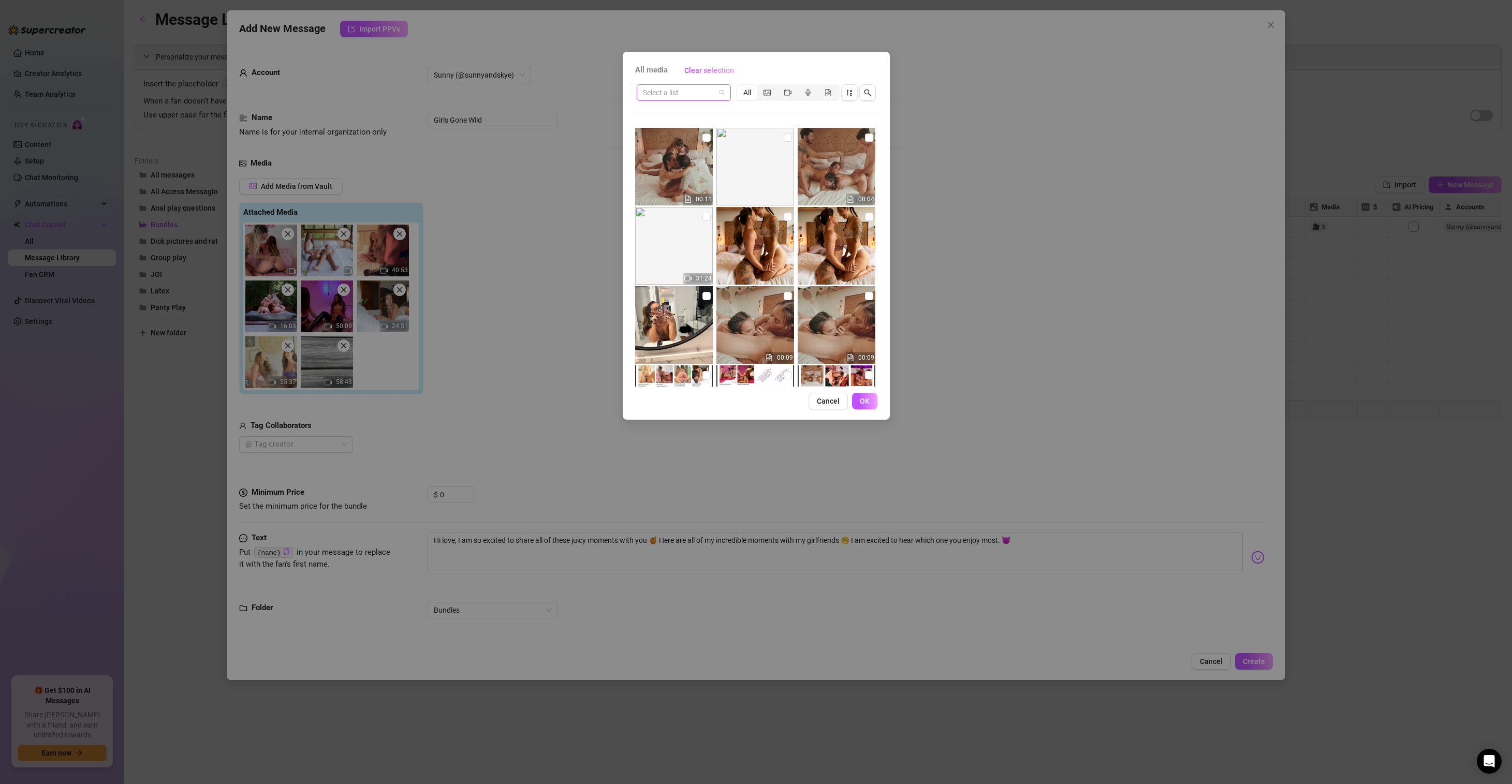
click at [719, 94] on span at bounding box center [684, 92] width 82 height 16
click at [687, 149] on div "[Archived Group Play]" at bounding box center [684, 146] width 78 height 12
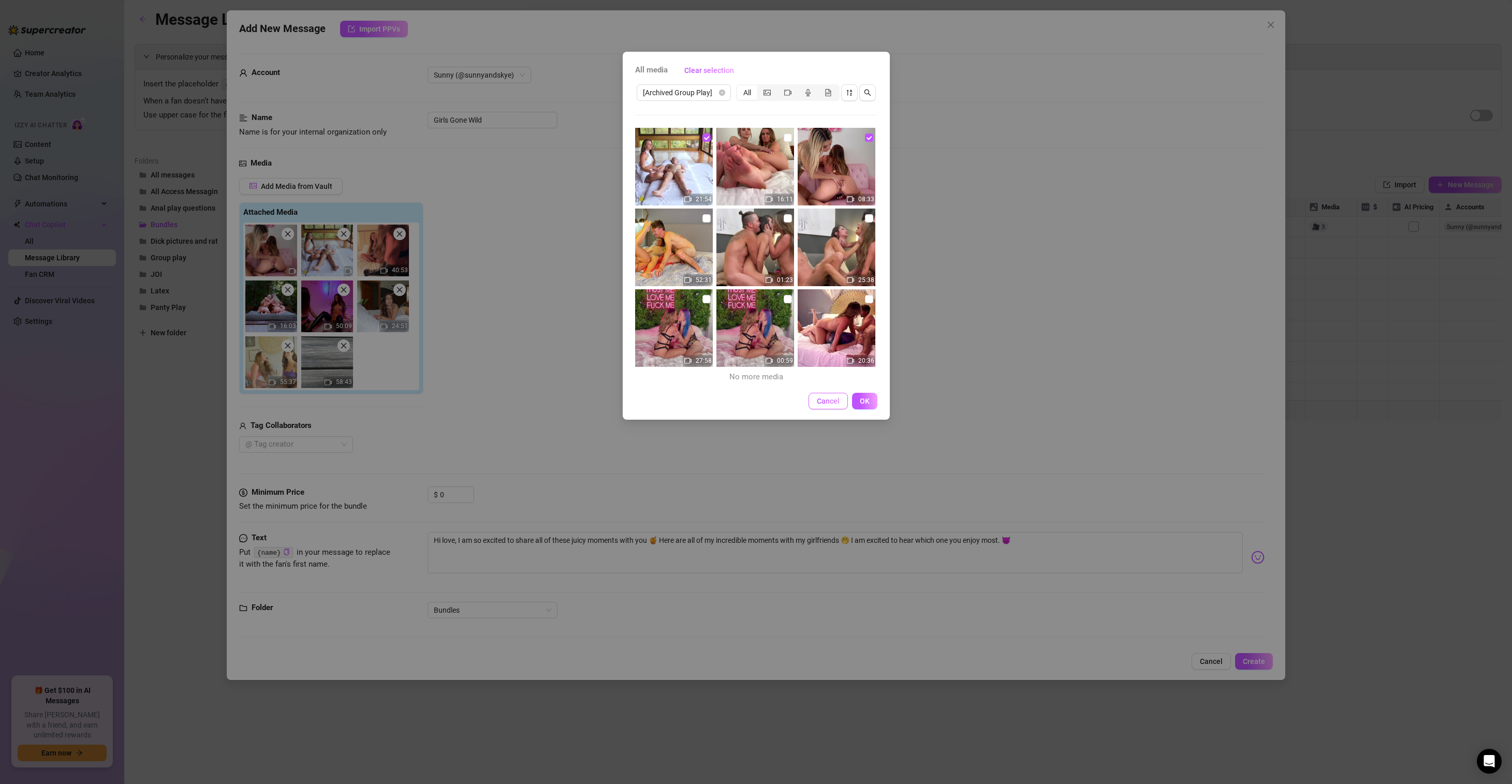
click at [833, 396] on button "Cancel" at bounding box center [828, 401] width 39 height 17
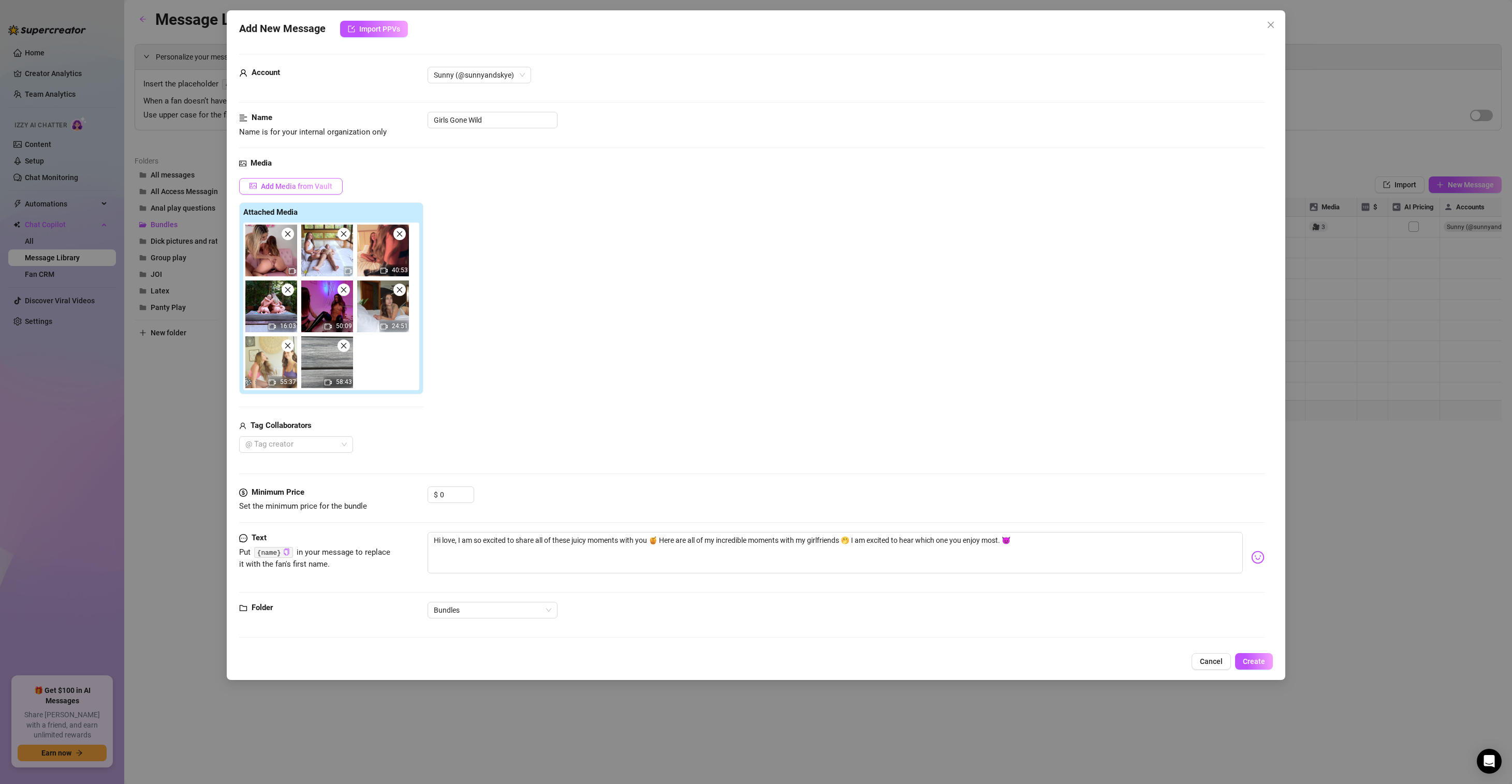
click at [314, 181] on button "Add Media from Vault" at bounding box center [291, 186] width 103 height 17
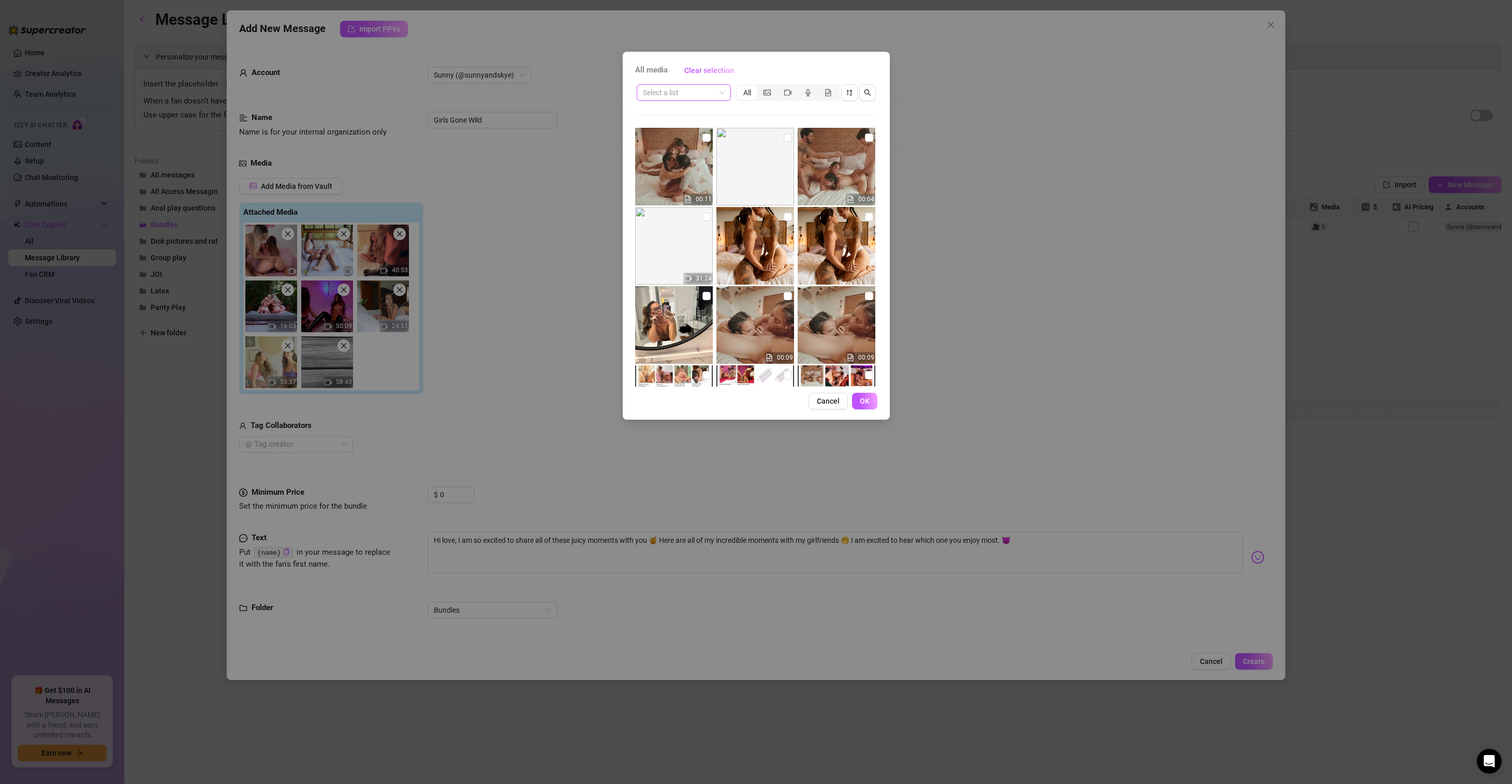
click at [718, 93] on span at bounding box center [684, 92] width 82 height 16
click at [691, 145] on div "[Archived Group Play]" at bounding box center [684, 146] width 78 height 12
click at [715, 74] on button "Clear selection" at bounding box center [709, 70] width 66 height 17
click at [714, 70] on span "Clear selection" at bounding box center [709, 70] width 50 height 8
click at [724, 69] on span "Clear selection" at bounding box center [709, 70] width 50 height 8
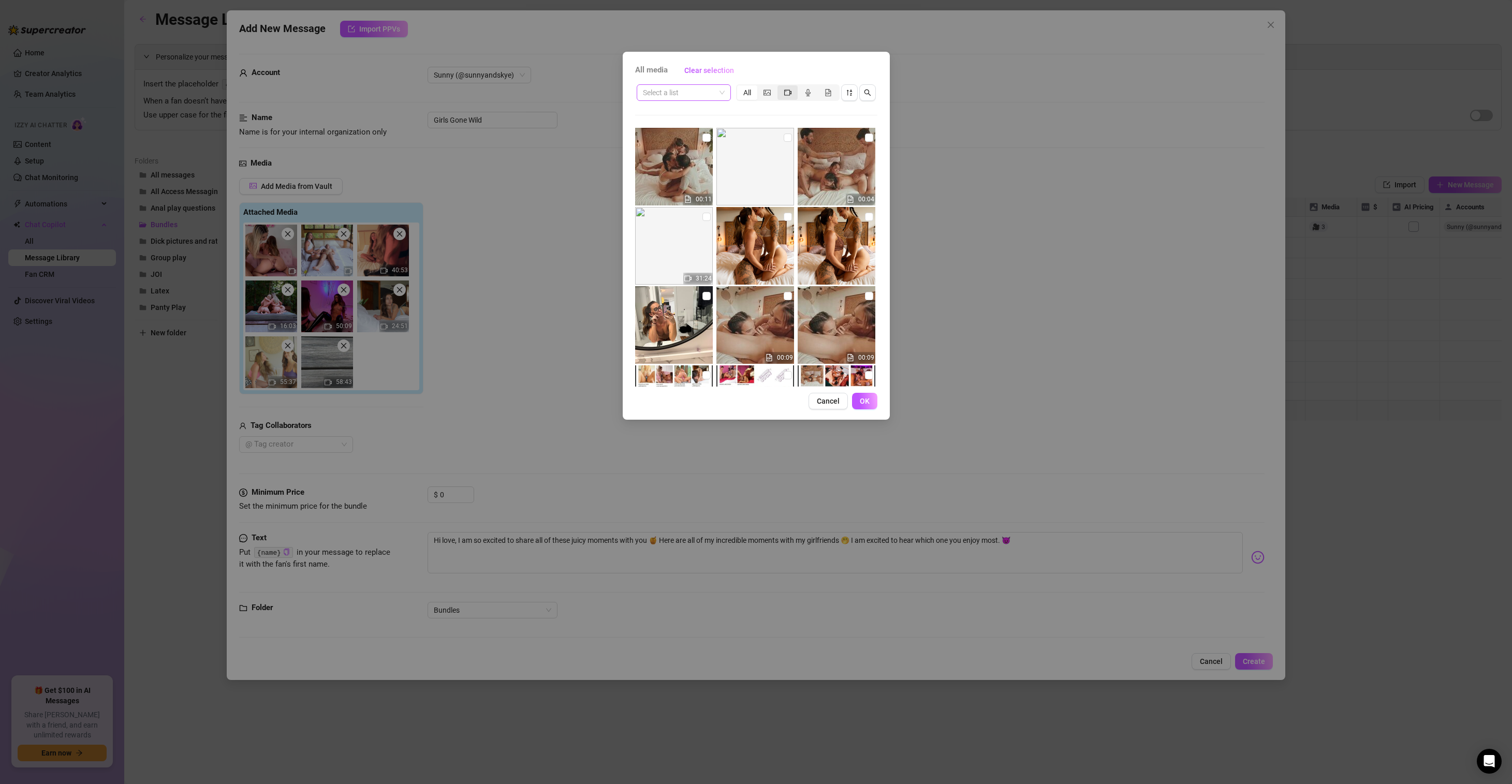
click at [788, 92] on icon "video-camera" at bounding box center [788, 92] width 8 height 8
click at [780, 87] on input "segmented control" at bounding box center [780, 87] width 0 height 0
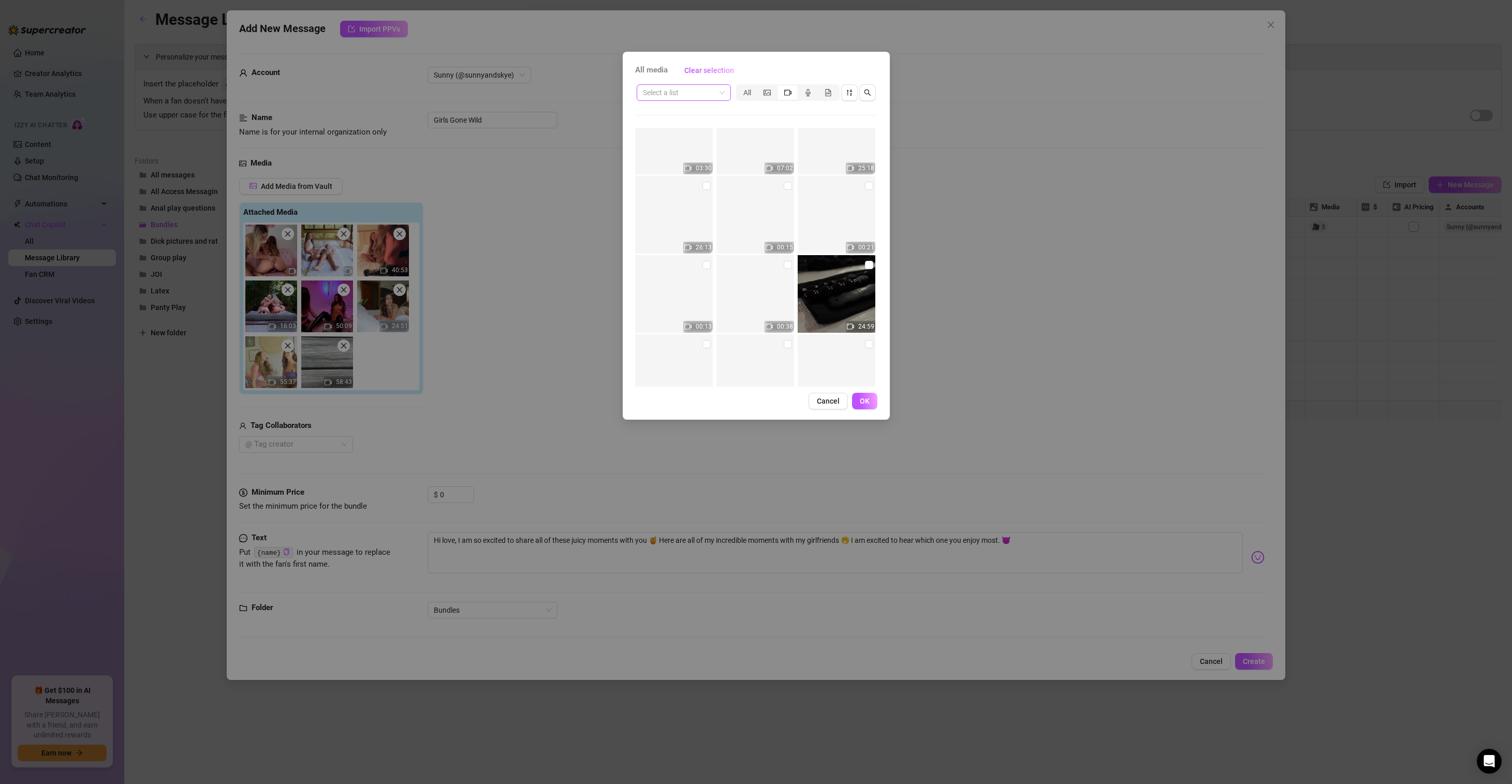
scroll to position [13017, 0]
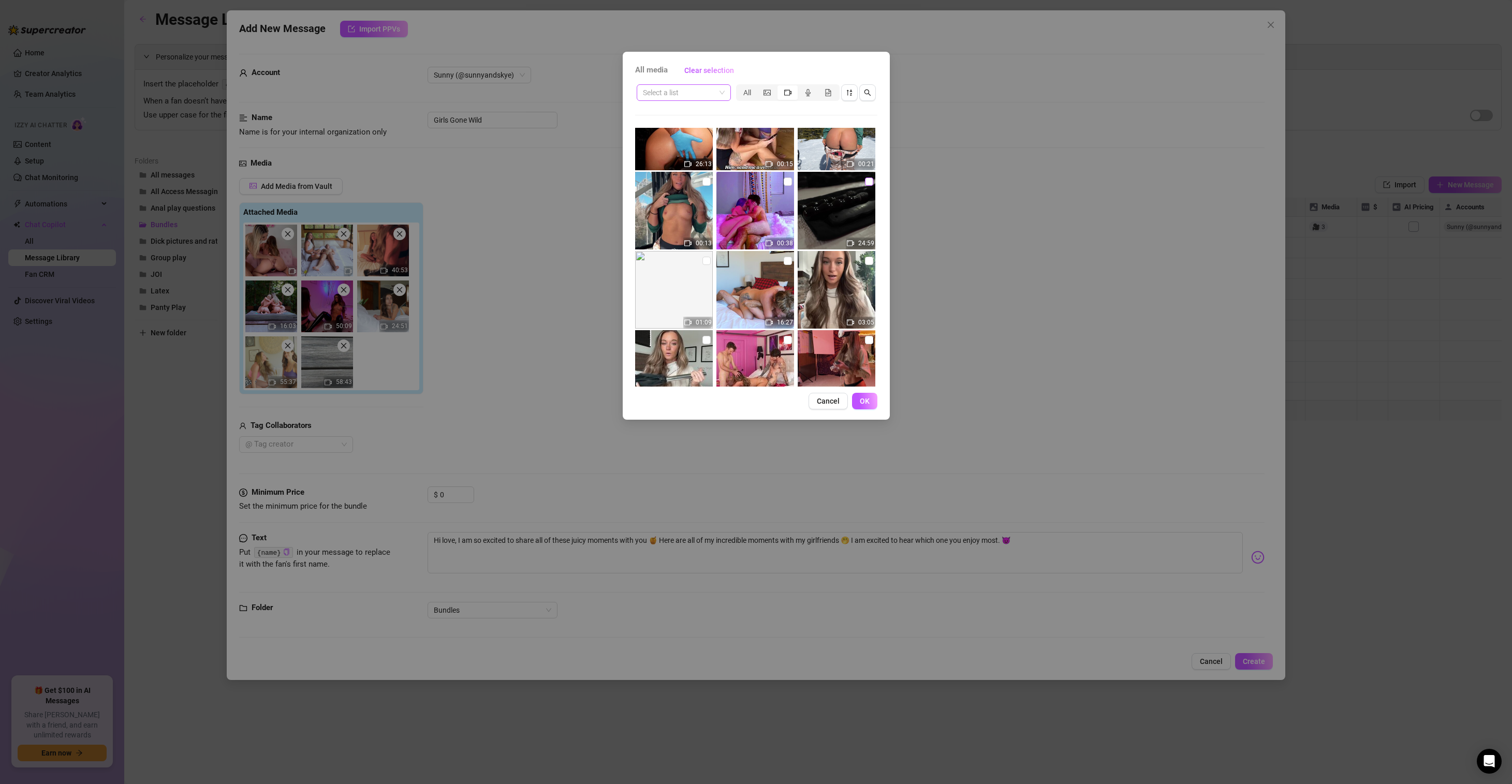
click at [865, 181] on input "checkbox" at bounding box center [869, 181] width 8 height 8
click at [866, 399] on span "OK" at bounding box center [864, 401] width 10 height 8
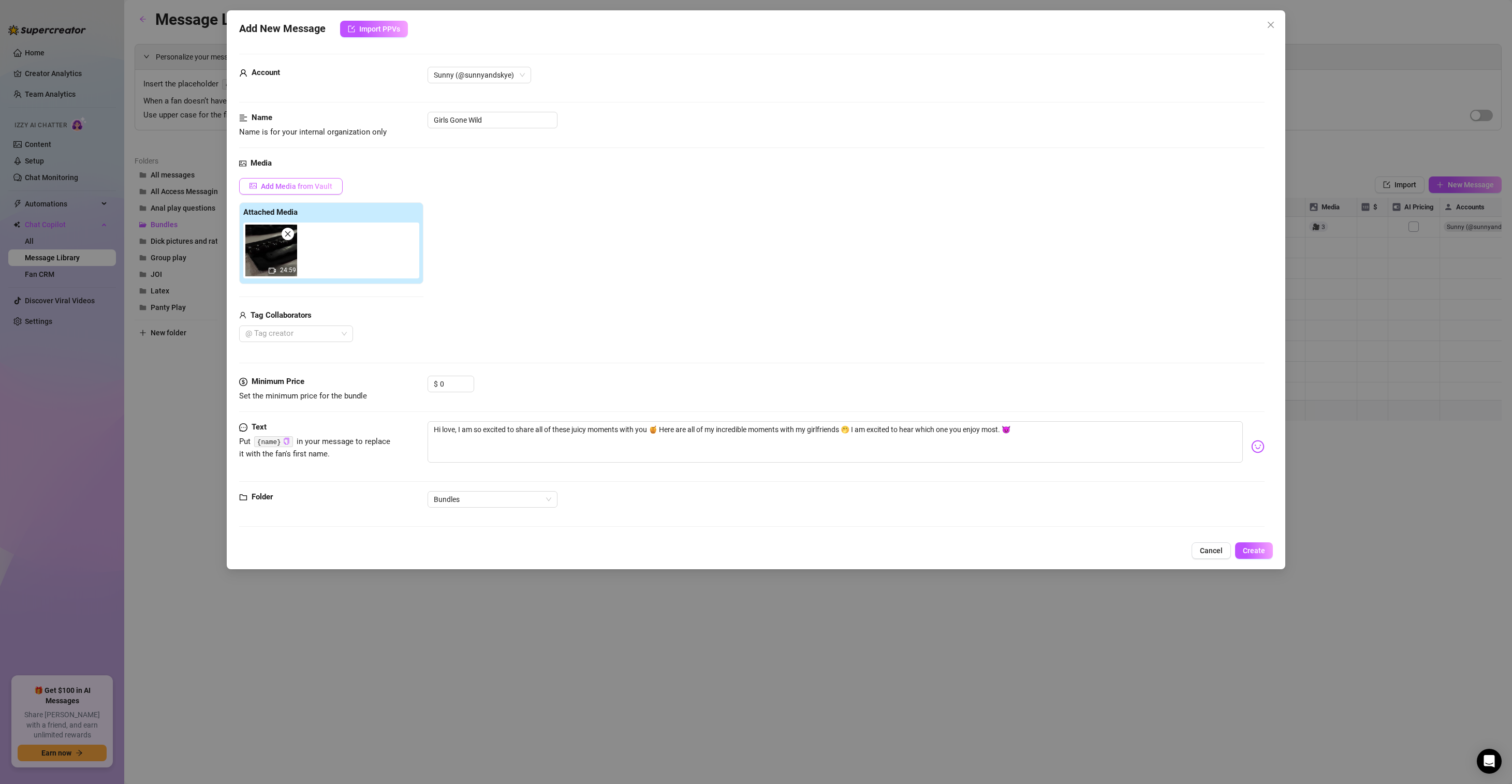
click at [312, 183] on span "Add Media from Vault" at bounding box center [297, 186] width 72 height 8
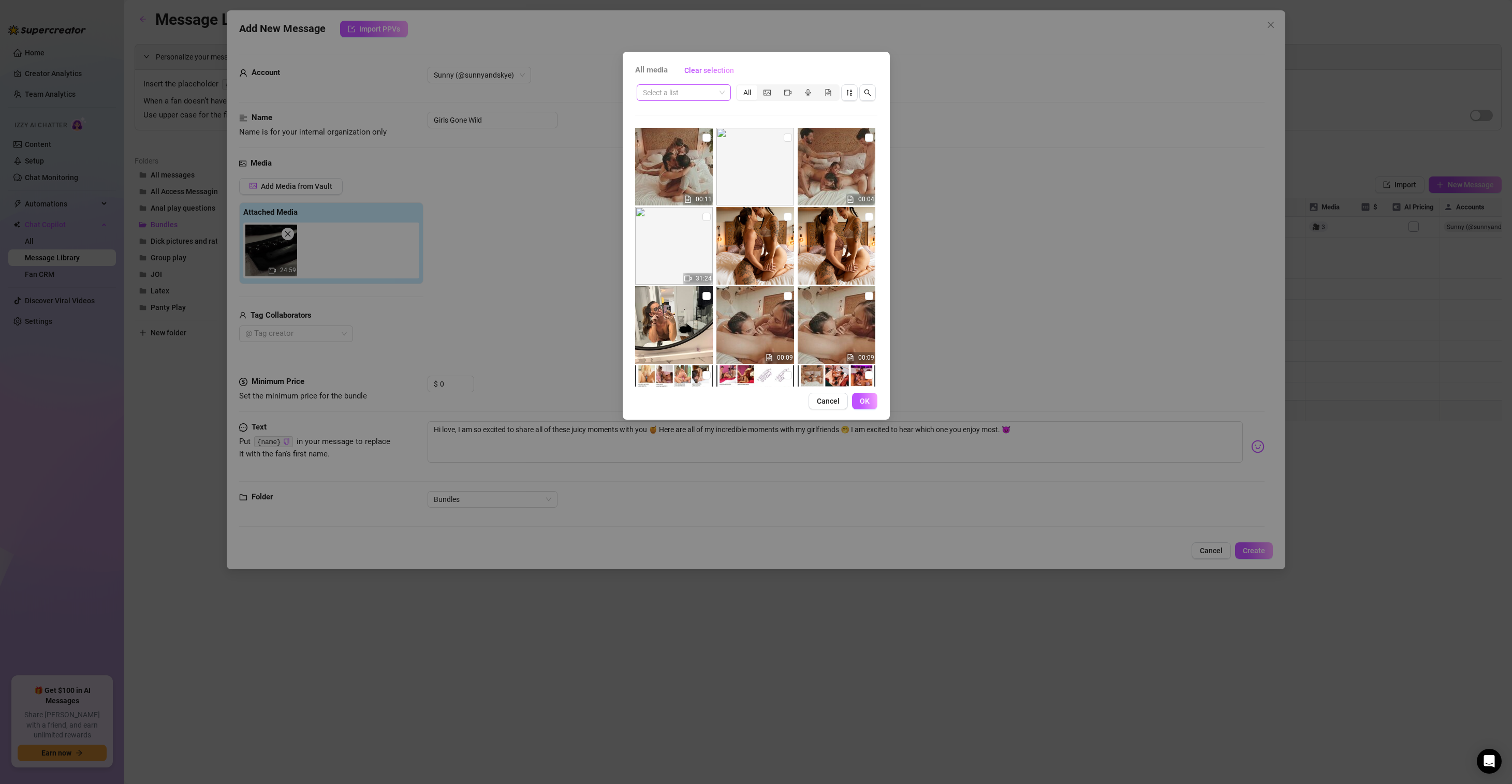
click at [724, 90] on div "Select a list" at bounding box center [684, 92] width 94 height 17
click at [693, 139] on div "[Archived Group Play]" at bounding box center [684, 146] width 90 height 17
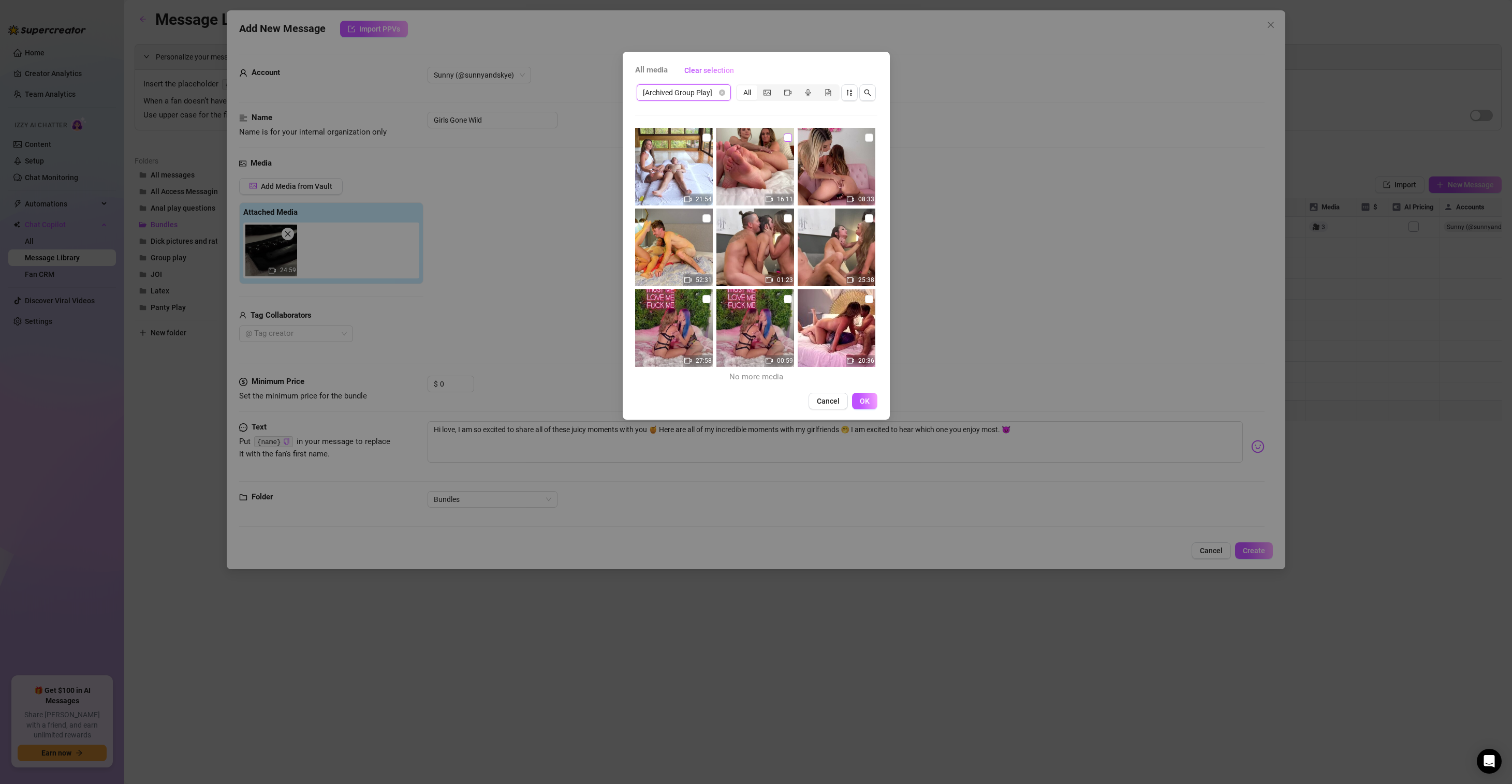
click at [784, 137] on input "checkbox" at bounding box center [788, 138] width 8 height 8
click at [865, 139] on input "checkbox" at bounding box center [869, 138] width 8 height 8
click at [706, 136] on input "checkbox" at bounding box center [706, 138] width 8 height 8
click at [863, 400] on span "OK" at bounding box center [864, 401] width 10 height 8
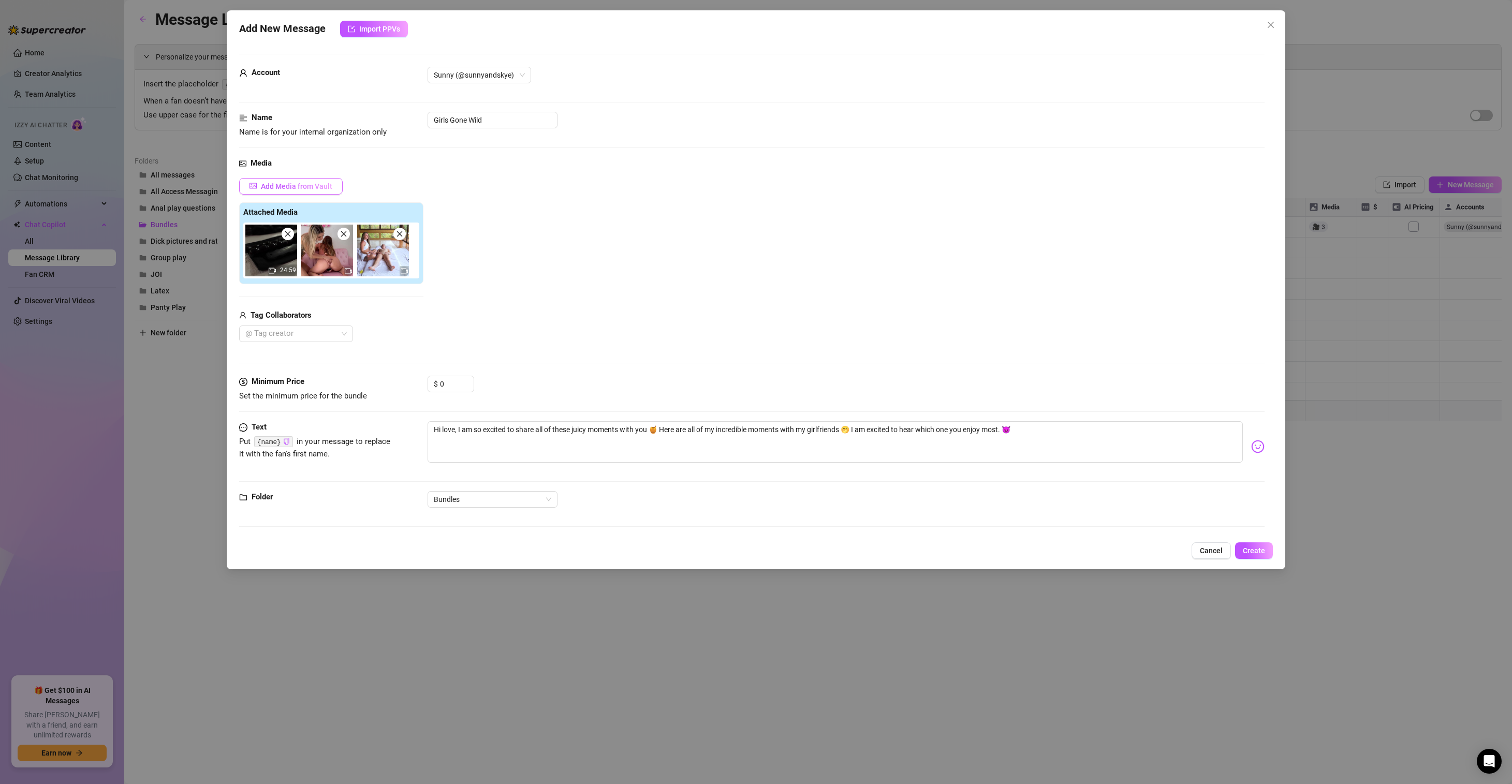
click at [297, 186] on span "Add Media from Vault" at bounding box center [297, 186] width 72 height 8
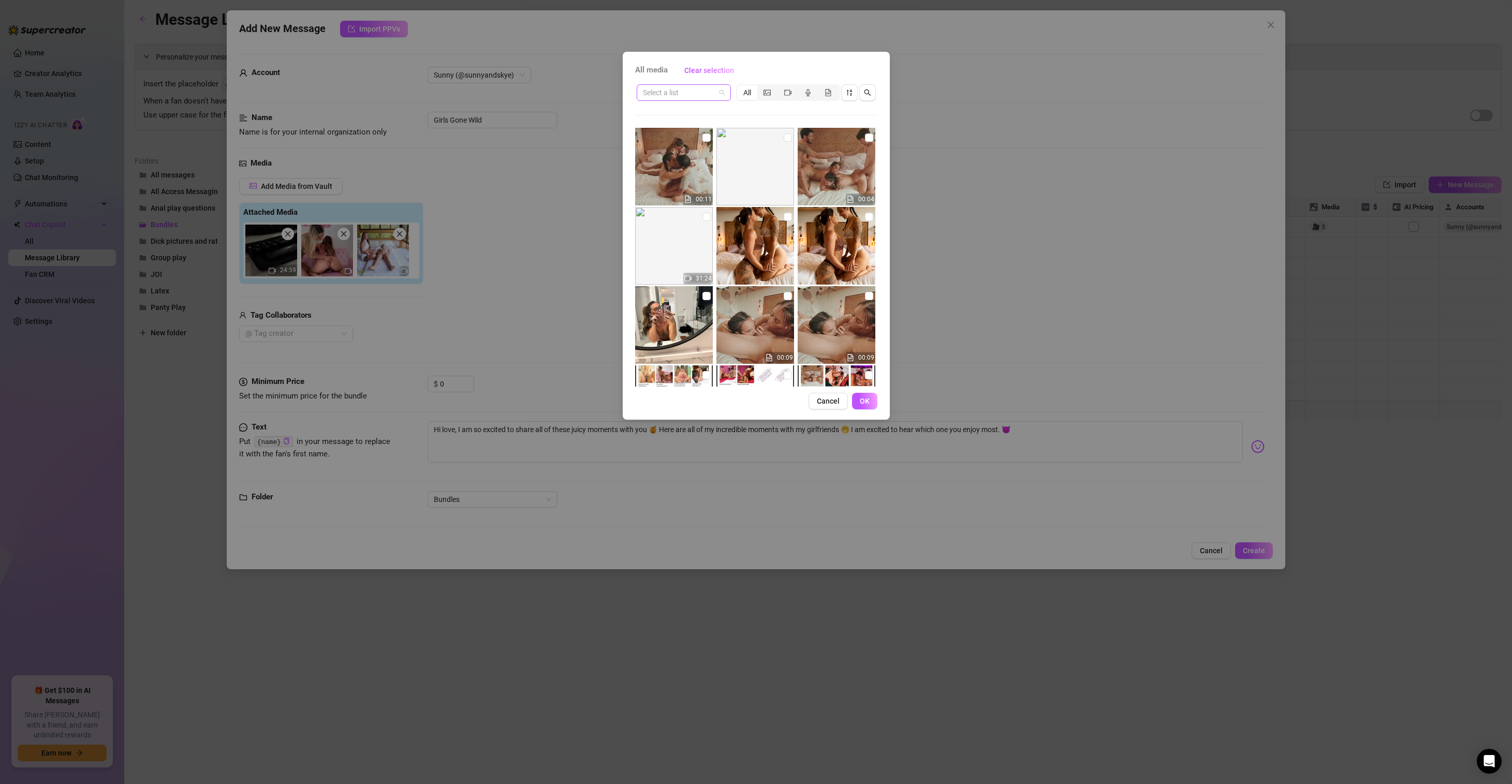
click at [718, 90] on span at bounding box center [684, 92] width 82 height 16
click at [677, 158] on div "All Access Clips" at bounding box center [684, 163] width 78 height 12
click at [706, 90] on input "search" at bounding box center [679, 92] width 72 height 16
click at [679, 225] on div "All Access" at bounding box center [684, 229] width 78 height 12
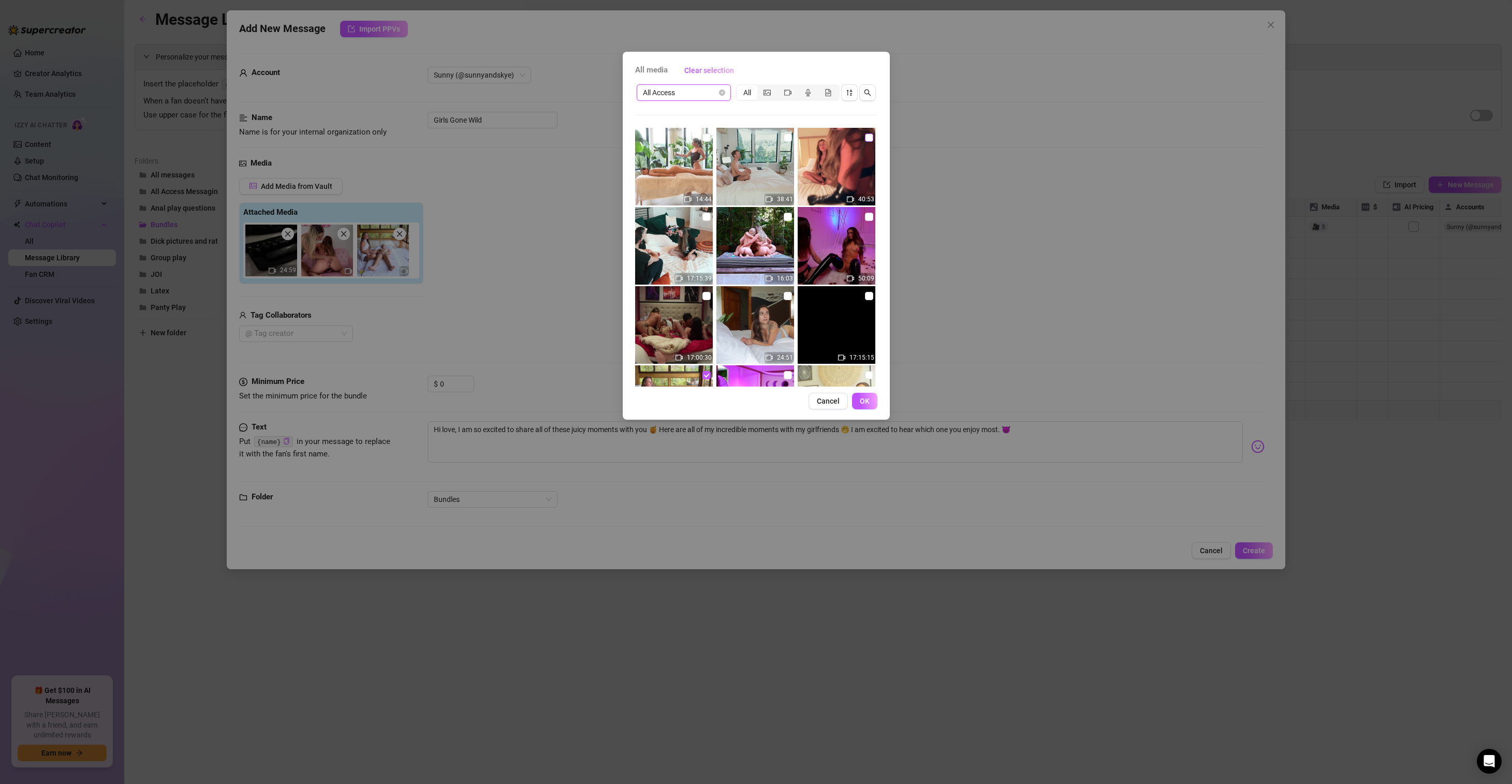
click at [865, 136] on input "checkbox" at bounding box center [869, 138] width 8 height 8
click at [784, 215] on input "checkbox" at bounding box center [788, 217] width 8 height 8
click at [865, 214] on input "checkbox" at bounding box center [869, 217] width 8 height 8
click at [784, 296] on input "checkbox" at bounding box center [788, 296] width 8 height 8
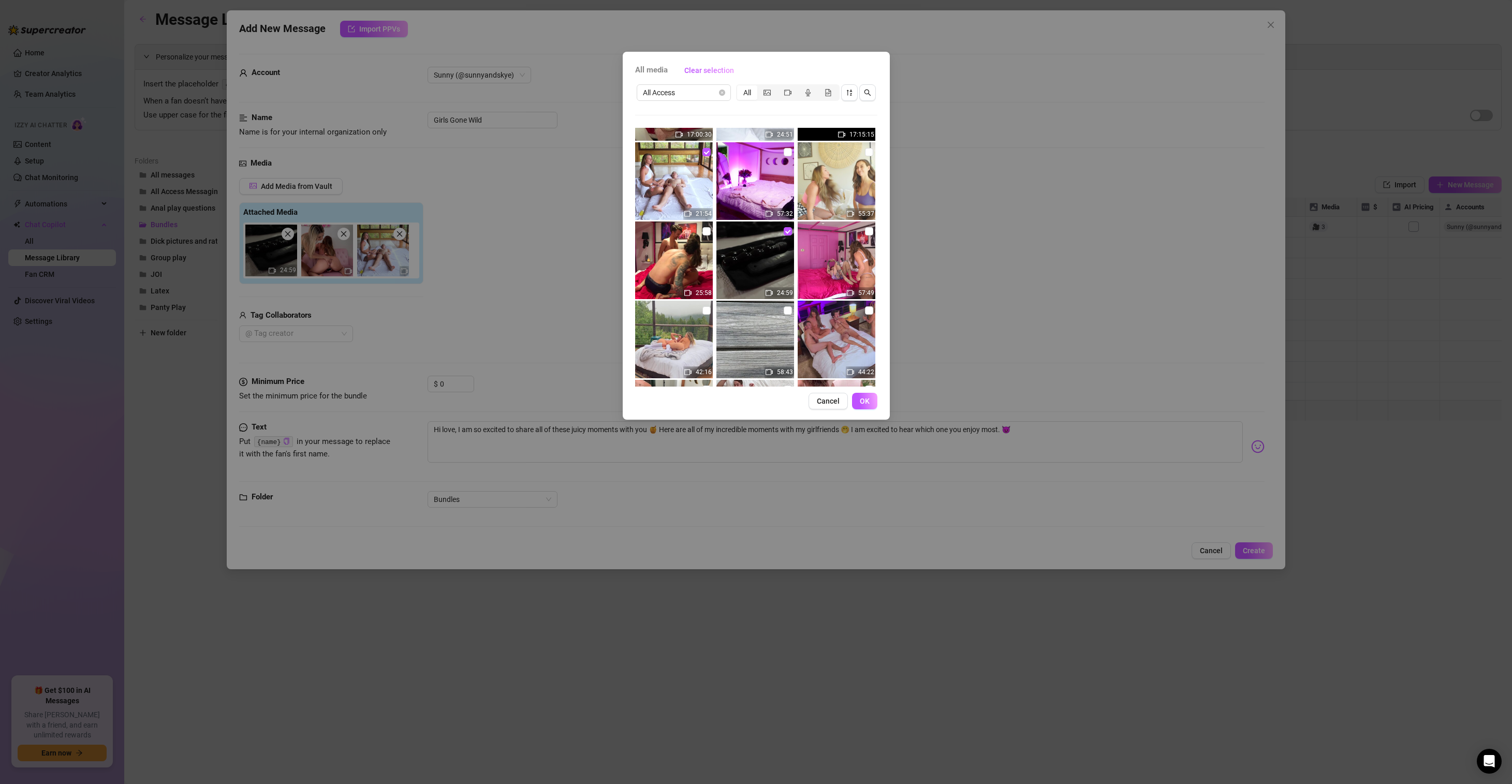
scroll to position [223, 0]
click at [865, 152] on input "checkbox" at bounding box center [869, 152] width 8 height 8
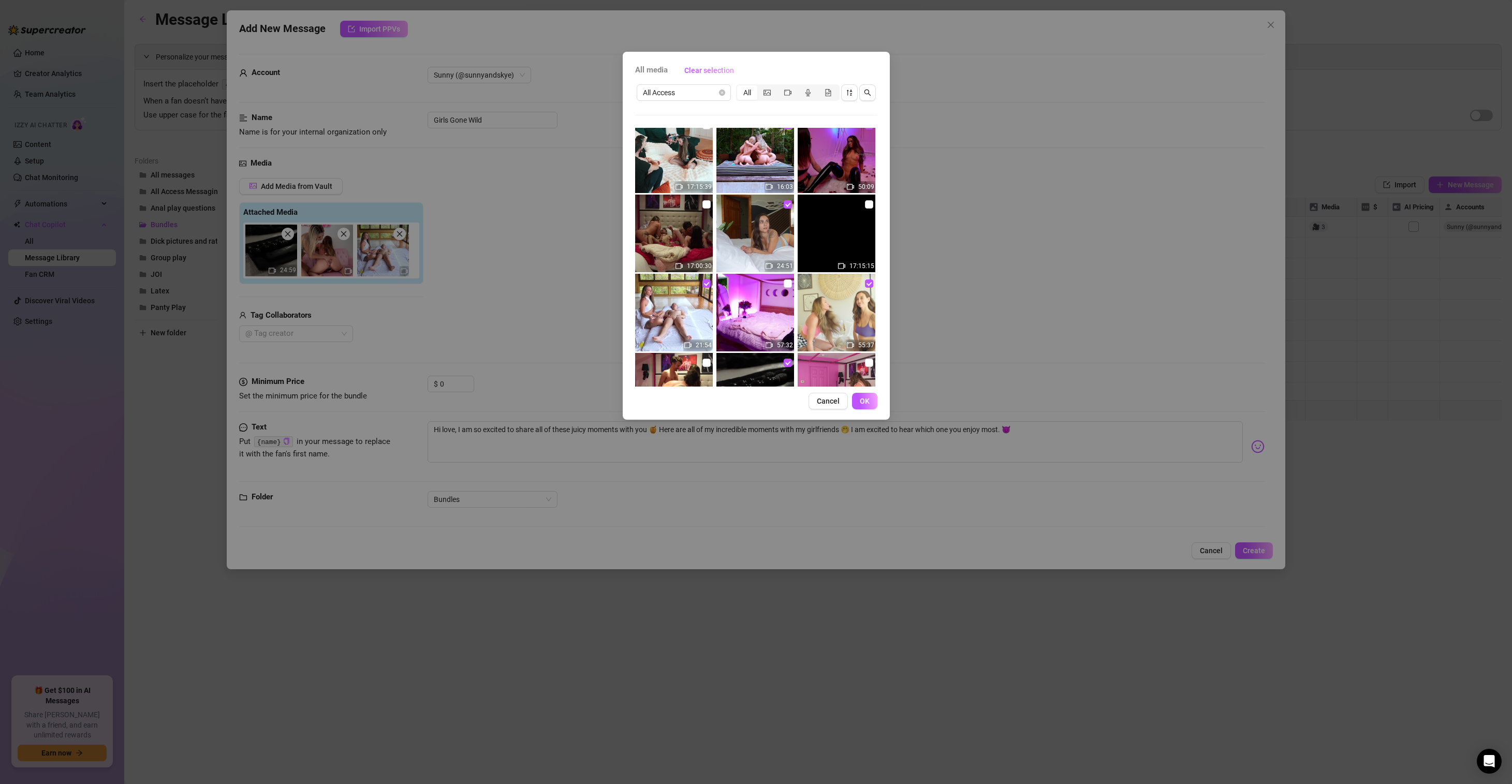
scroll to position [279, 0]
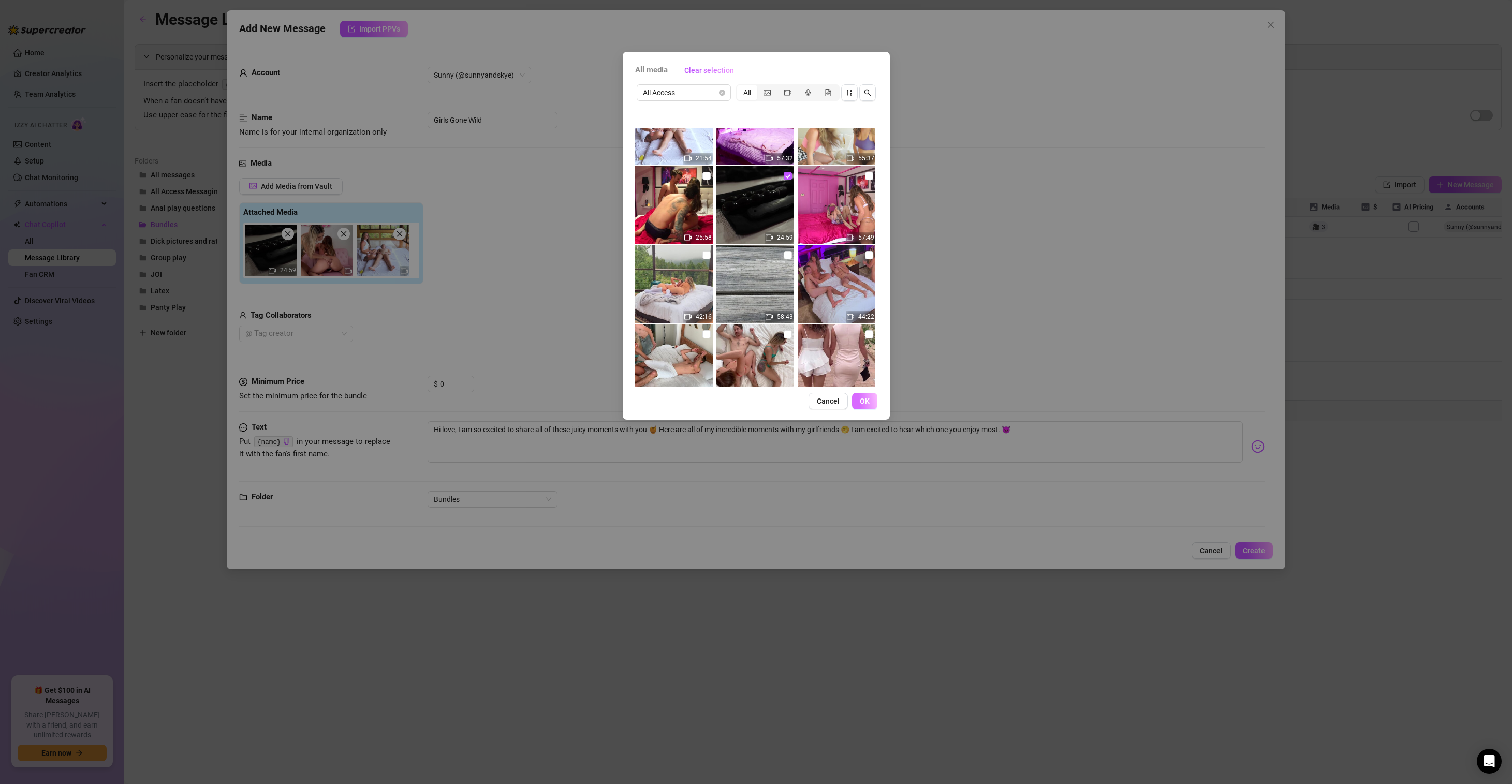
click at [866, 397] on span "OK" at bounding box center [864, 401] width 10 height 8
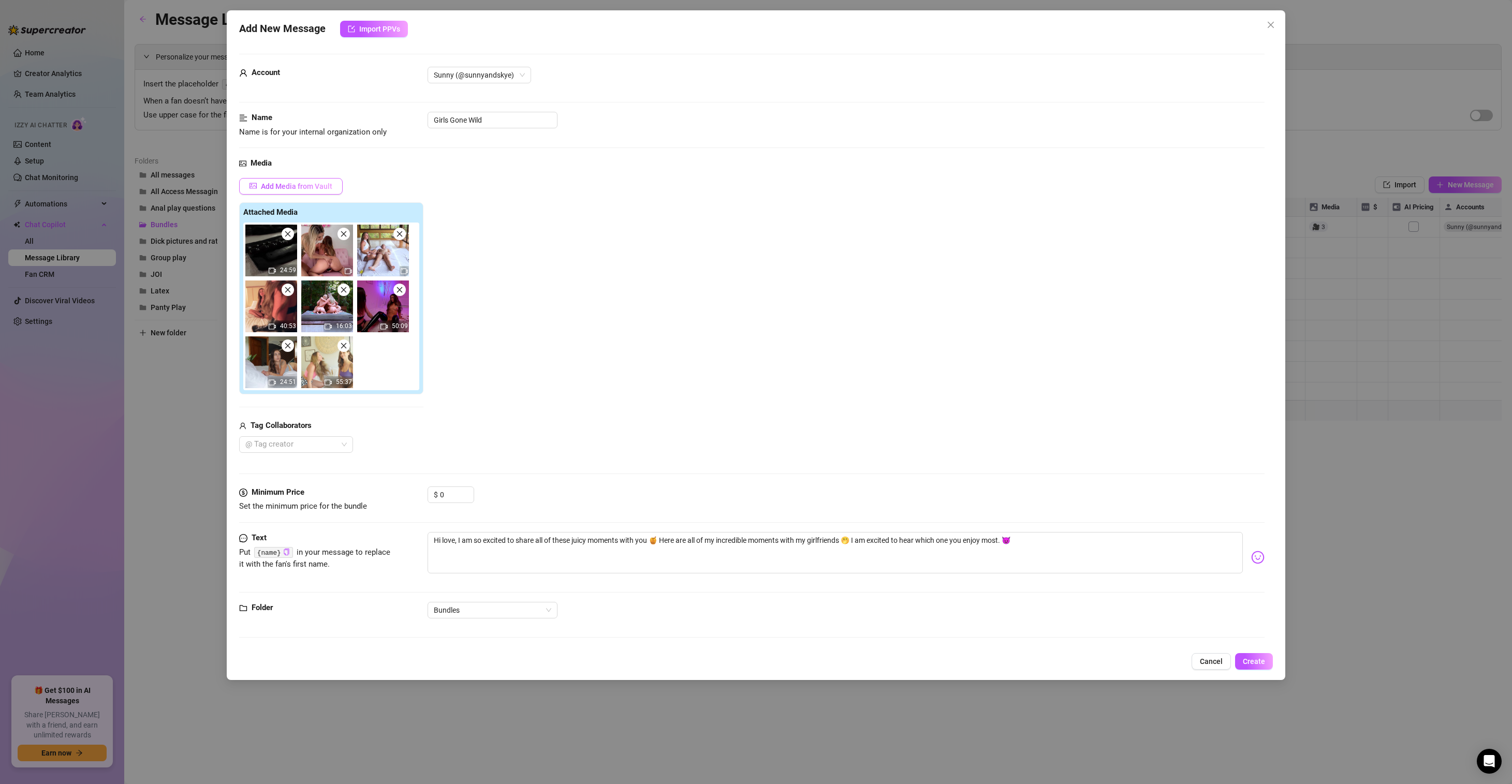
click at [307, 183] on span "Add Media from Vault" at bounding box center [297, 186] width 72 height 8
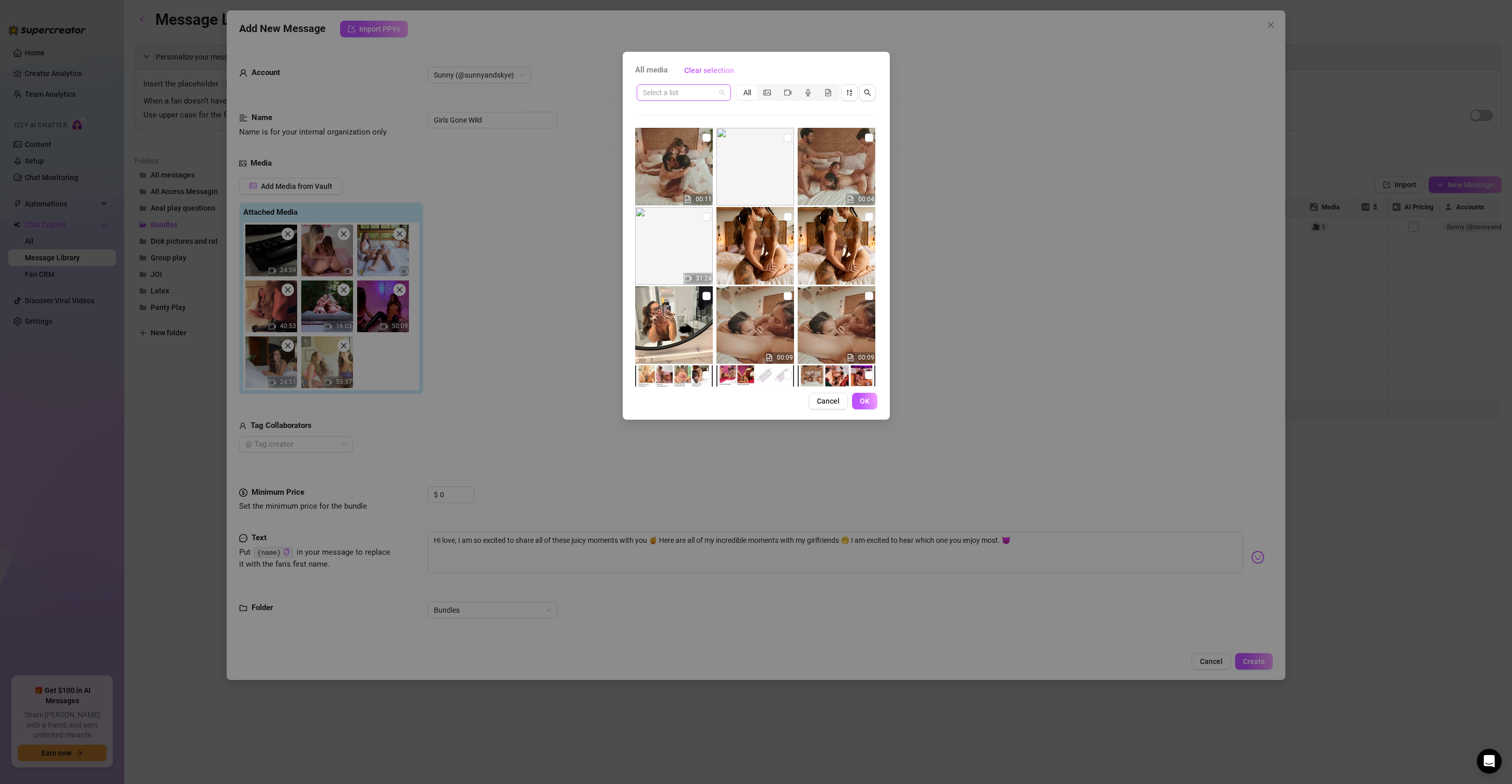
click at [711, 89] on input "search" at bounding box center [679, 92] width 72 height 16
click at [682, 157] on div "All Access Clips" at bounding box center [684, 163] width 90 height 17
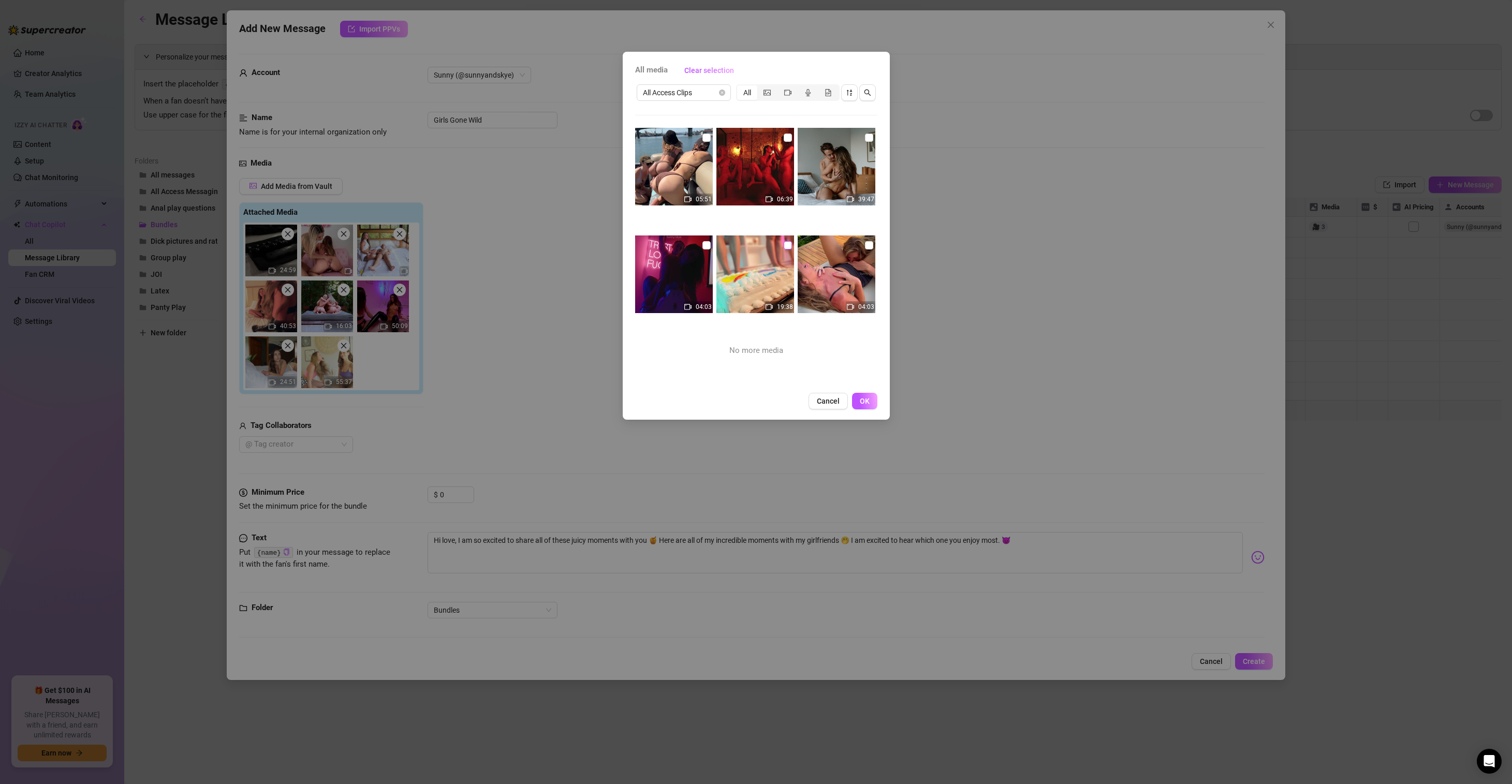
click at [787, 242] on input "checkbox" at bounding box center [788, 245] width 8 height 8
click at [864, 396] on button "OK" at bounding box center [864, 401] width 26 height 17
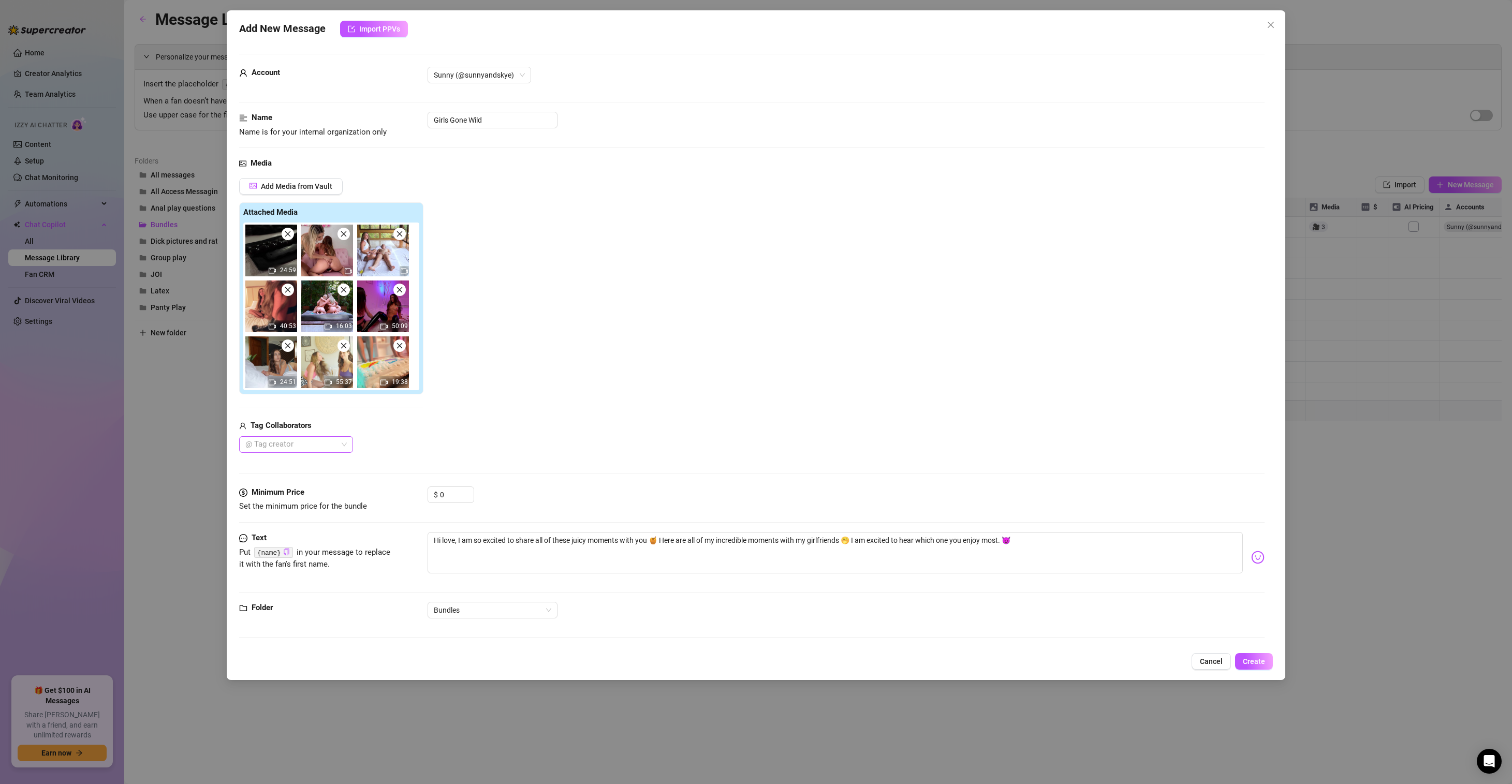
click at [348, 442] on div "@ Tag creator" at bounding box center [296, 445] width 114 height 17
click at [305, 498] on div "[PERSON_NAME]" at bounding box center [296, 498] width 97 height 12
click at [308, 481] on div "Steph in Space" at bounding box center [296, 481] width 97 height 12
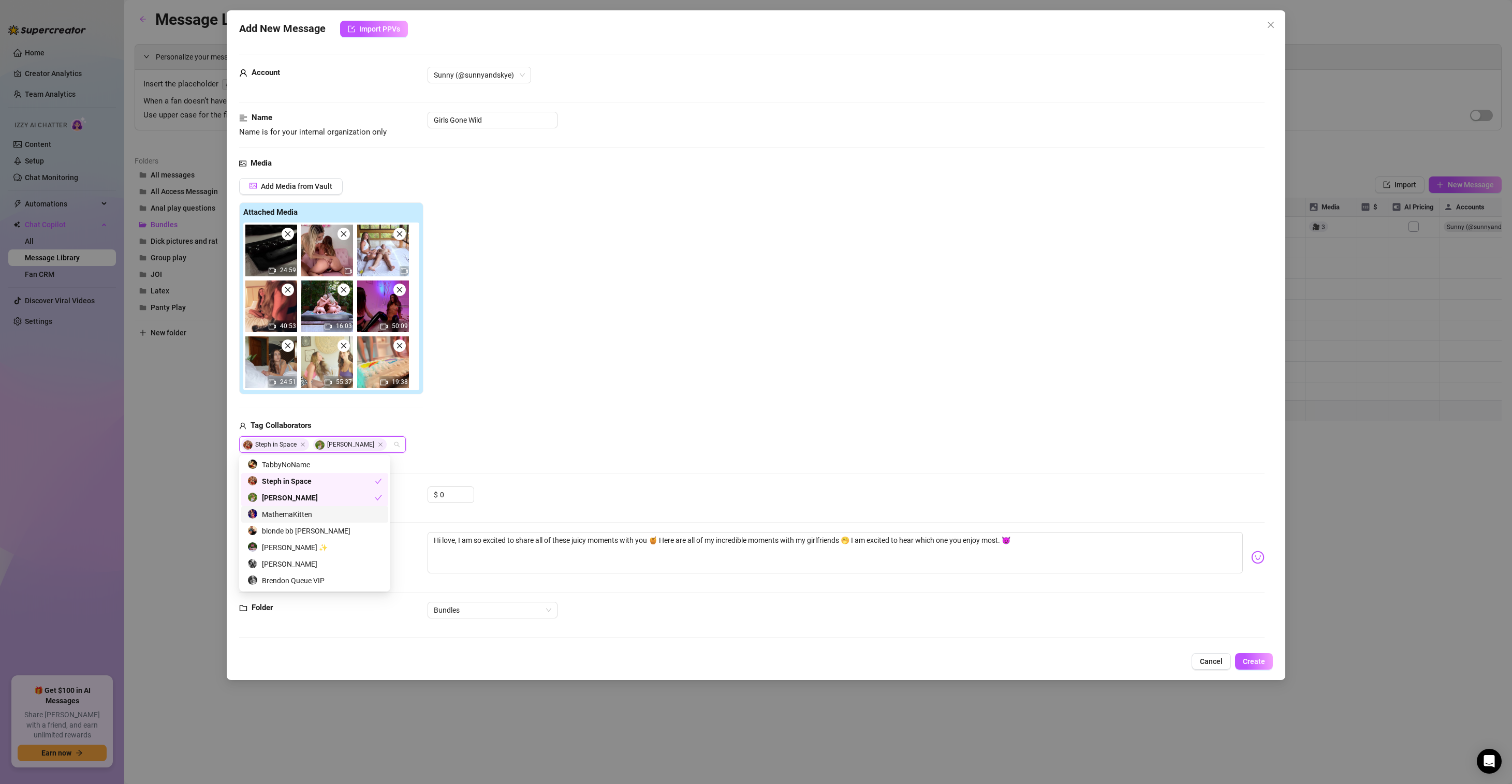
click at [305, 510] on div "MathemaKitten" at bounding box center [315, 514] width 135 height 12
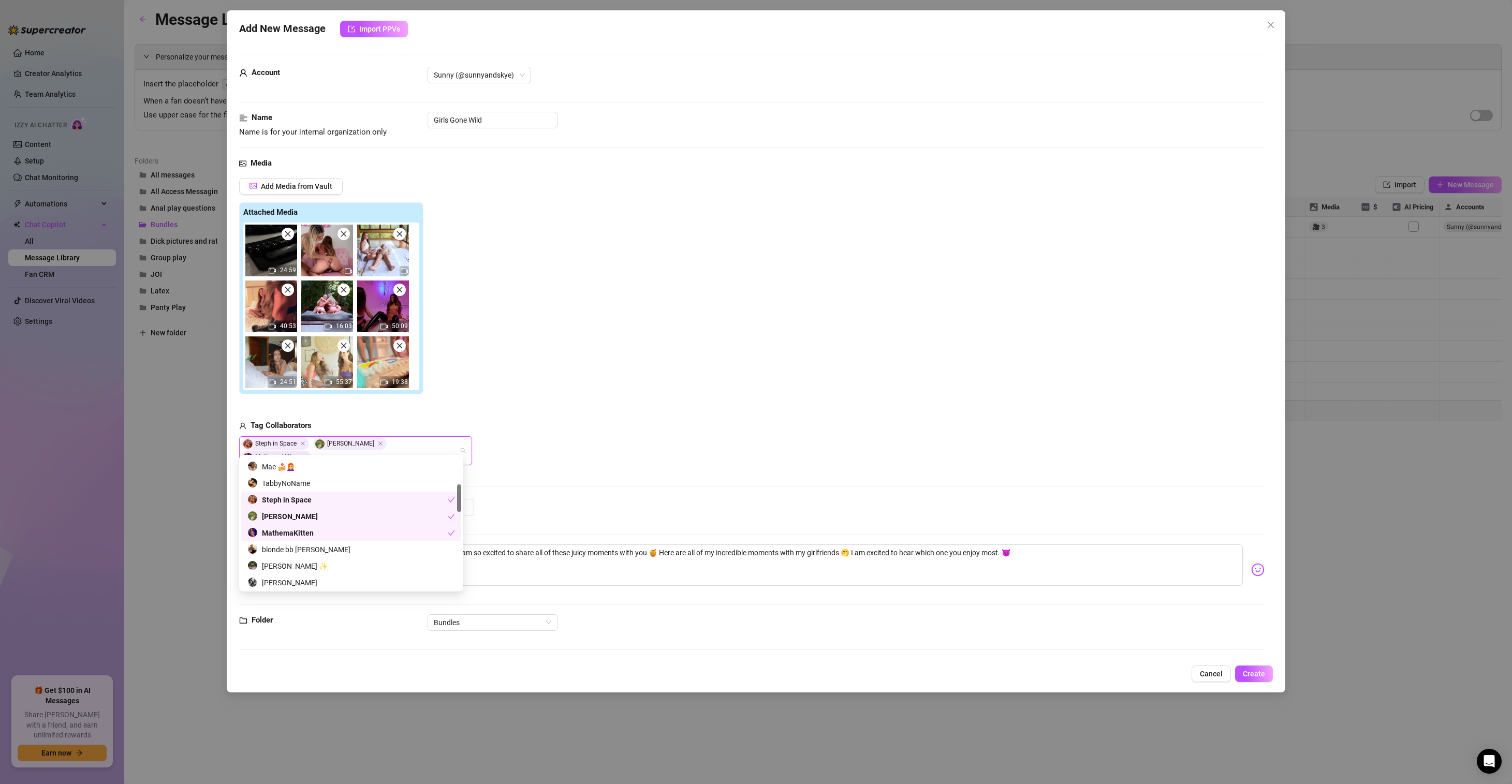
scroll to position [93, 0]
click at [302, 505] on div "TabbyNoName" at bounding box center [351, 504] width 208 height 12
click at [308, 497] on div "Mae 🍰👩‍🦰" at bounding box center [356, 501] width 217 height 12
click at [312, 482] on div "our_wild_side" at bounding box center [356, 484] width 217 height 12
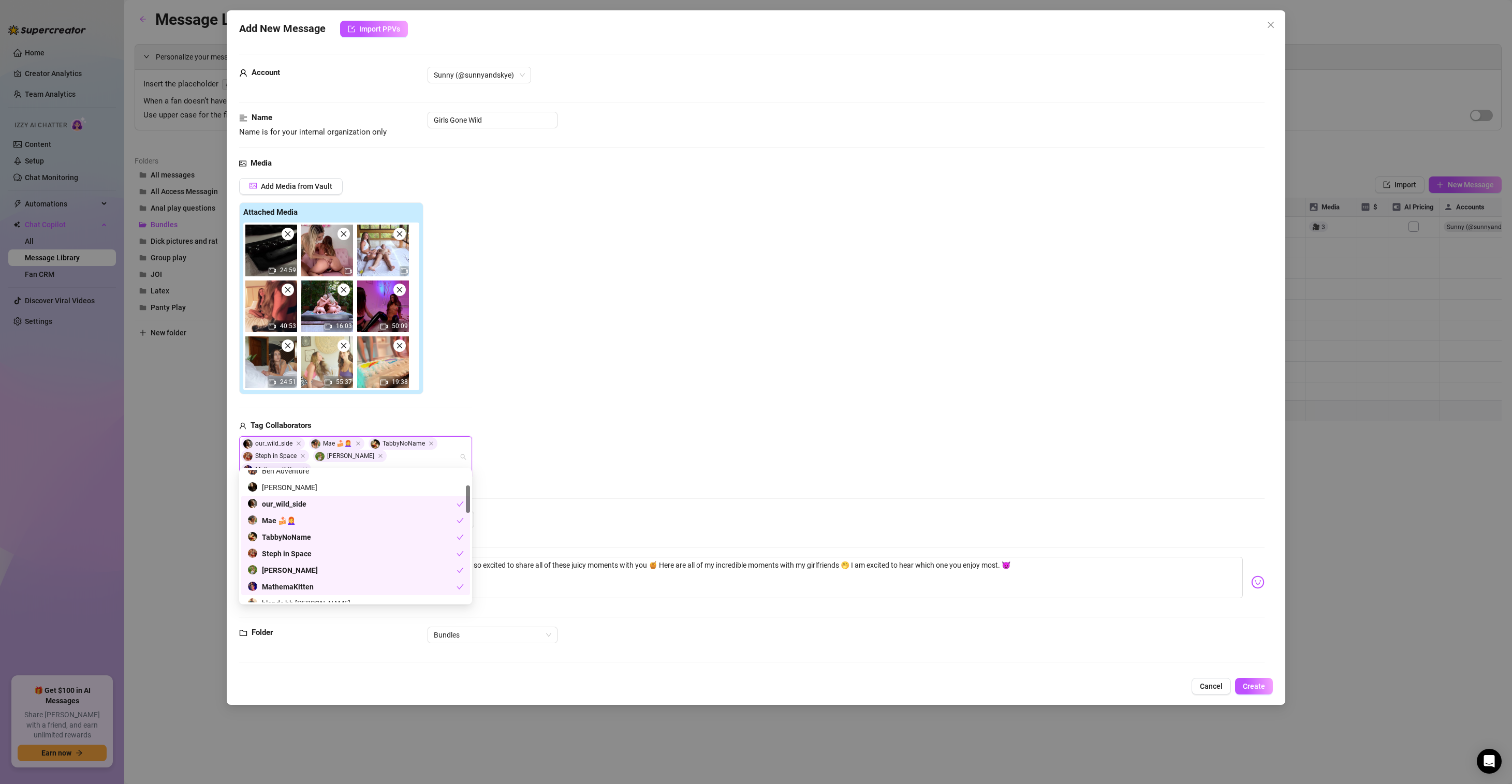
scroll to position [64, 0]
click at [302, 492] on div "[PERSON_NAME]" at bounding box center [356, 496] width 217 height 12
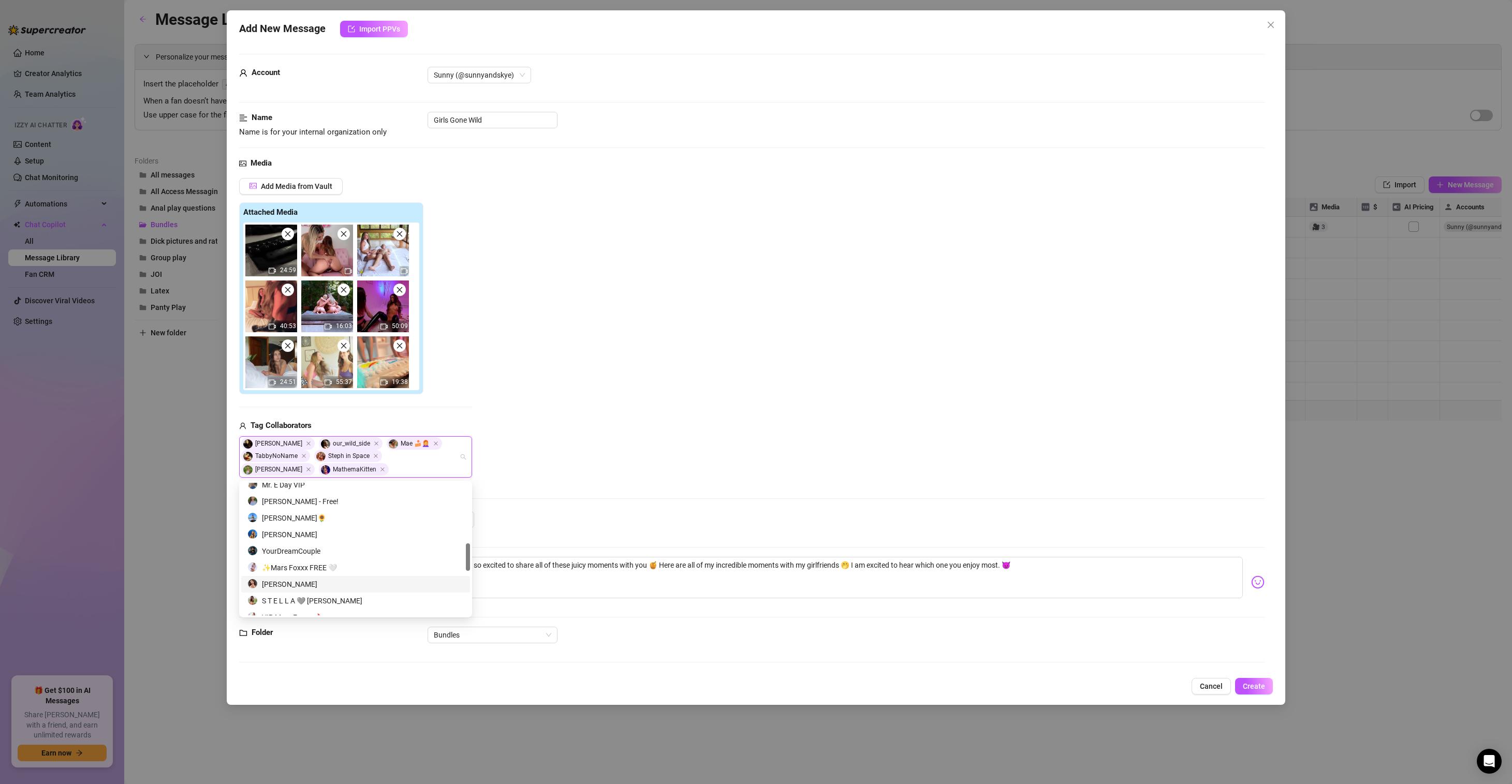
scroll to position [232, 0]
click at [319, 521] on div "Doxy 💋 VIP Page" at bounding box center [356, 524] width 217 height 12
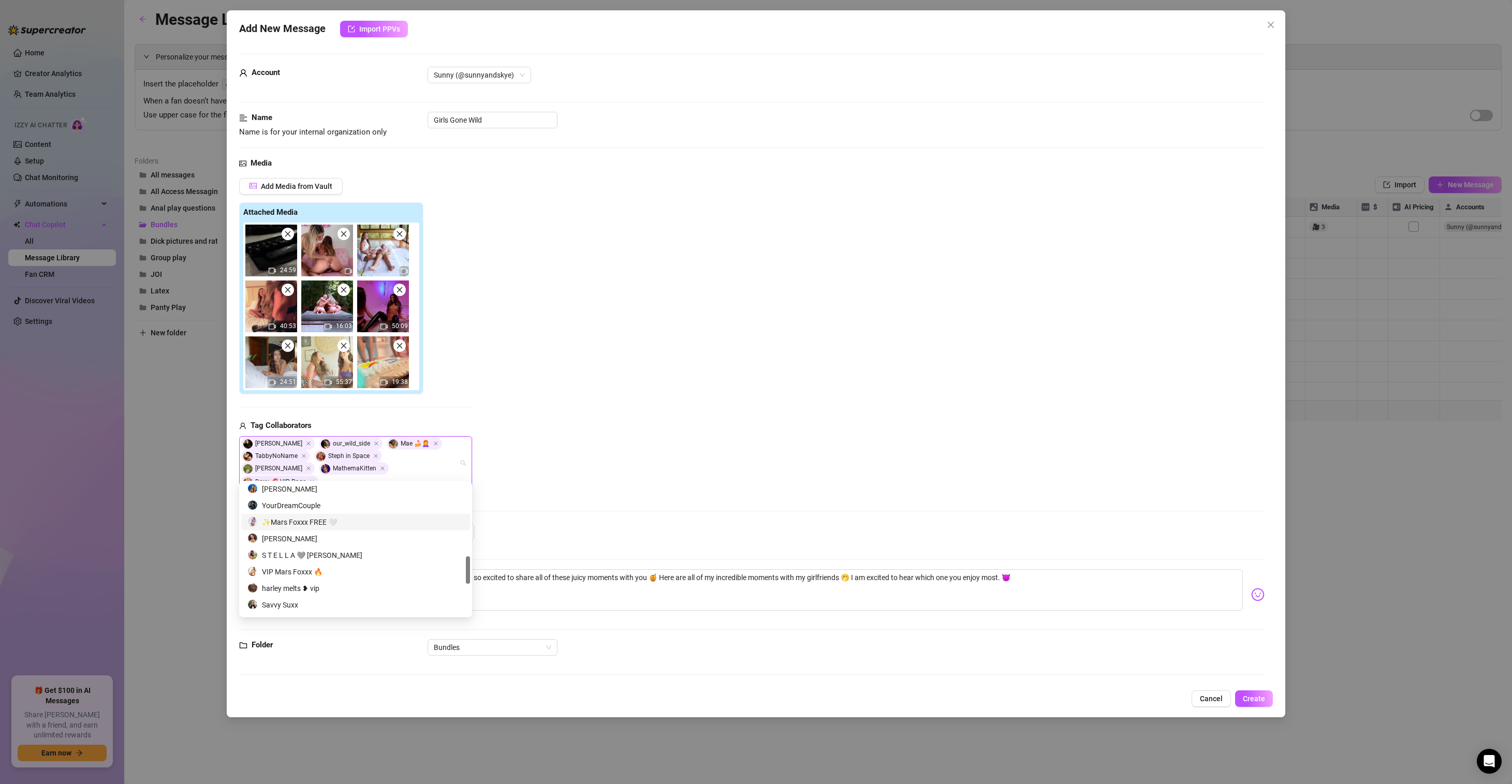
scroll to position [347, 0]
click at [311, 488] on div "[PERSON_NAME]" at bounding box center [356, 492] width 217 height 12
click at [601, 434] on div "Add Media from Vault Attached Media 24:59 40:53 16:03 50:09 24:51 55:37 19:38 T…" at bounding box center [752, 334] width 1025 height 312
click at [1257, 703] on span "Create" at bounding box center [1253, 698] width 22 height 8
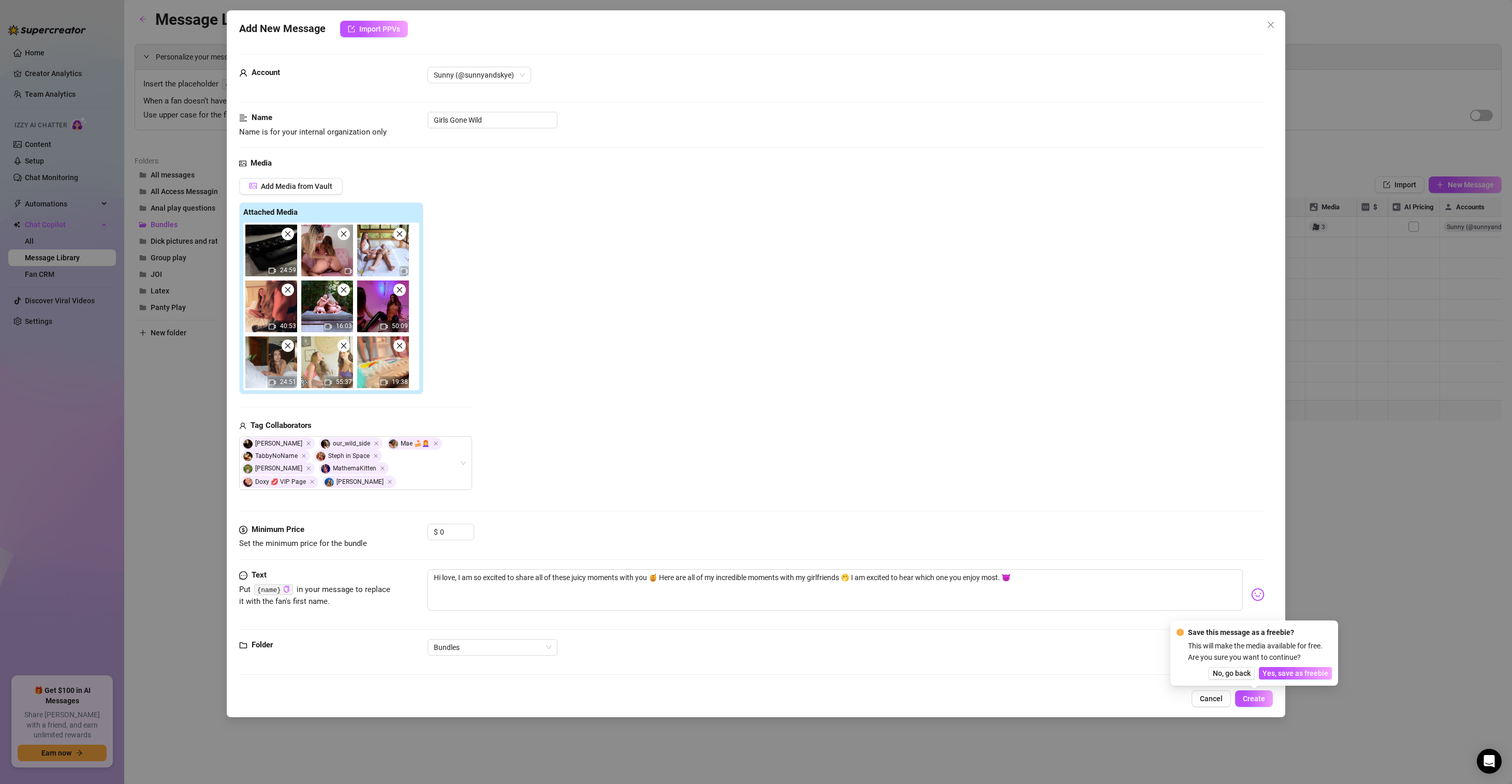
click at [1307, 664] on div "Save this message as a freebie? This will make the media available for free. Ar…" at bounding box center [1253, 653] width 155 height 53
click at [1309, 667] on button "Yes, save as freebie" at bounding box center [1295, 673] width 73 height 12
